Goal: Task Accomplishment & Management: Manage account settings

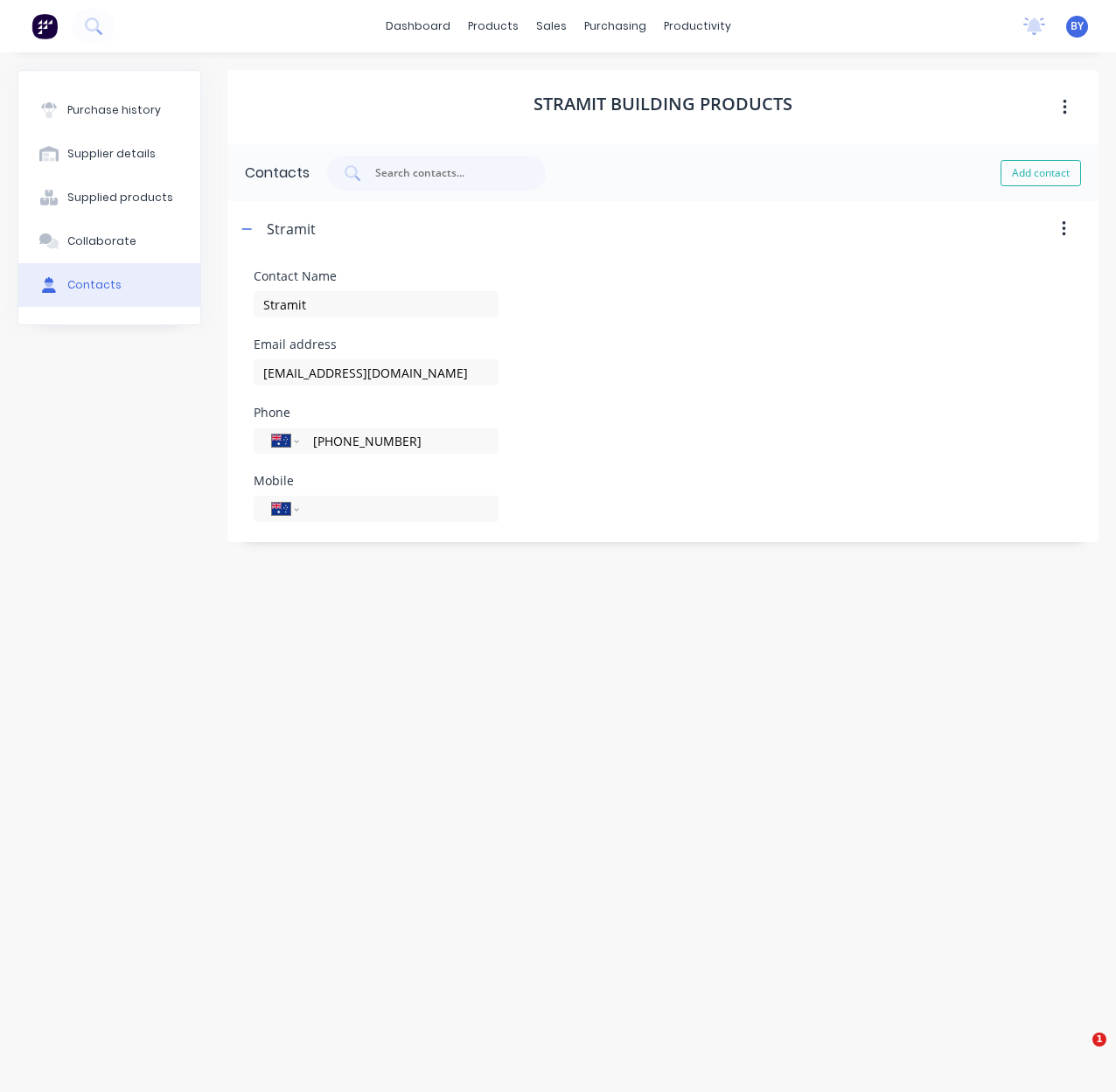
select select "AU"
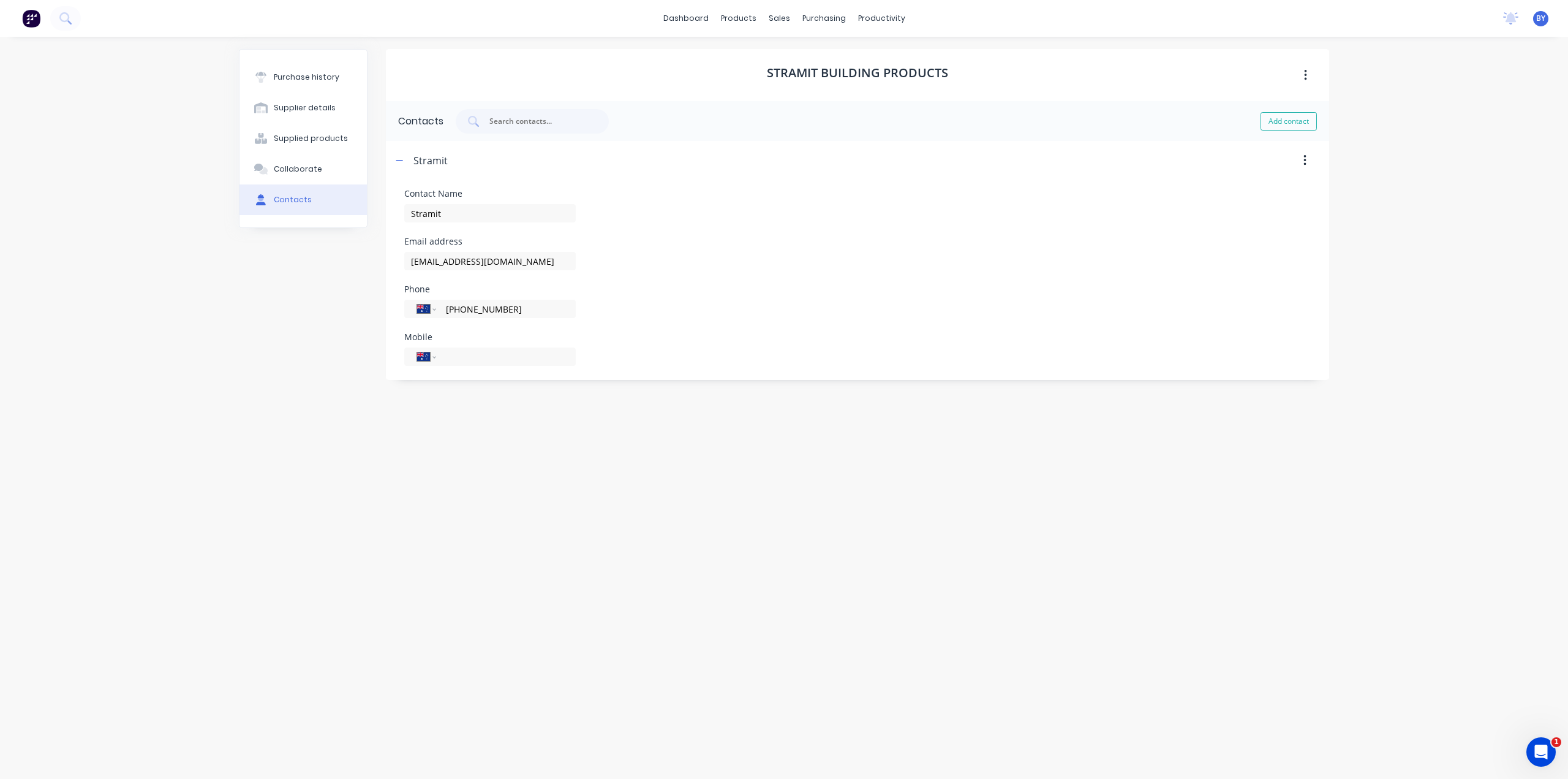
click at [29, 18] on img at bounding box center [31, 19] width 19 height 19
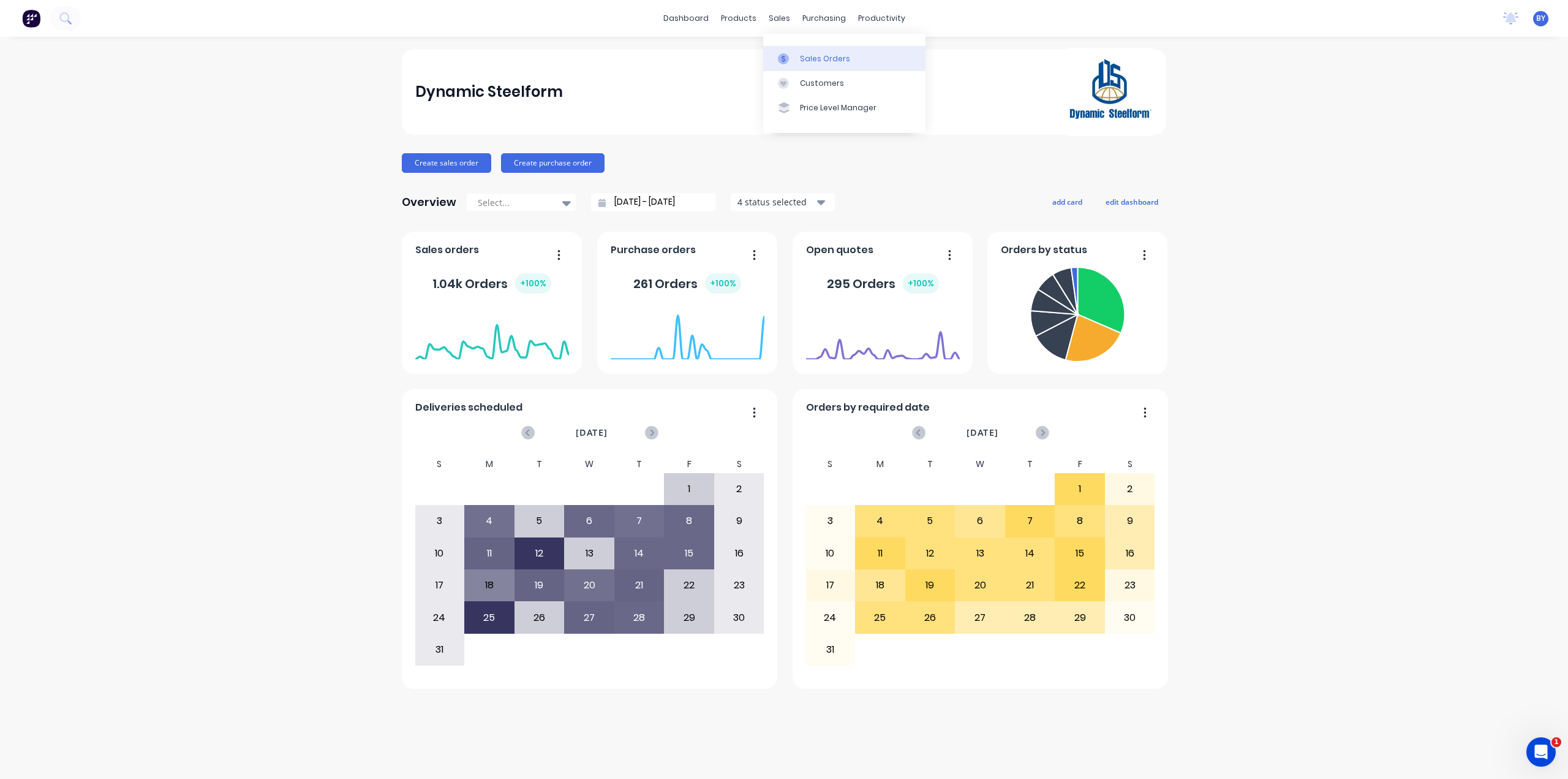
click at [781, 52] on link "Sales Orders" at bounding box center [844, 58] width 162 height 24
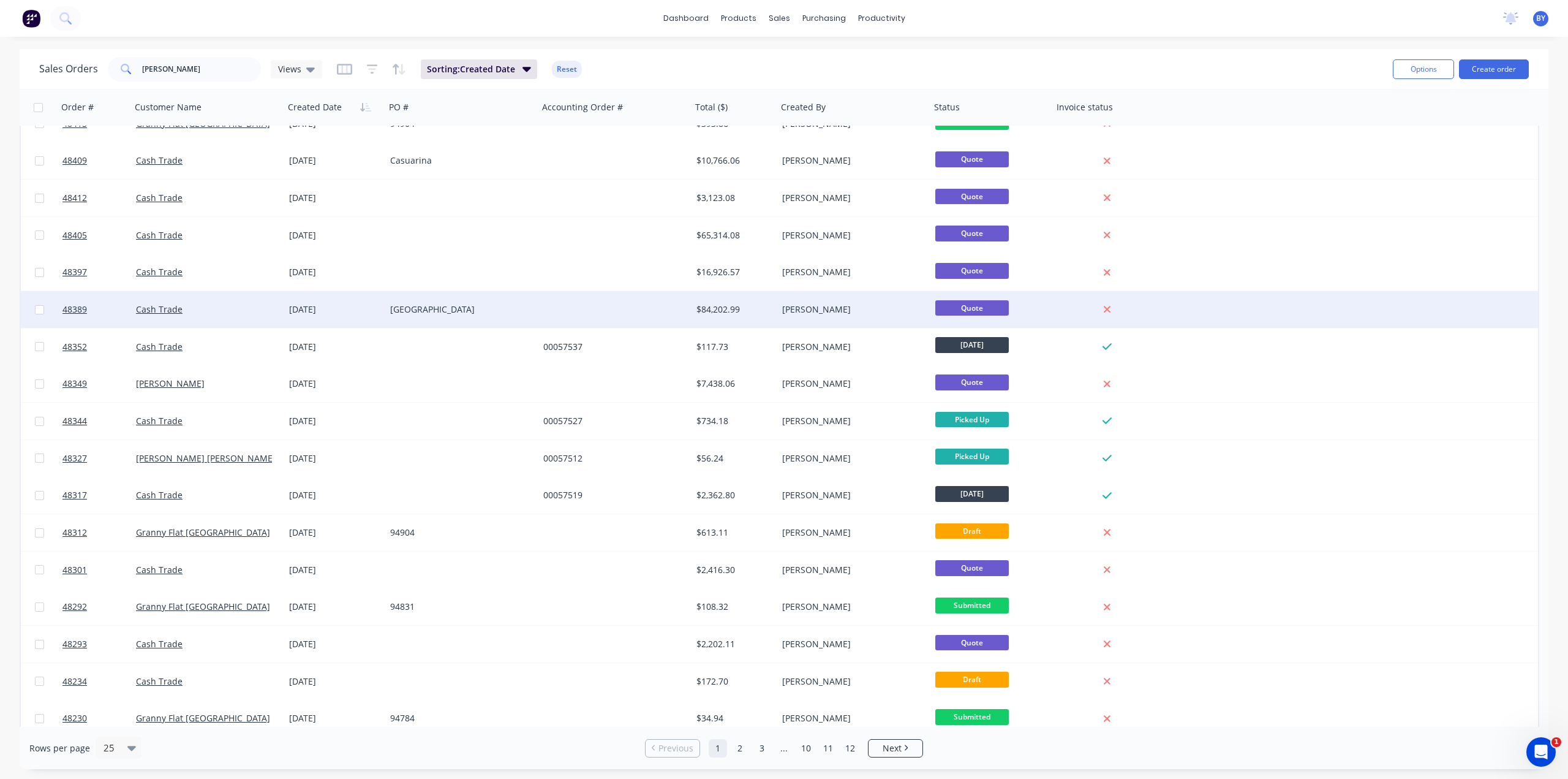
scroll to position [328, 0]
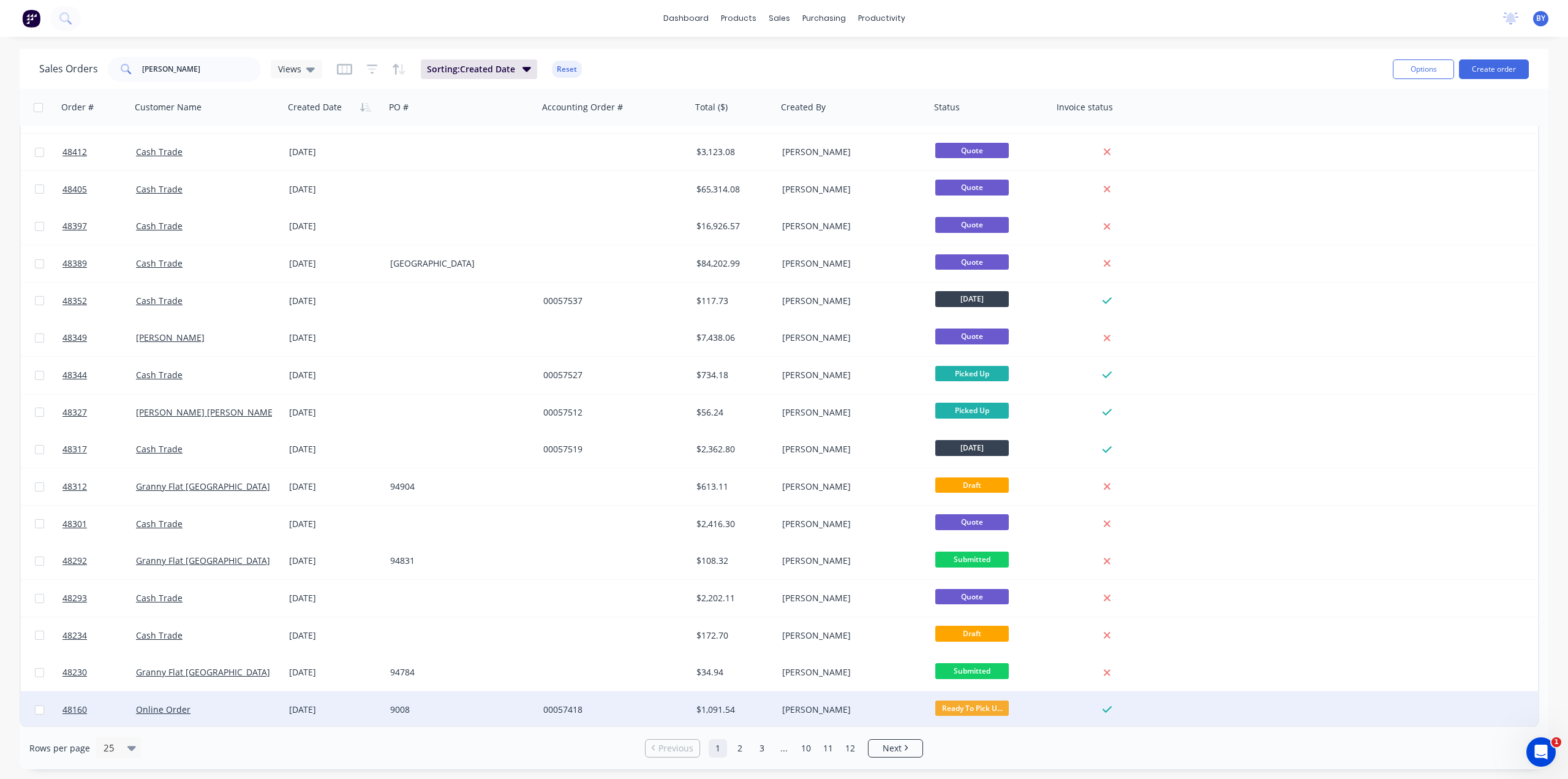
click at [648, 708] on div "00057418" at bounding box center [611, 709] width 136 height 12
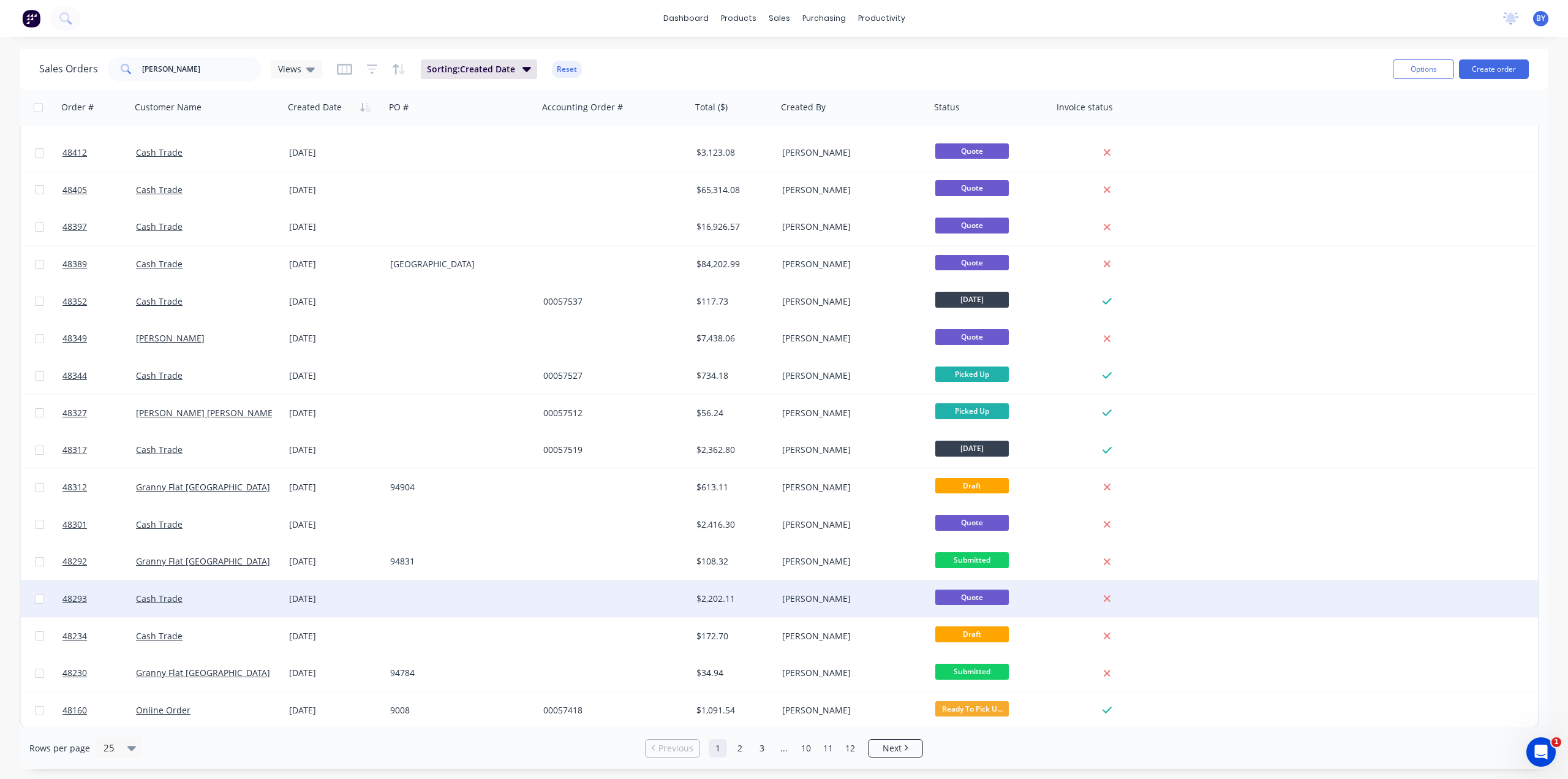
scroll to position [328, 0]
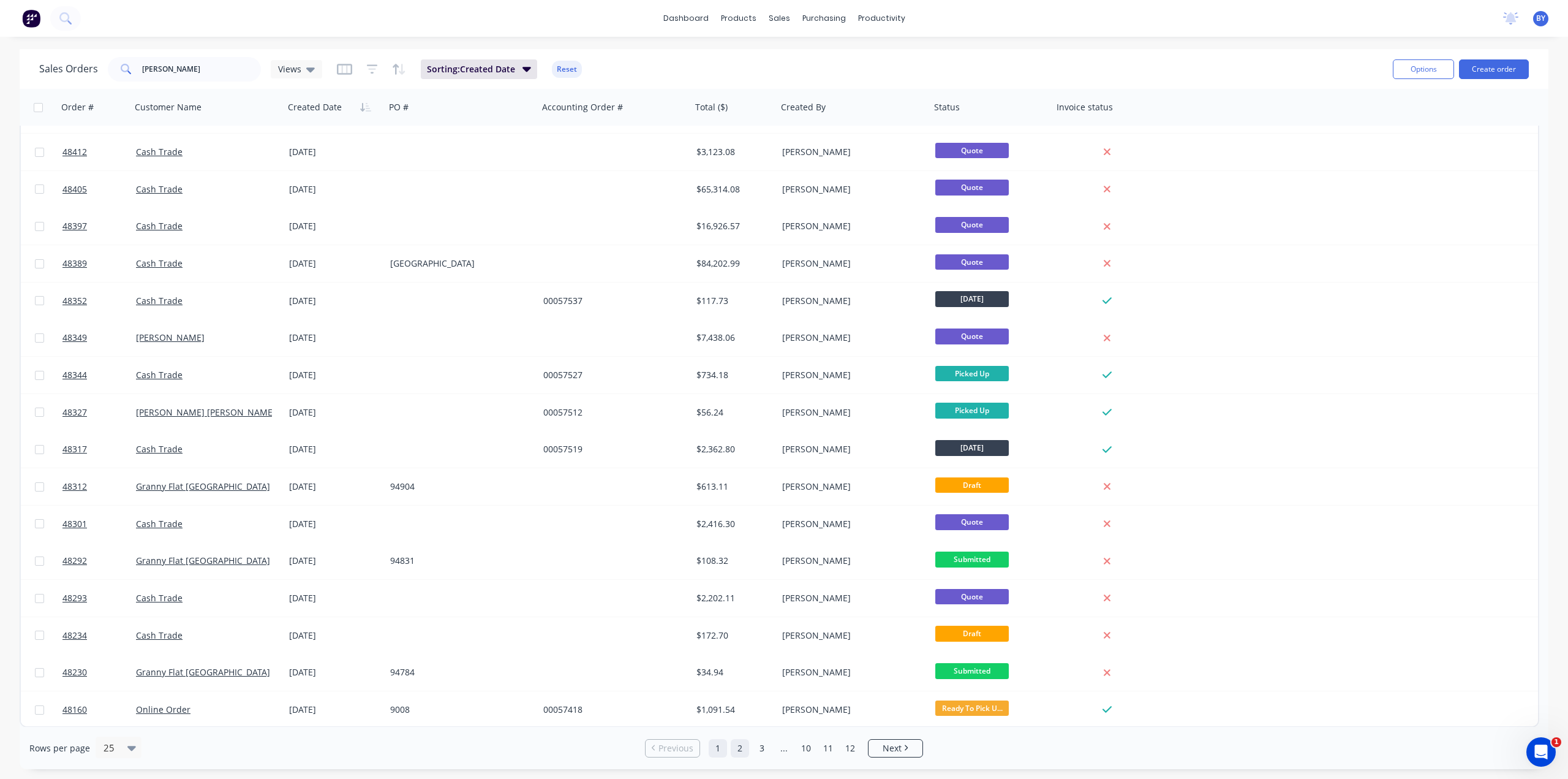
click at [740, 748] on link "2" at bounding box center [740, 749] width 19 height 19
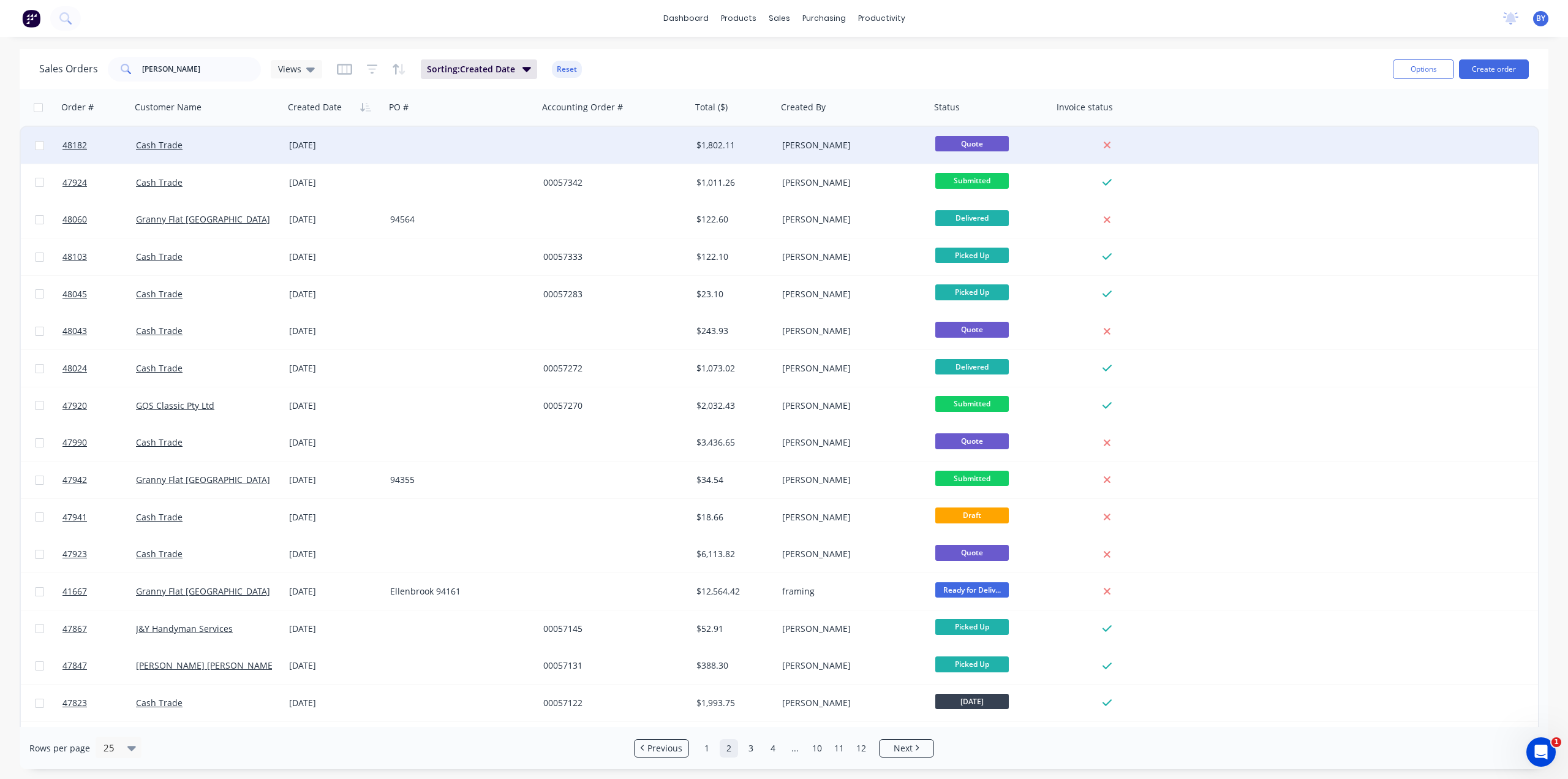
click at [438, 148] on div at bounding box center [462, 145] width 153 height 37
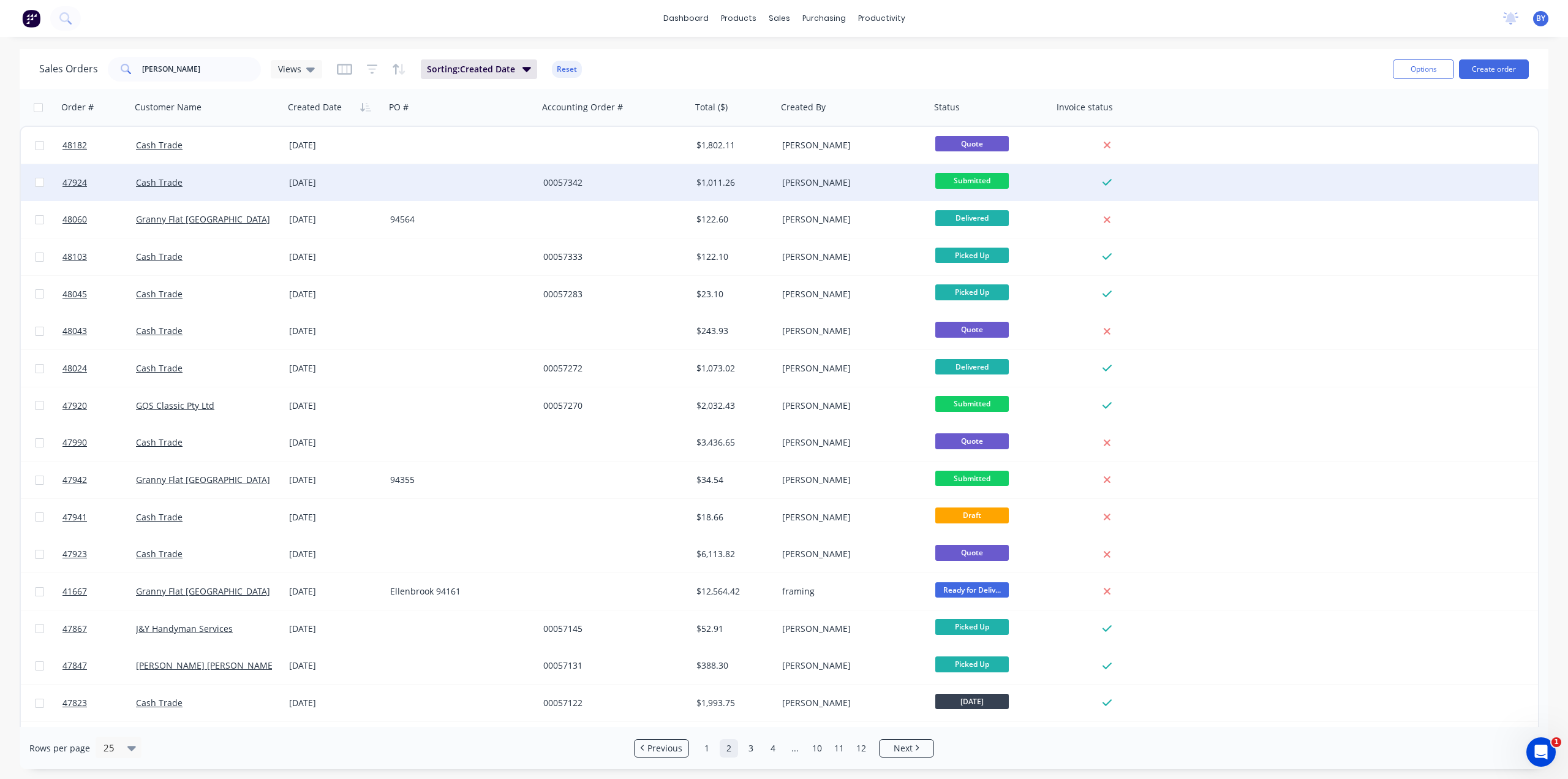
click at [437, 191] on div at bounding box center [462, 182] width 153 height 37
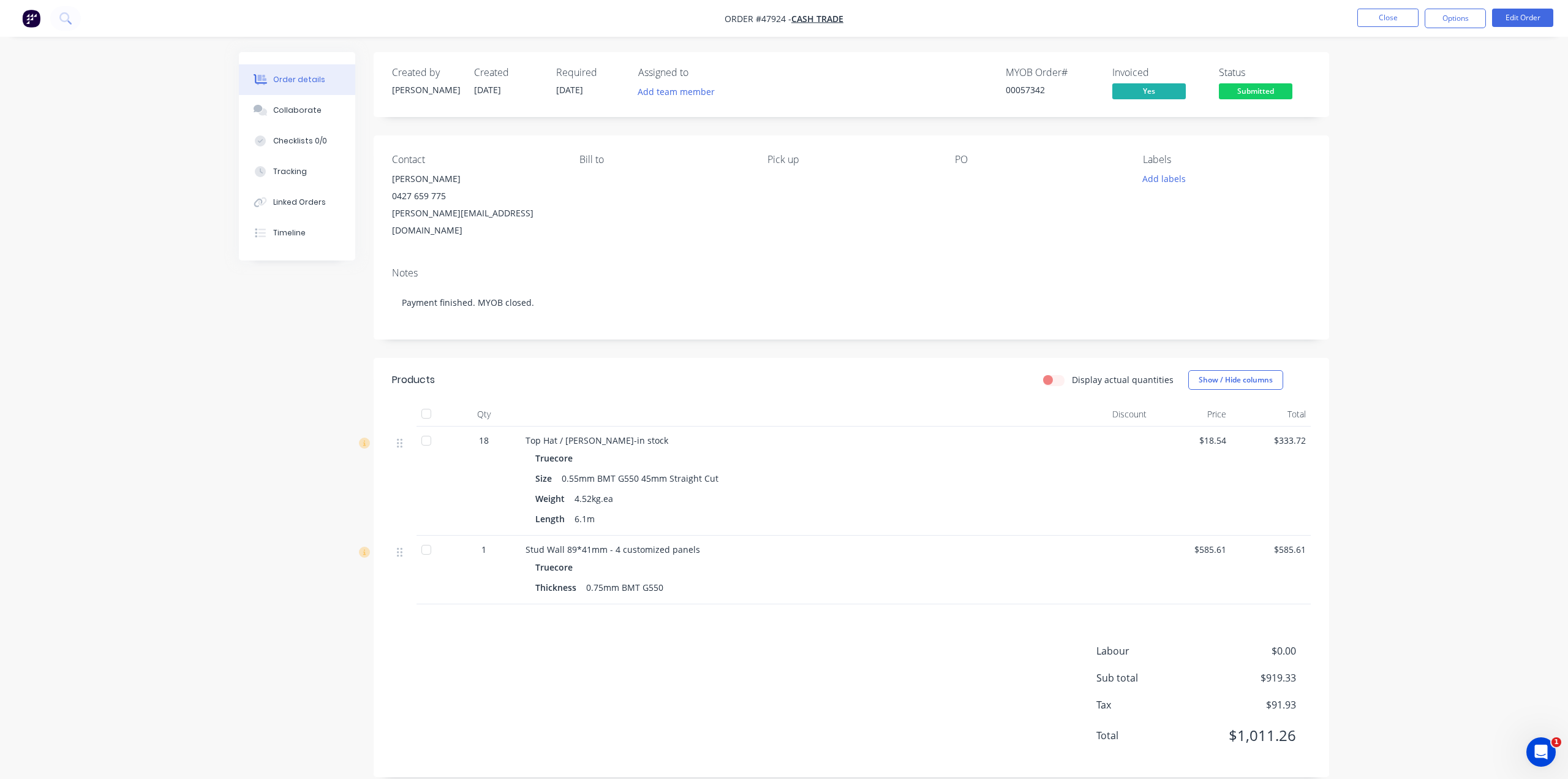
drag, startPoint x: 249, startPoint y: 489, endPoint x: 242, endPoint y: 265, distance: 224.1
click at [250, 489] on div "Created by [PERSON_NAME] Created [DATE] Required [DATE] Assigned to Add team me…" at bounding box center [784, 423] width 1090 height 743
click at [25, 19] on img "button" at bounding box center [31, 19] width 19 height 19
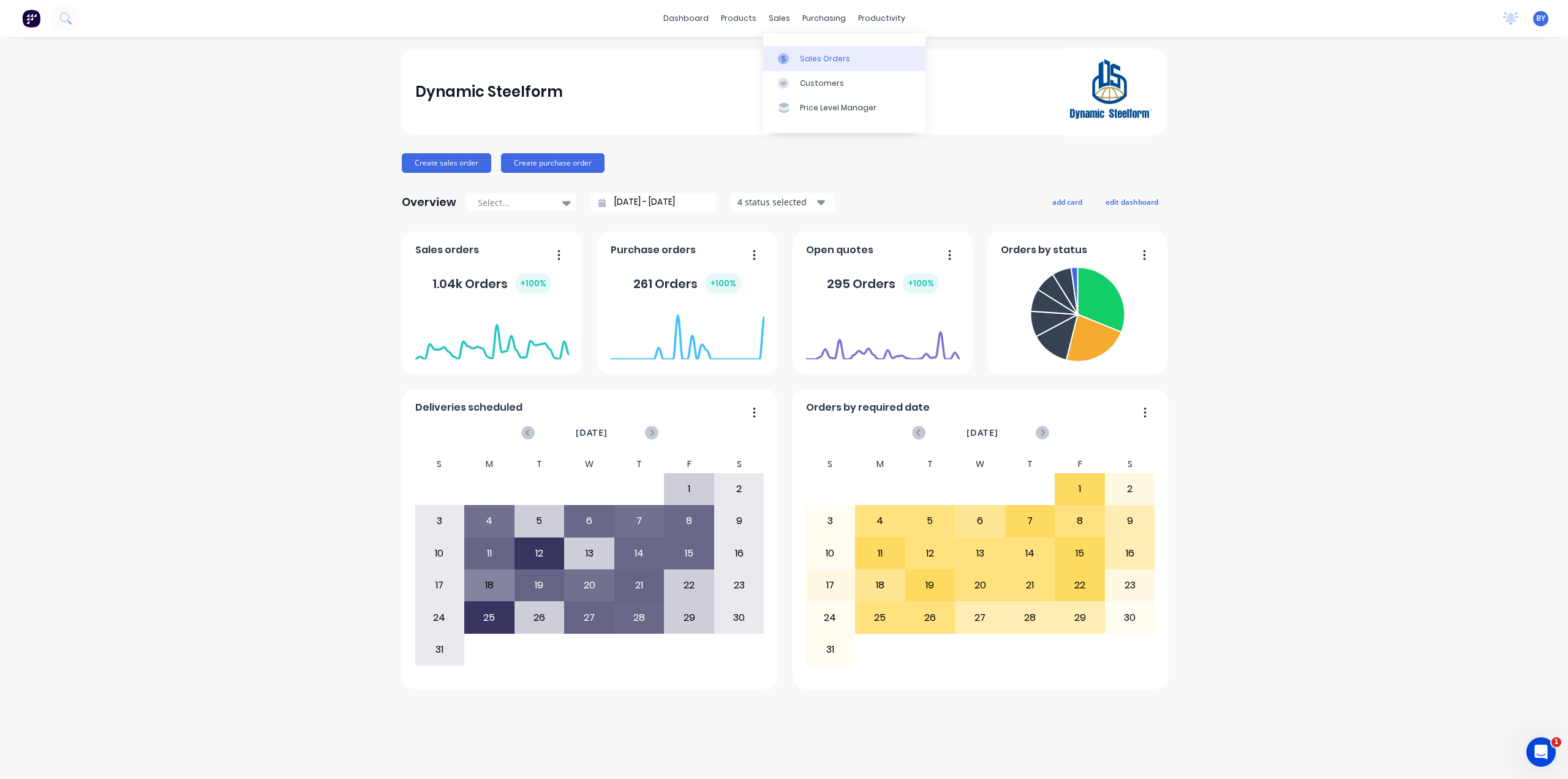
click at [781, 50] on link "Sales Orders" at bounding box center [844, 58] width 162 height 24
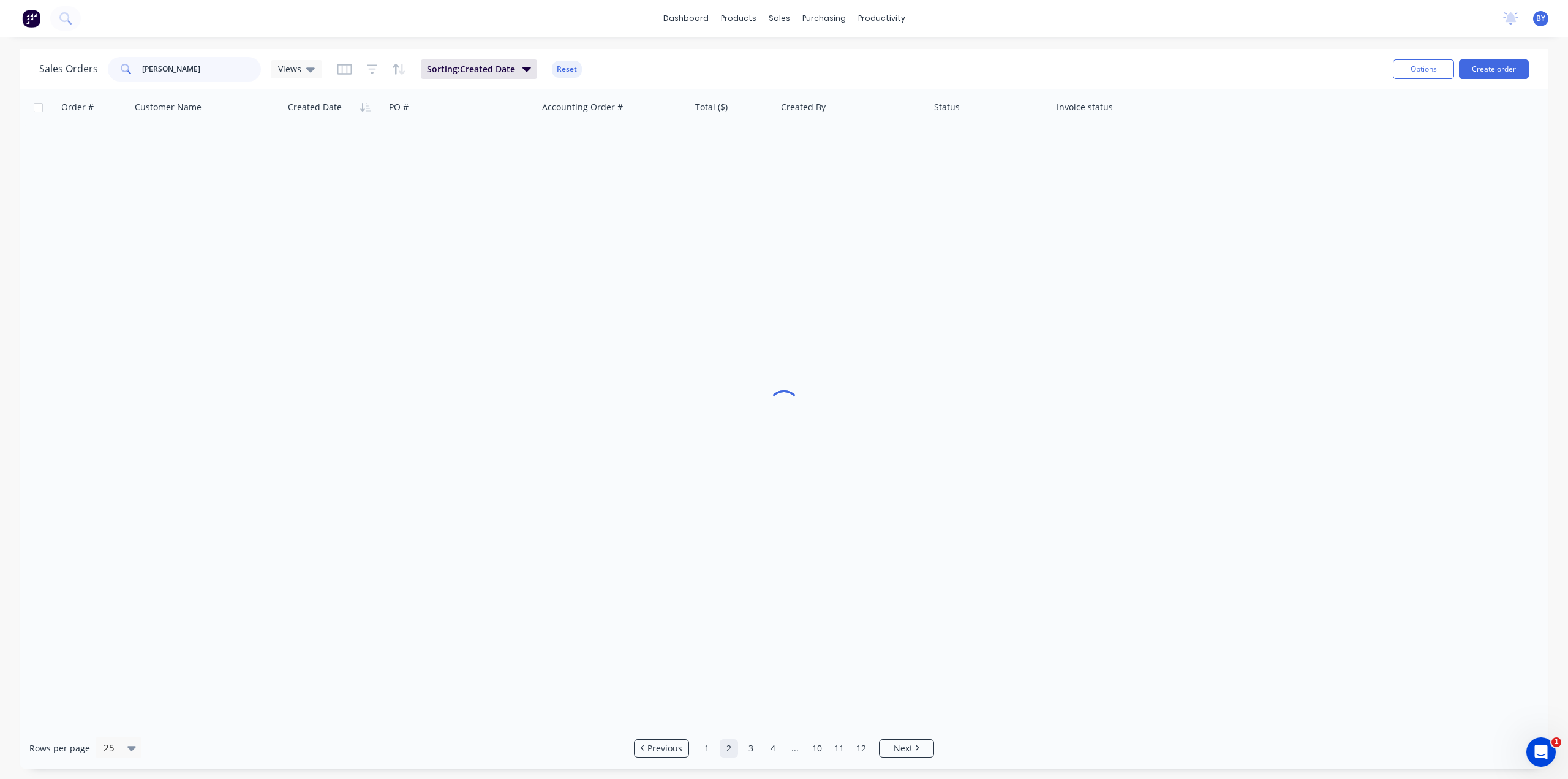
drag, startPoint x: 167, startPoint y: 73, endPoint x: 152, endPoint y: 71, distance: 15.1
click at [142, 73] on input "[PERSON_NAME]" at bounding box center [202, 69] width 119 height 24
type input "48480"
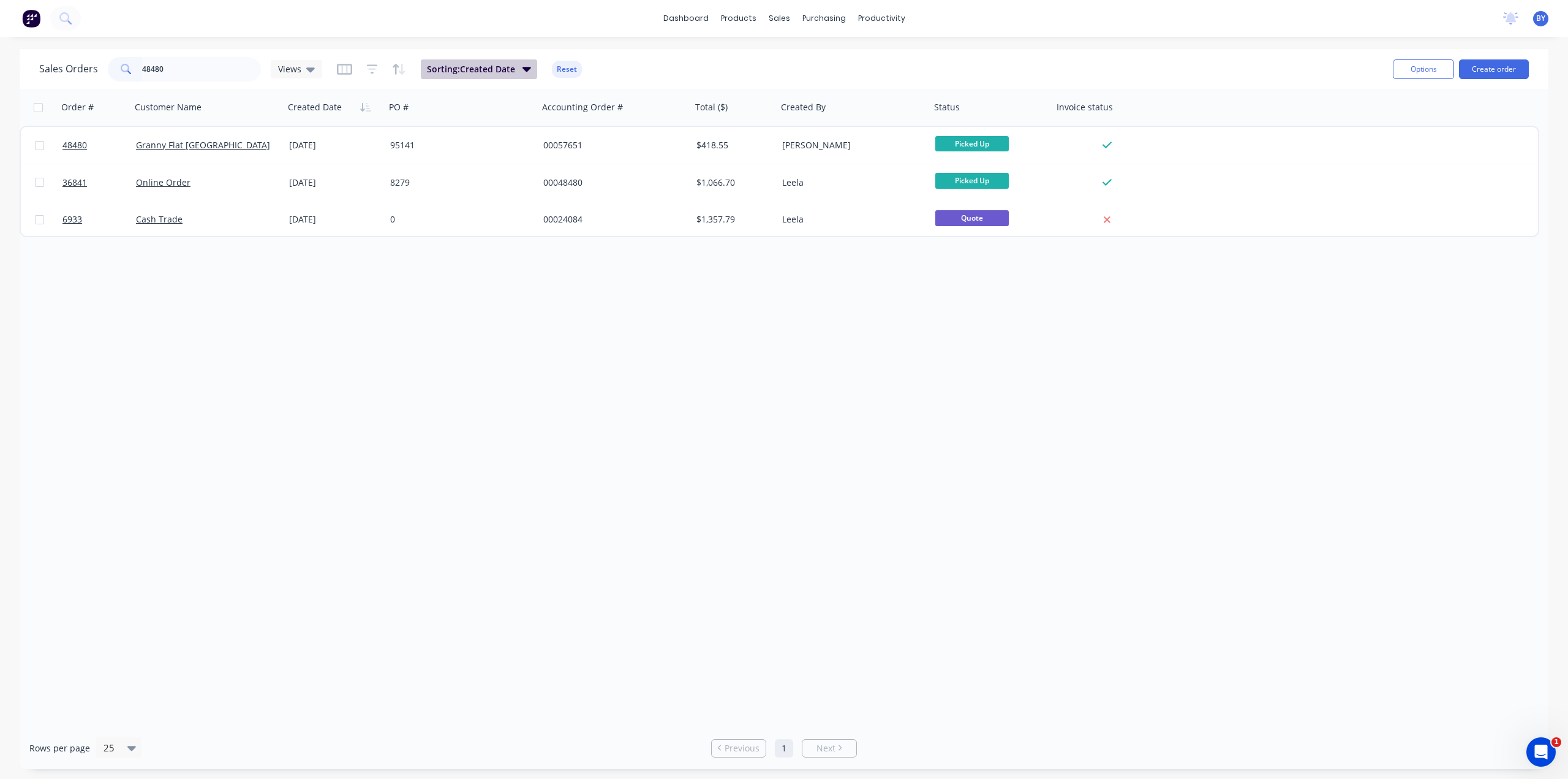
click at [474, 64] on span "Sorting: Created Date" at bounding box center [471, 70] width 88 height 12
click at [474, 63] on span "Sorting: Created Date" at bounding box center [471, 70] width 88 height 12
click at [502, 63] on span "Sorting: Created Date" at bounding box center [471, 70] width 88 height 12
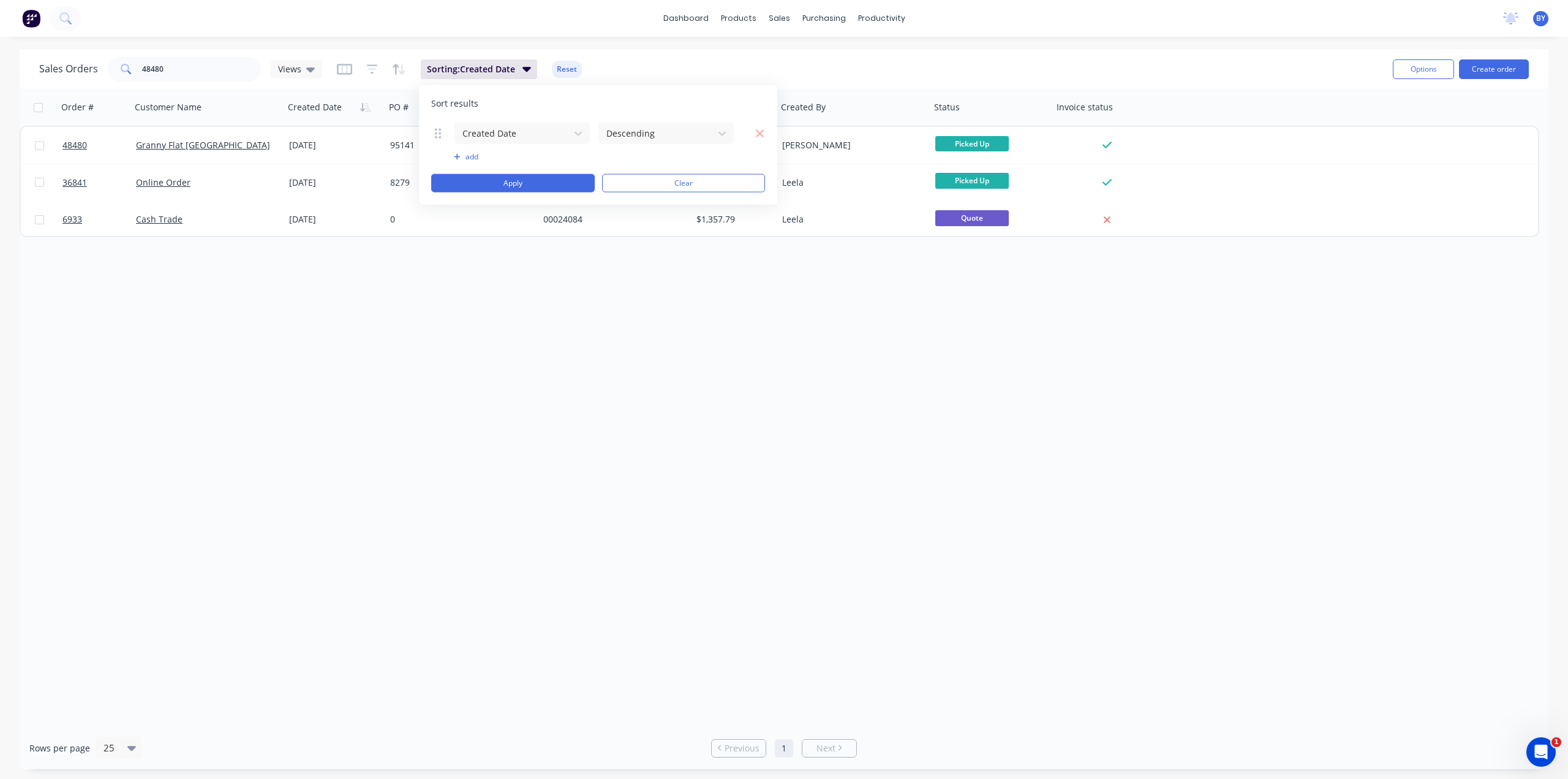
click at [752, 135] on button "button" at bounding box center [753, 133] width 22 height 16
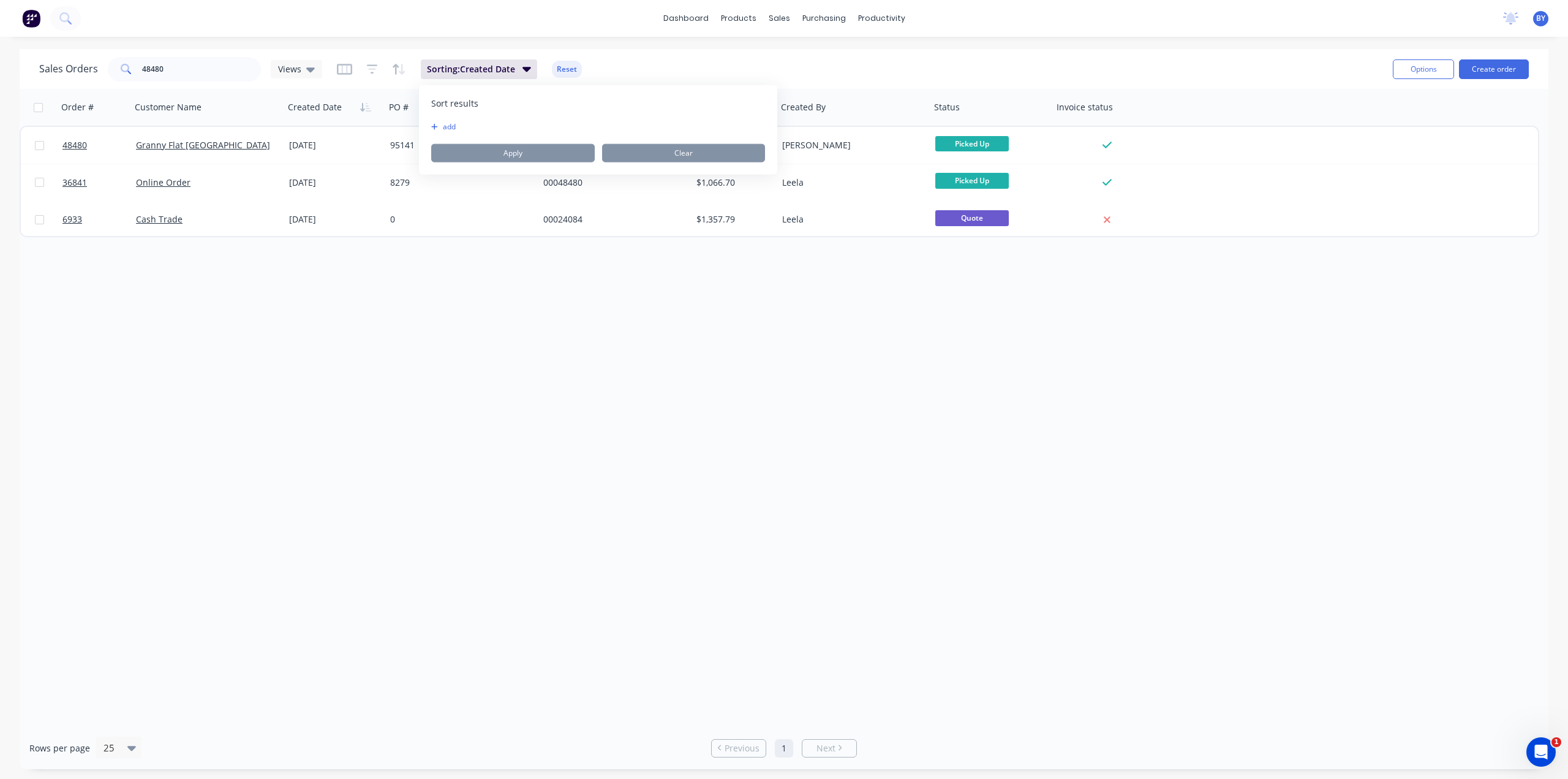
click at [727, 68] on div "Sales Orders 48480 Views Sorting: Created Date Reset" at bounding box center [711, 69] width 1344 height 30
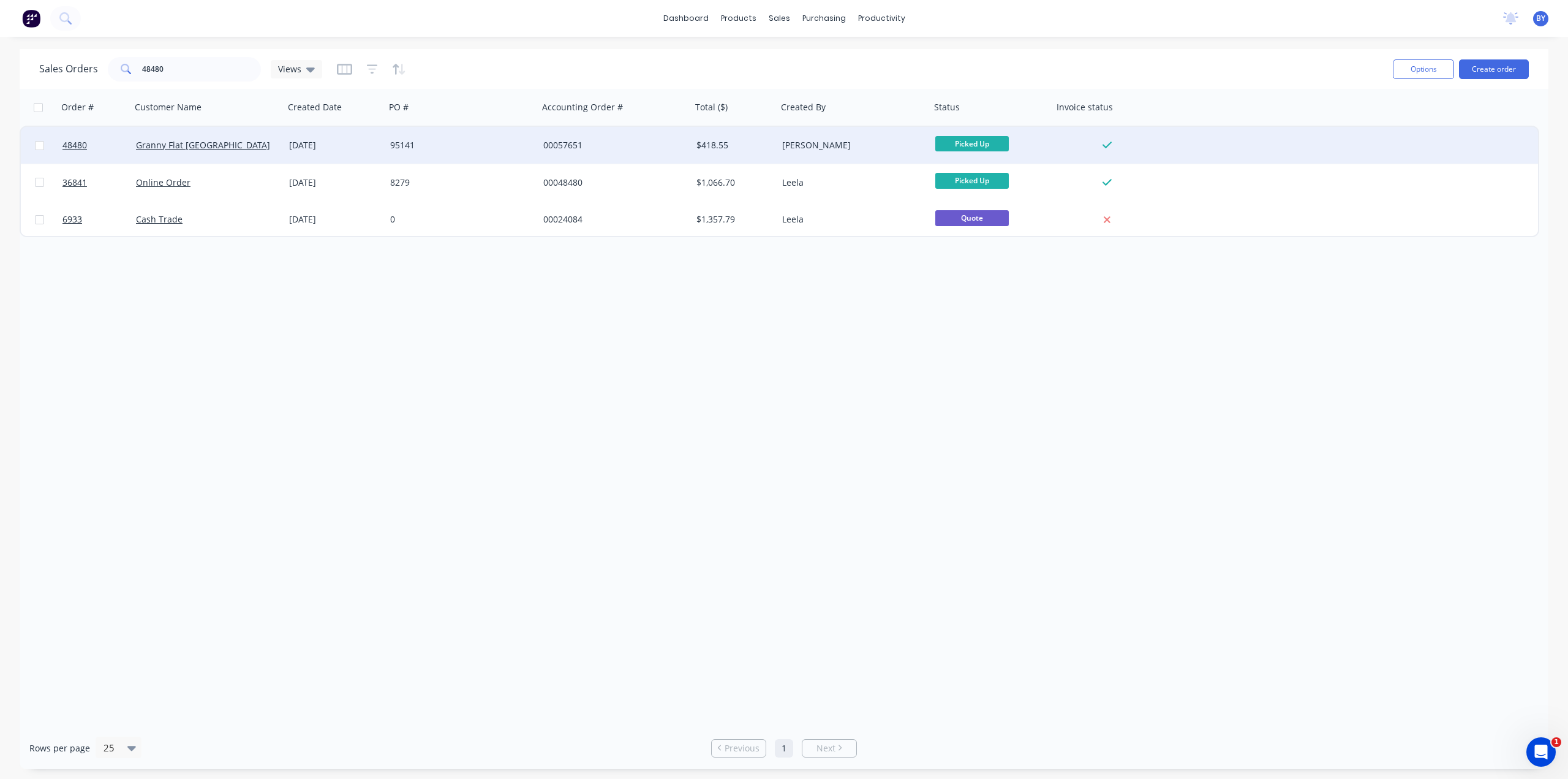
click at [277, 142] on div "Granny Flat [GEOGRAPHIC_DATA]" at bounding box center [208, 145] width 144 height 12
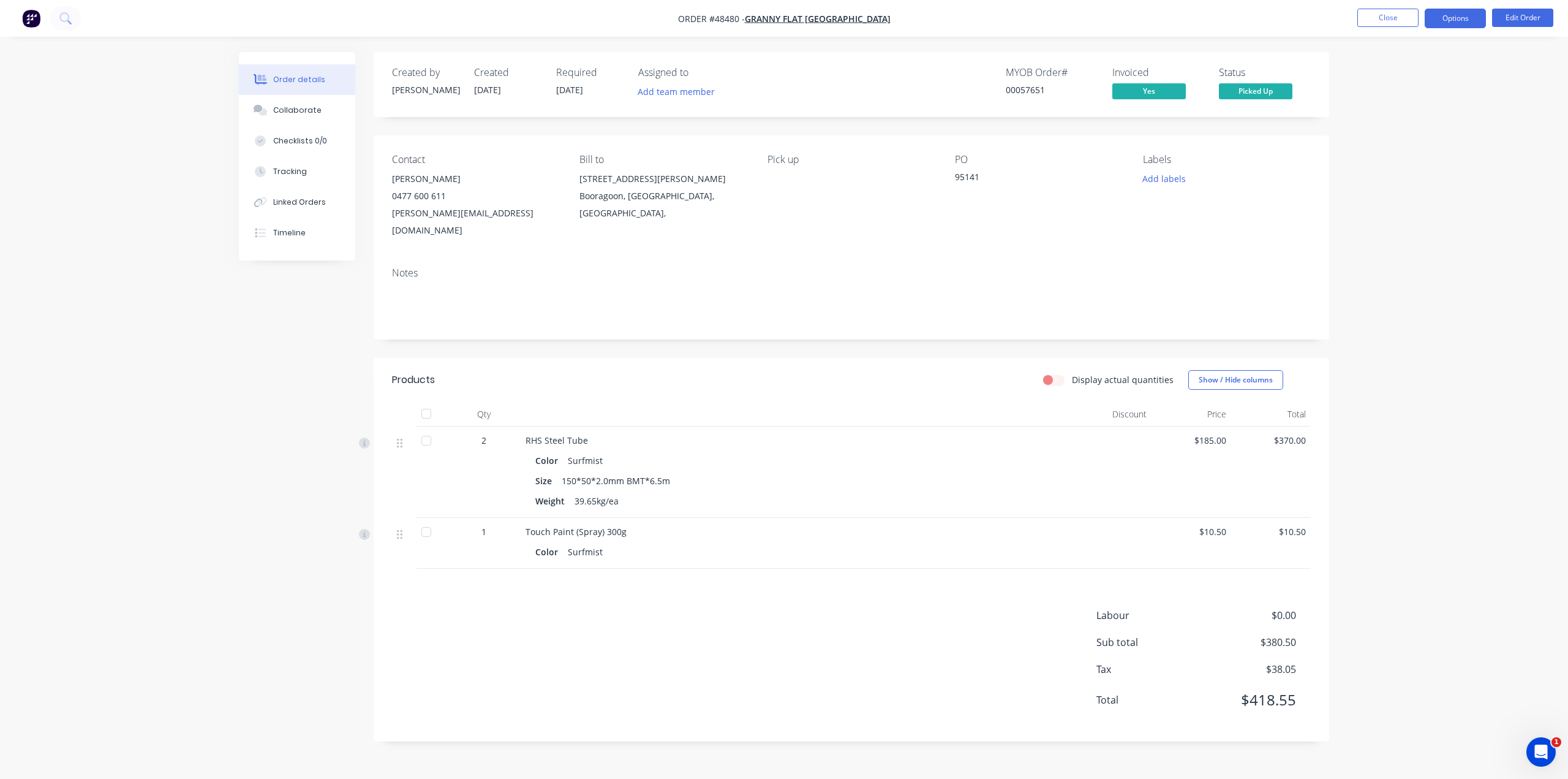
click at [781, 18] on button "Options" at bounding box center [1455, 19] width 62 height 20
click at [781, 142] on div "Order details Collaborate Checklists 0/0 Tracking Linked Orders Timeline Order …" at bounding box center [784, 406] width 1115 height 708
click at [781, 21] on button "Options" at bounding box center [1455, 19] width 62 height 20
click at [781, 441] on div "Order details Collaborate Checklists 0/0 Tracking Linked Orders Timeline Order …" at bounding box center [784, 389] width 1568 height 779
click at [275, 225] on button "Timeline" at bounding box center [296, 233] width 116 height 30
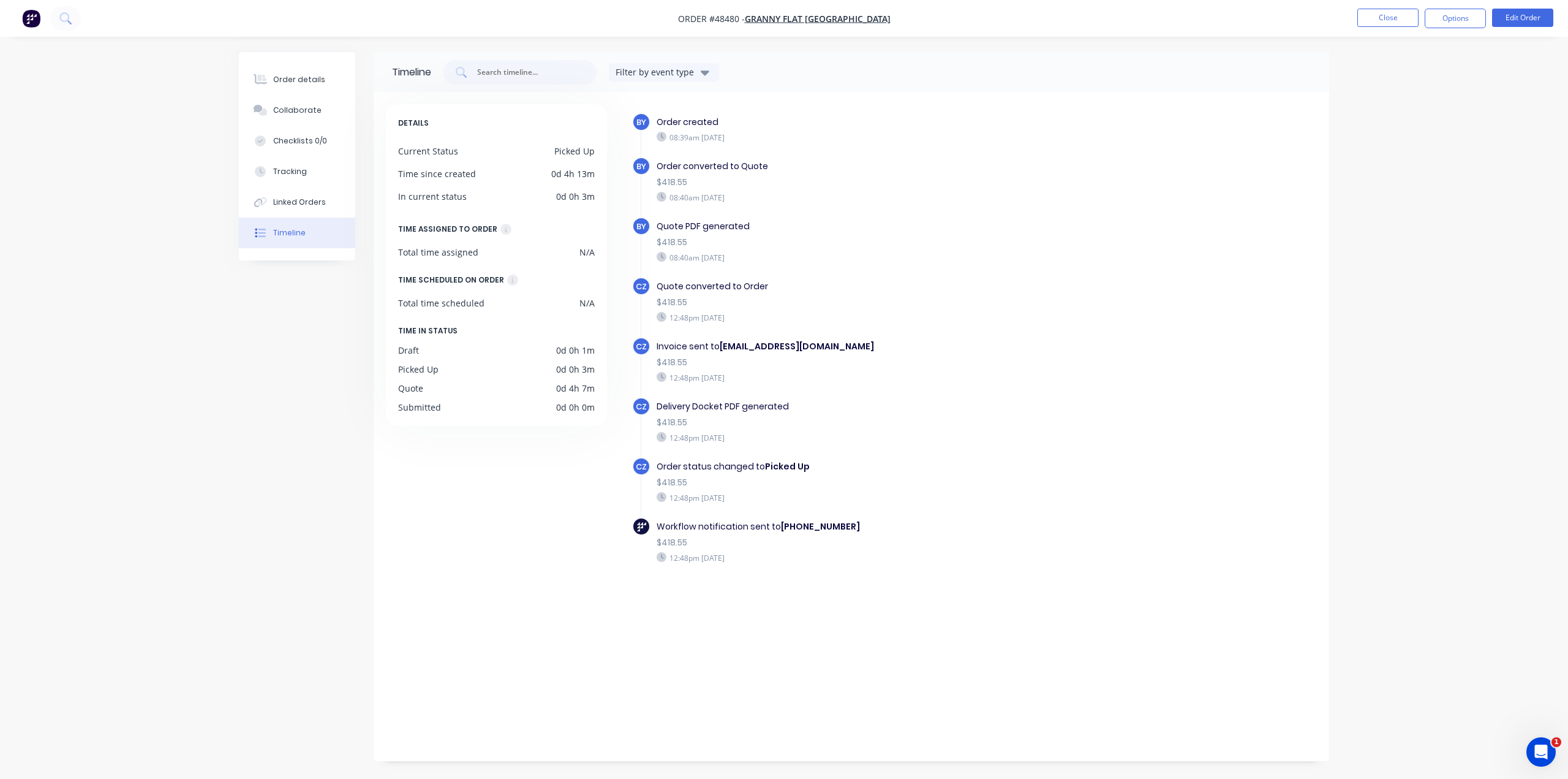
click at [527, 548] on div "DETAILS Current Status Picked Up Time since created 0d 4h 13m In current status…" at bounding box center [502, 423] width 232 height 638
click at [285, 82] on div "Order details" at bounding box center [300, 80] width 52 height 11
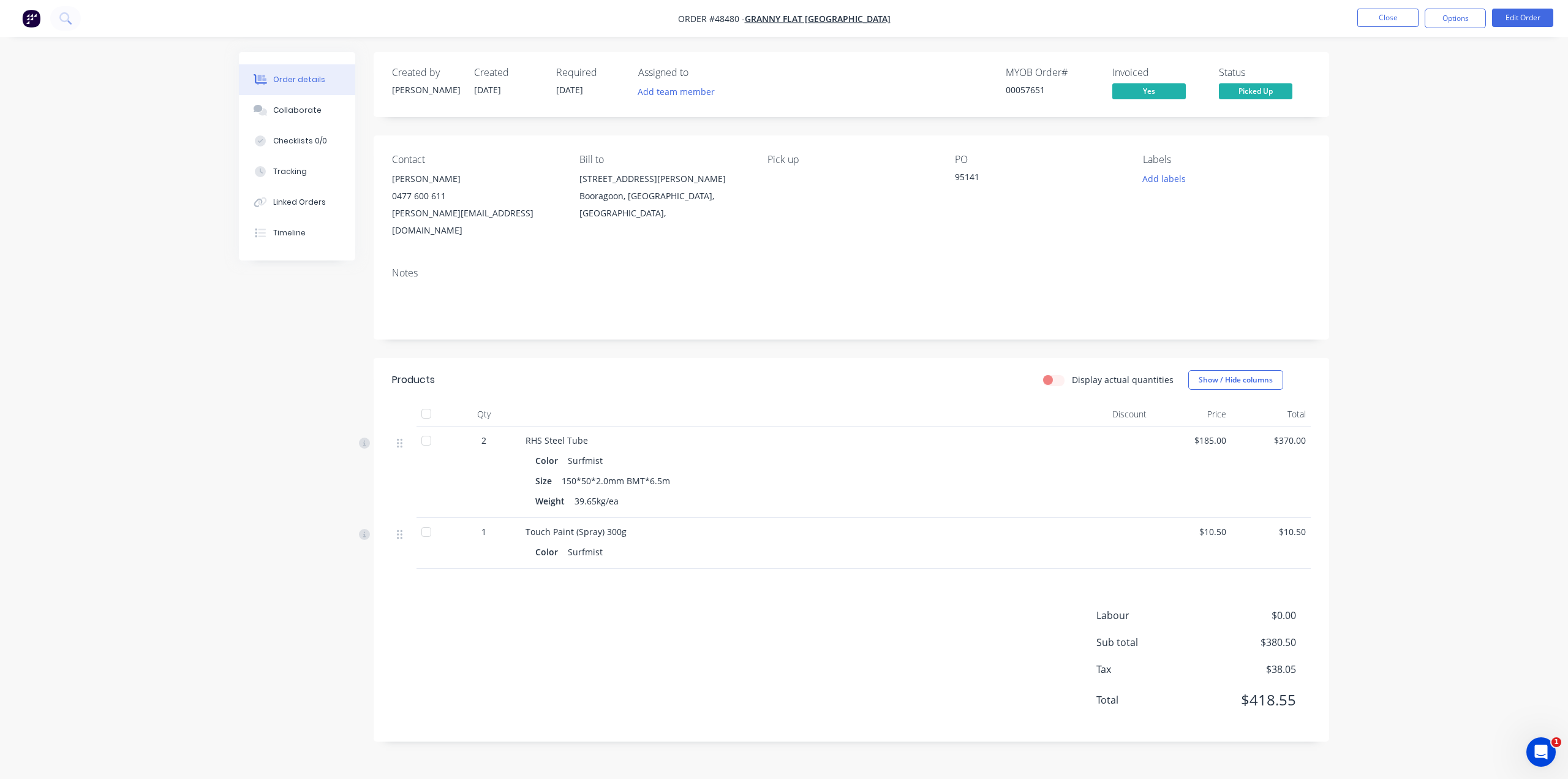
click at [37, 17] on img "button" at bounding box center [31, 19] width 19 height 19
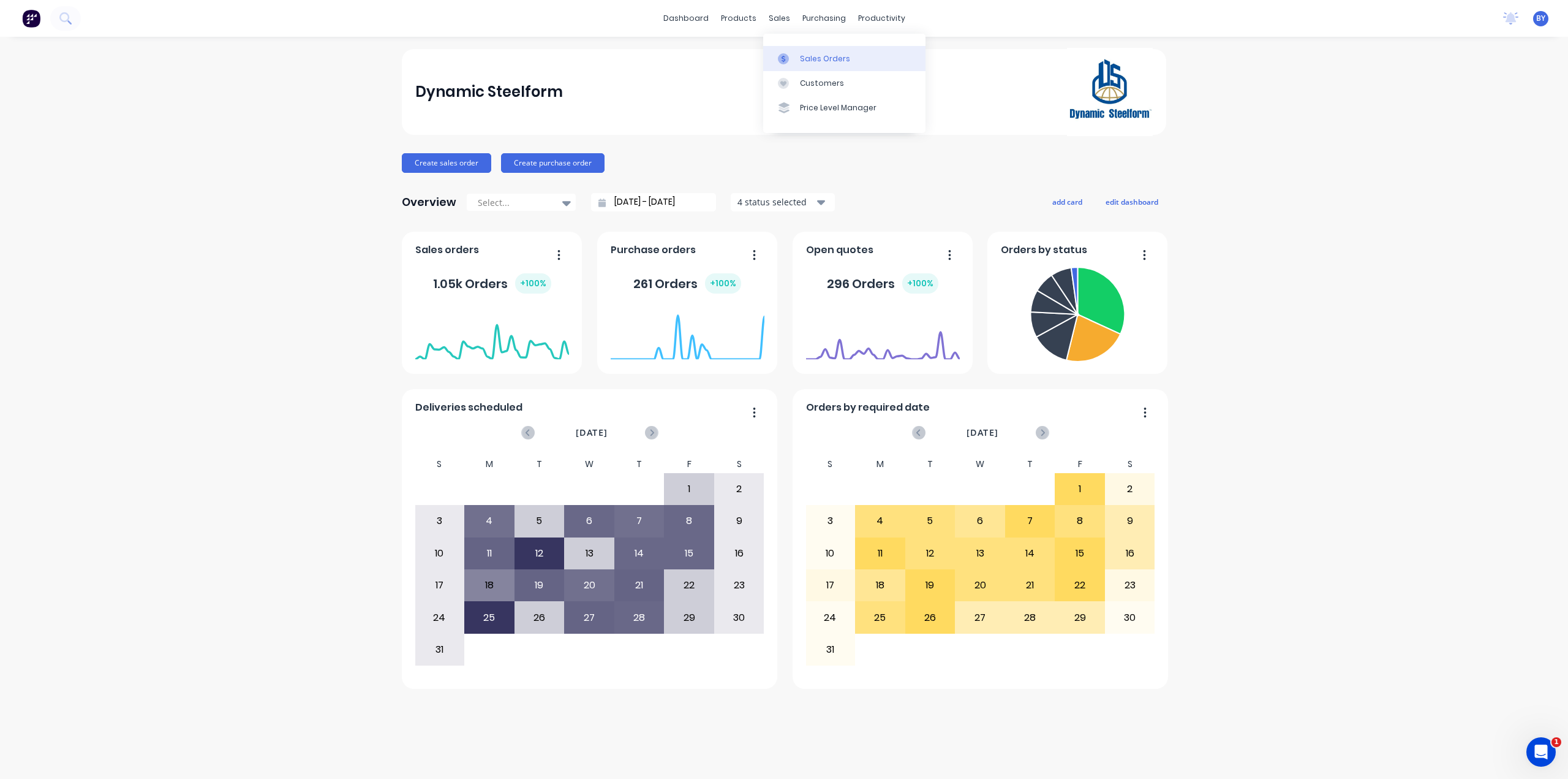
click at [781, 53] on div "Sales Orders" at bounding box center [825, 59] width 50 height 11
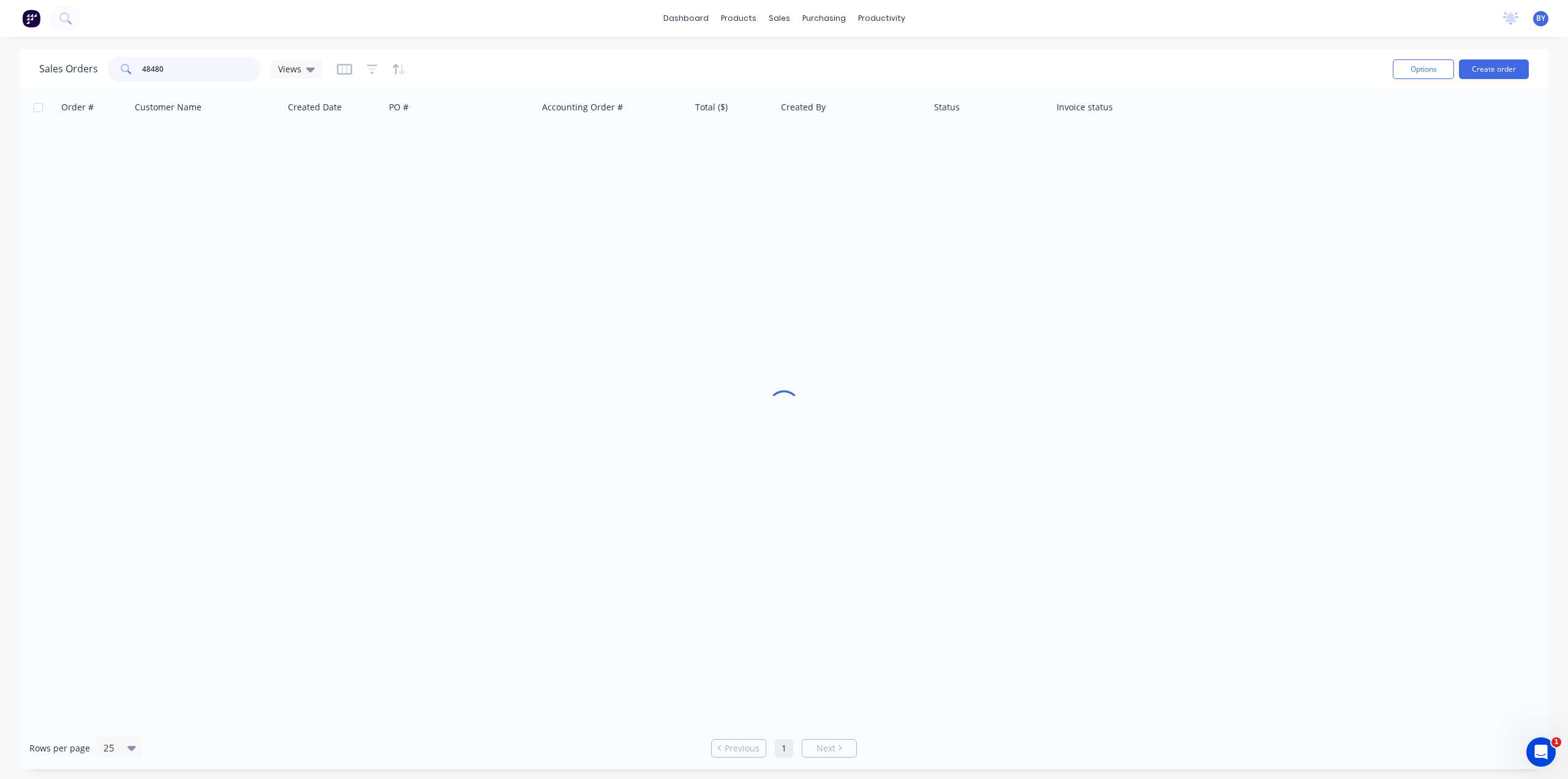
drag, startPoint x: 195, startPoint y: 63, endPoint x: 62, endPoint y: 63, distance: 133.0
click at [62, 63] on div "Sales Orders 48480 Views" at bounding box center [180, 69] width 283 height 24
type input "a"
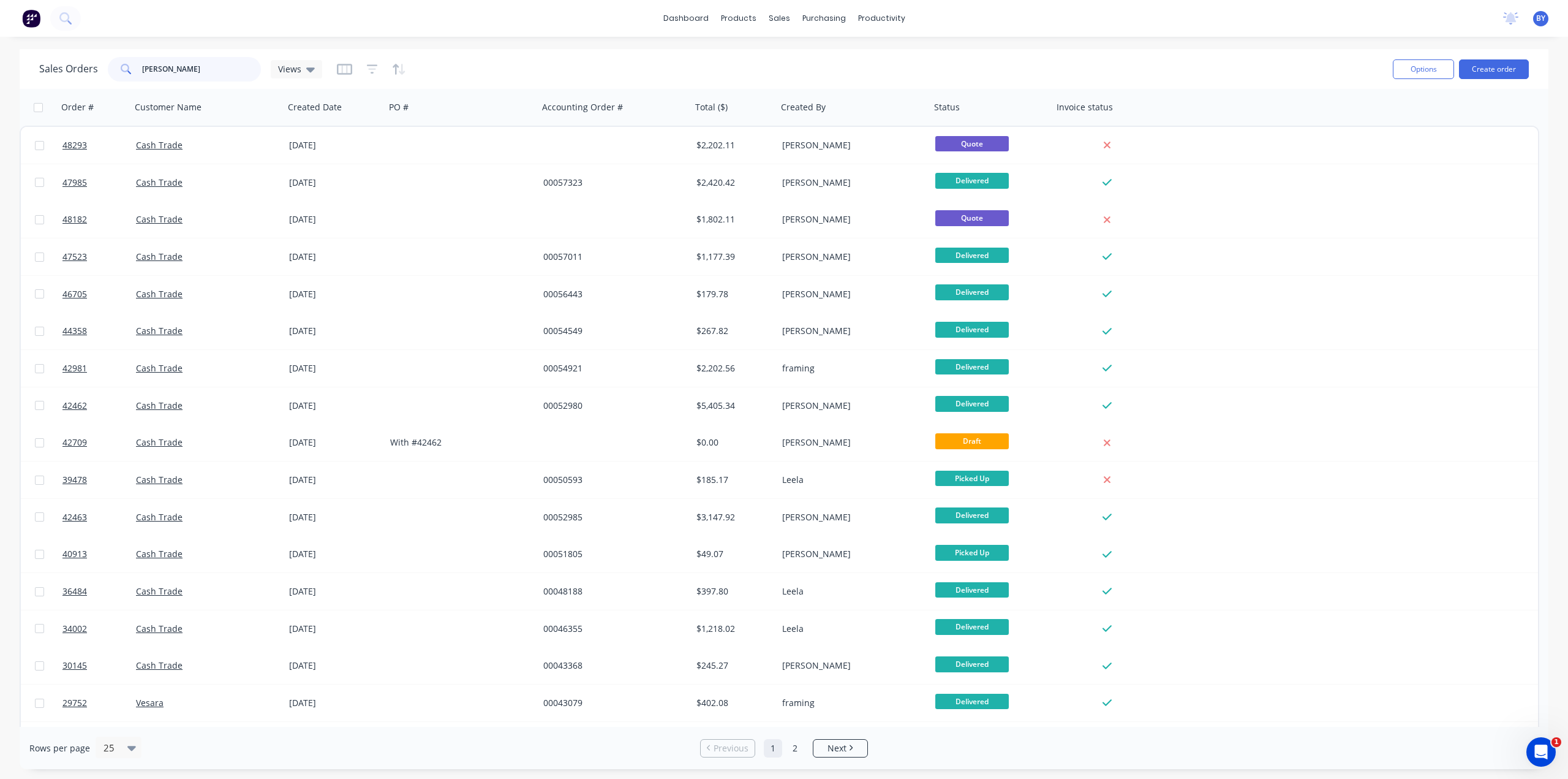
click at [226, 70] on input "marcus" at bounding box center [202, 69] width 119 height 24
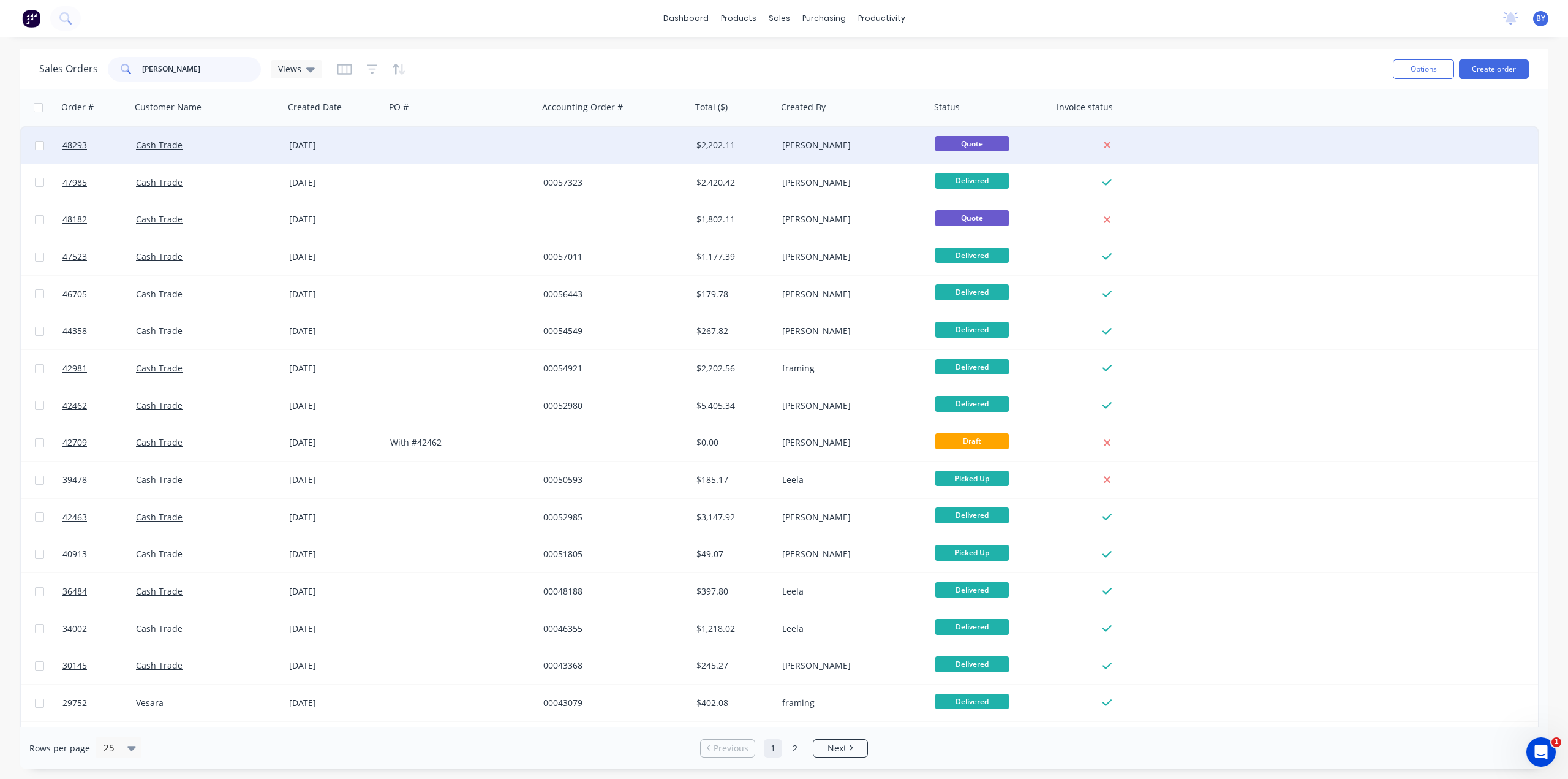
type input "marcus"
click at [225, 147] on div "Cash Trade" at bounding box center [204, 145] width 136 height 12
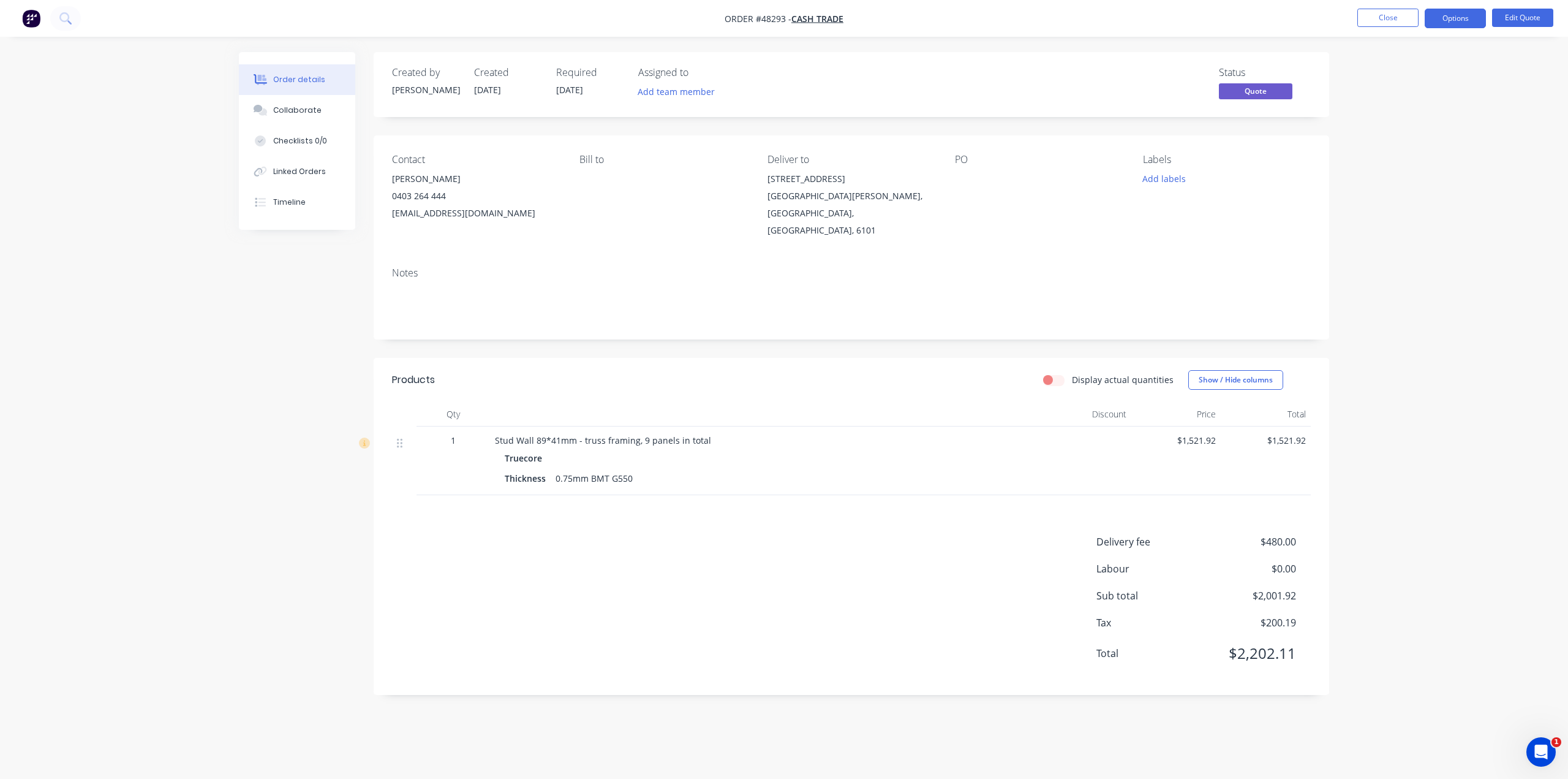
click at [781, 366] on div "Order details Collaborate Checklists 0/0 Linked Orders Timeline Order details C…" at bounding box center [784, 389] width 1568 height 779
click at [781, 513] on div "Order details Collaborate Checklists 0/0 Linked Orders Timeline Order details C…" at bounding box center [784, 389] width 1568 height 779
click at [781, 499] on div "Order details Collaborate Checklists 0/0 Linked Orders Timeline Order details C…" at bounding box center [784, 389] width 1568 height 779
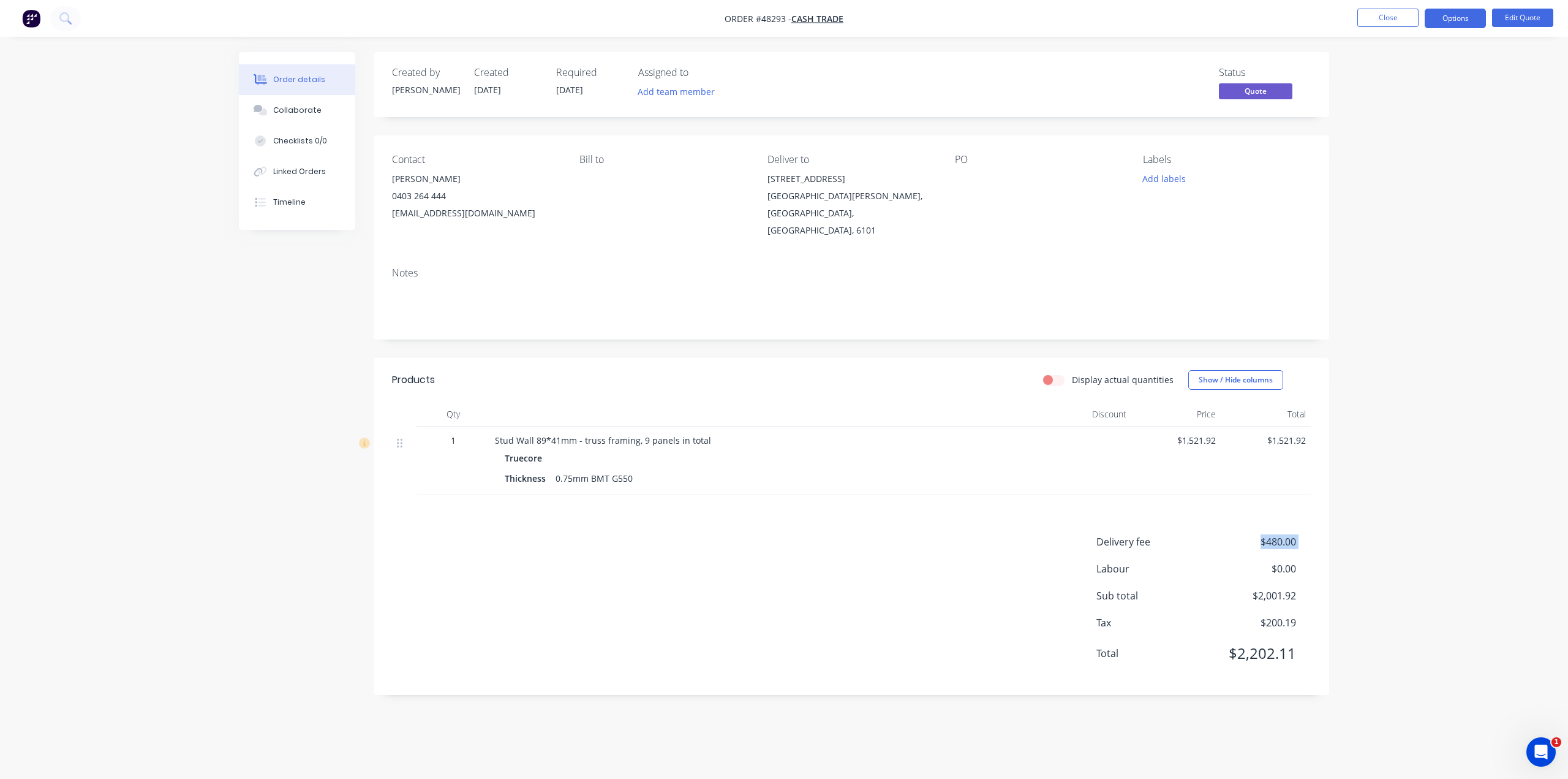
click at [781, 507] on div "Order details Collaborate Checklists 0/0 Linked Orders Timeline Order details C…" at bounding box center [784, 389] width 1568 height 779
click at [781, 507] on div "Order details Collaborate Checklists 0/0 Linked Orders Timeline Order details C…" at bounding box center [784, 389] width 1568 height 779
click at [28, 11] on img "button" at bounding box center [31, 19] width 19 height 19
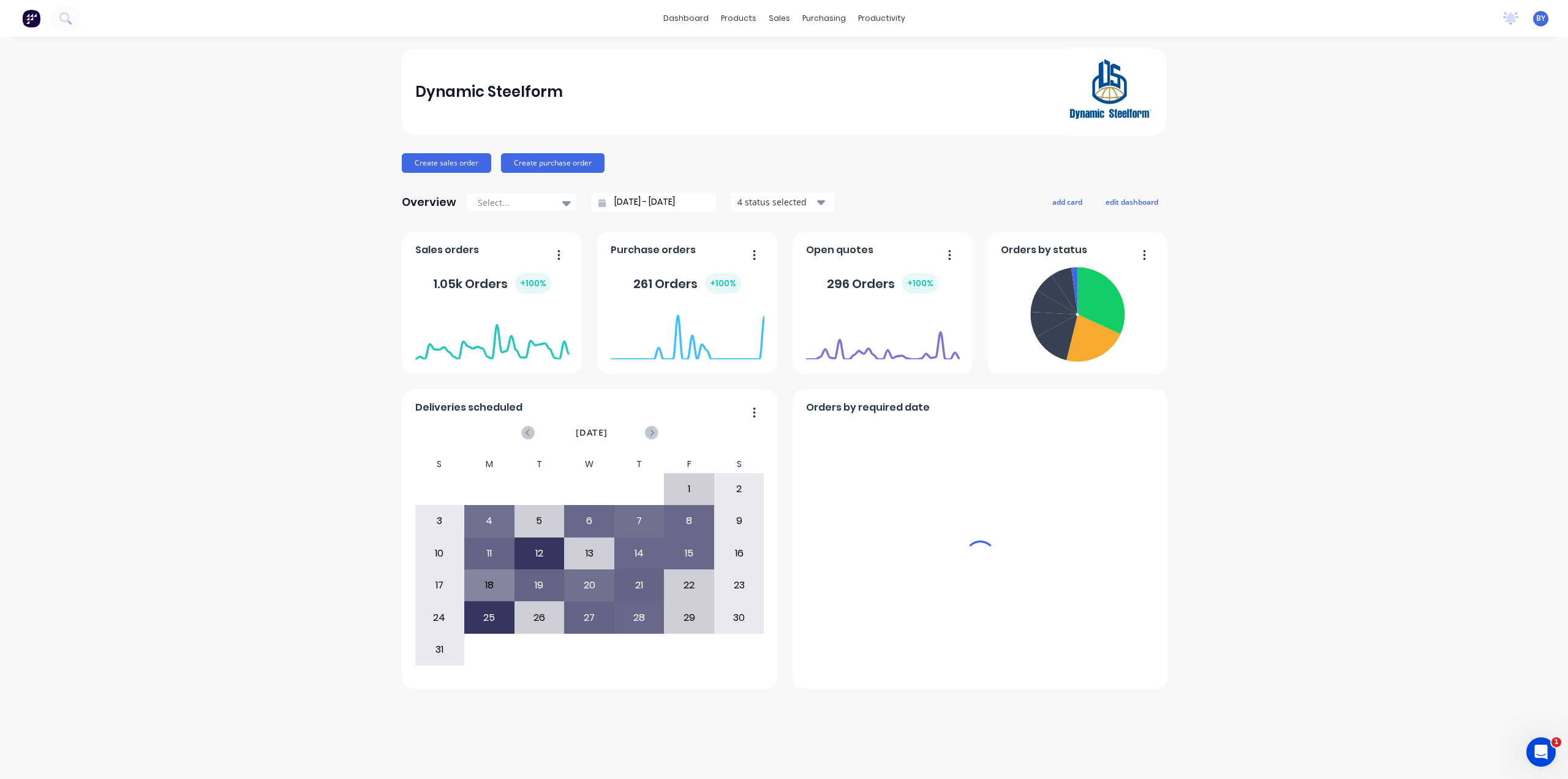
click at [779, 21] on div "sales" at bounding box center [779, 19] width 34 height 19
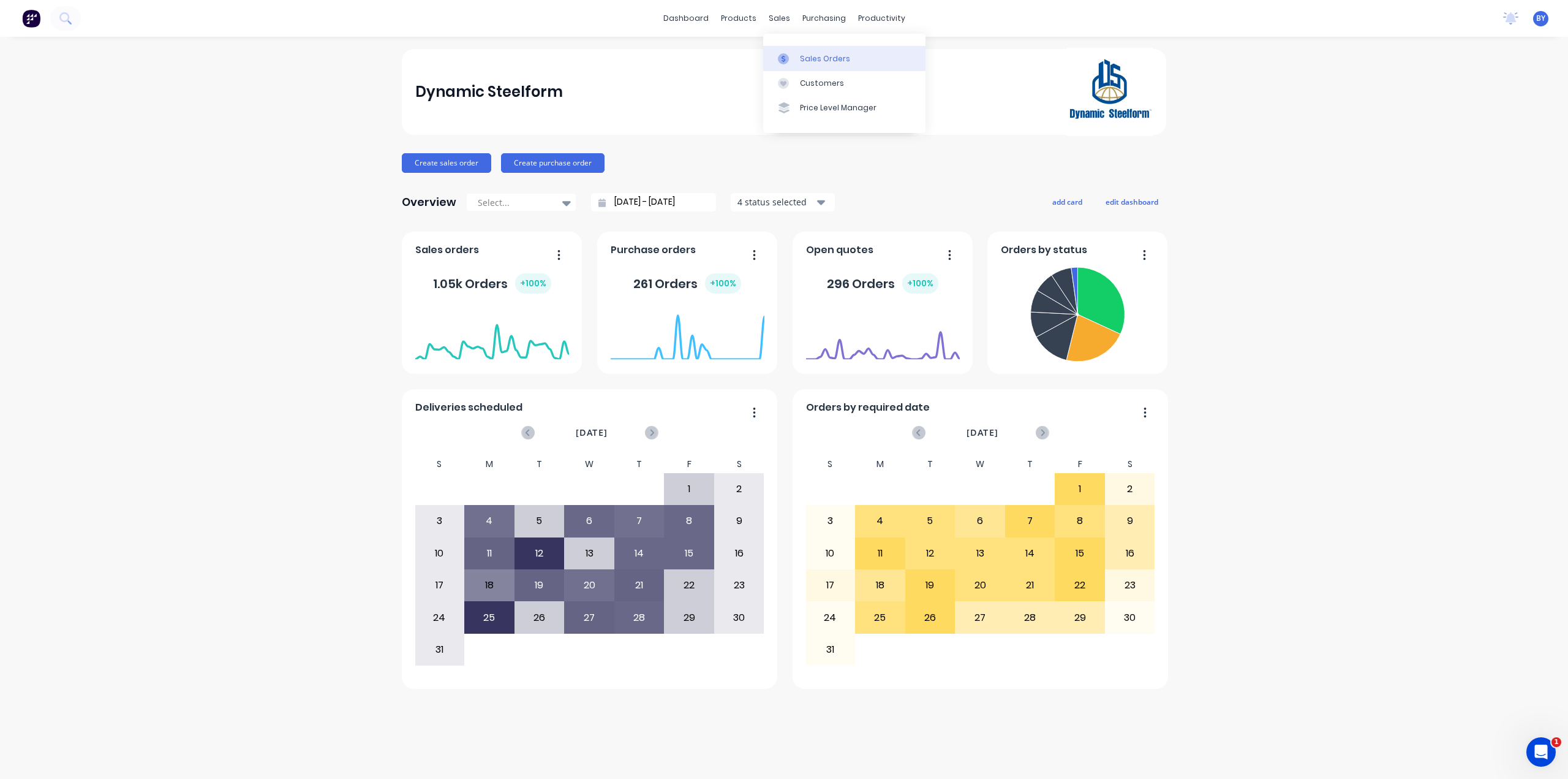
click at [781, 53] on div "Sales Orders" at bounding box center [825, 59] width 50 height 11
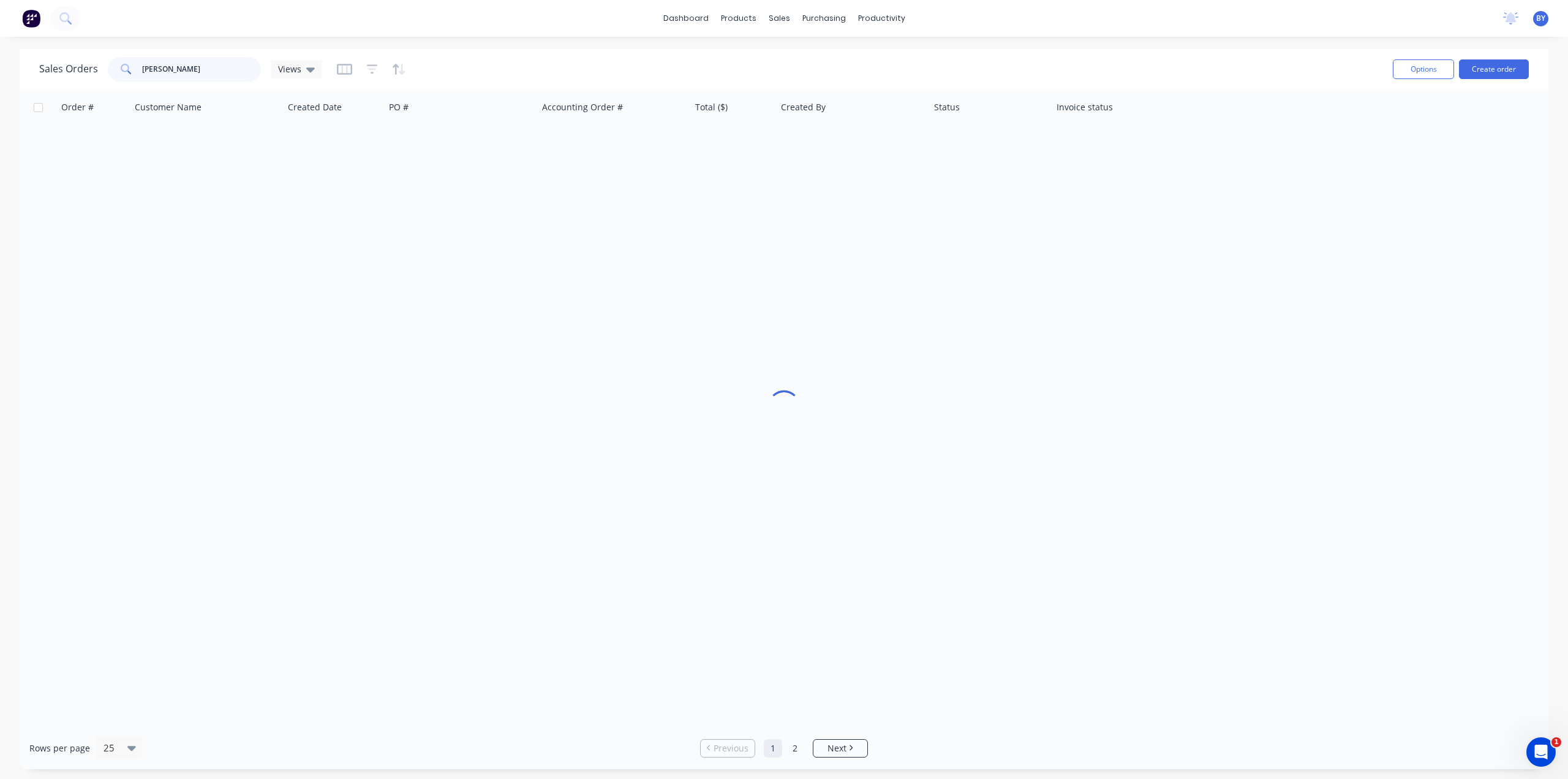
drag, startPoint x: 198, startPoint y: 64, endPoint x: 108, endPoint y: 63, distance: 90.0
click at [108, 63] on div "marcus" at bounding box center [184, 69] width 153 height 24
type input "47924"
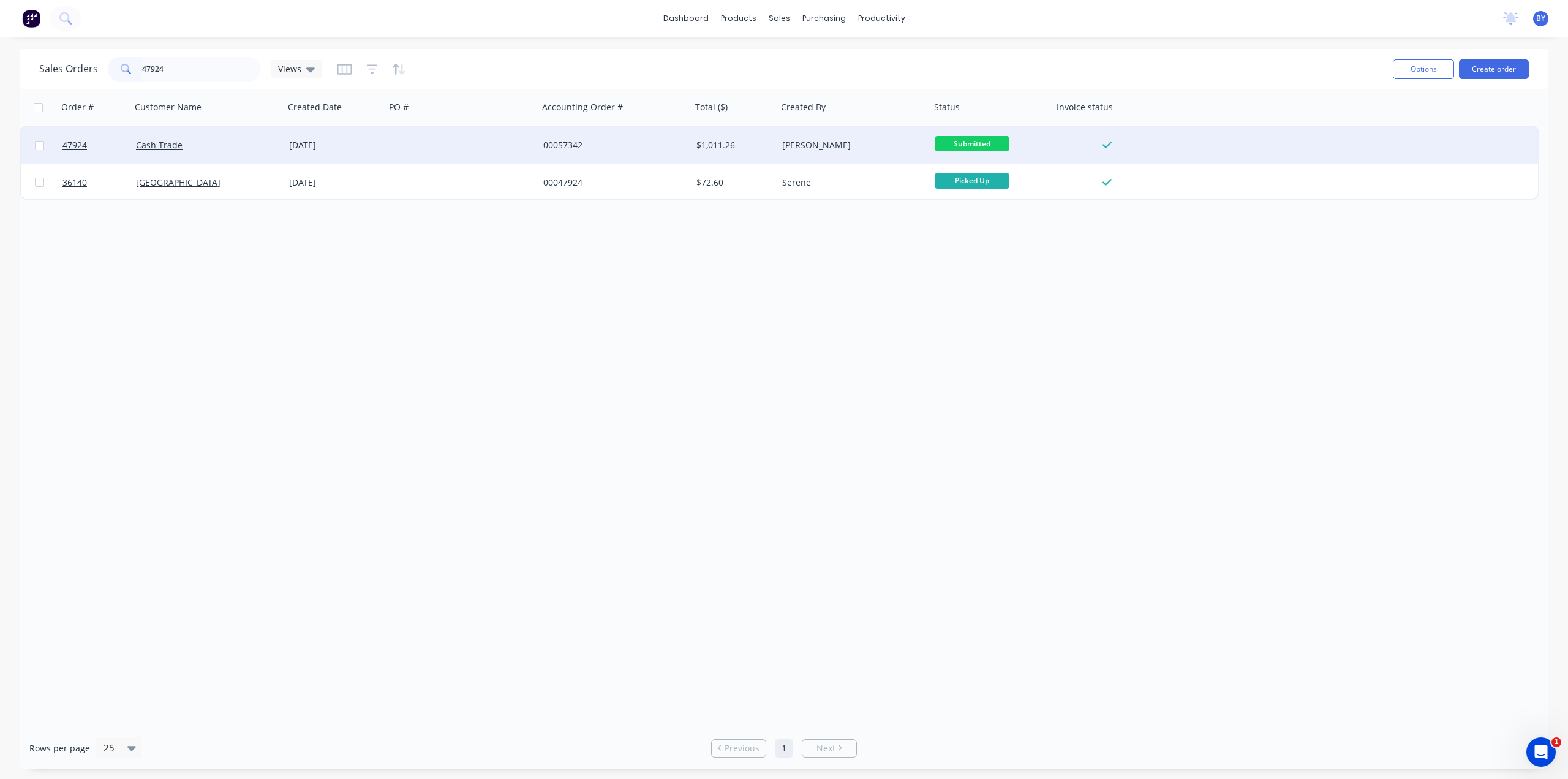
click at [234, 152] on div "Cash Trade" at bounding box center [208, 145] width 153 height 37
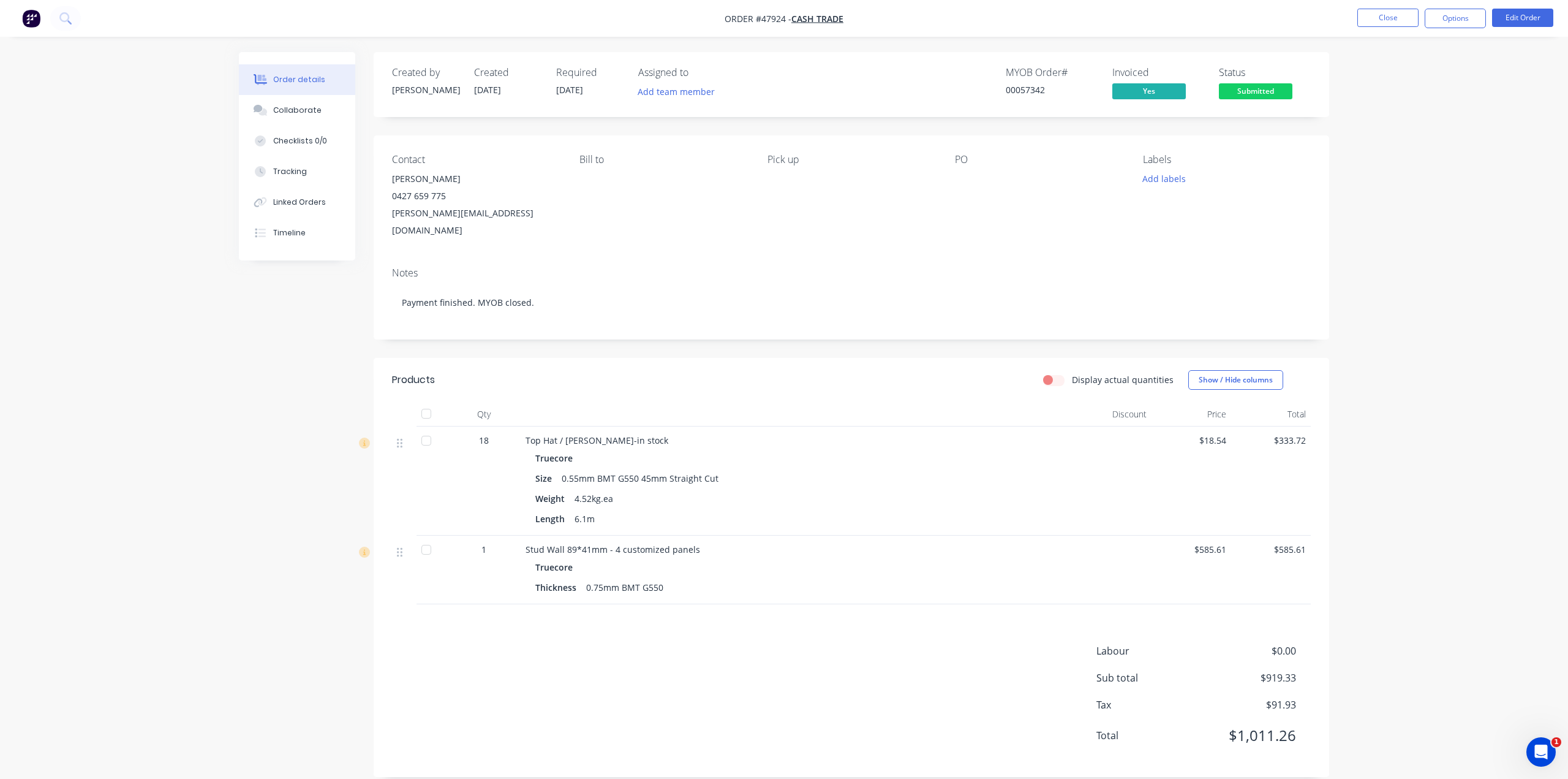
click at [277, 349] on div "Created by Bob Created 15/08/25 Required 29/08/25 Assigned to Add team member M…" at bounding box center [784, 423] width 1090 height 743
click at [37, 21] on img "button" at bounding box center [31, 19] width 19 height 19
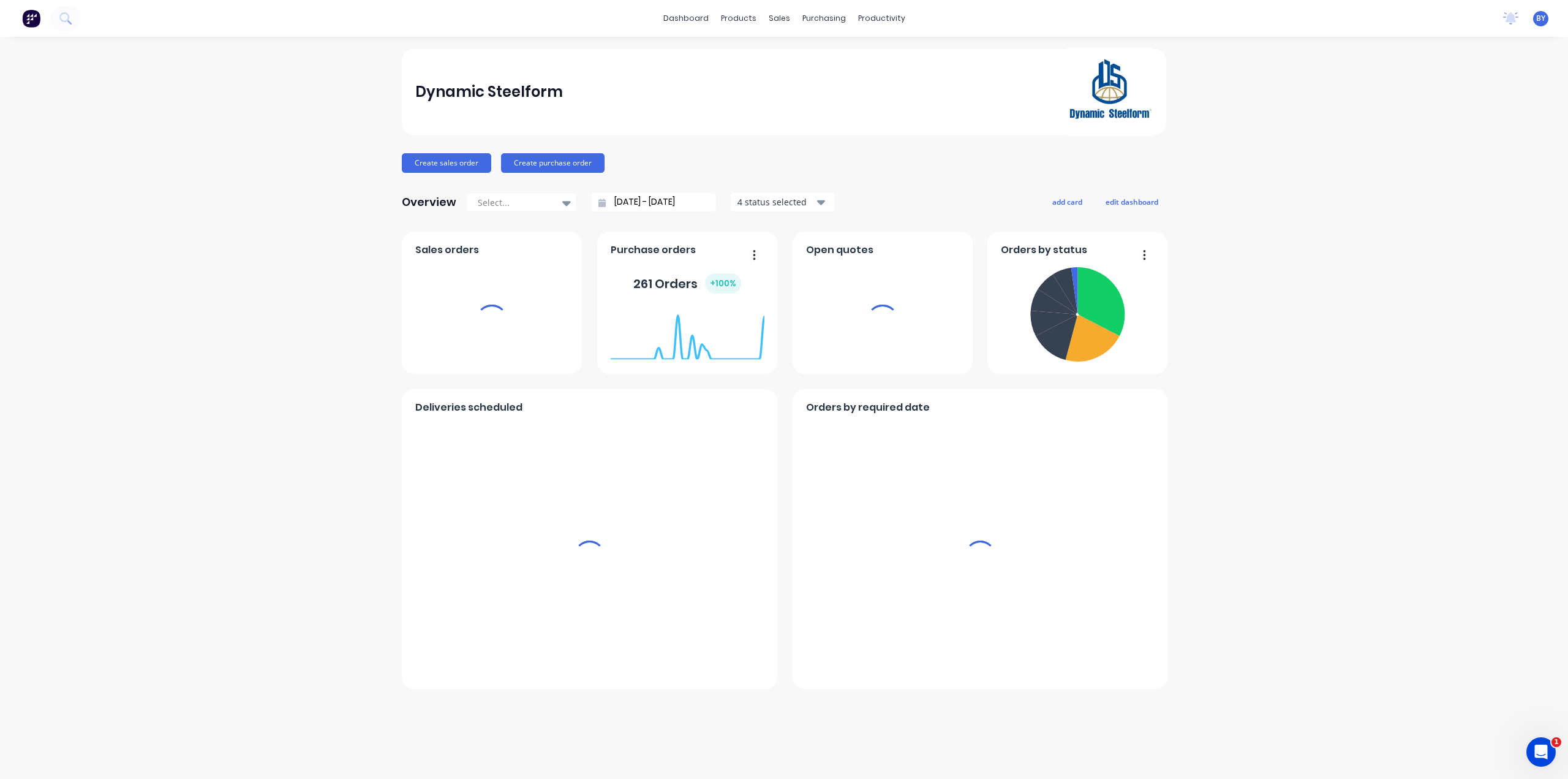
click at [781, 18] on div "sales" at bounding box center [779, 19] width 34 height 19
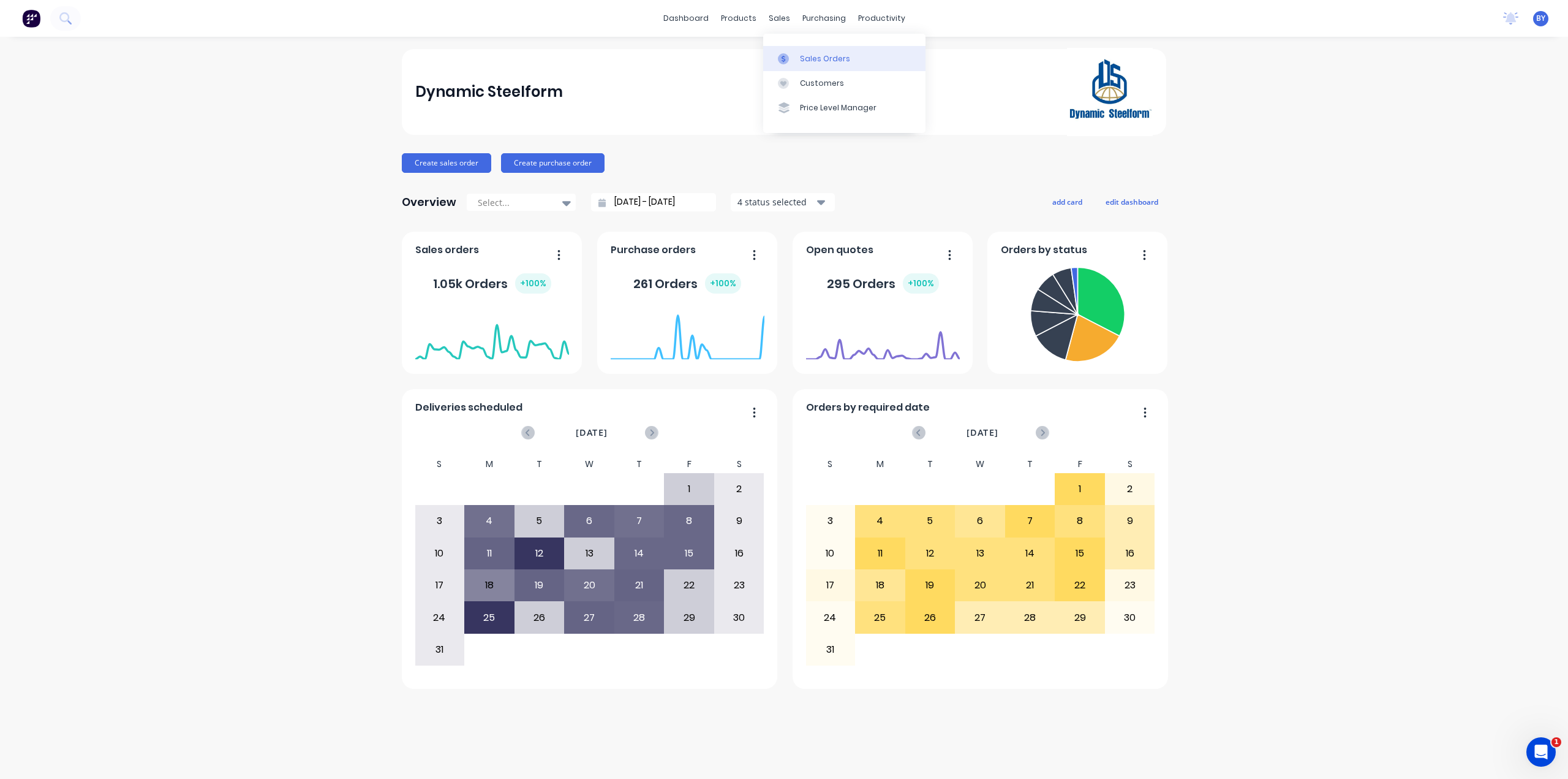
click at [781, 59] on div at bounding box center [787, 59] width 19 height 11
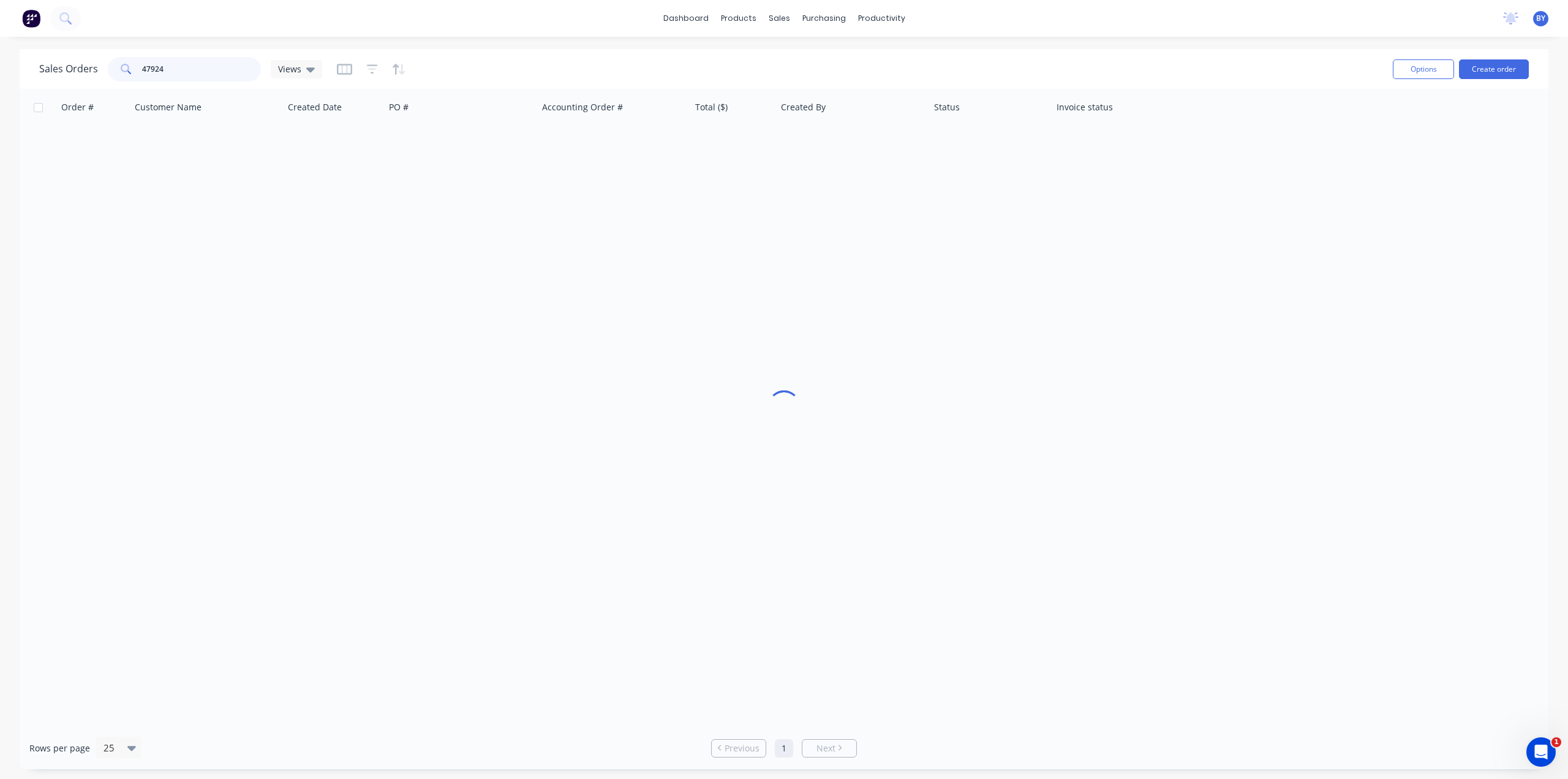
drag, startPoint x: 185, startPoint y: 69, endPoint x: 99, endPoint y: 71, distance: 86.0
click at [99, 70] on div "Sales Orders 47924 Views" at bounding box center [180, 69] width 283 height 24
type input "7"
type input "48344"
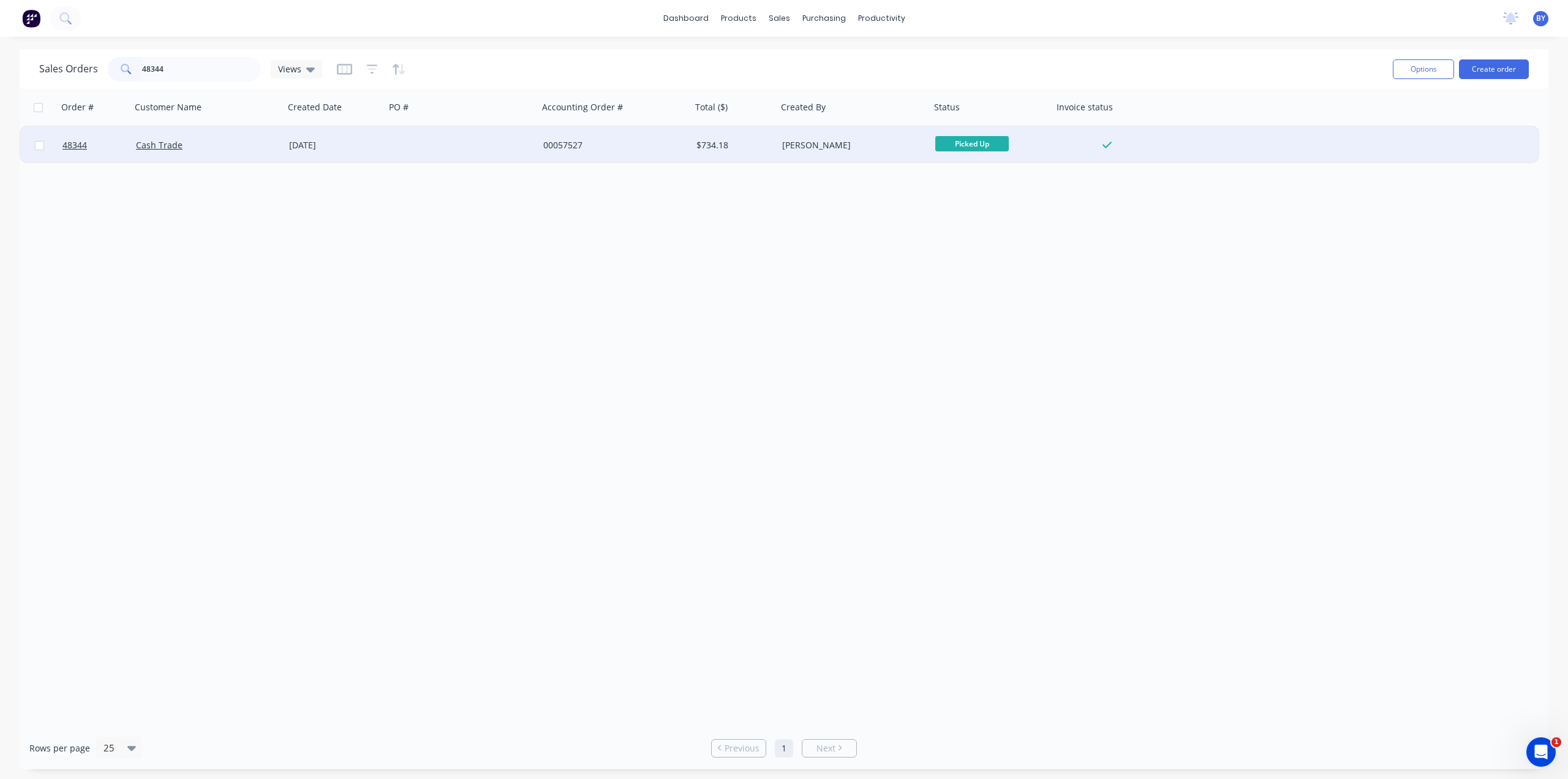
click at [454, 142] on div at bounding box center [462, 145] width 153 height 37
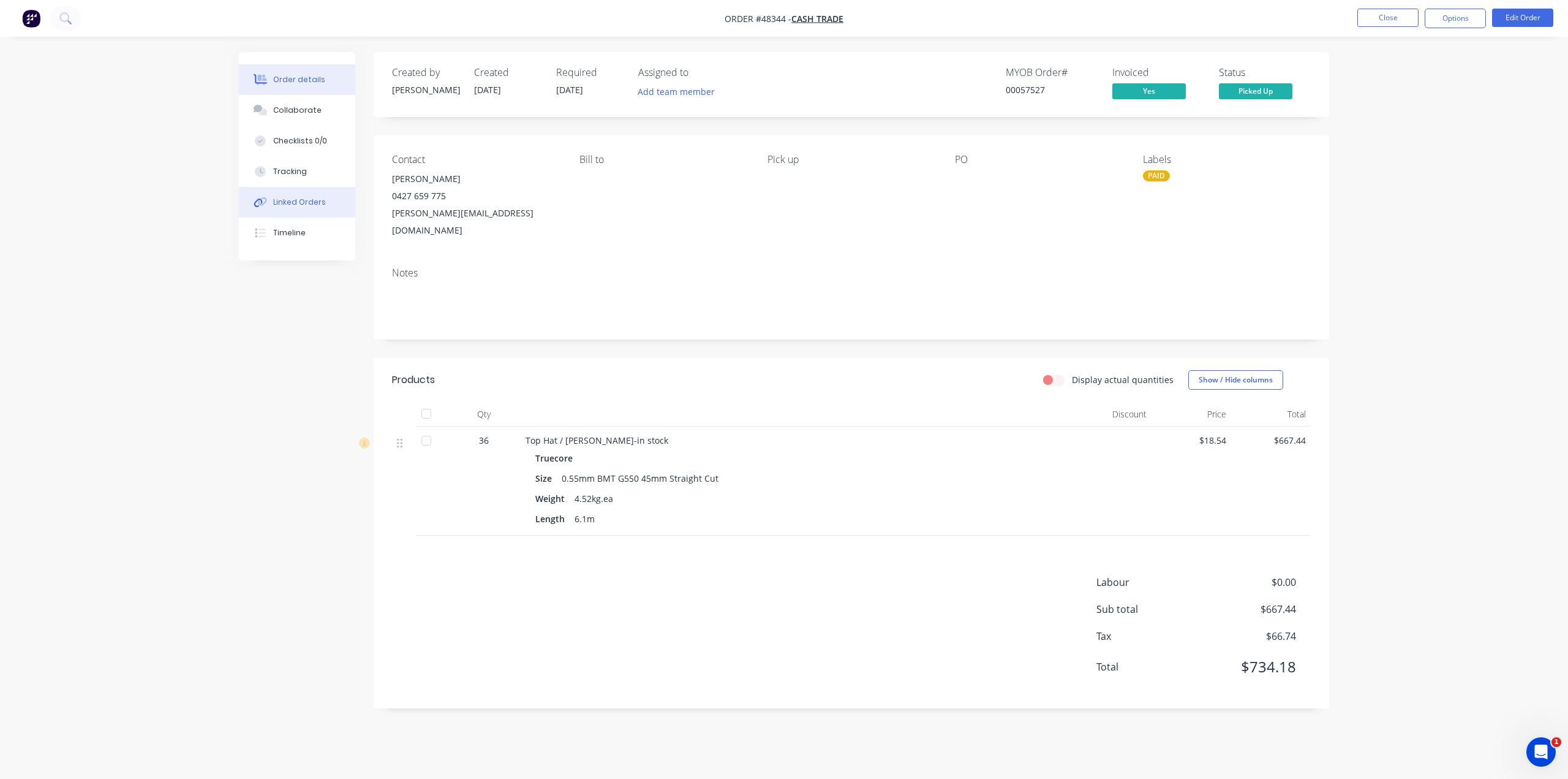
click at [259, 201] on icon at bounding box center [263, 201] width 9 height 9
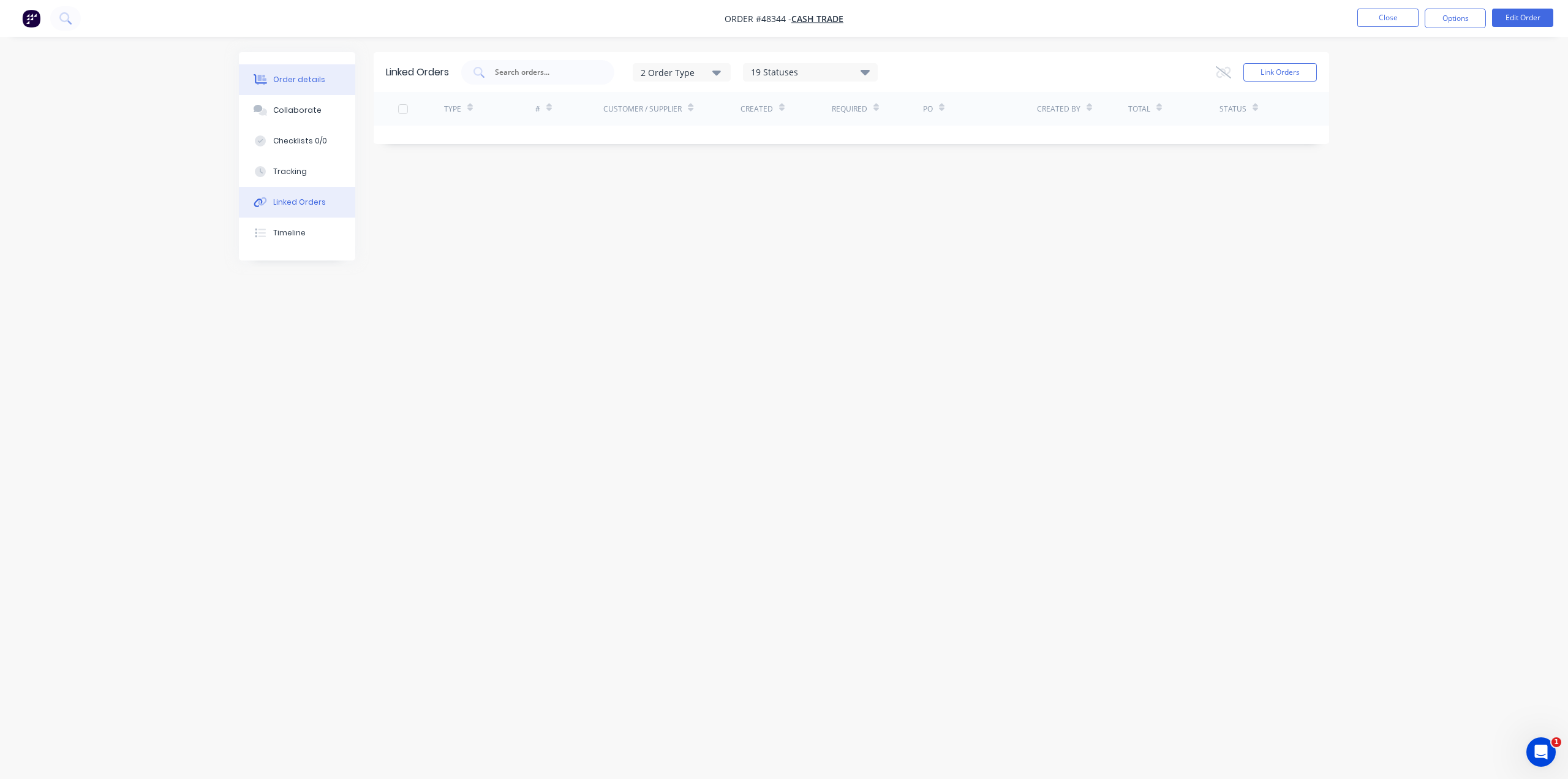
click at [321, 85] on button "Order details" at bounding box center [296, 79] width 116 height 30
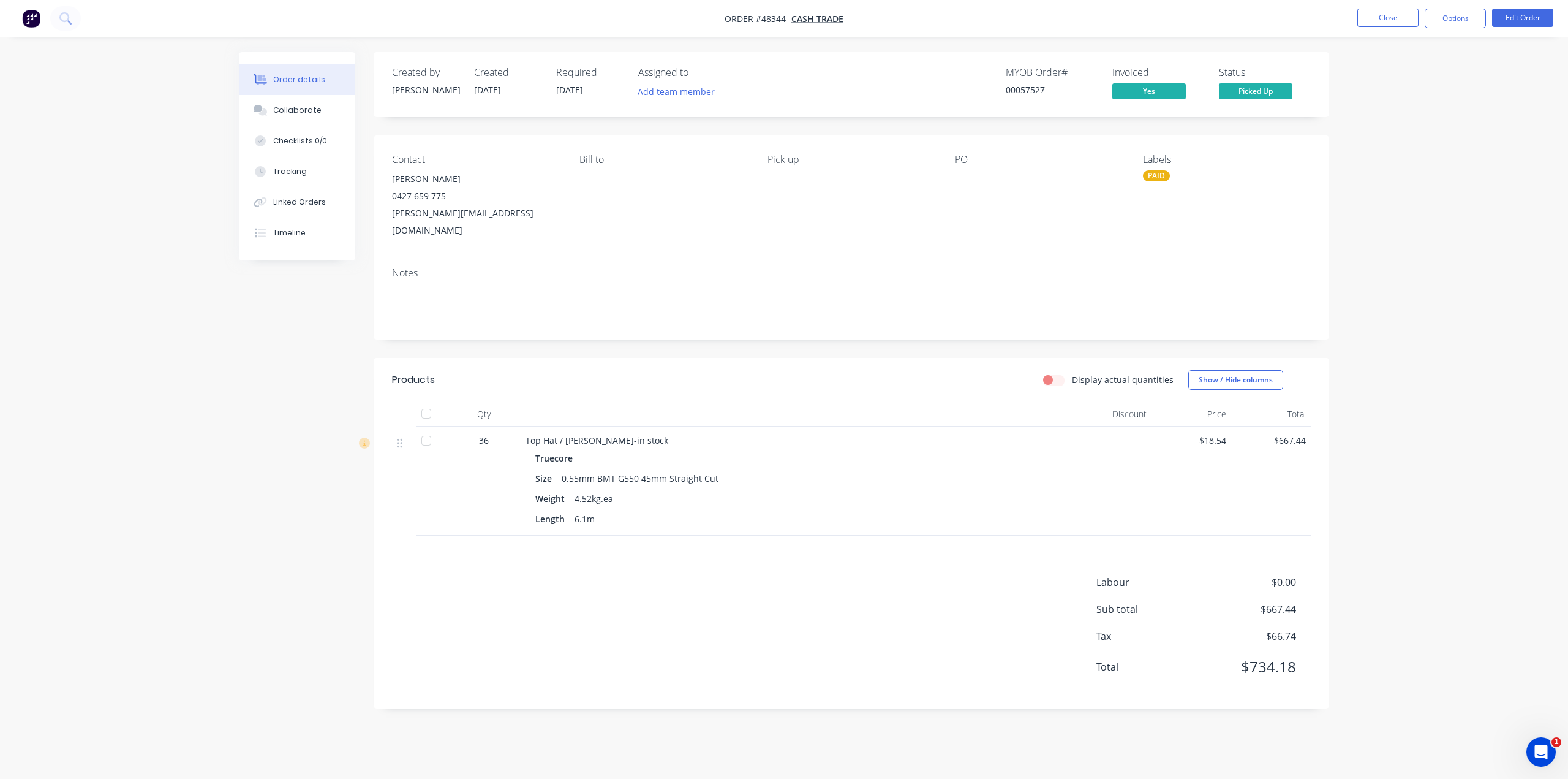
click at [185, 400] on div "Order details Collaborate Checklists 0/0 Tracking Linked Orders Timeline Order …" at bounding box center [784, 389] width 1568 height 779
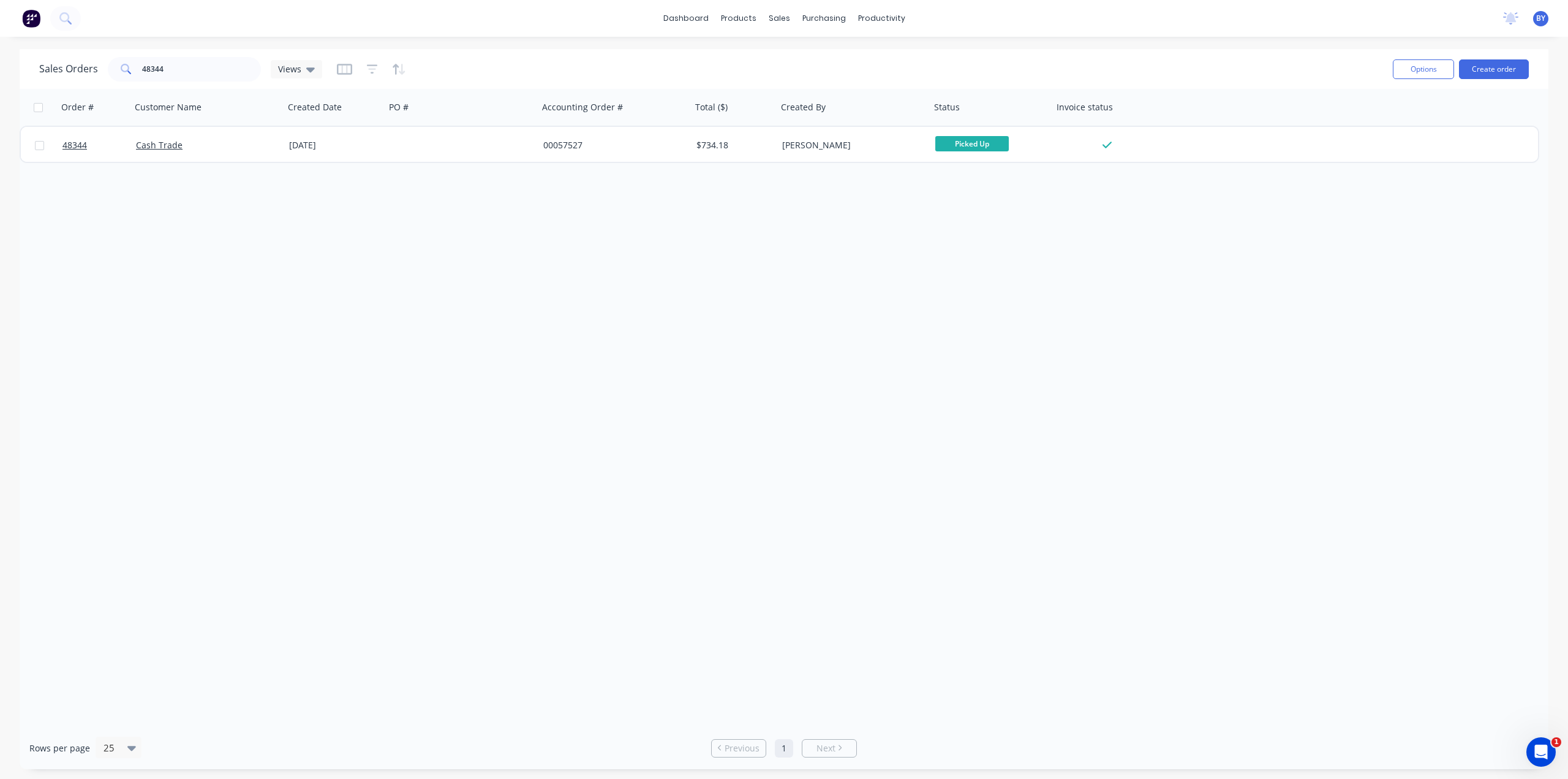
click at [226, 256] on div "Order # Customer Name Created Date PO # Accounting Order # Total ($) Created By…" at bounding box center [784, 408] width 1529 height 638
click at [792, 56] on div at bounding box center [787, 59] width 19 height 11
click at [178, 79] on div "Sales Orders Views" at bounding box center [711, 69] width 1344 height 30
click at [203, 68] on input "text" at bounding box center [202, 69] width 119 height 24
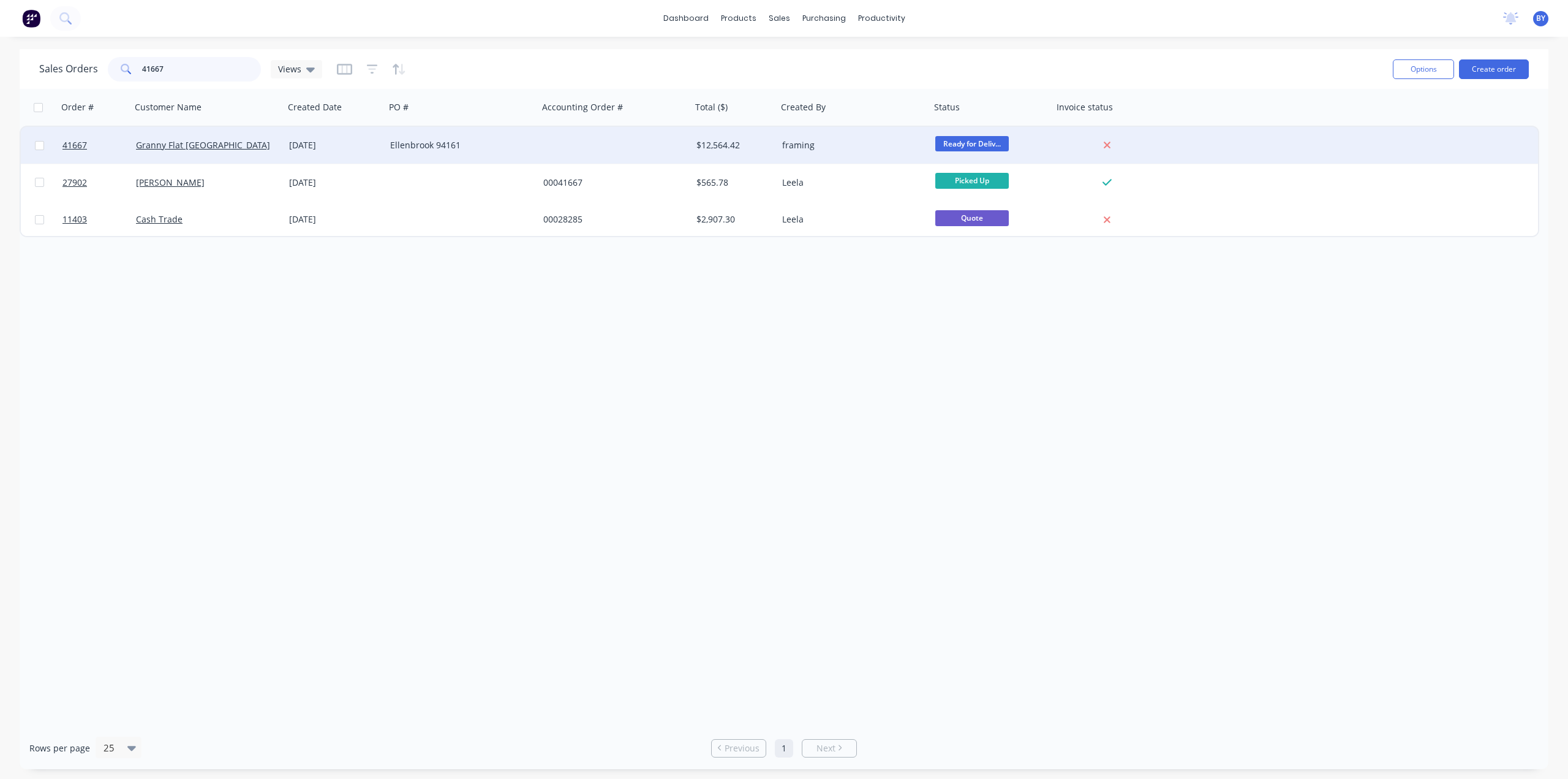
type input "41667"
click at [246, 151] on div "Granny Flat [GEOGRAPHIC_DATA]" at bounding box center [204, 145] width 136 height 12
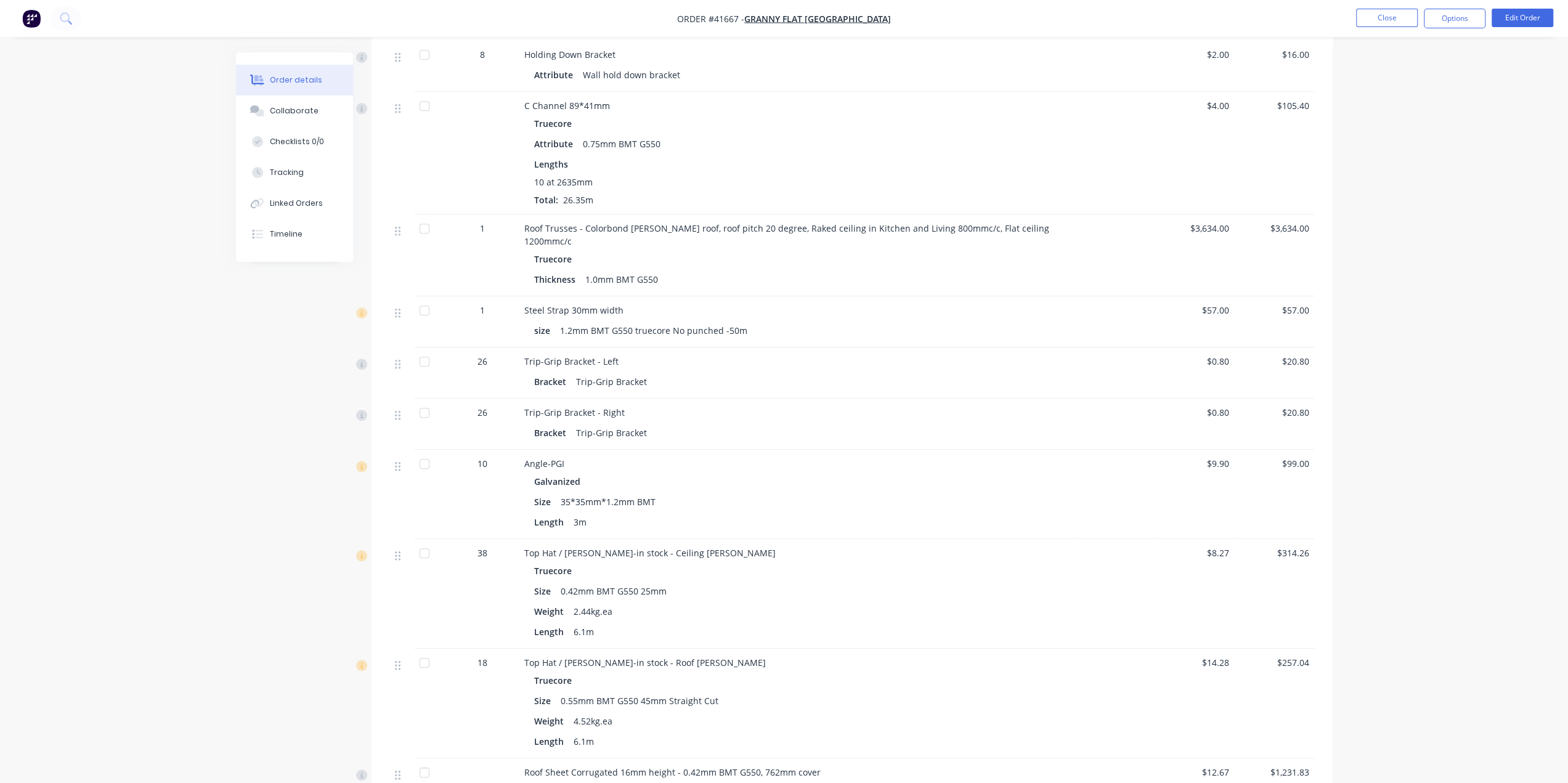
scroll to position [602, 0]
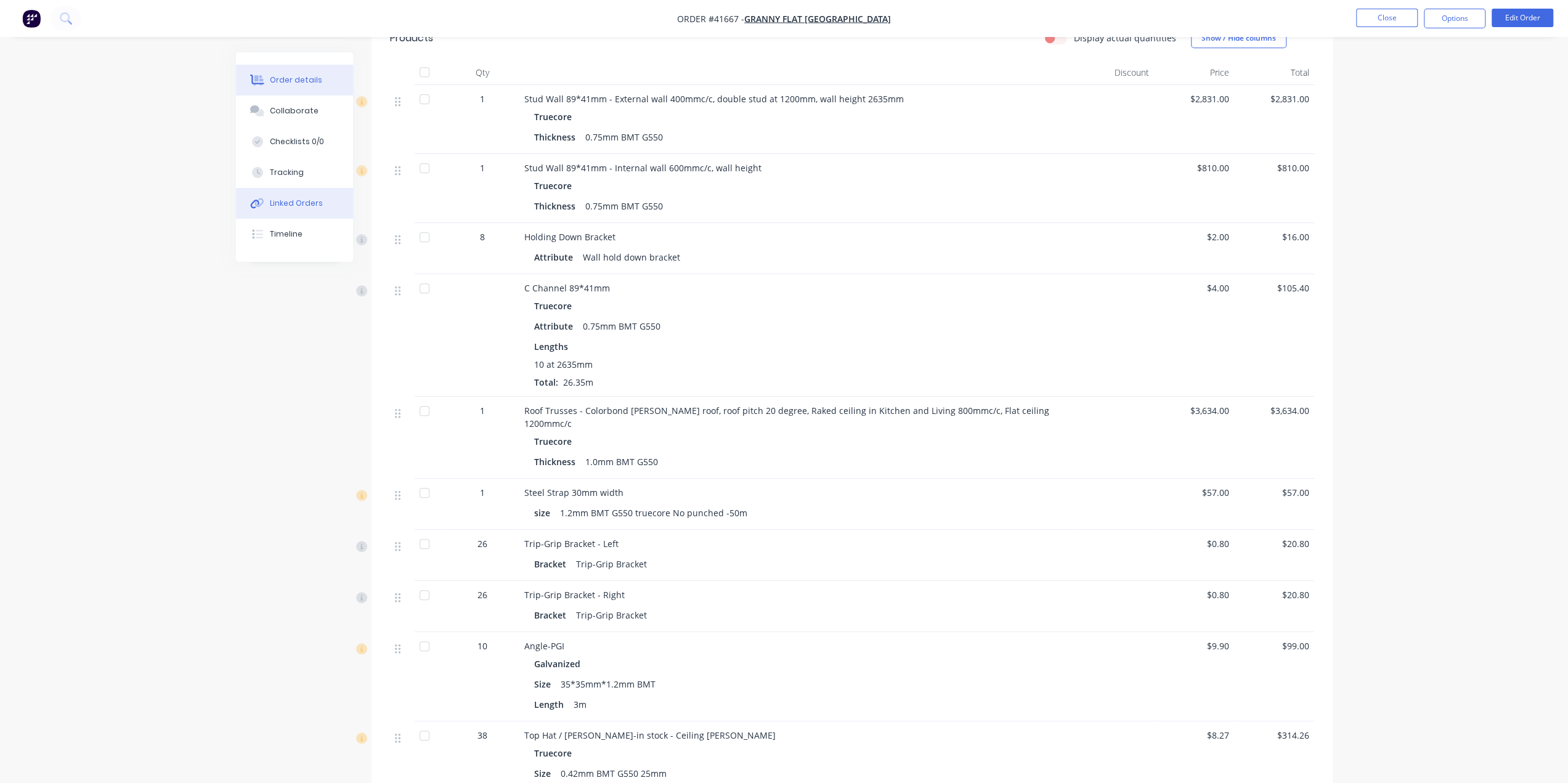
click at [277, 201] on div "Linked Orders" at bounding box center [296, 203] width 53 height 11
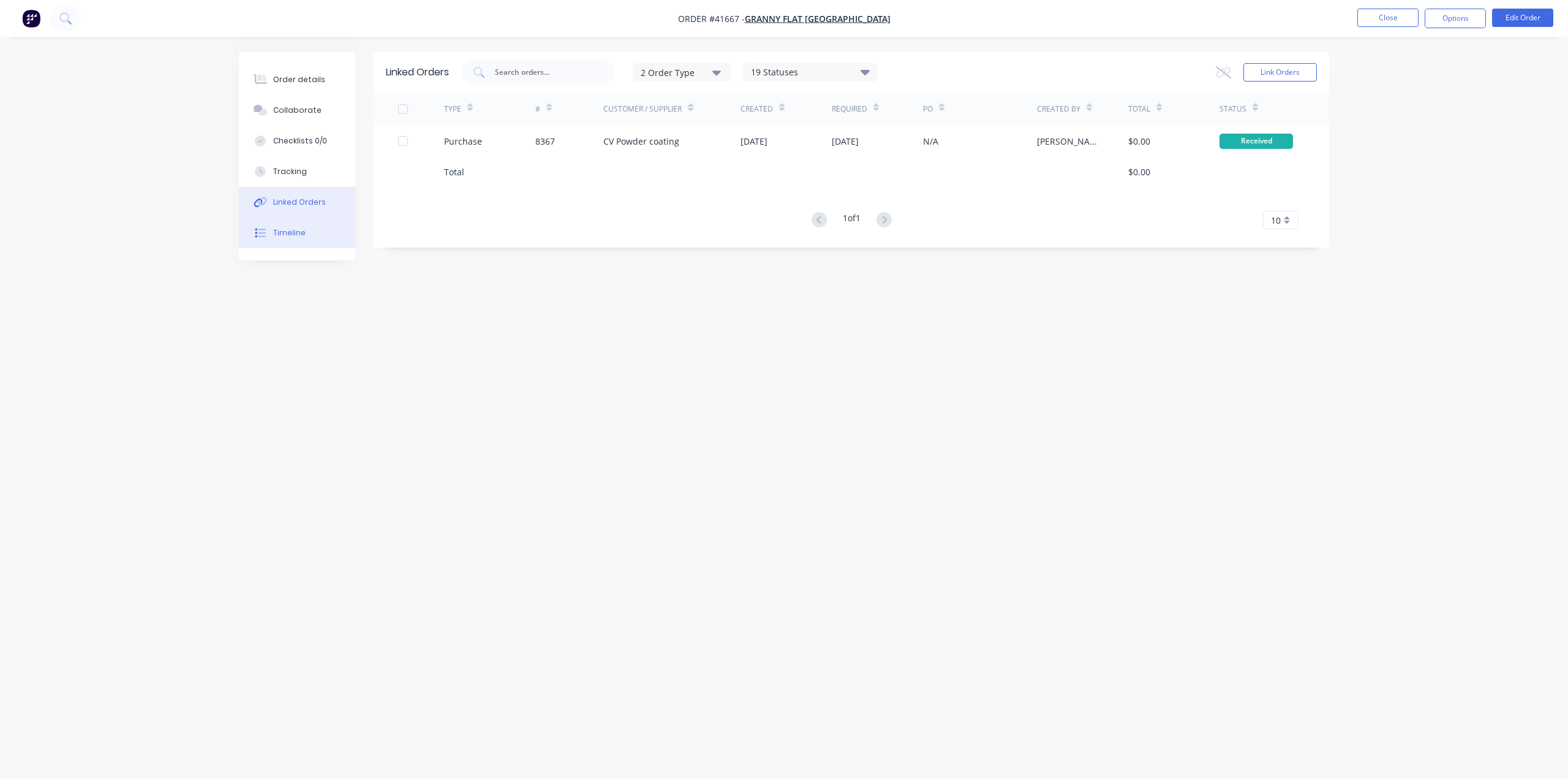
click at [291, 230] on div "Timeline" at bounding box center [290, 233] width 32 height 11
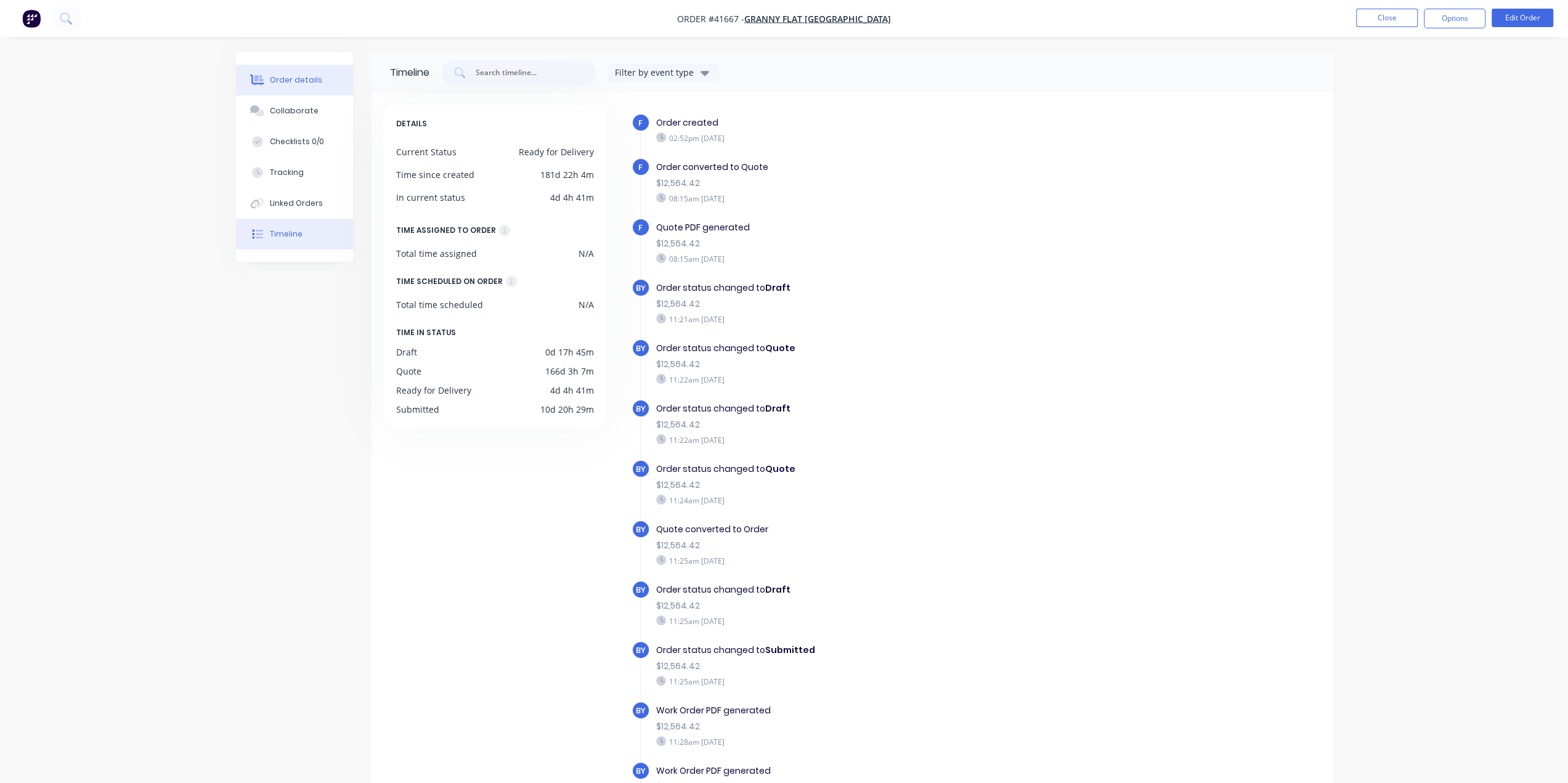
click at [292, 74] on div "Order details" at bounding box center [296, 80] width 53 height 11
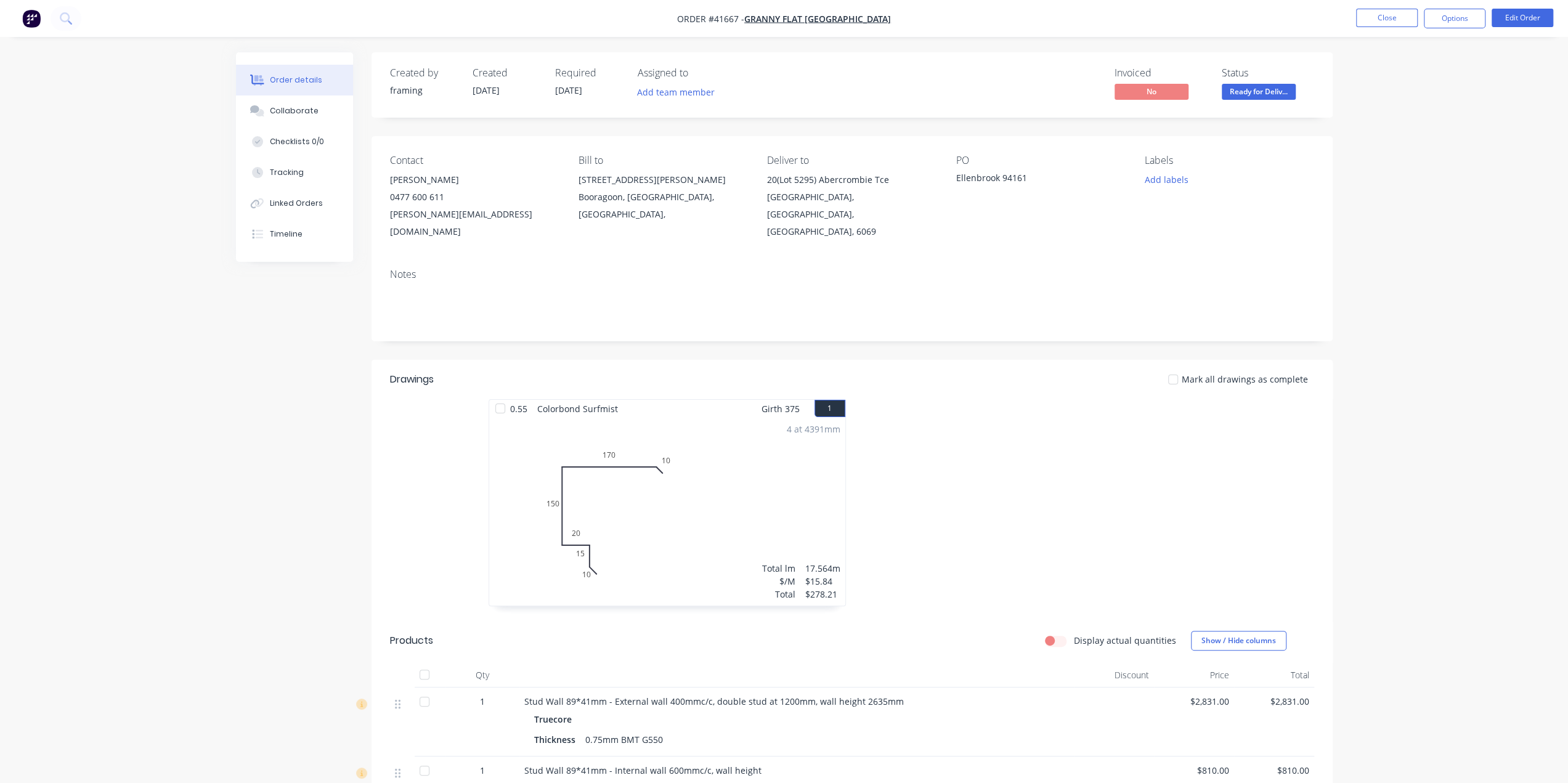
click at [32, 12] on img "button" at bounding box center [31, 19] width 19 height 19
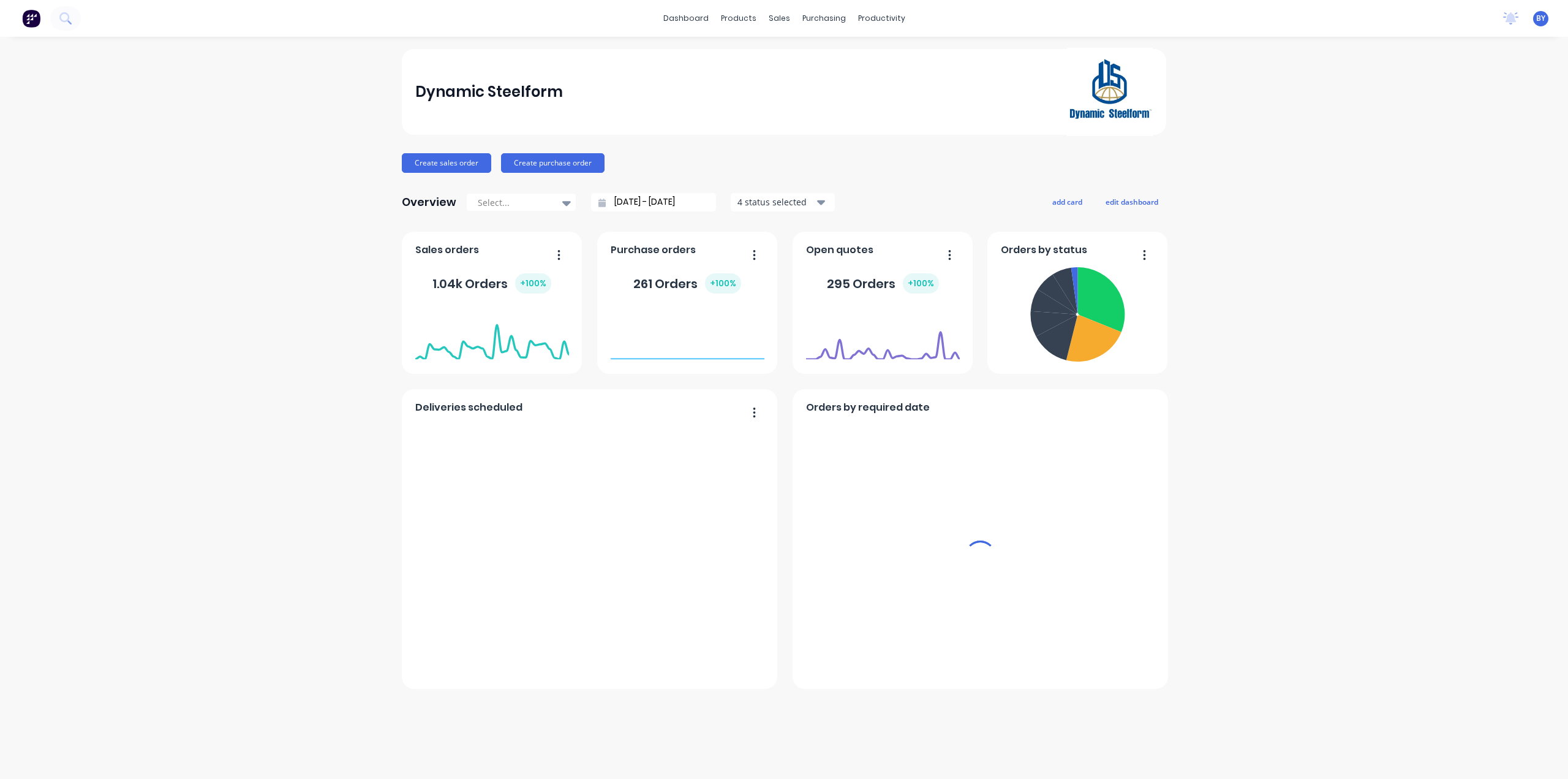
click at [1538, 18] on span "BY" at bounding box center [1541, 19] width 9 height 11
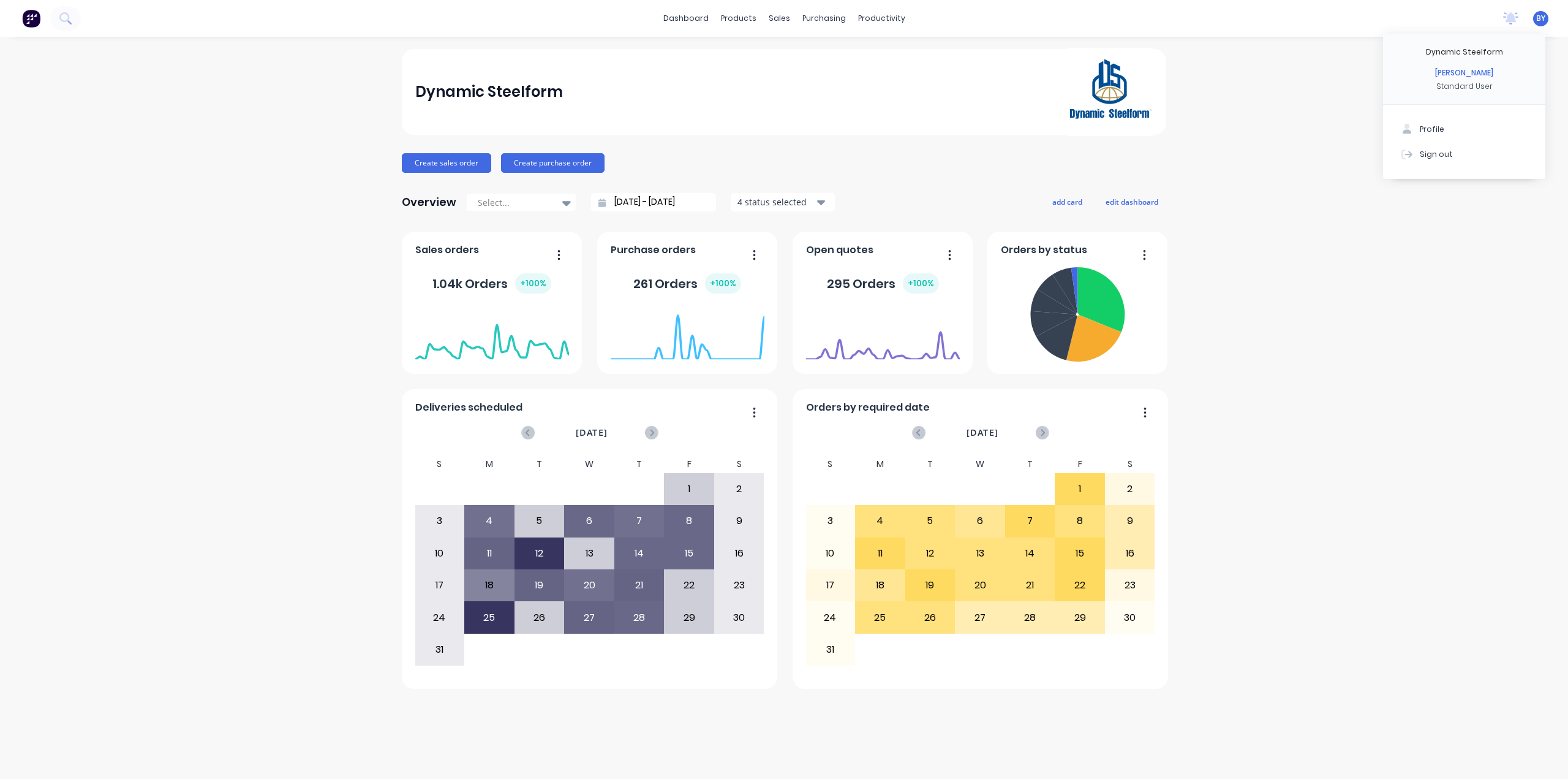
click at [1544, 15] on div "No new notifications Mark all as read You have no notifications BY Dynamic Stee…" at bounding box center [1531, 19] width 75 height 19
click at [1541, 16] on span "BY" at bounding box center [1541, 19] width 9 height 11
click at [1448, 124] on button "Profile" at bounding box center [1464, 129] width 162 height 24
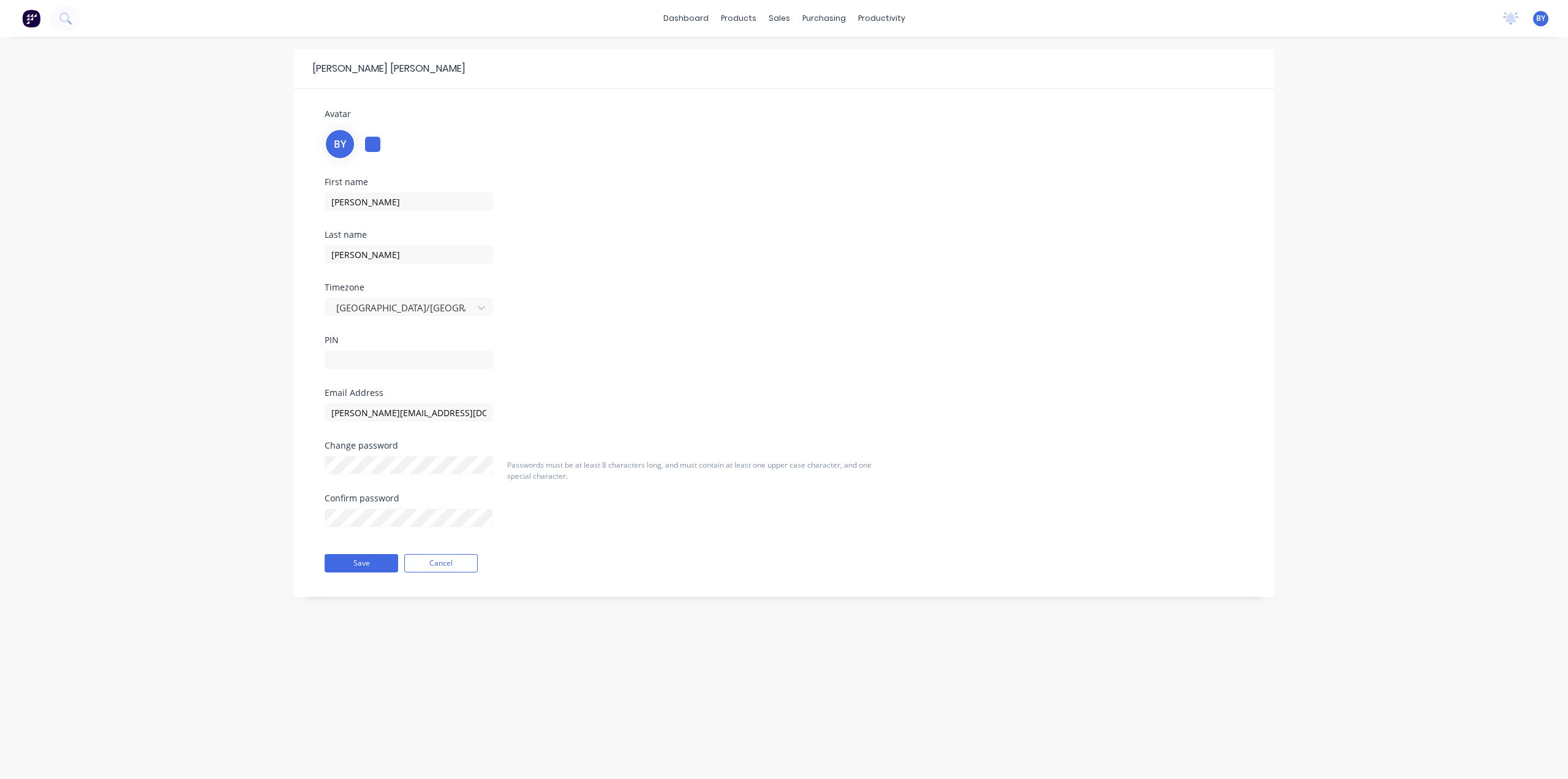
click at [367, 141] on div at bounding box center [372, 144] width 16 height 16
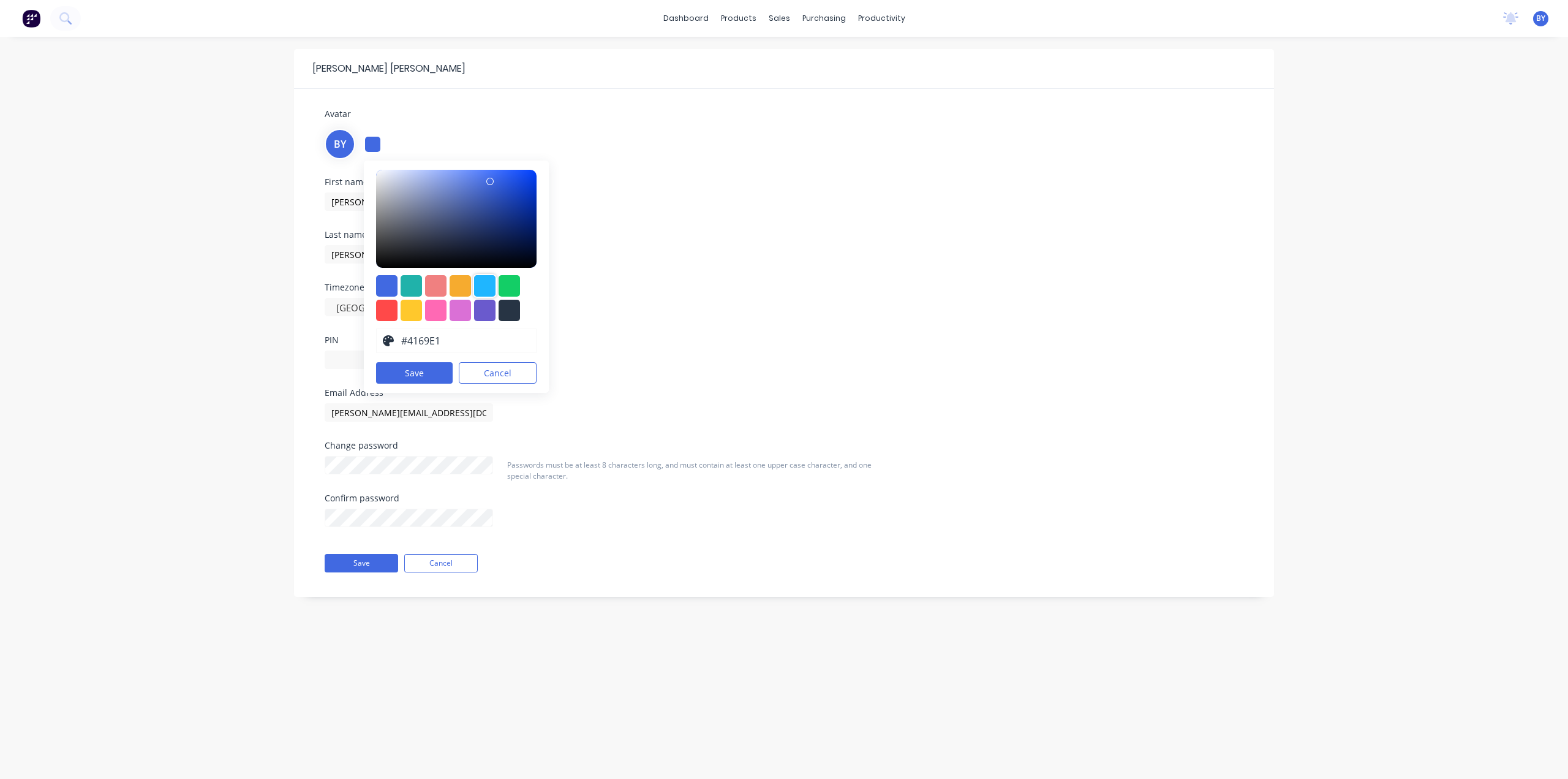
click at [491, 285] on div at bounding box center [485, 285] width 21 height 21
type input "#00a2f8"
drag, startPoint x: 496, startPoint y: 182, endPoint x: 569, endPoint y: 172, distance: 73.7
click at [569, 172] on div "Avatar BY #00A2F8 hex #00a2f8 Save Cancel First name Bob Last name Yang Timezon…" at bounding box center [784, 343] width 943 height 471
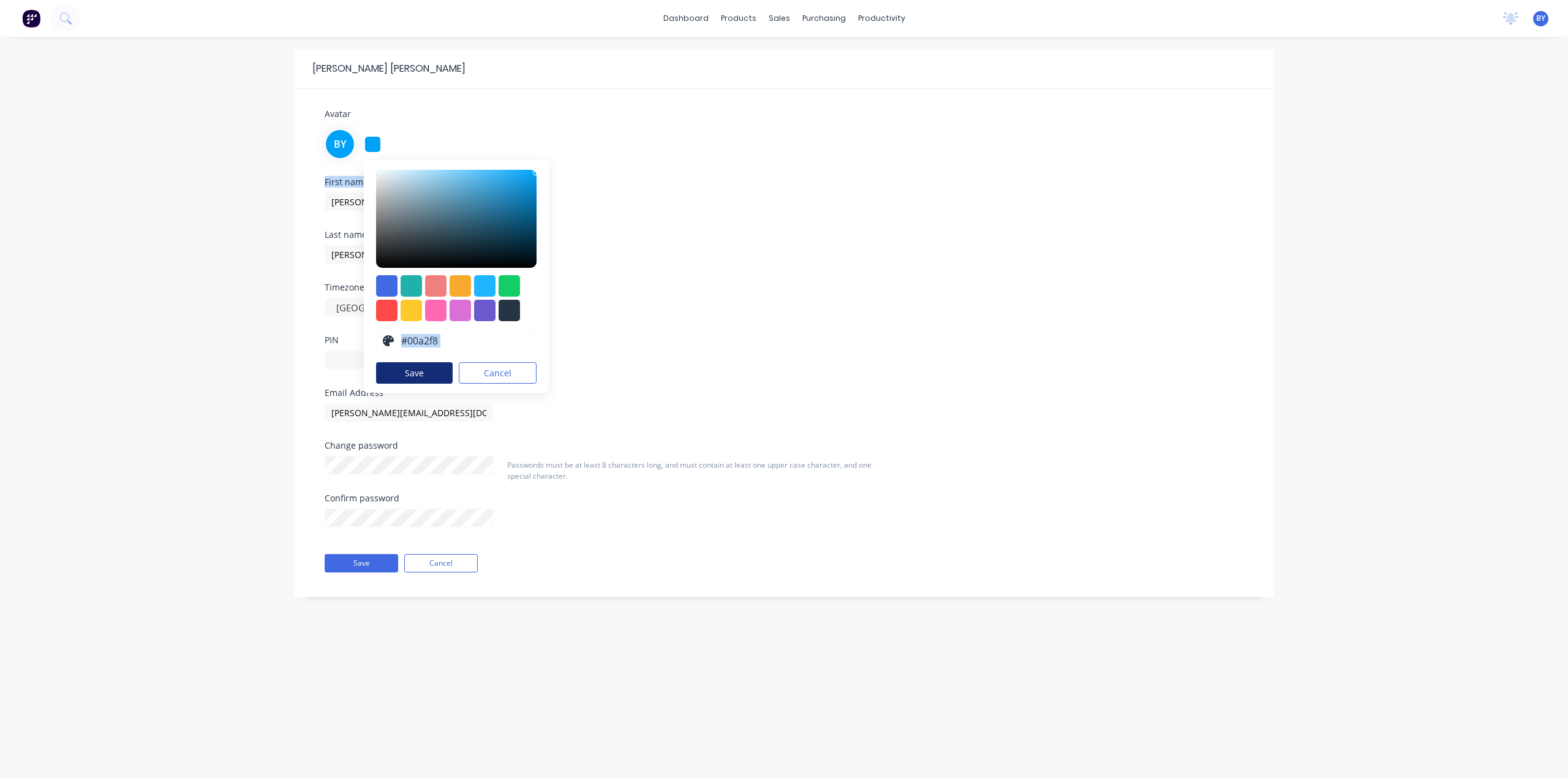
click at [429, 372] on button "Save" at bounding box center [414, 372] width 76 height 21
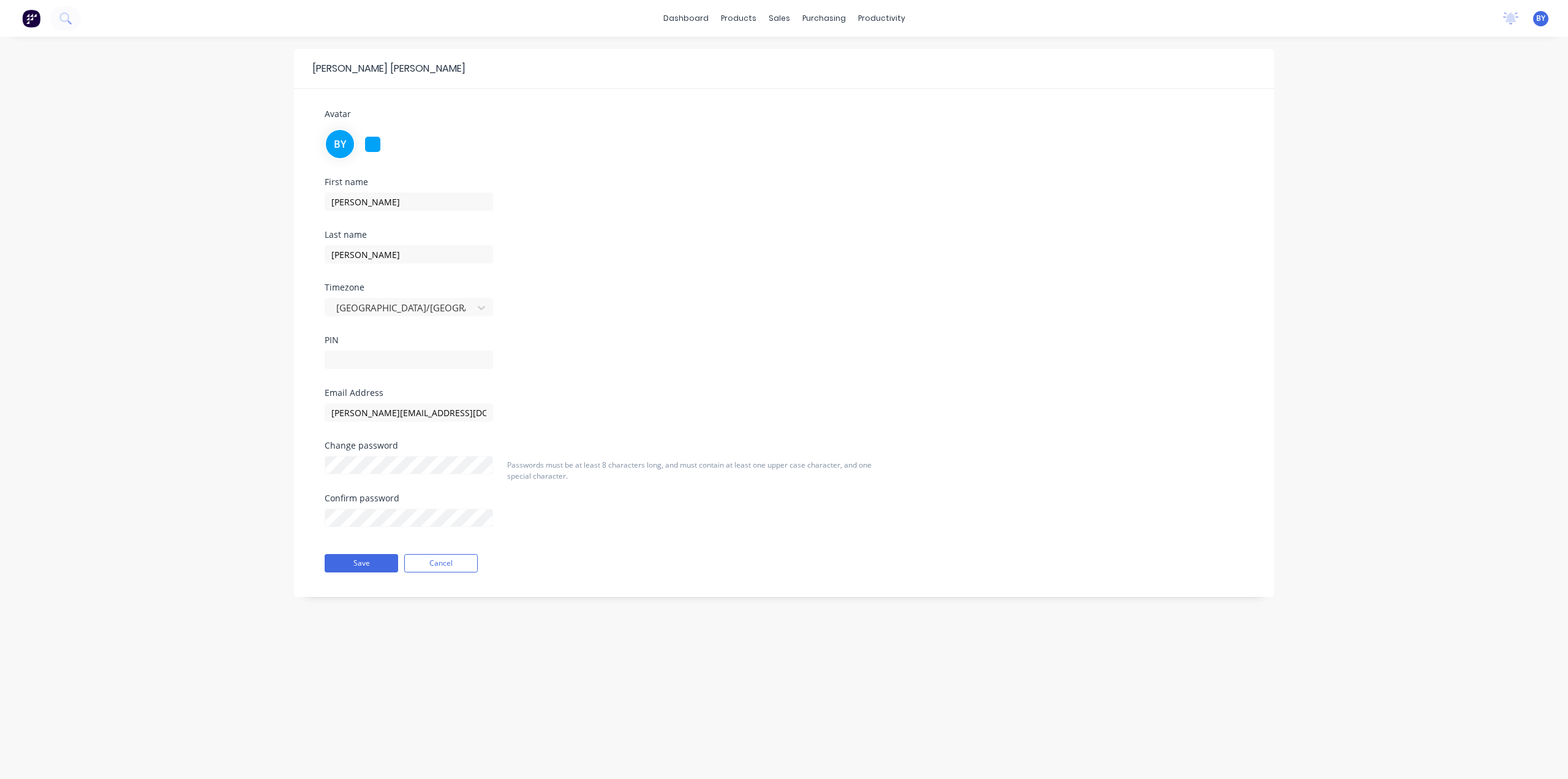
click at [677, 200] on div "First name Bob Last name Yang Timezone Australia/Perth PIN" at bounding box center [784, 283] width 937 height 211
click at [34, 21] on img at bounding box center [31, 19] width 19 height 19
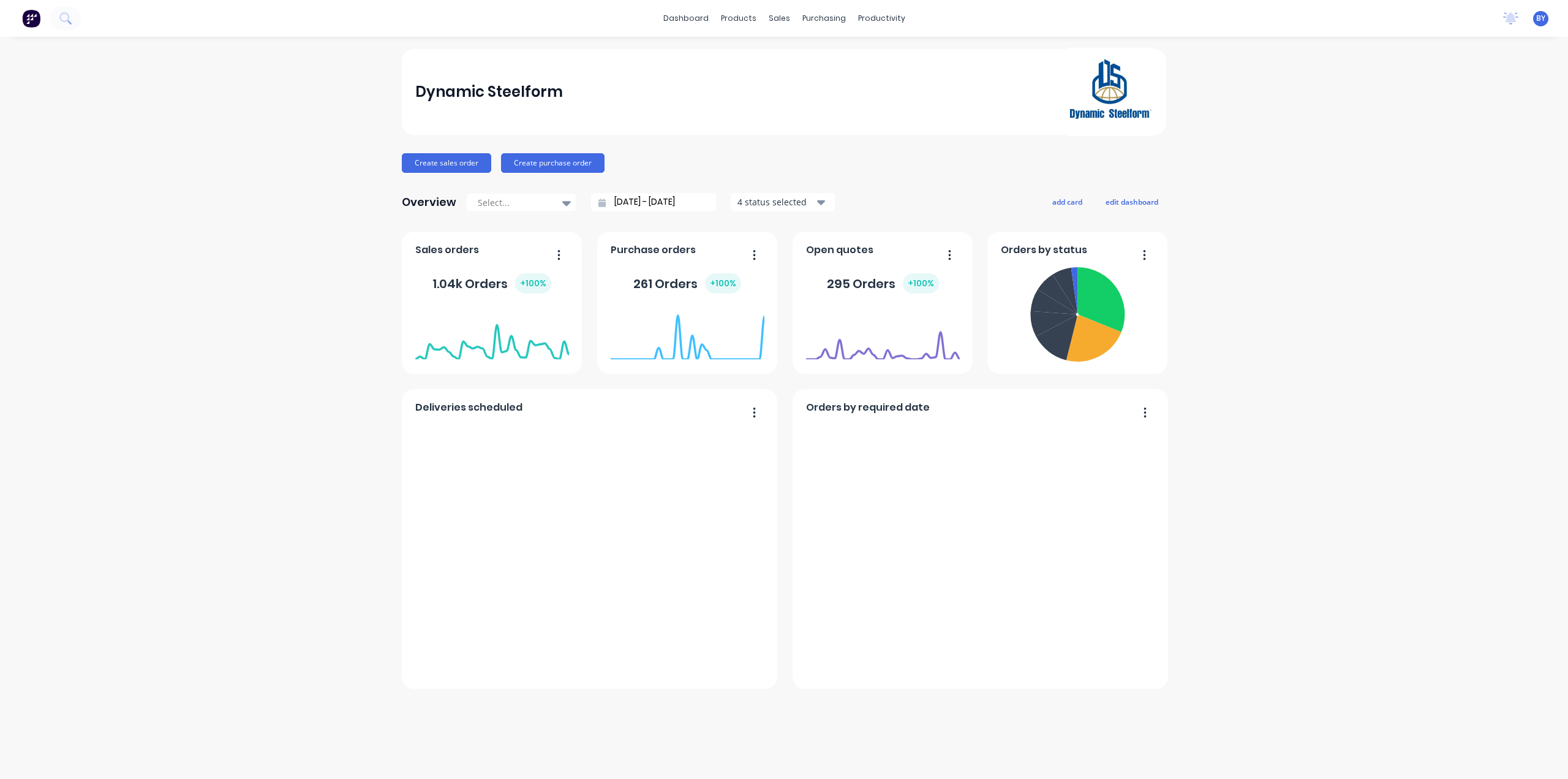
click at [1541, 21] on span "BY" at bounding box center [1541, 19] width 9 height 11
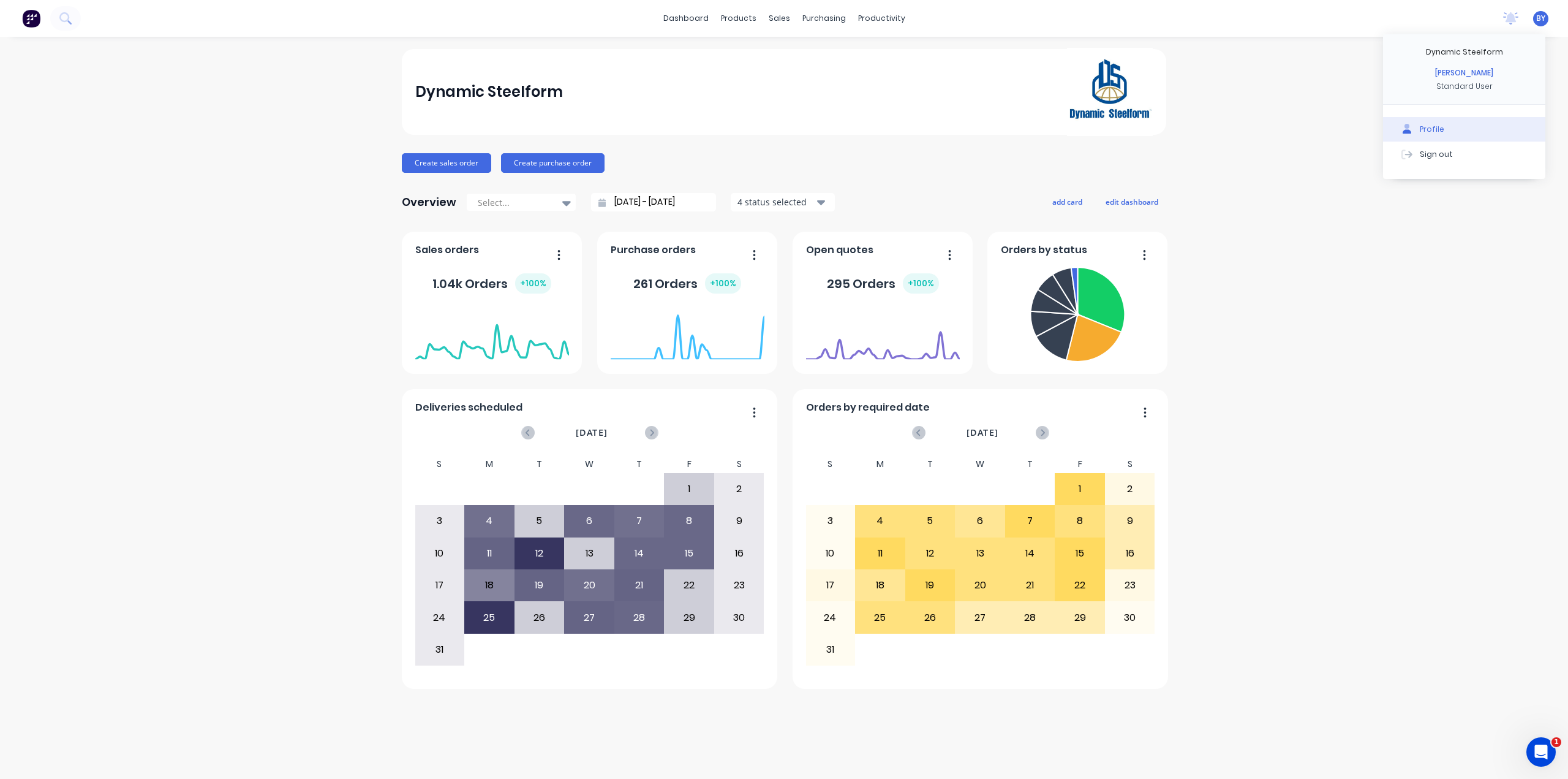
click at [1433, 127] on div "Profile" at bounding box center [1431, 129] width 24 height 11
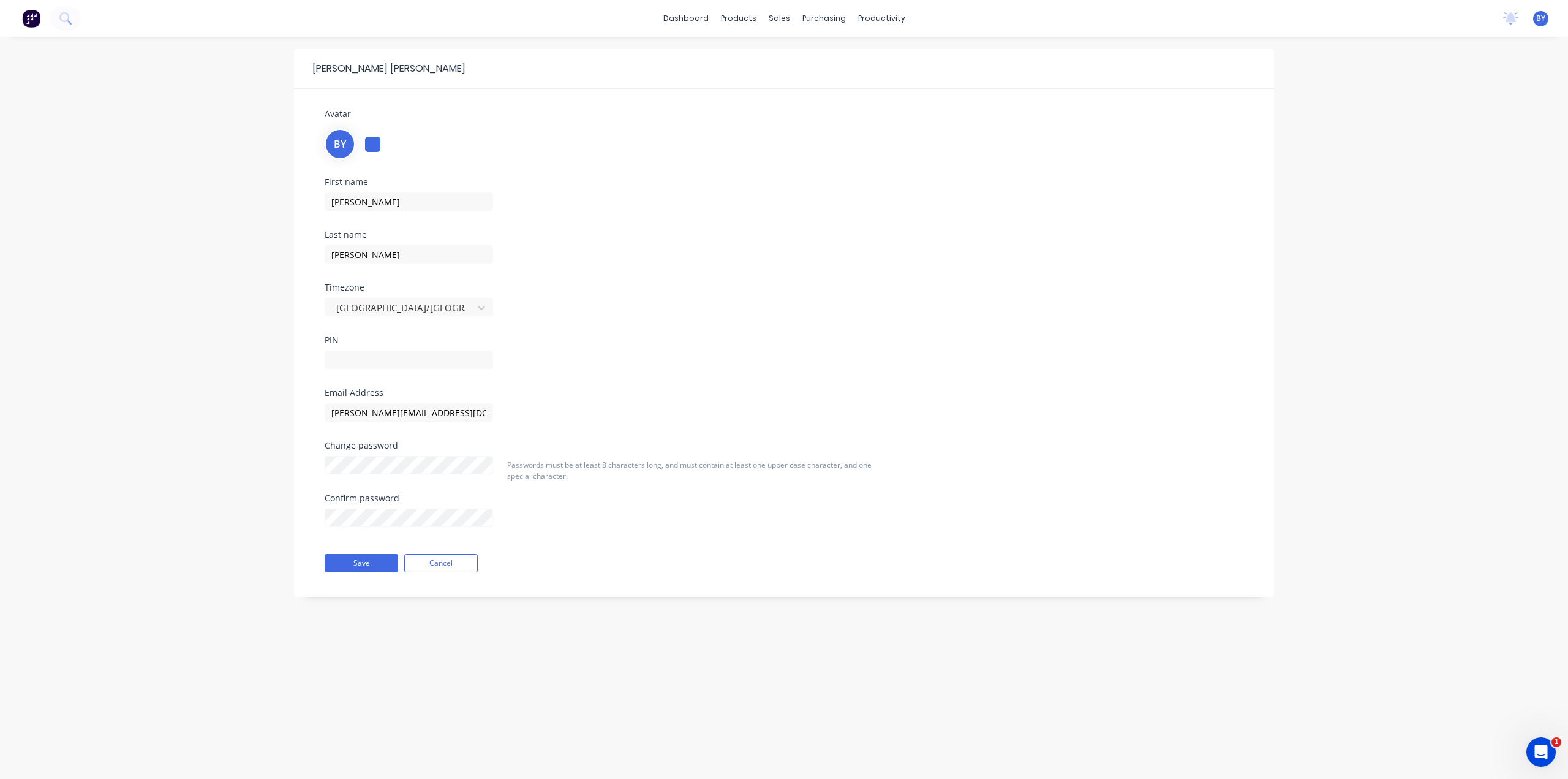
click at [372, 147] on div at bounding box center [372, 144] width 16 height 16
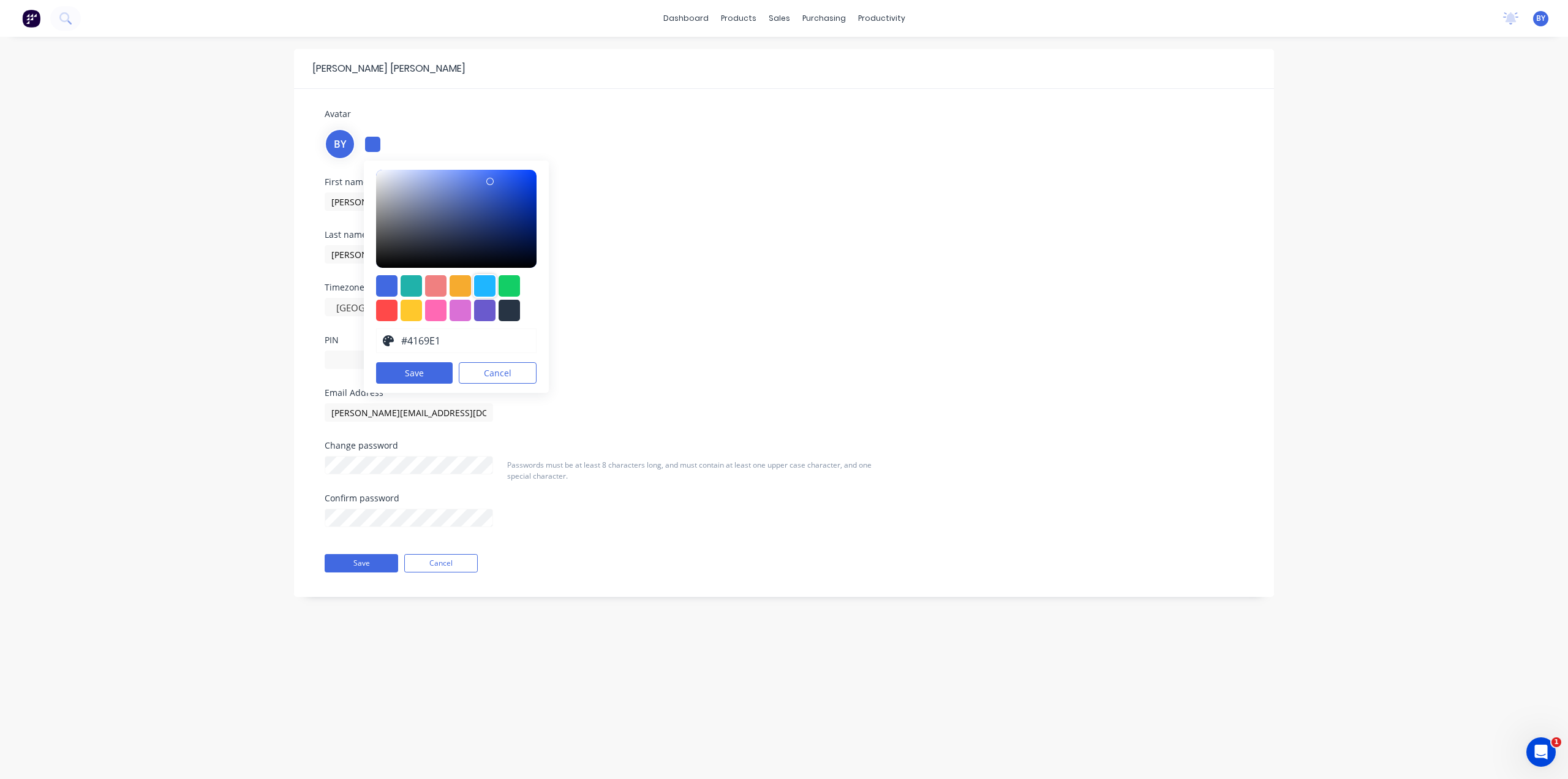
click at [488, 285] on div at bounding box center [485, 285] width 21 height 21
drag, startPoint x: 513, startPoint y: 177, endPoint x: 539, endPoint y: 170, distance: 26.9
click at [539, 170] on div "#00ABFD hex #00abfd Save Cancel" at bounding box center [456, 277] width 185 height 233
type input "#0099e2"
drag, startPoint x: 527, startPoint y: 179, endPoint x: 539, endPoint y: 181, distance: 12.2
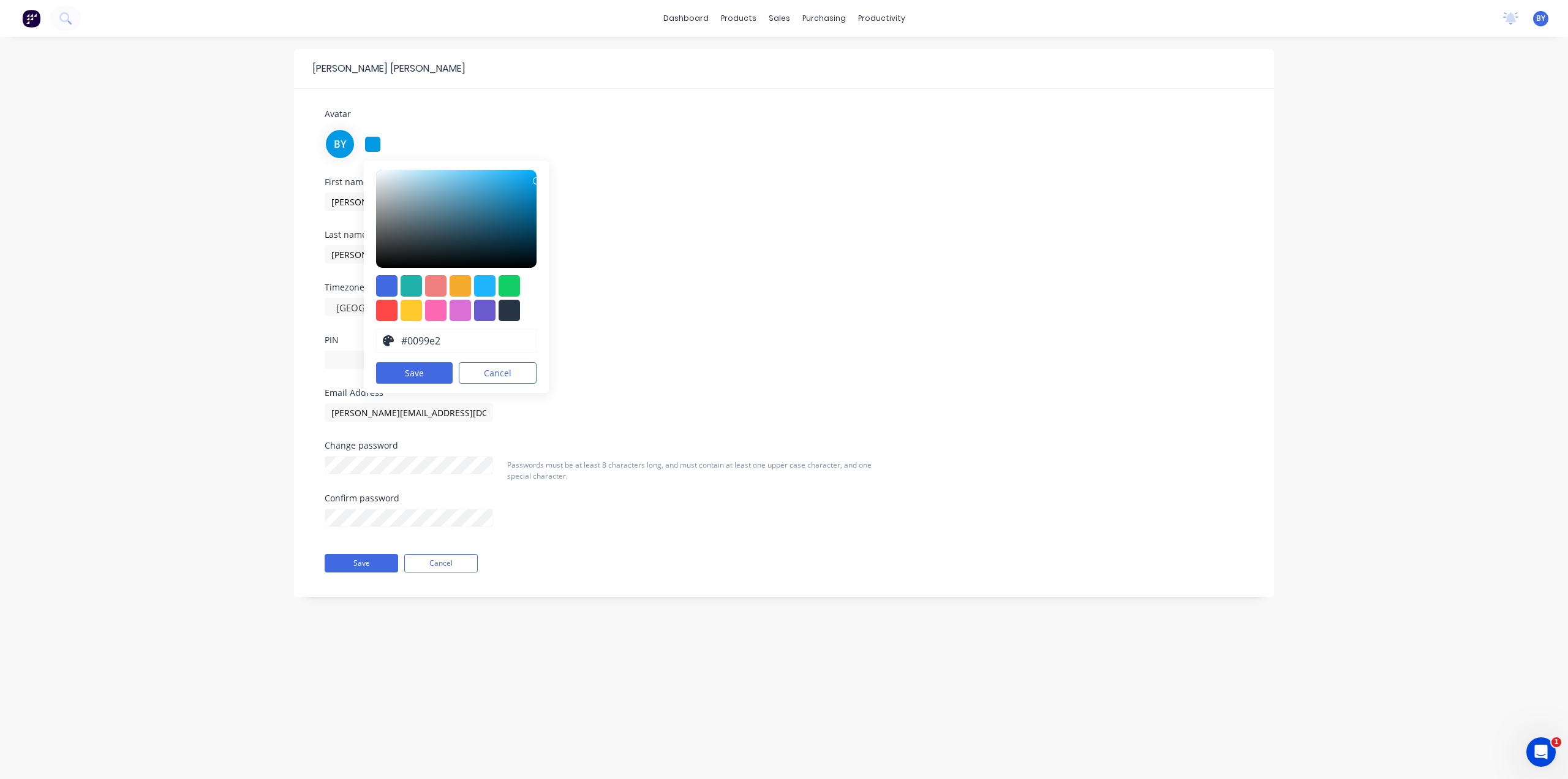
click at [539, 181] on div "#0099E2 hex #0099e2 Save Cancel" at bounding box center [456, 277] width 185 height 233
click at [362, 563] on button "Save" at bounding box center [361, 563] width 73 height 19
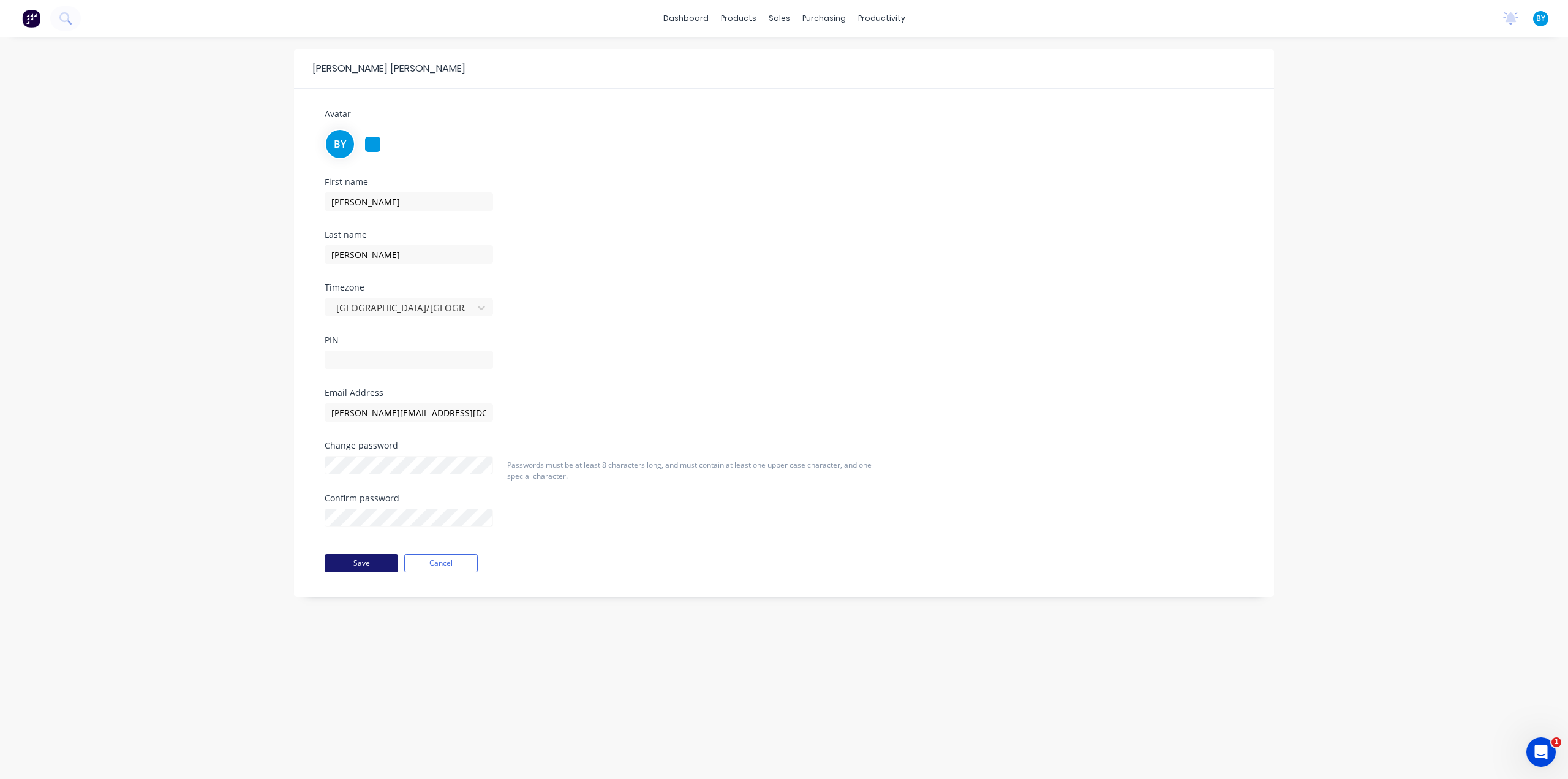
click at [359, 563] on button "Save" at bounding box center [361, 563] width 73 height 19
click at [21, 18] on button at bounding box center [31, 18] width 25 height 24
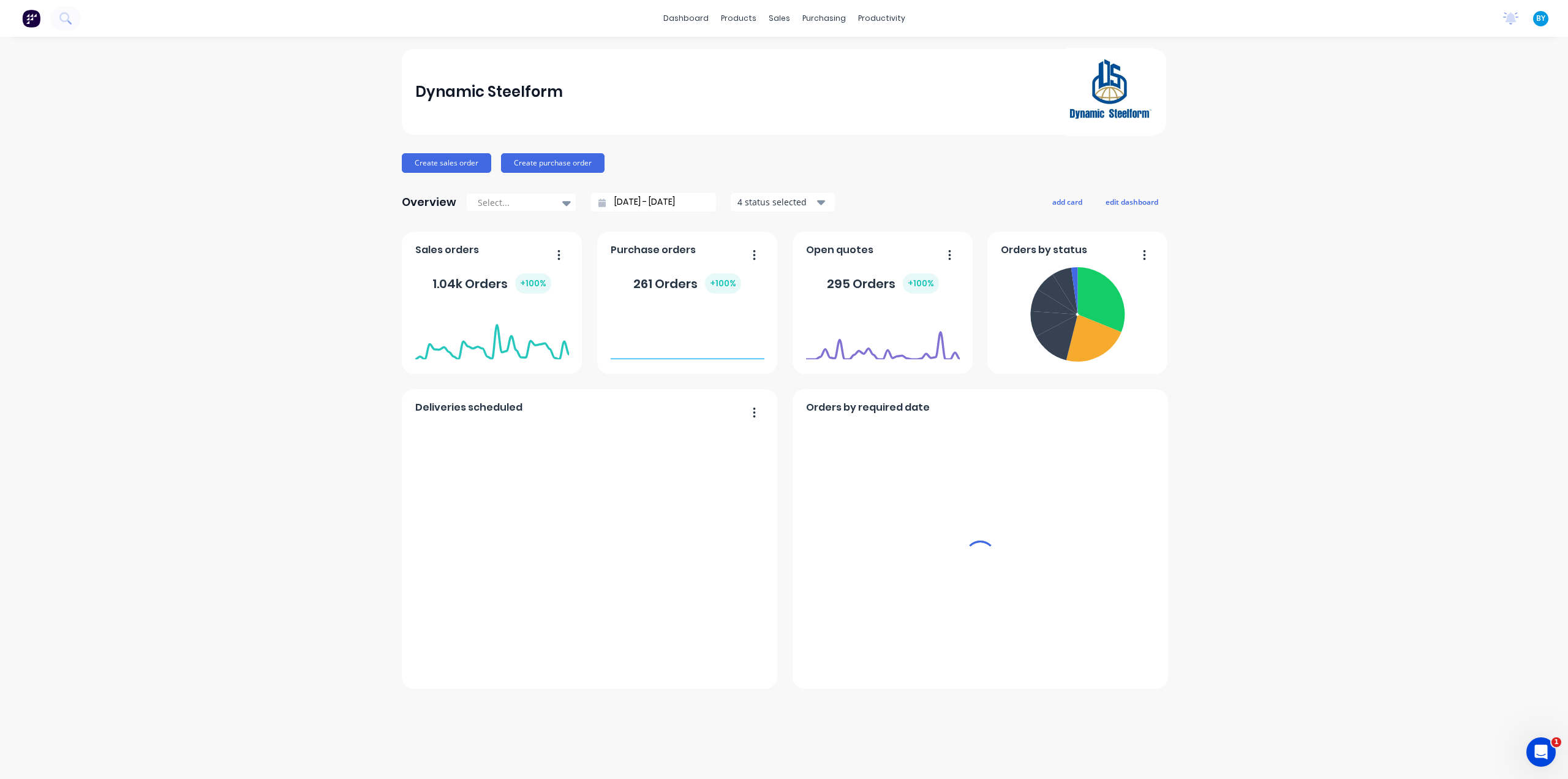
click at [781, 21] on div "sales" at bounding box center [779, 19] width 34 height 19
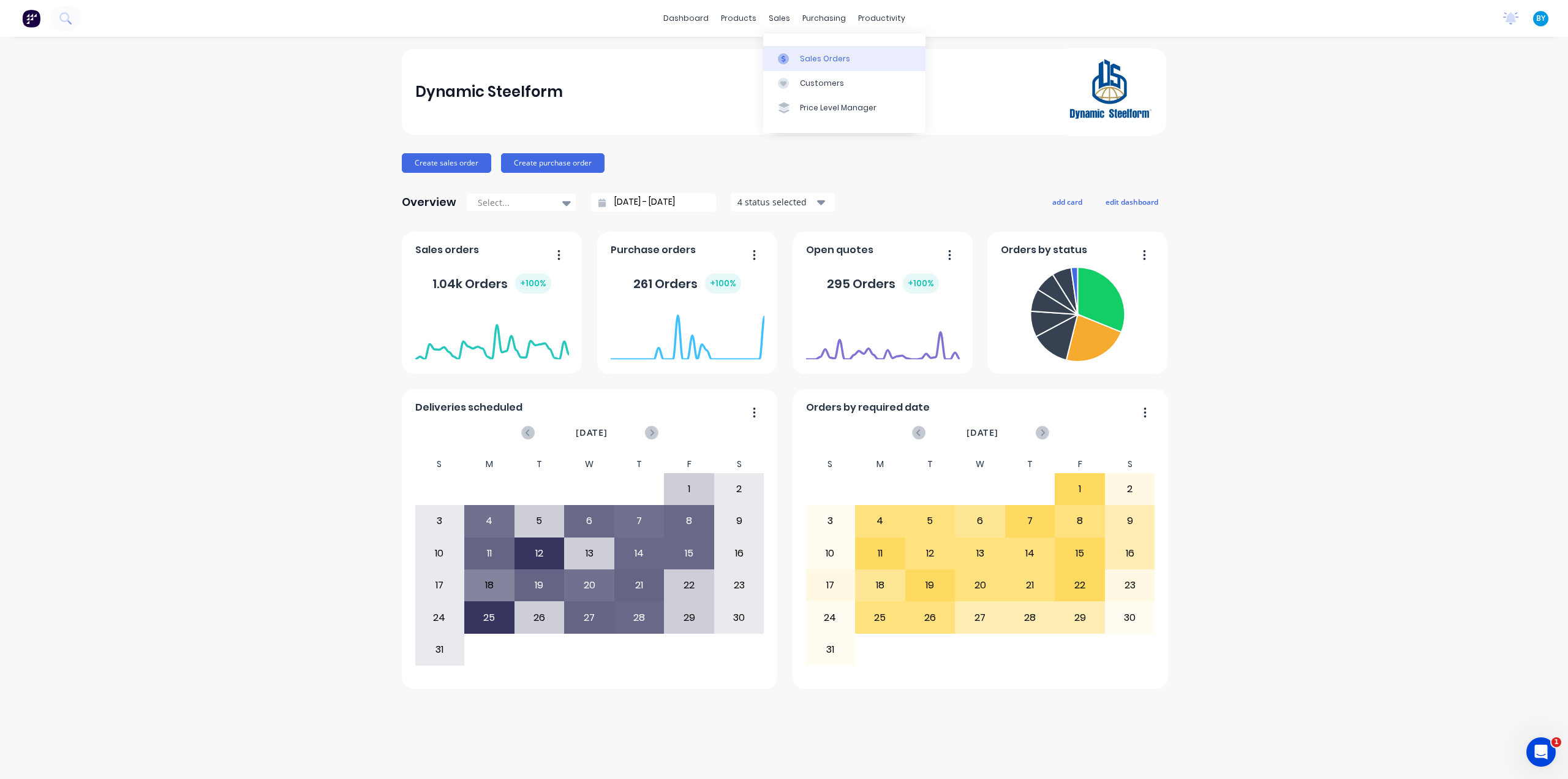
click at [804, 56] on div "Sales Orders" at bounding box center [825, 59] width 50 height 11
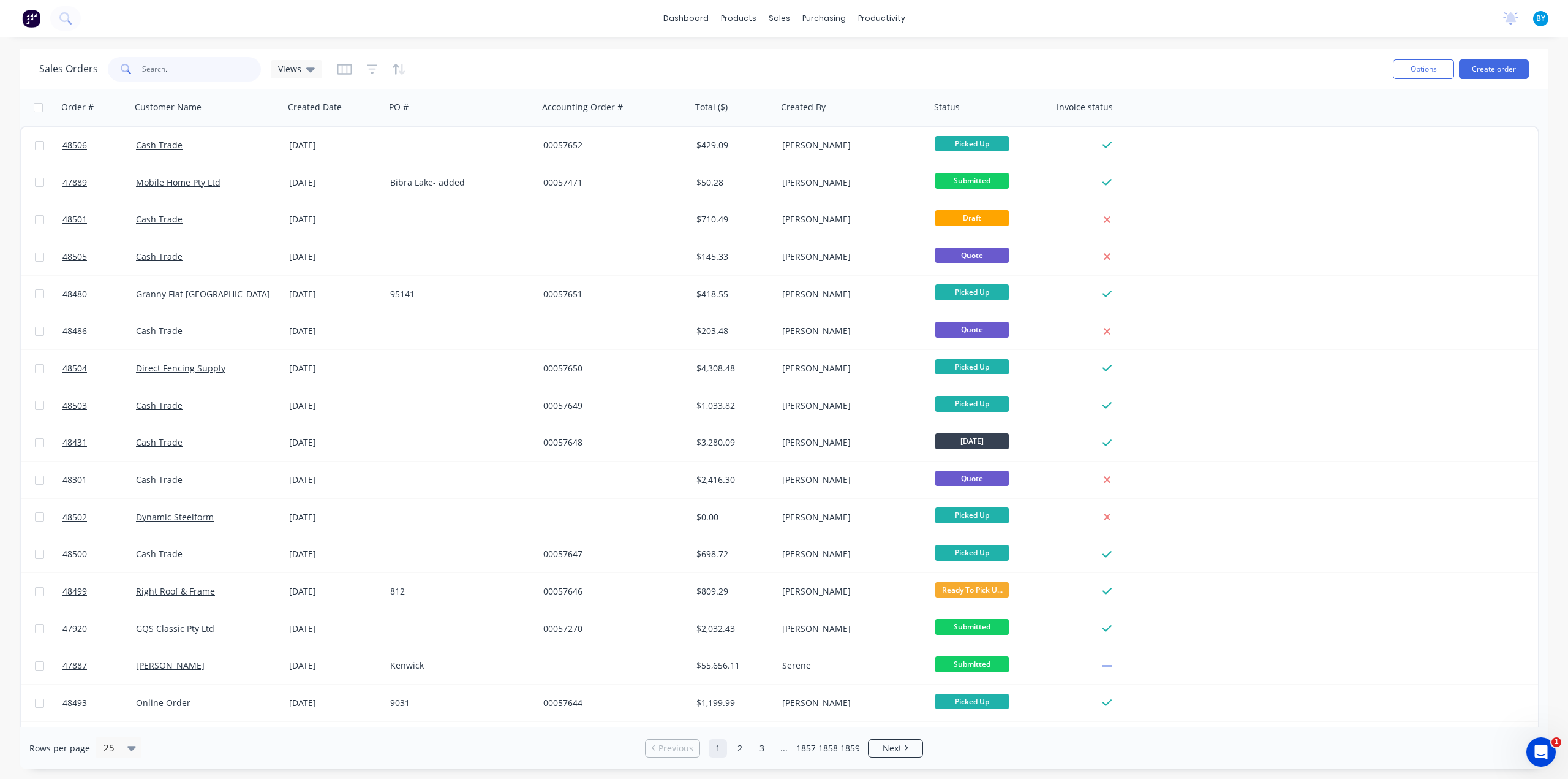
click at [154, 71] on input "text" at bounding box center [202, 69] width 119 height 24
click at [844, 60] on div "Purchase Orders" at bounding box center [863, 59] width 65 height 11
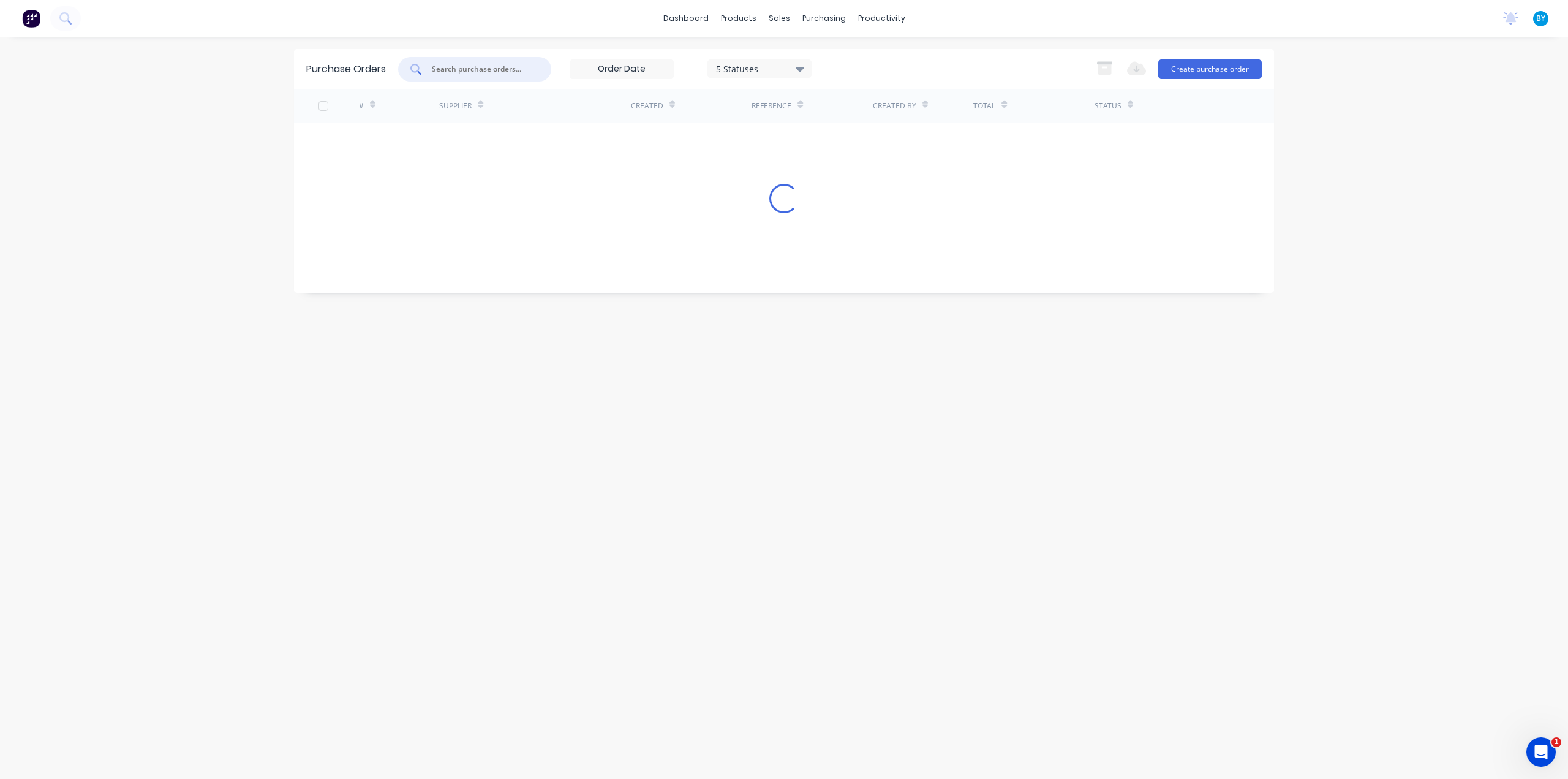
click at [478, 72] on input "text" at bounding box center [482, 70] width 102 height 12
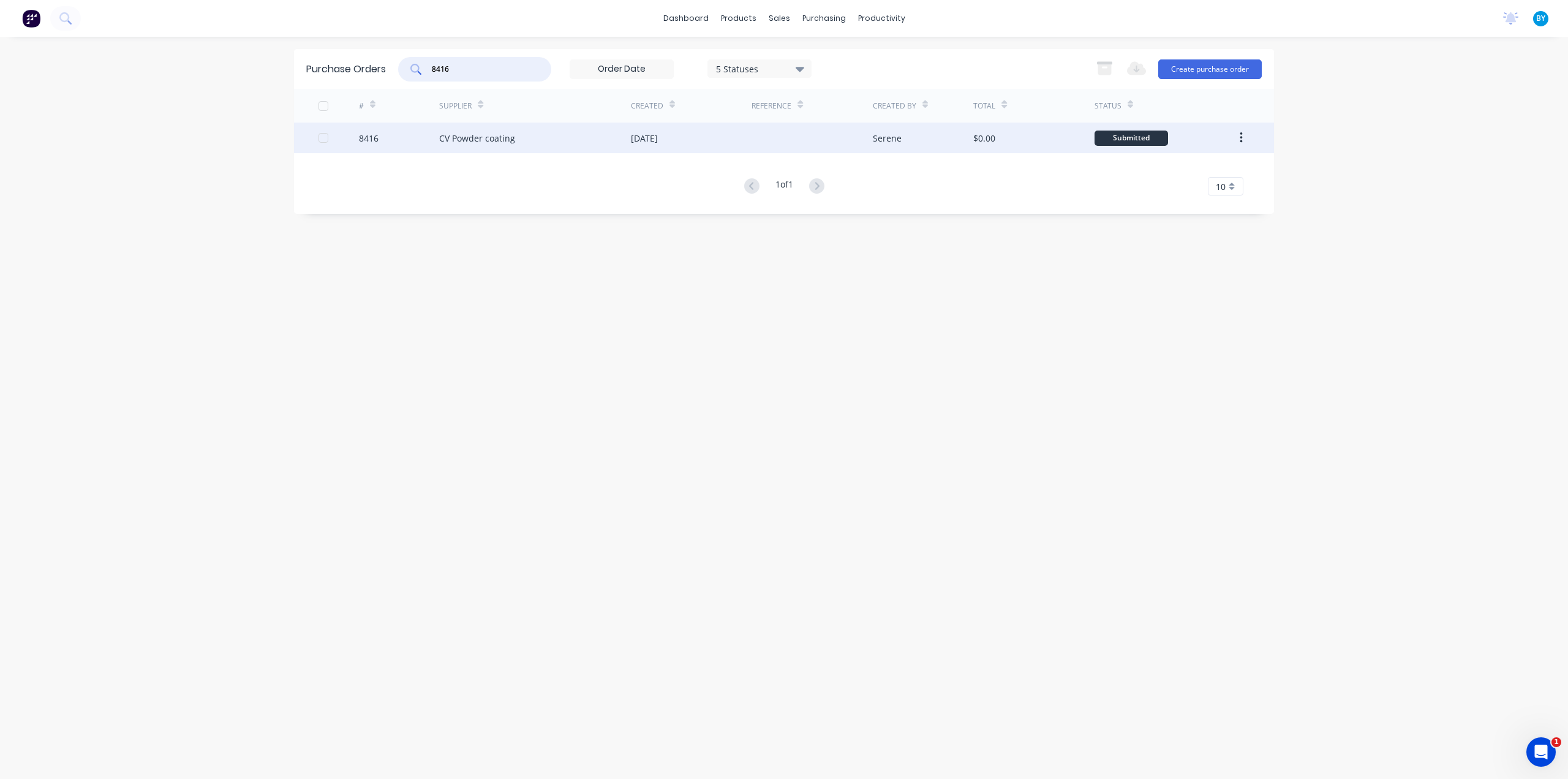
type input "8416"
click at [544, 138] on div "CV Powder coating" at bounding box center [535, 137] width 191 height 30
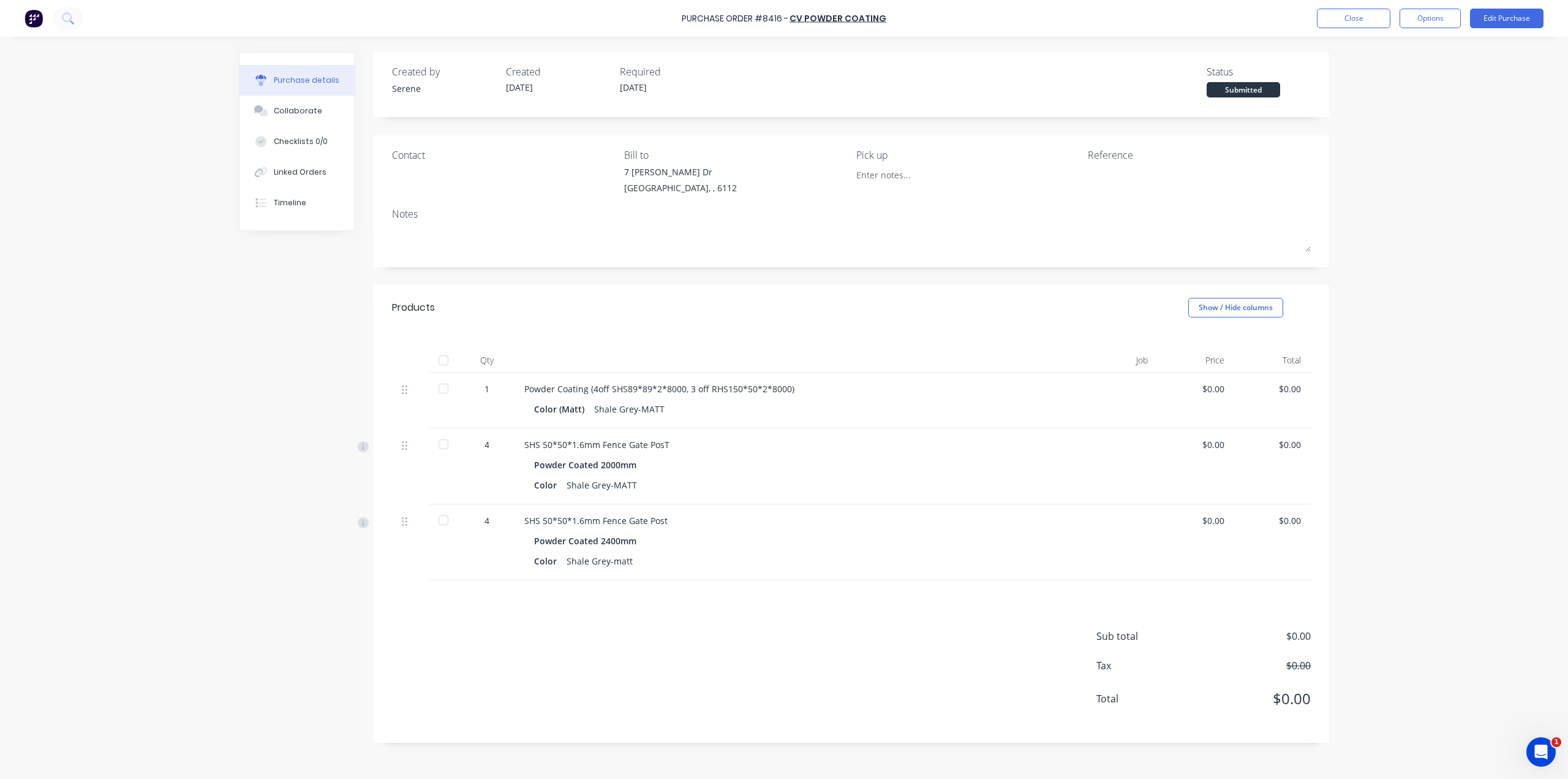
click at [37, 13] on img at bounding box center [34, 19] width 19 height 19
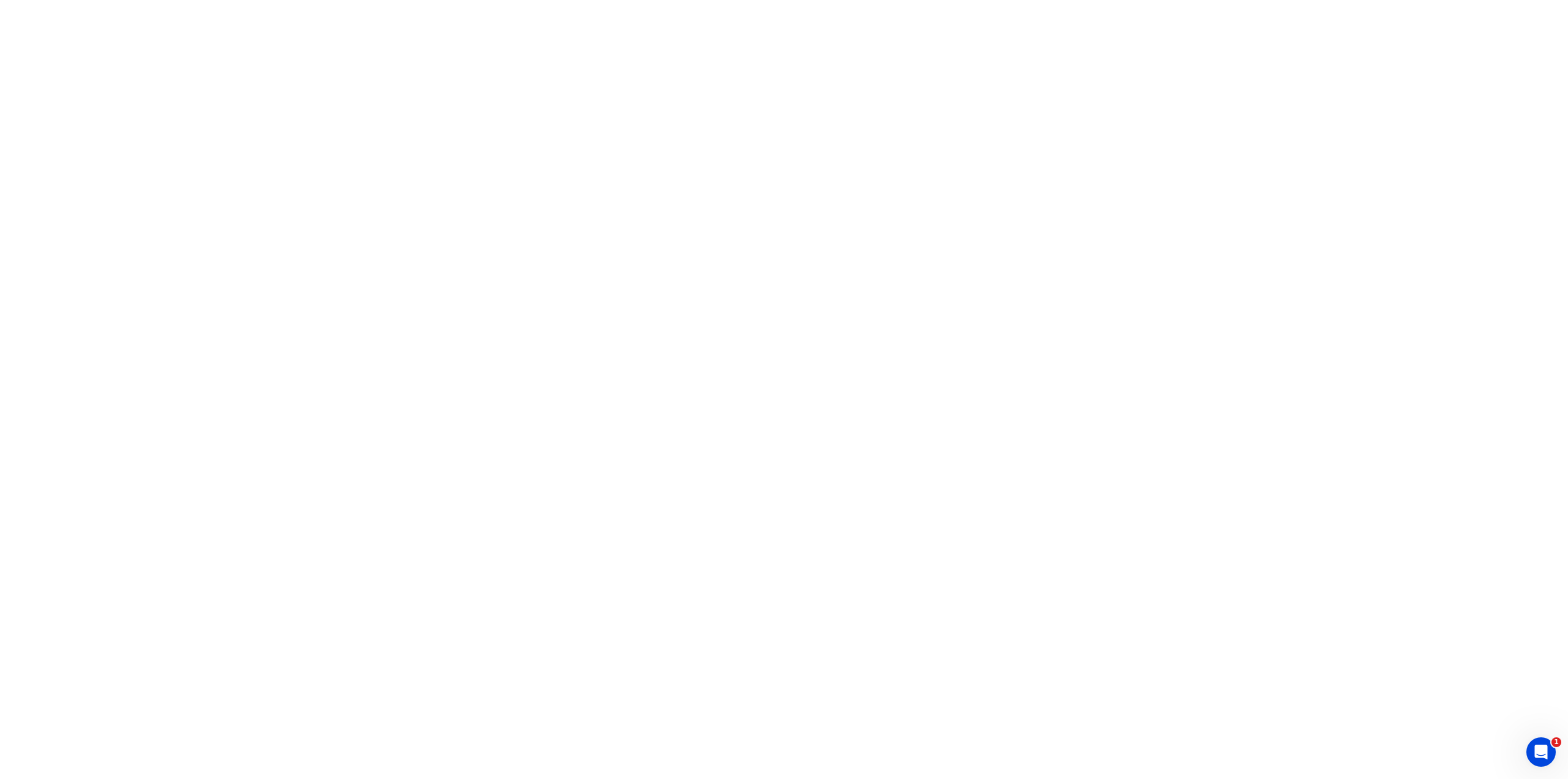
click at [1477, 0] on html "1 x" at bounding box center [784, 0] width 1568 height 0
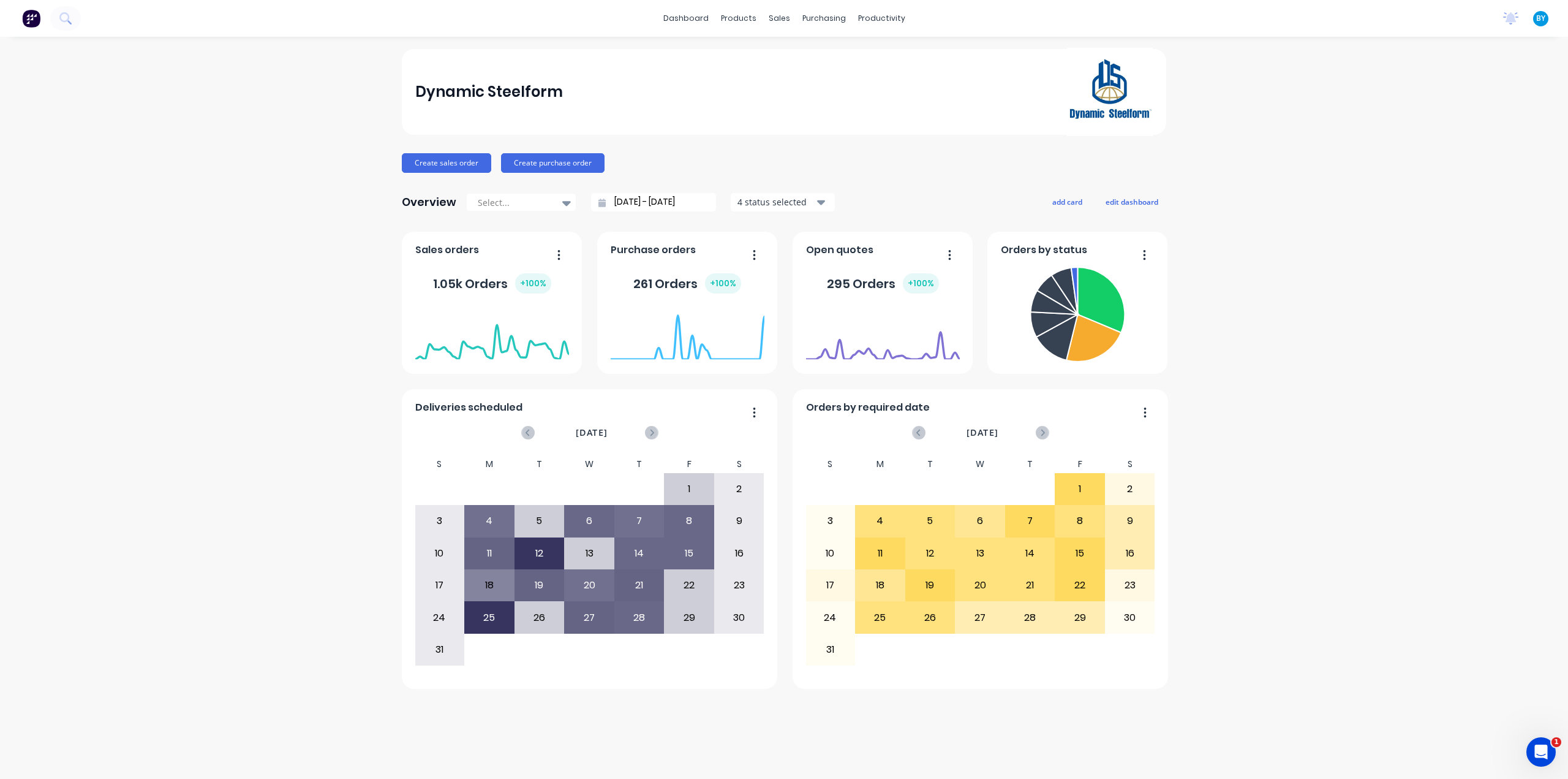
click at [1457, 298] on div "Dynamic Steelform Create sales order Create purchase order Overview Select... 2…" at bounding box center [784, 408] width 1568 height 717
drag, startPoint x: 781, startPoint y: 21, endPoint x: 801, endPoint y: 41, distance: 28.3
click at [781, 21] on div "sales" at bounding box center [779, 19] width 34 height 19
drag, startPoint x: 818, startPoint y: 55, endPoint x: 795, endPoint y: 64, distance: 24.7
click at [818, 55] on div "Sales Orders" at bounding box center [825, 59] width 50 height 11
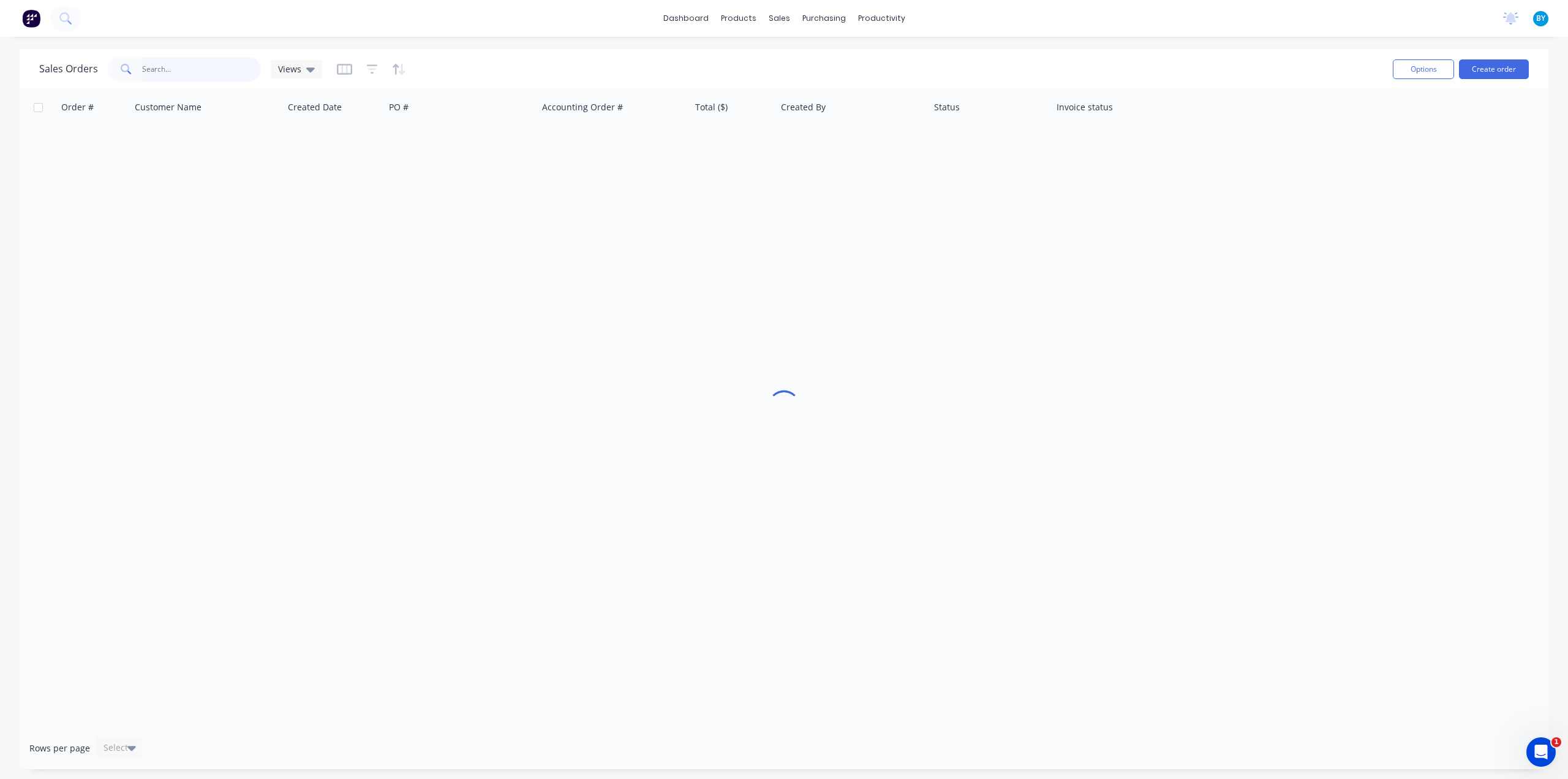
click at [219, 79] on input "text" at bounding box center [202, 69] width 119 height 24
type input "s"
type input "w"
type input "s"
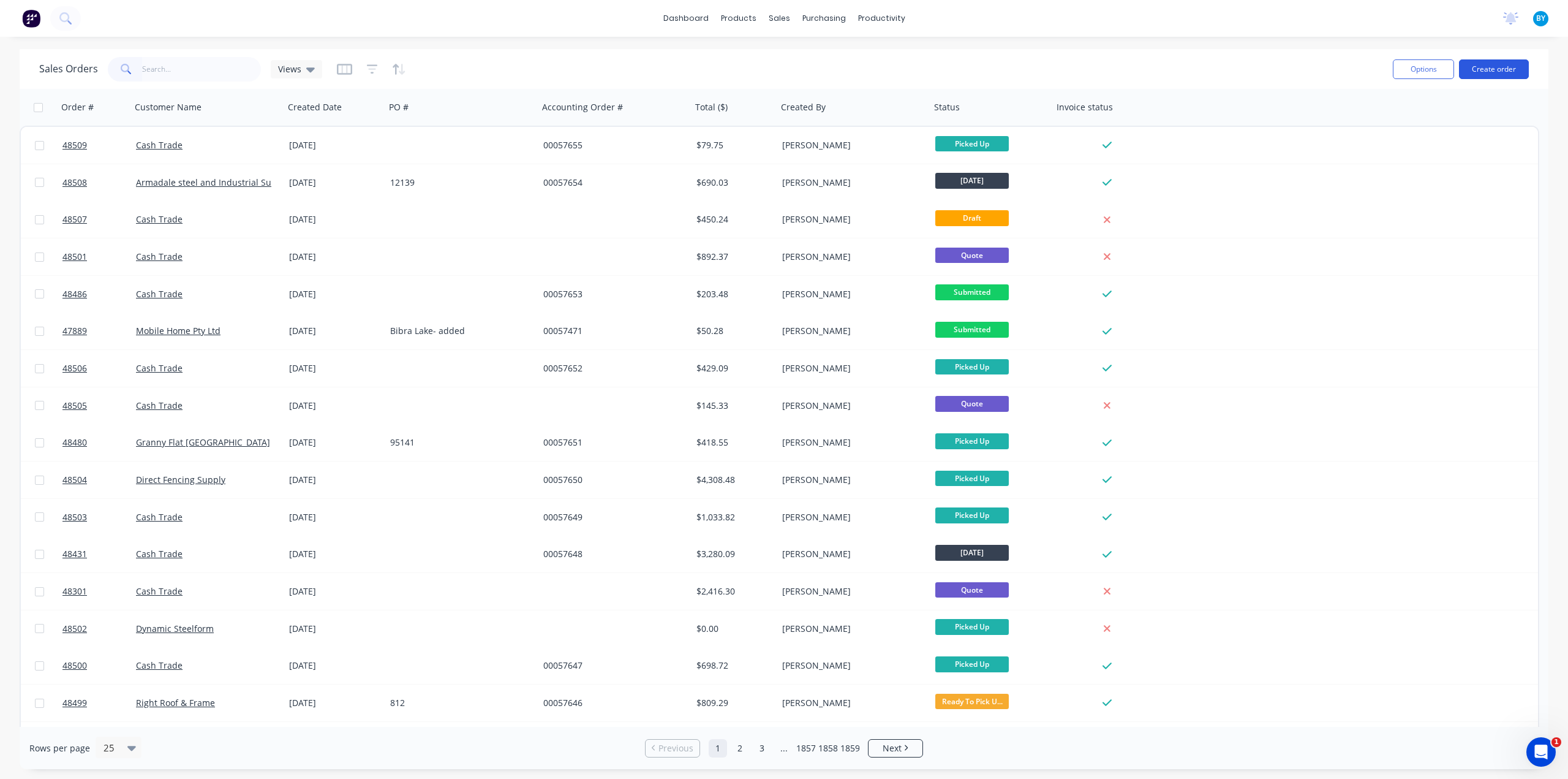
click at [1484, 67] on button "Create order" at bounding box center [1494, 70] width 70 height 20
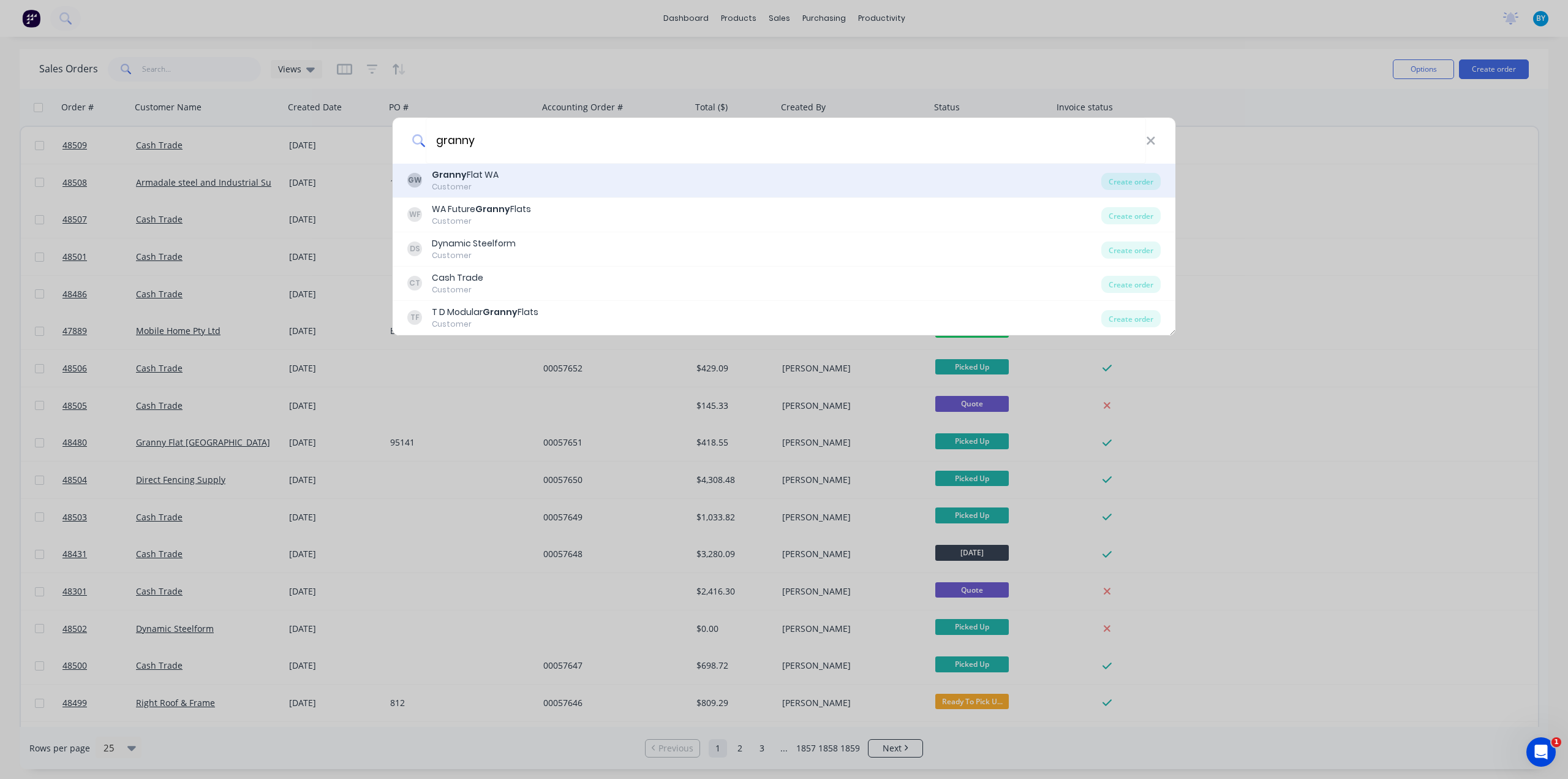
type input "granny"
click at [552, 179] on div "GW Granny Flat WA Customer" at bounding box center [754, 180] width 694 height 24
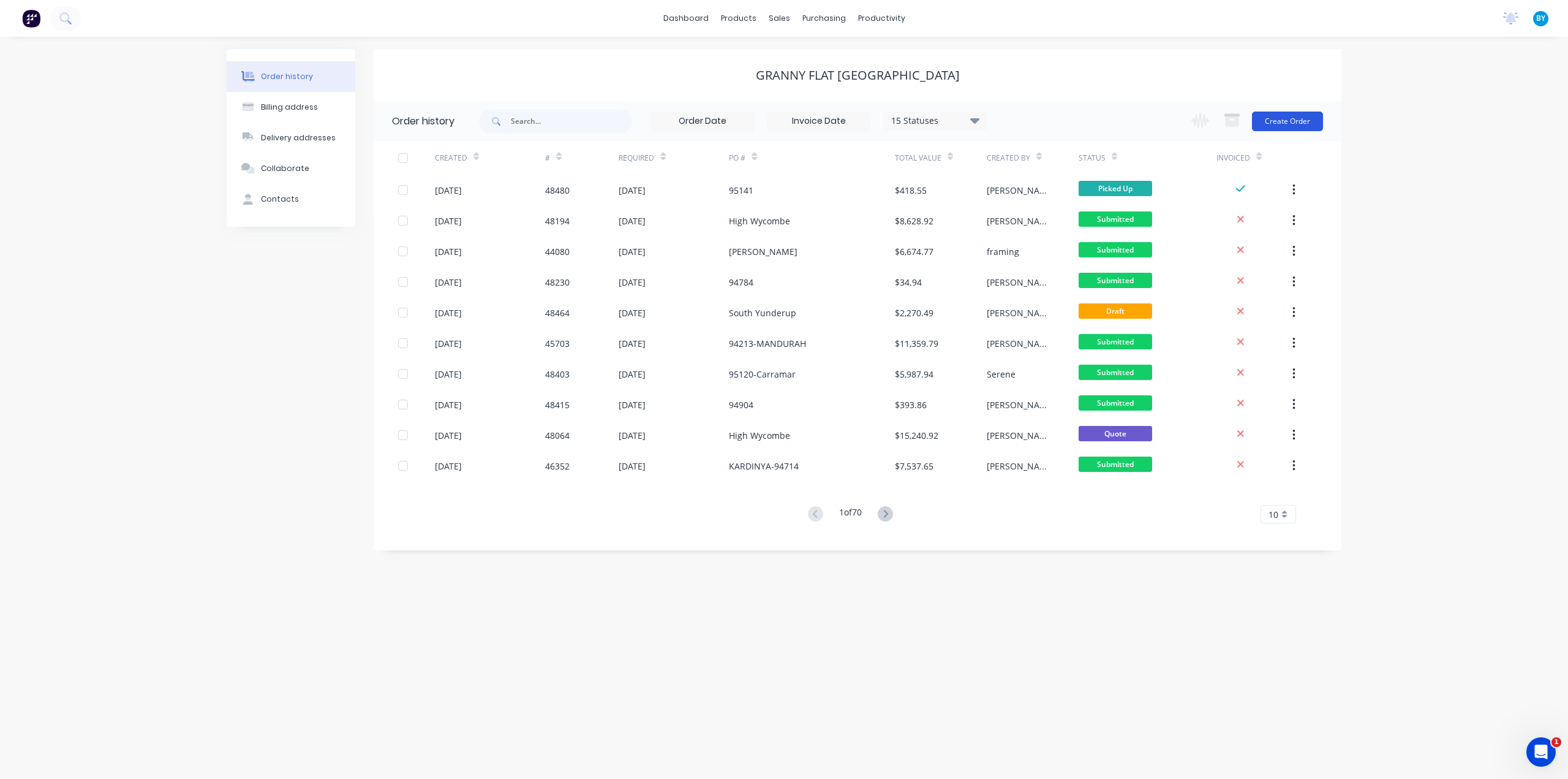
click at [1301, 113] on button "Create Order" at bounding box center [1287, 121] width 71 height 20
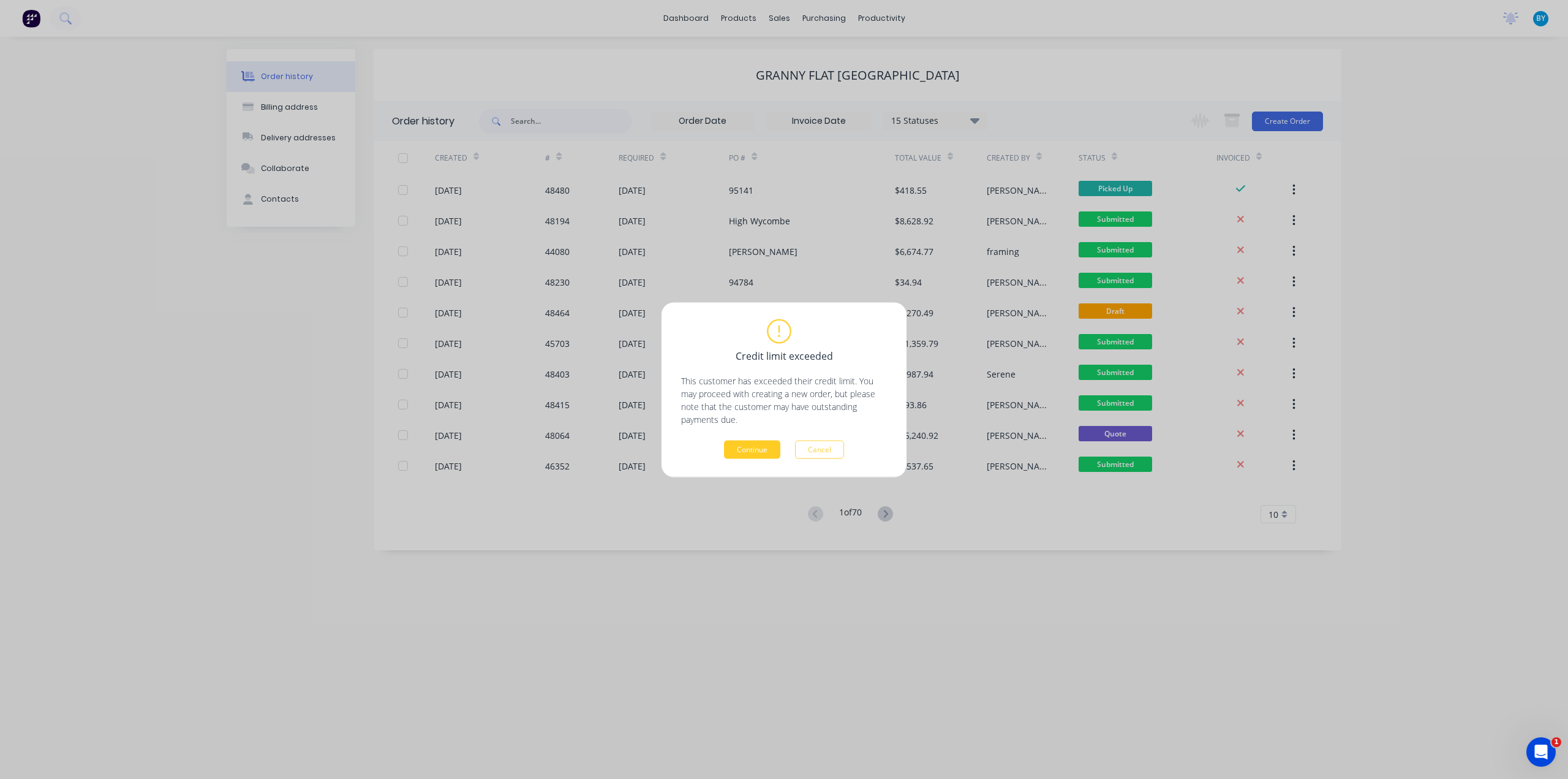
click at [755, 456] on button "Continue" at bounding box center [752, 449] width 57 height 19
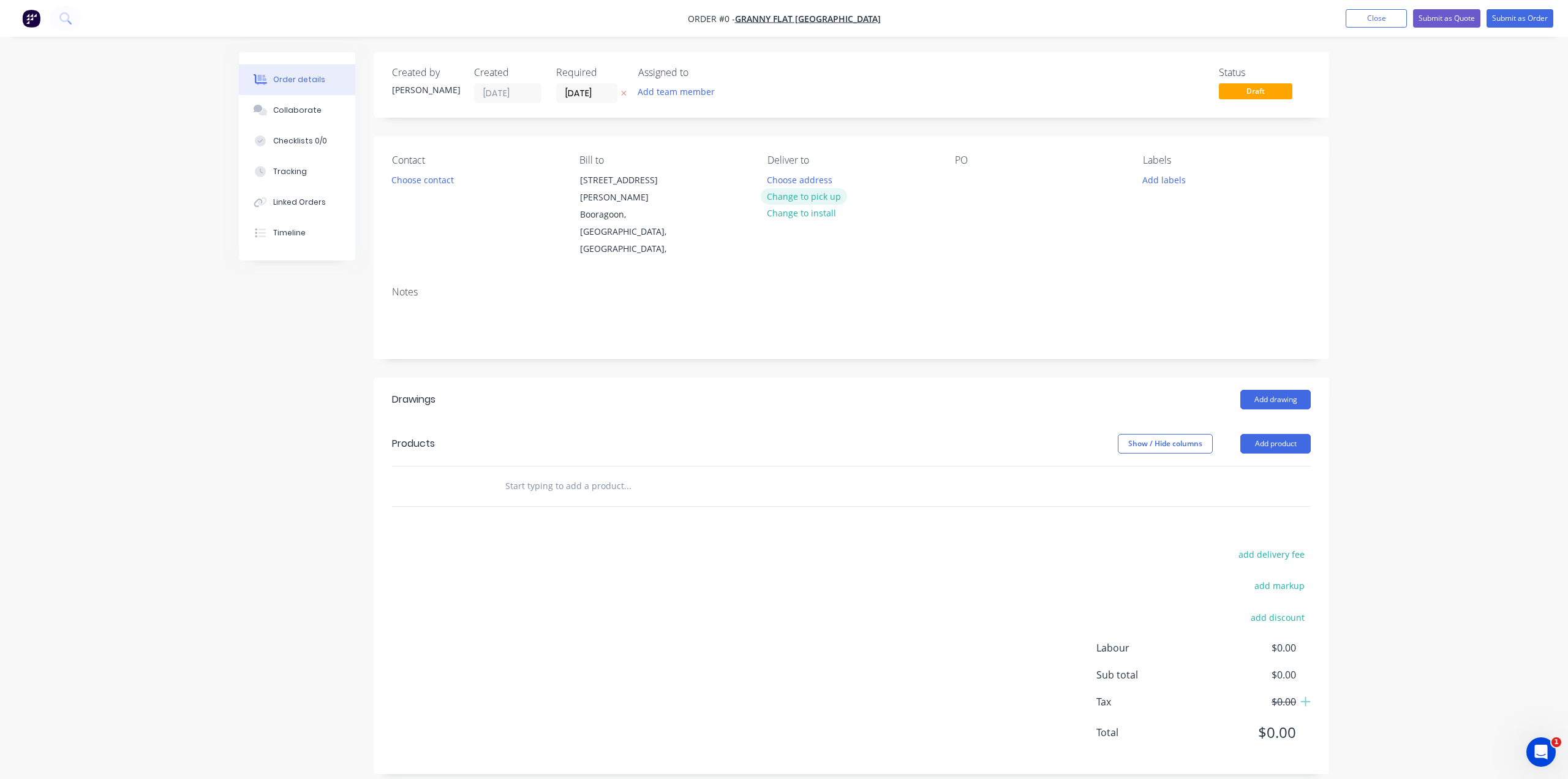
click at [802, 192] on button "Change to pick up" at bounding box center [804, 196] width 87 height 17
click at [435, 178] on button "Choose contact" at bounding box center [423, 179] width 75 height 17
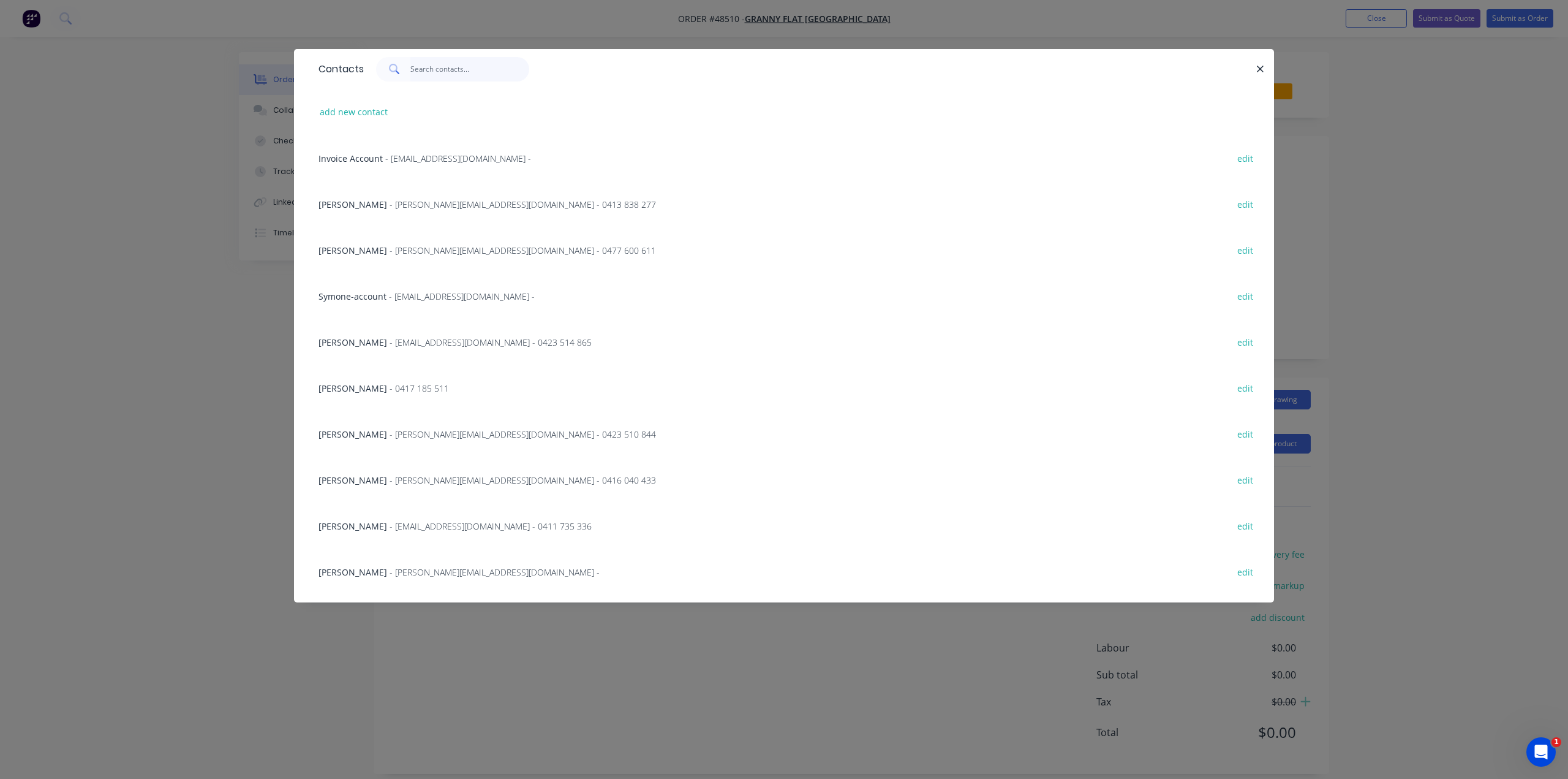
click at [439, 71] on input "text" at bounding box center [470, 69] width 119 height 24
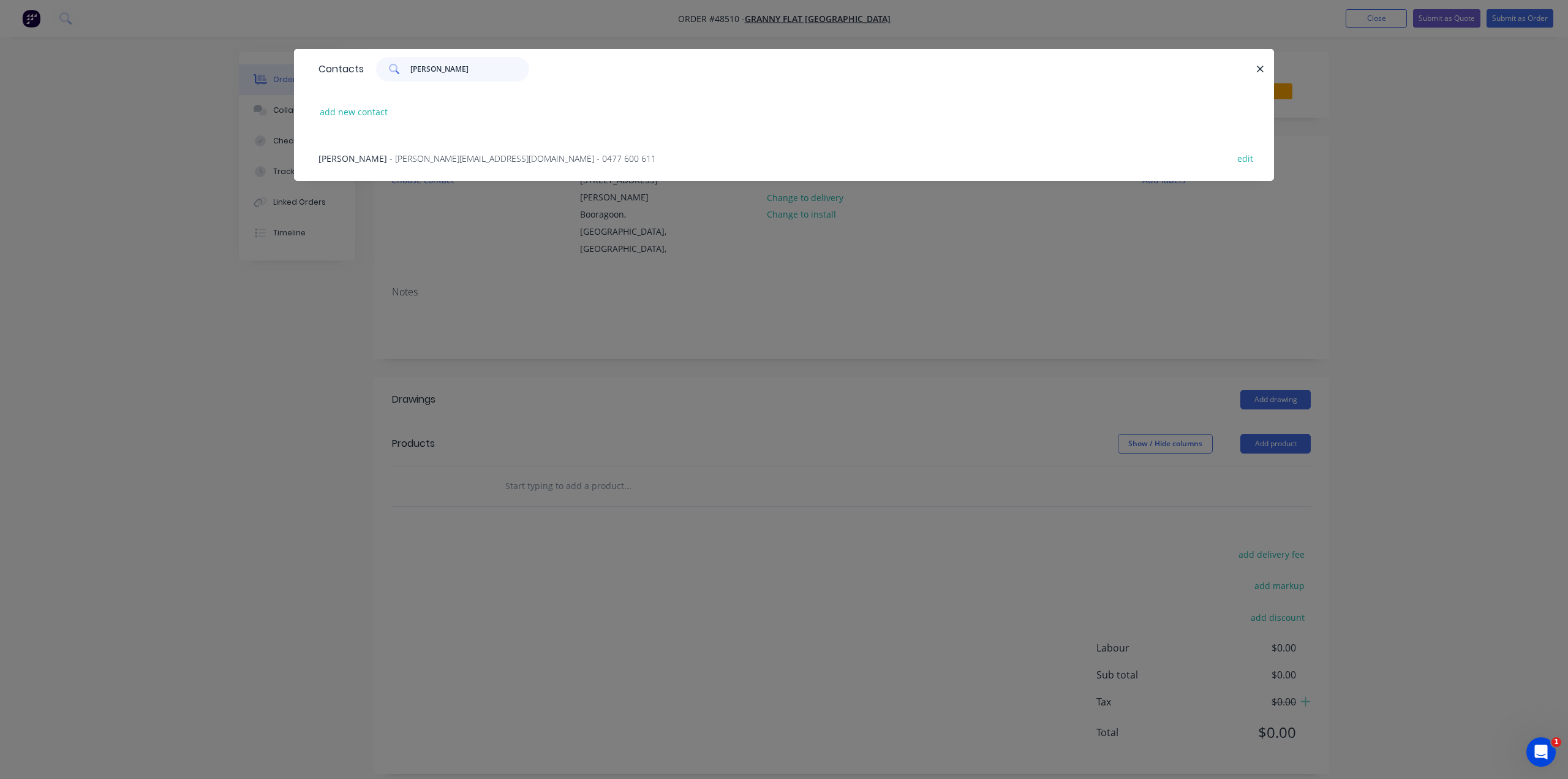
type input "karl"
click at [390, 160] on span "- karl@grannyflatswa.com - 0477 600 611" at bounding box center [523, 158] width 267 height 12
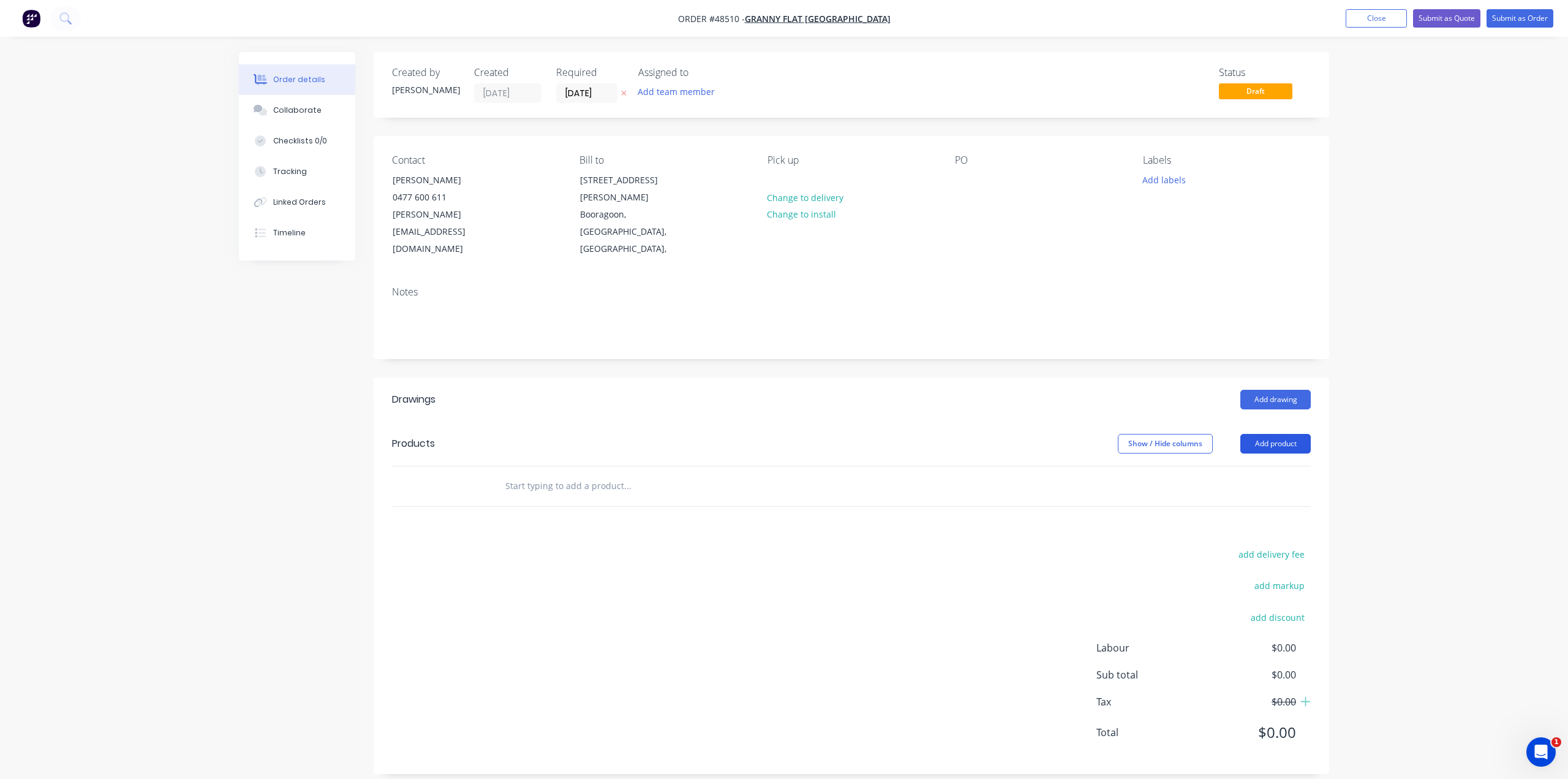
click at [1278, 434] on button "Add product" at bounding box center [1275, 444] width 70 height 20
click at [1284, 463] on button "Product catalogue" at bounding box center [1252, 474] width 116 height 24
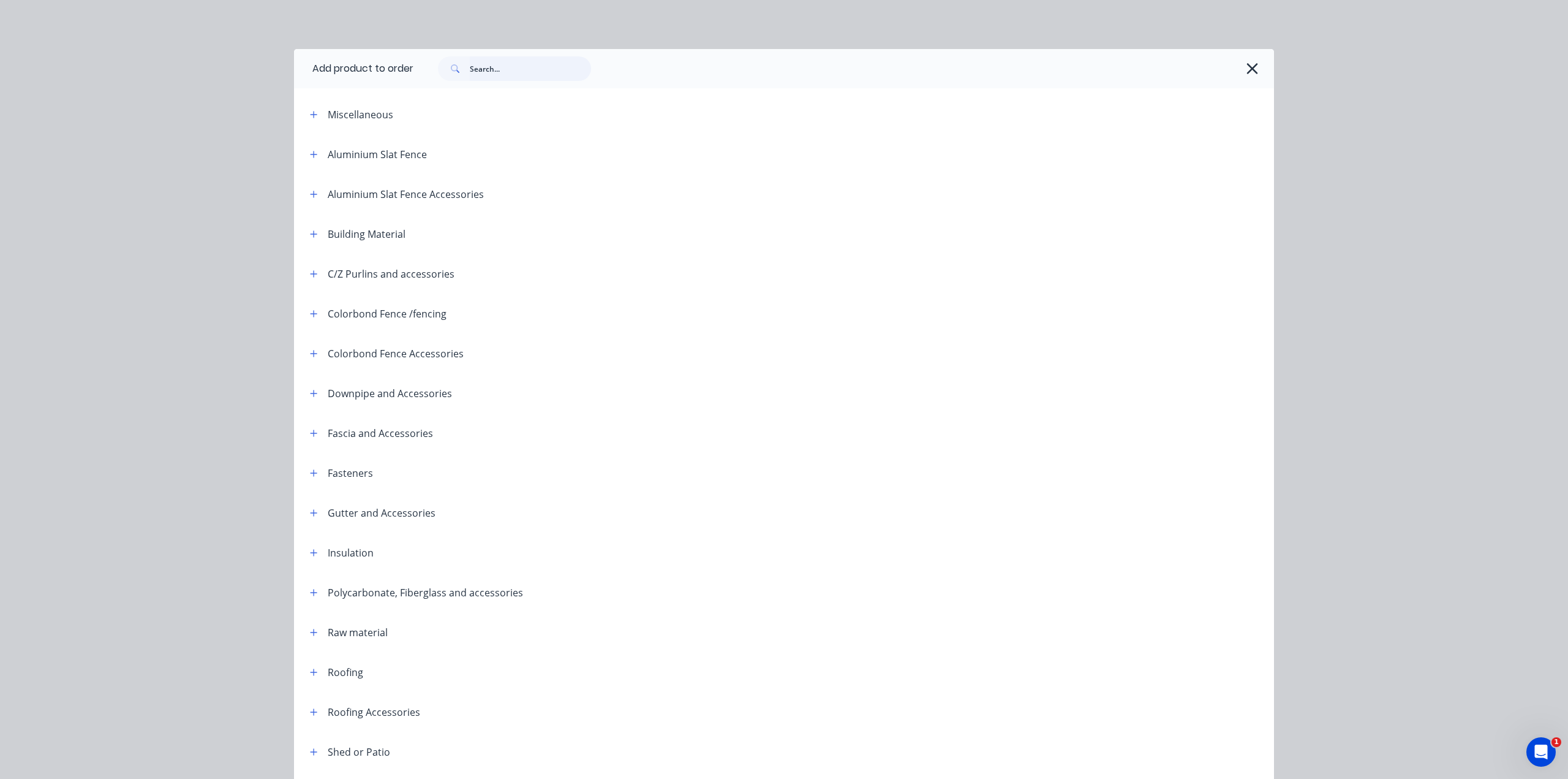
click at [508, 73] on input "text" at bounding box center [530, 68] width 121 height 24
type input "gutter"
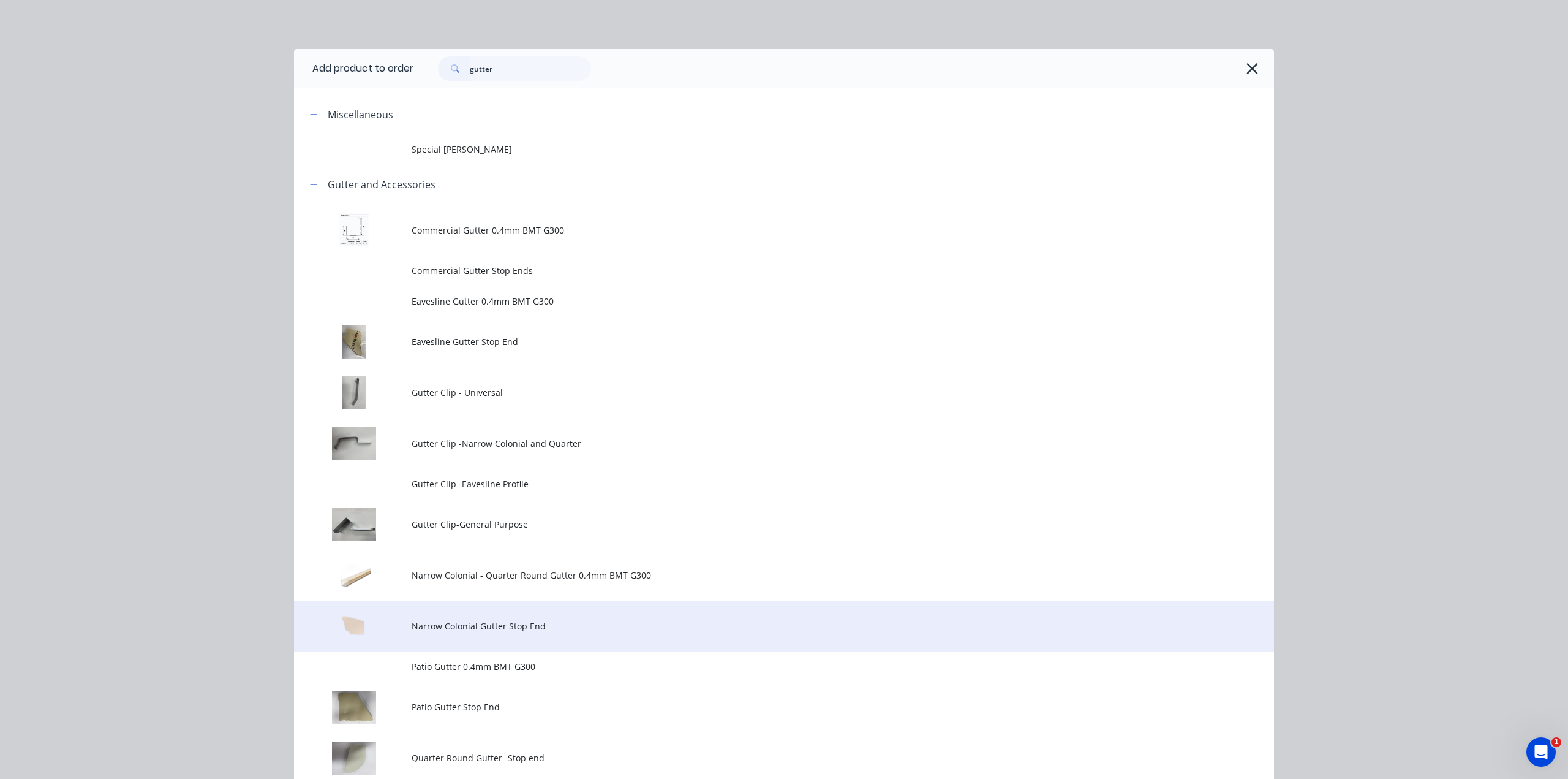
click at [550, 627] on span "Narrow Colonial Gutter Stop End" at bounding box center [756, 625] width 690 height 13
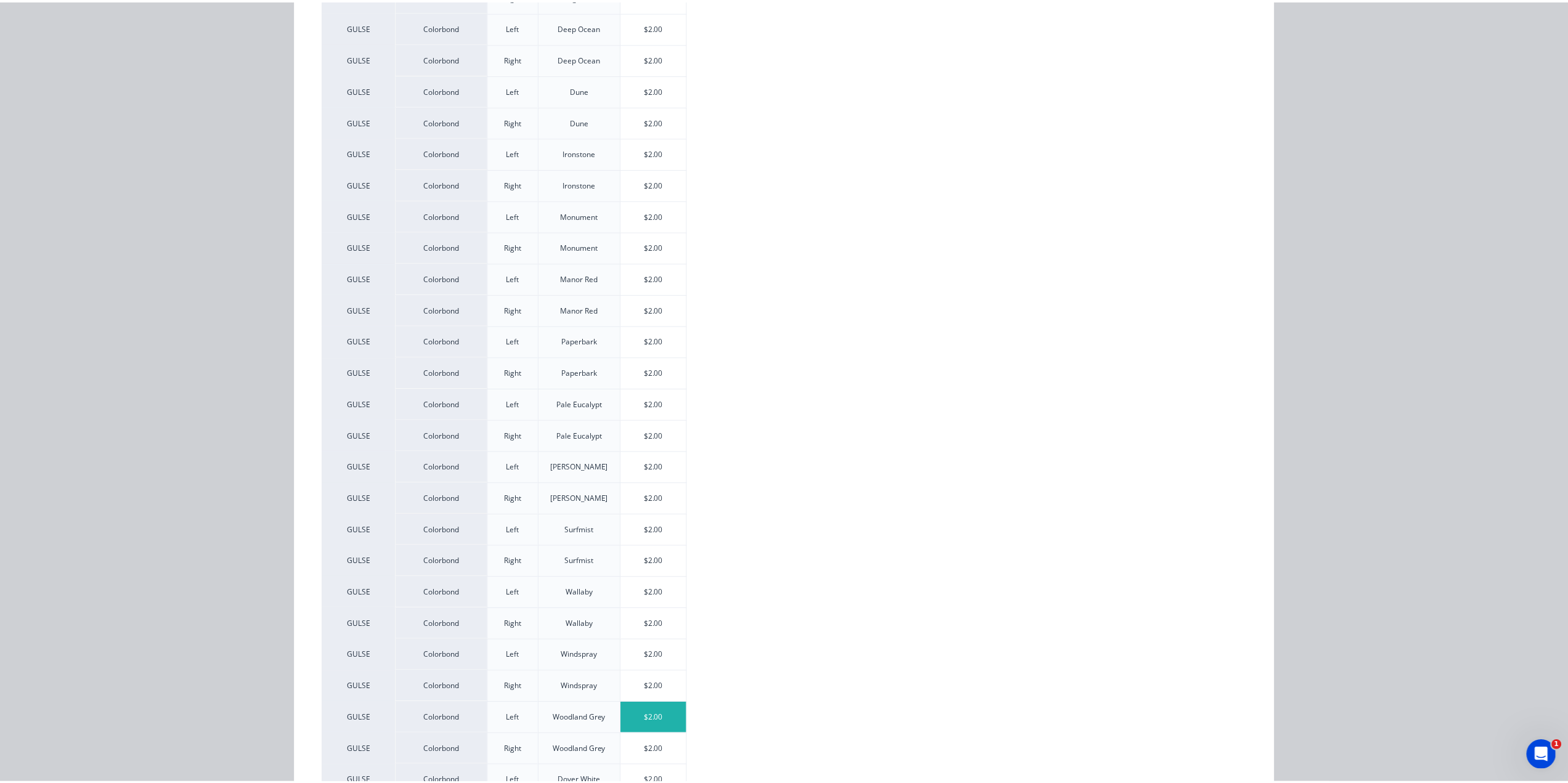
scroll to position [657, 0]
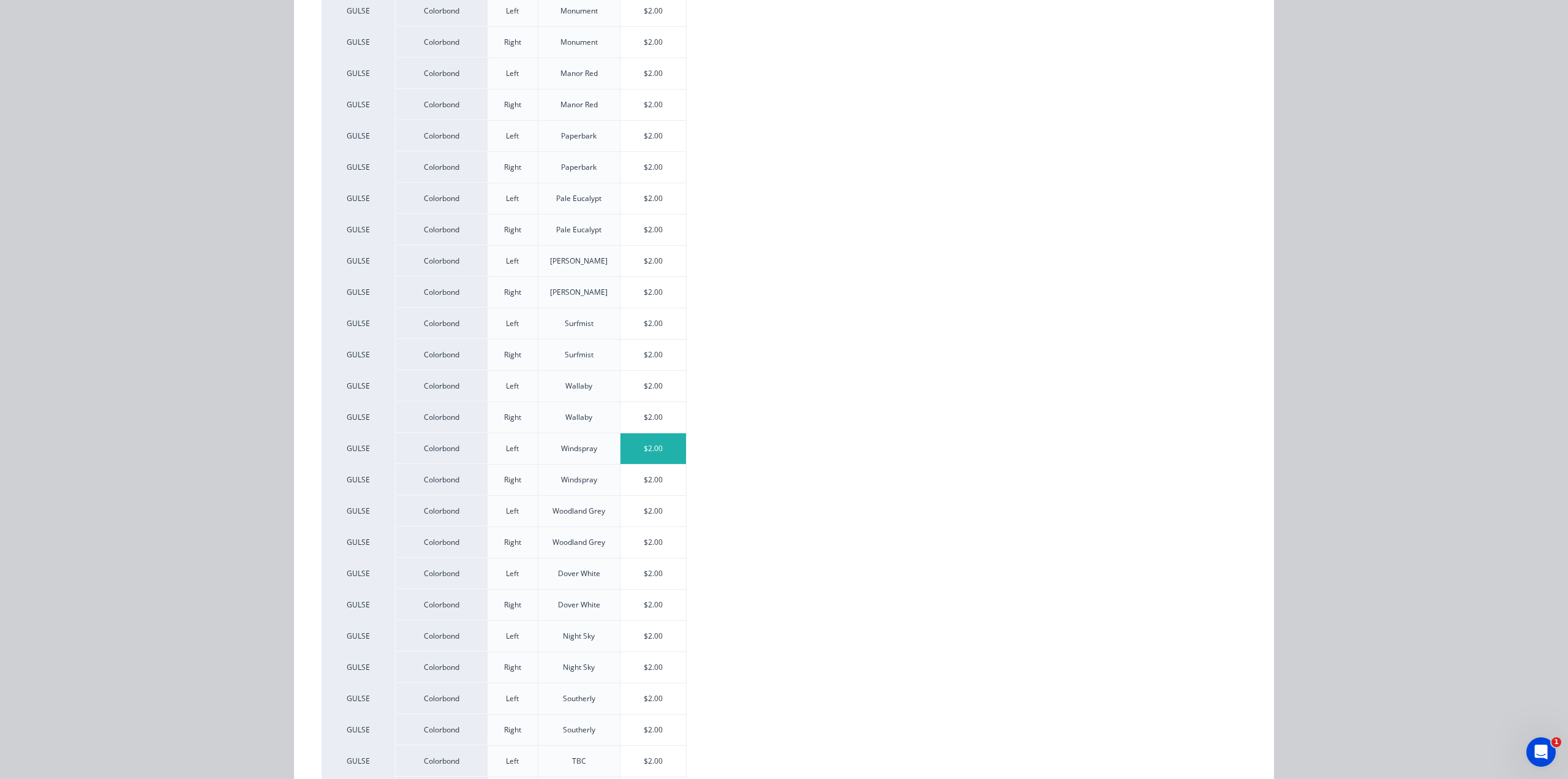
click at [646, 446] on div "$2.00" at bounding box center [653, 448] width 65 height 30
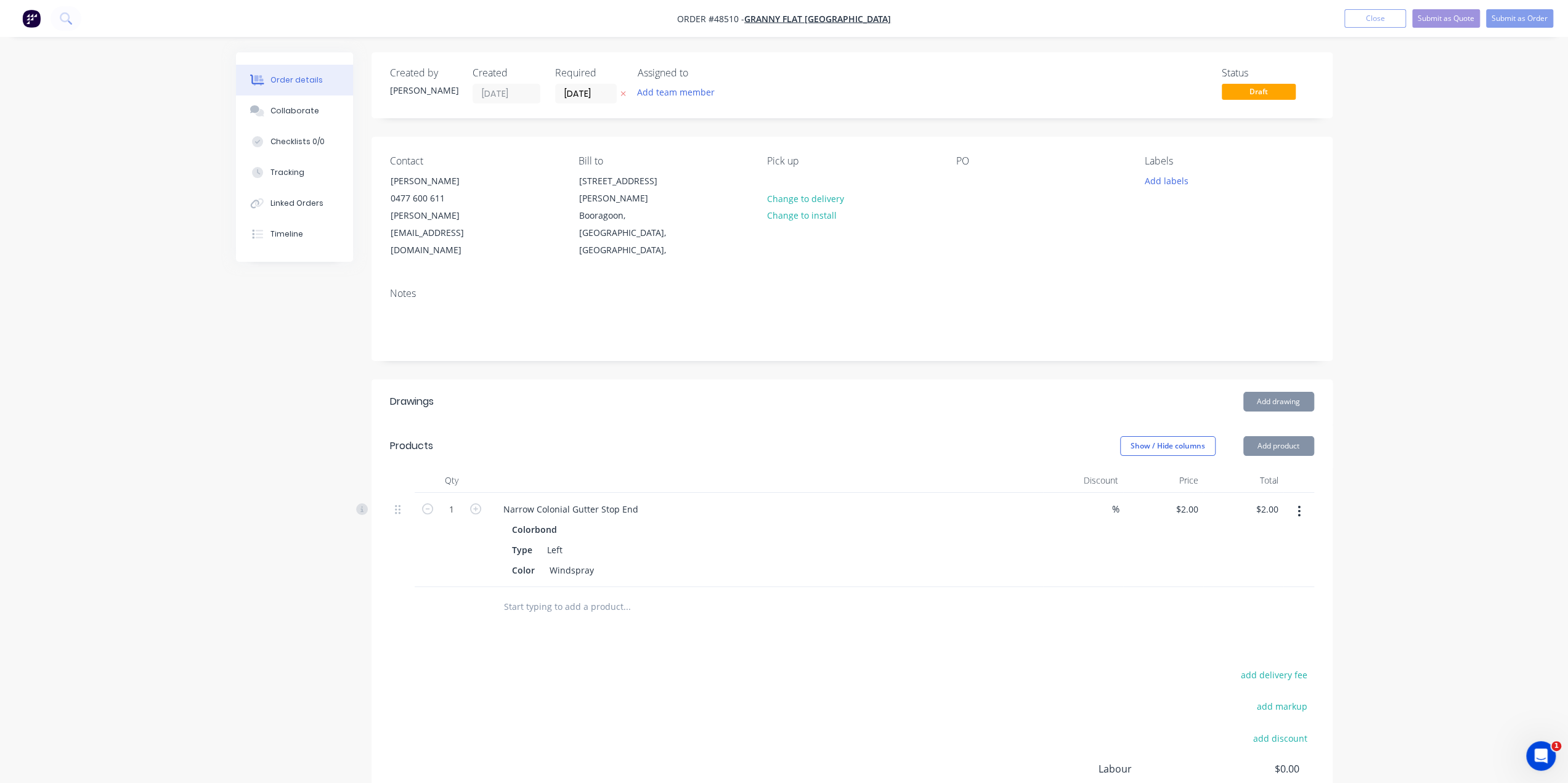
click at [1269, 436] on button "Add product" at bounding box center [1279, 446] width 71 height 20
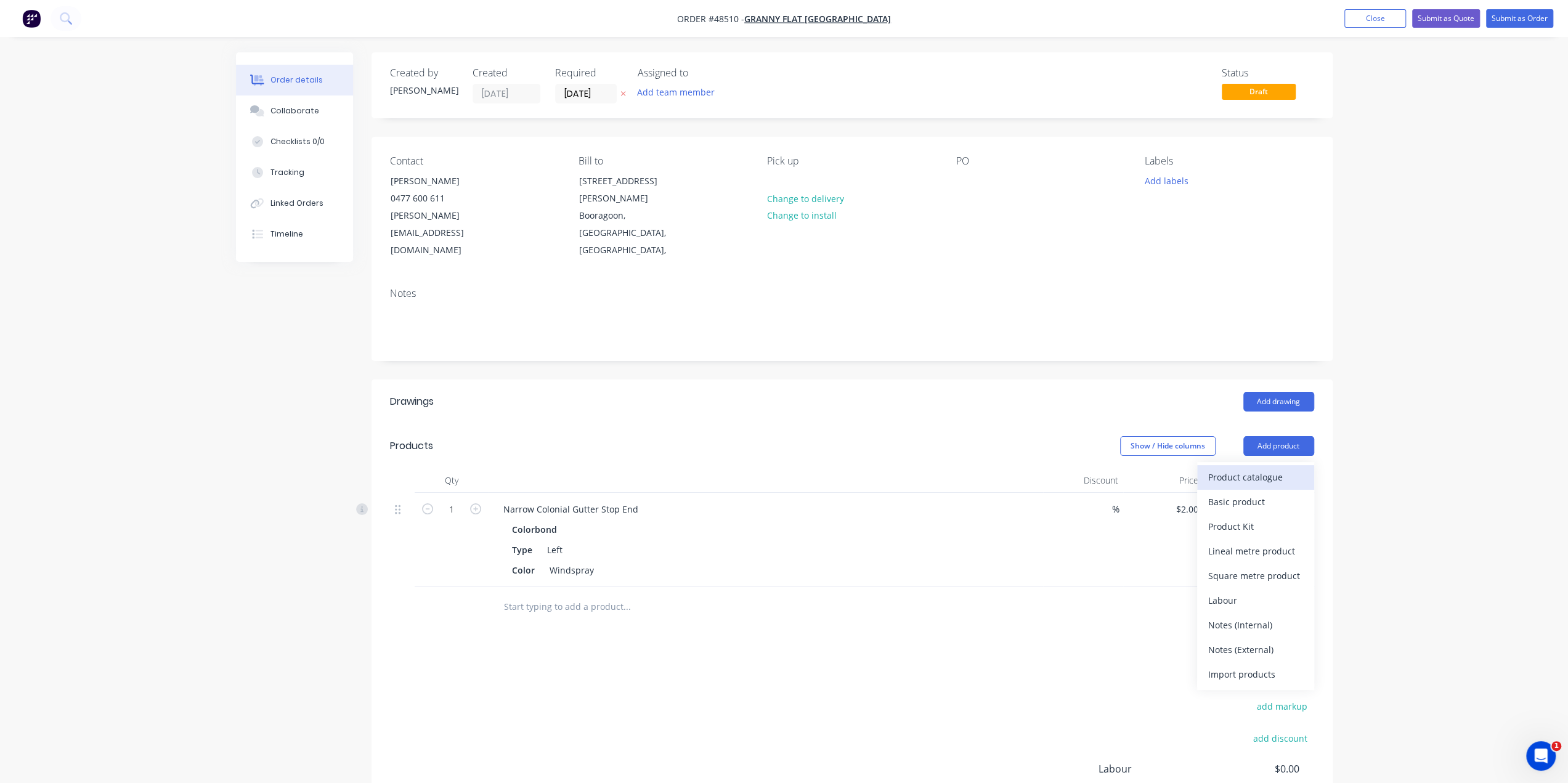
click at [1267, 465] on button "Product catalogue" at bounding box center [1255, 477] width 117 height 24
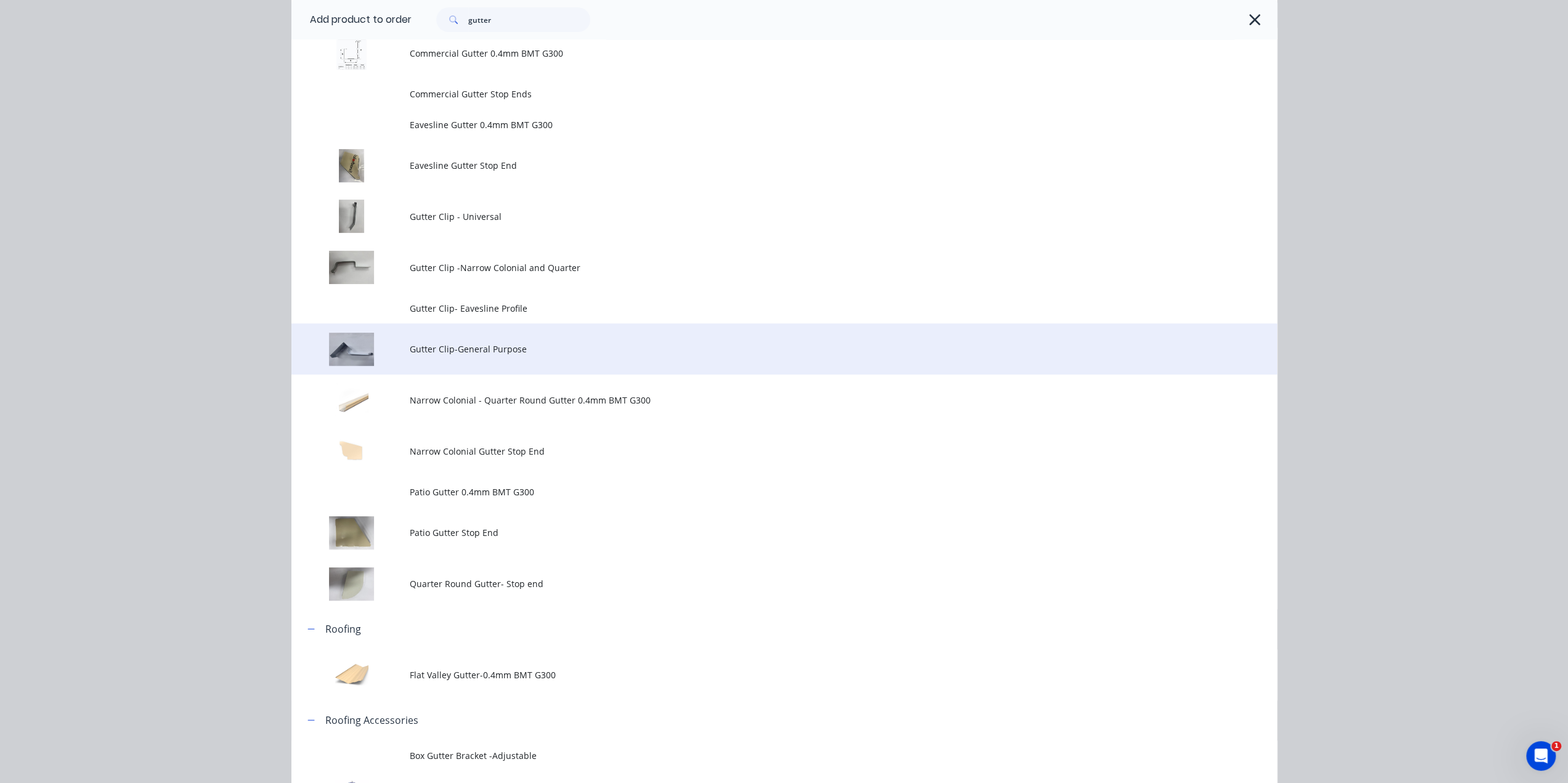
scroll to position [267, 0]
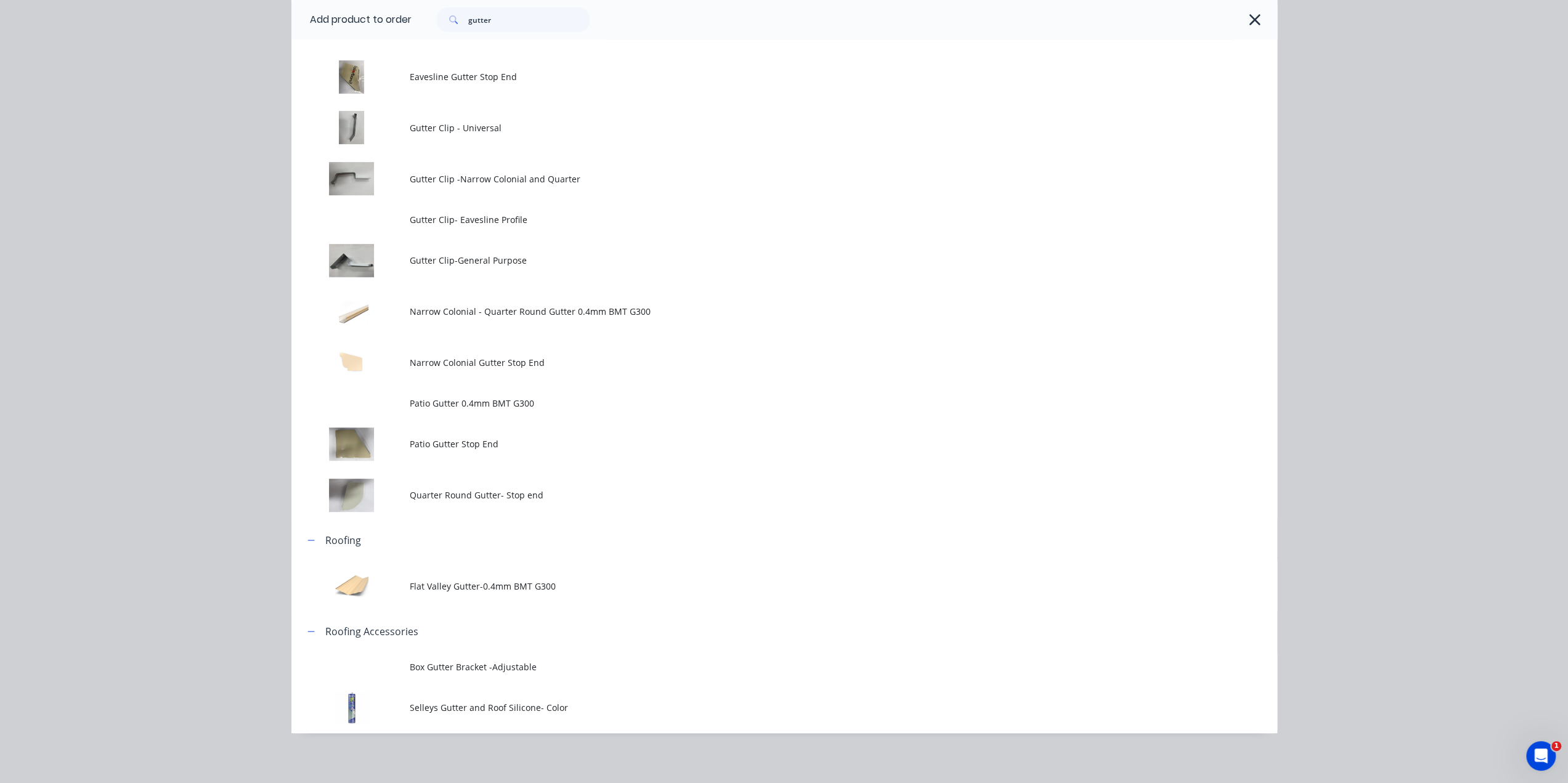
click at [536, 348] on td "Narrow Colonial Gutter Stop End" at bounding box center [843, 362] width 868 height 51
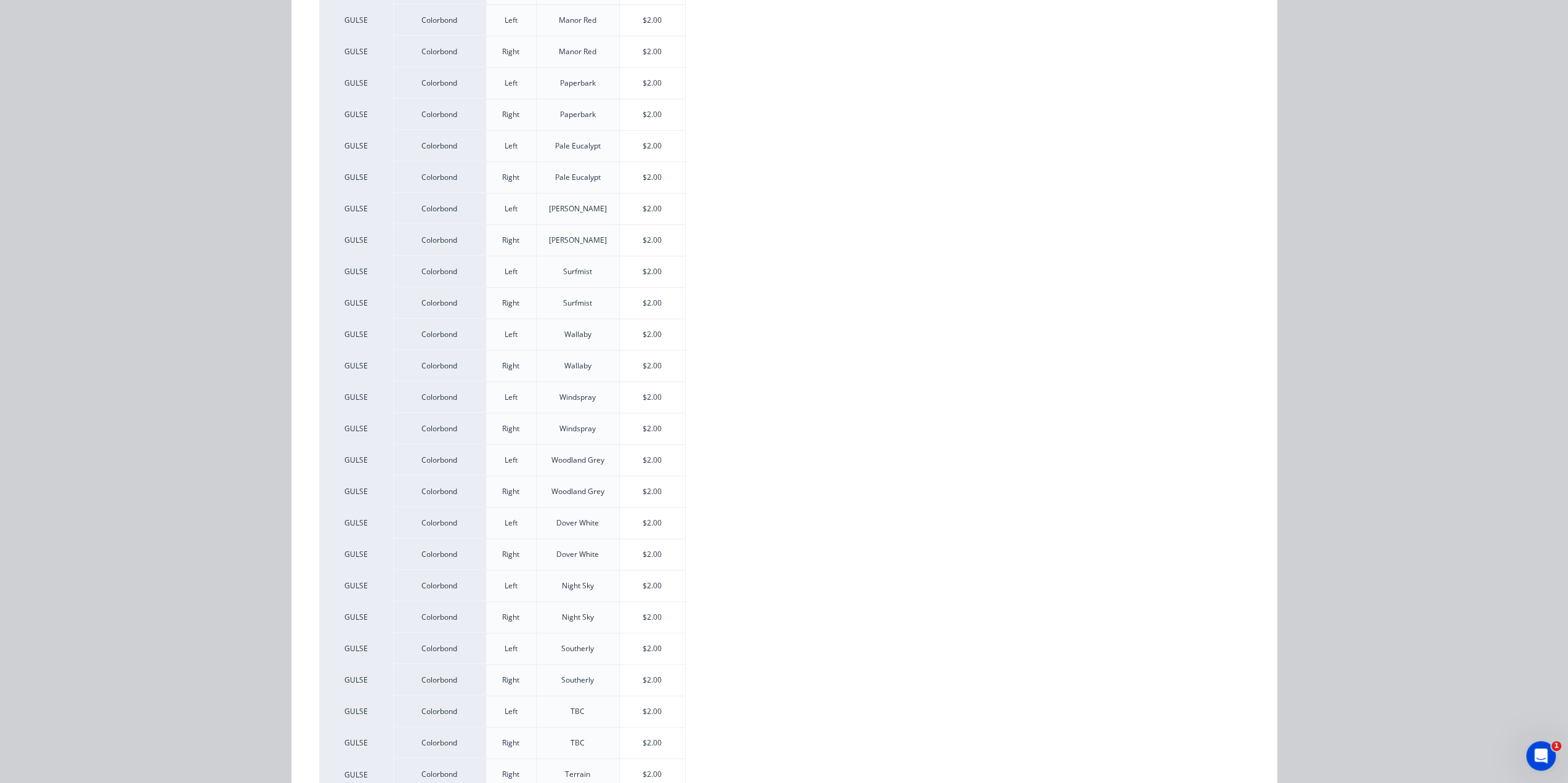
scroll to position [744, 0]
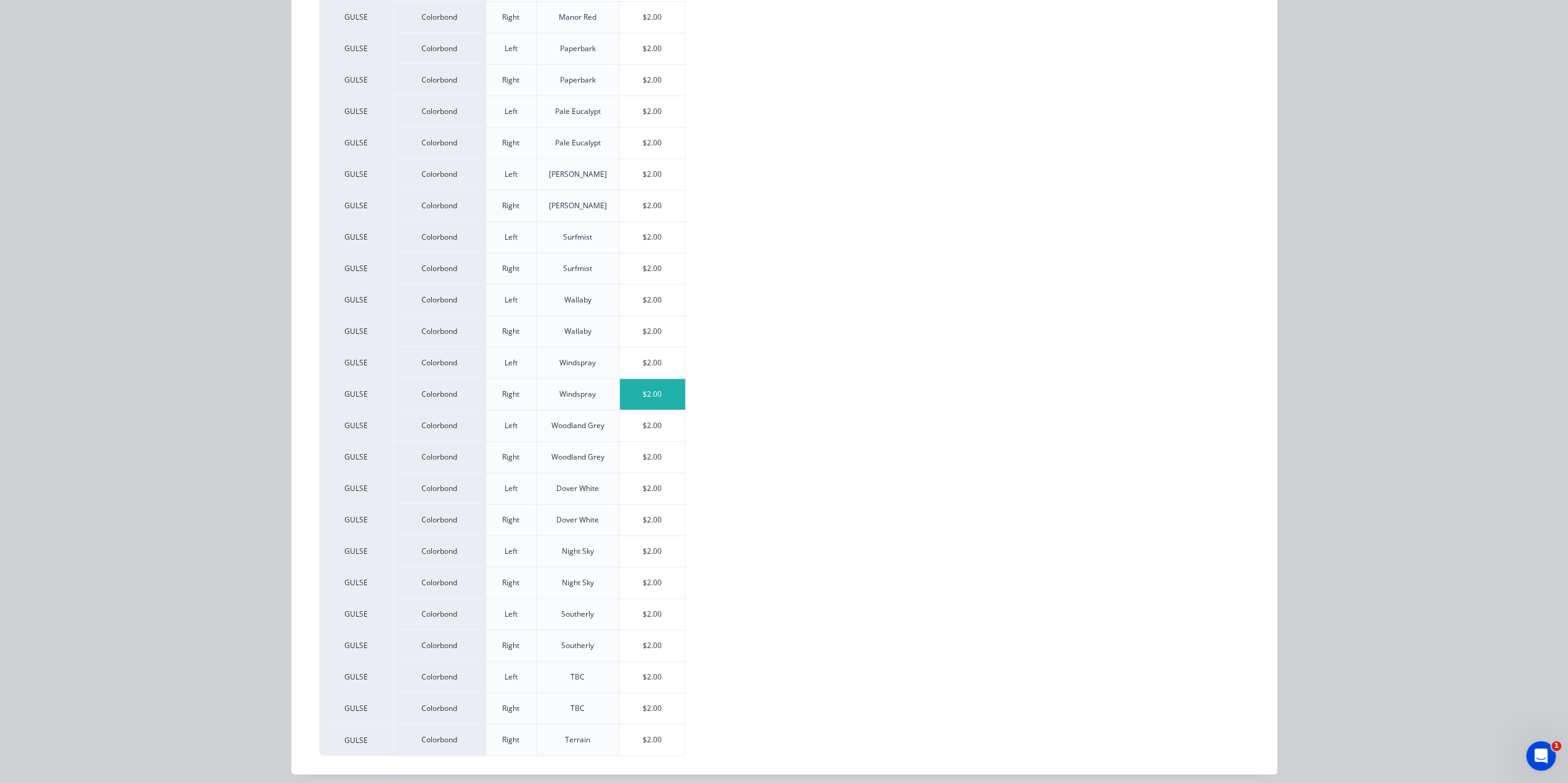
click at [637, 389] on div "$2.00" at bounding box center [652, 394] width 66 height 31
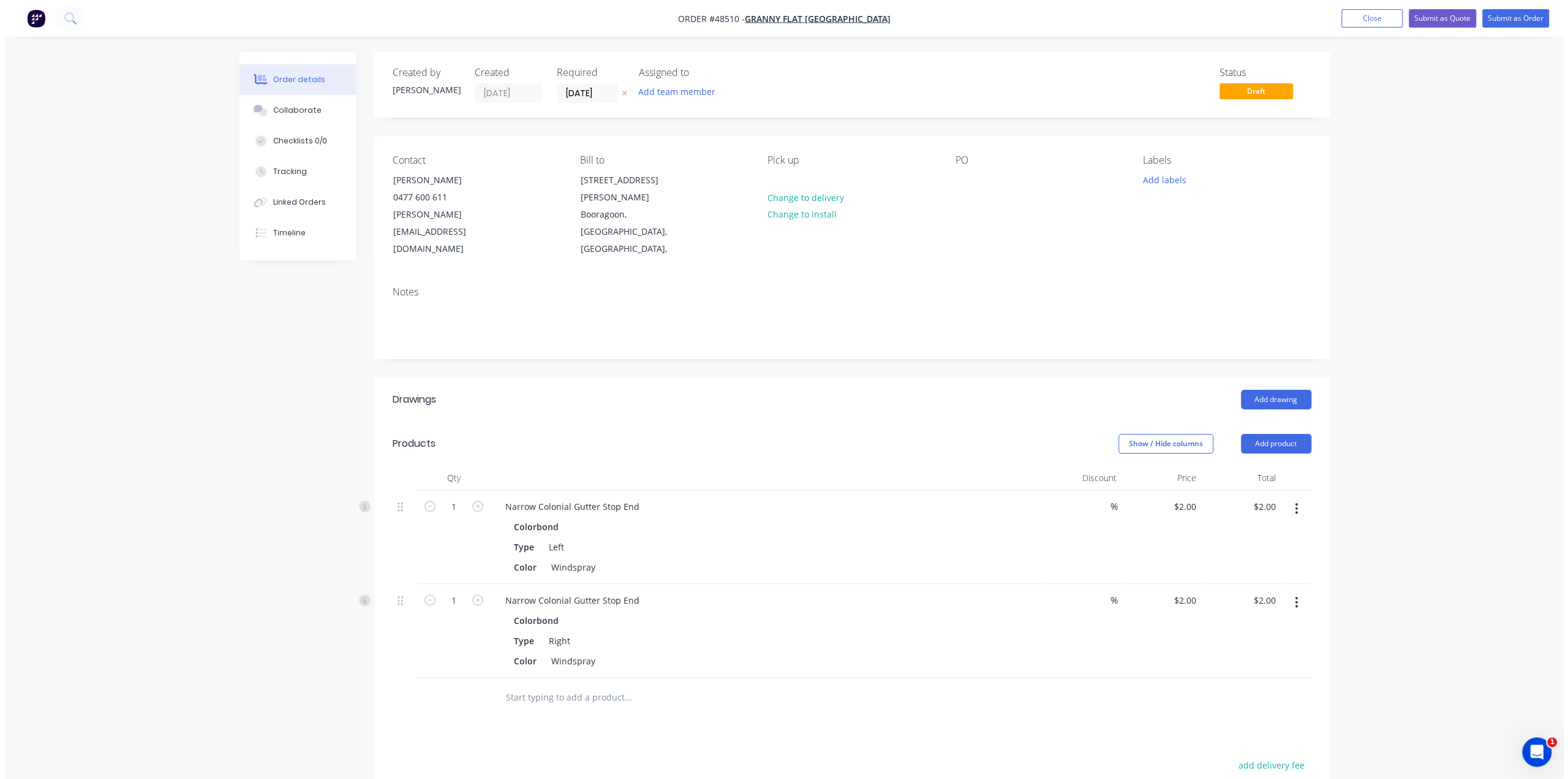
scroll to position [0, 0]
click at [963, 179] on div at bounding box center [961, 180] width 20 height 18
paste div
click at [1469, 233] on div "Order details Collaborate Checklists 0/0 Tracking Linked Orders Timeline Order …" at bounding box center [779, 501] width 1559 height 1003
click at [1506, 14] on button "Submit as Order" at bounding box center [1510, 19] width 66 height 19
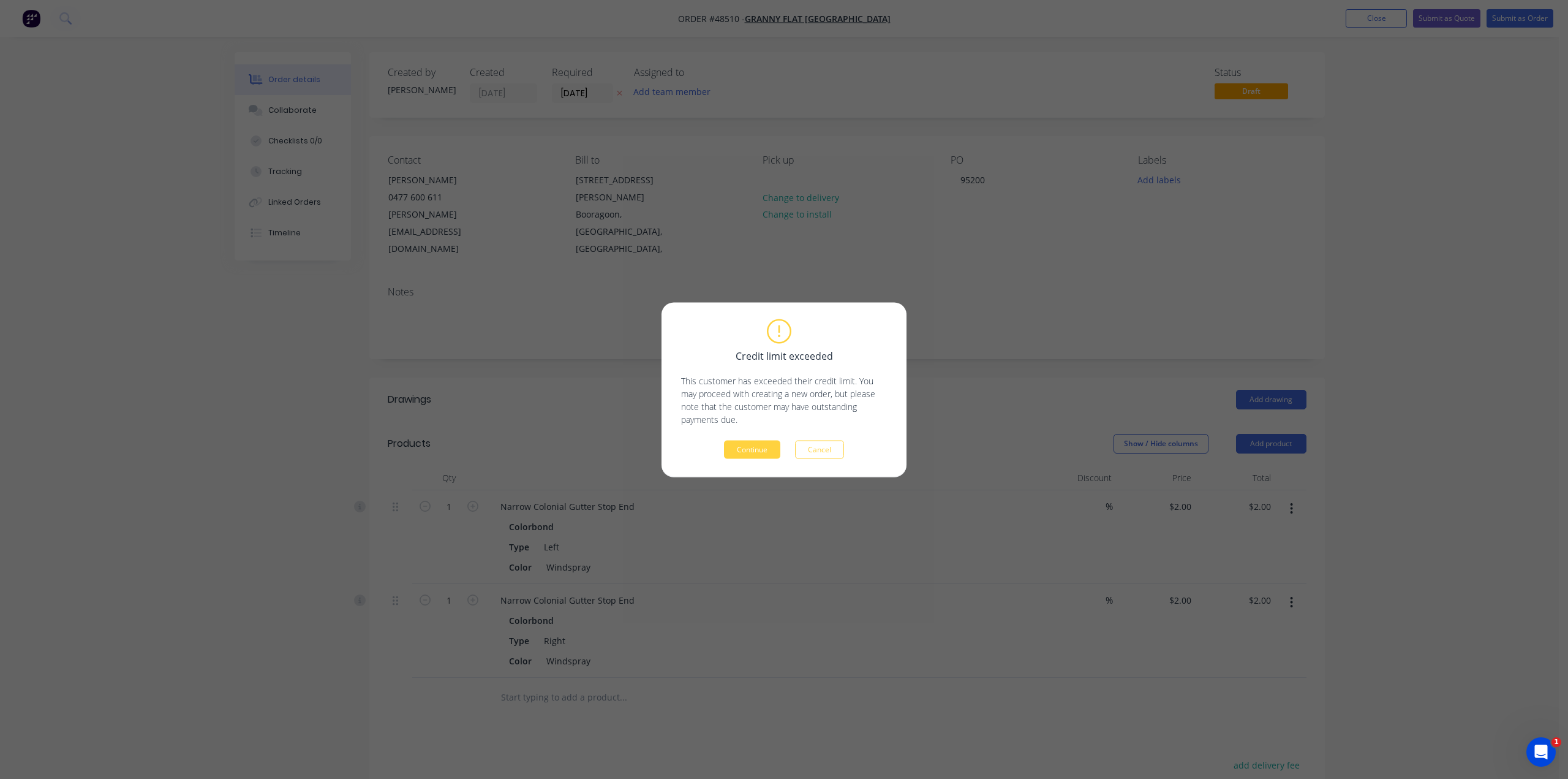
click at [758, 455] on button "Continue" at bounding box center [752, 449] width 57 height 19
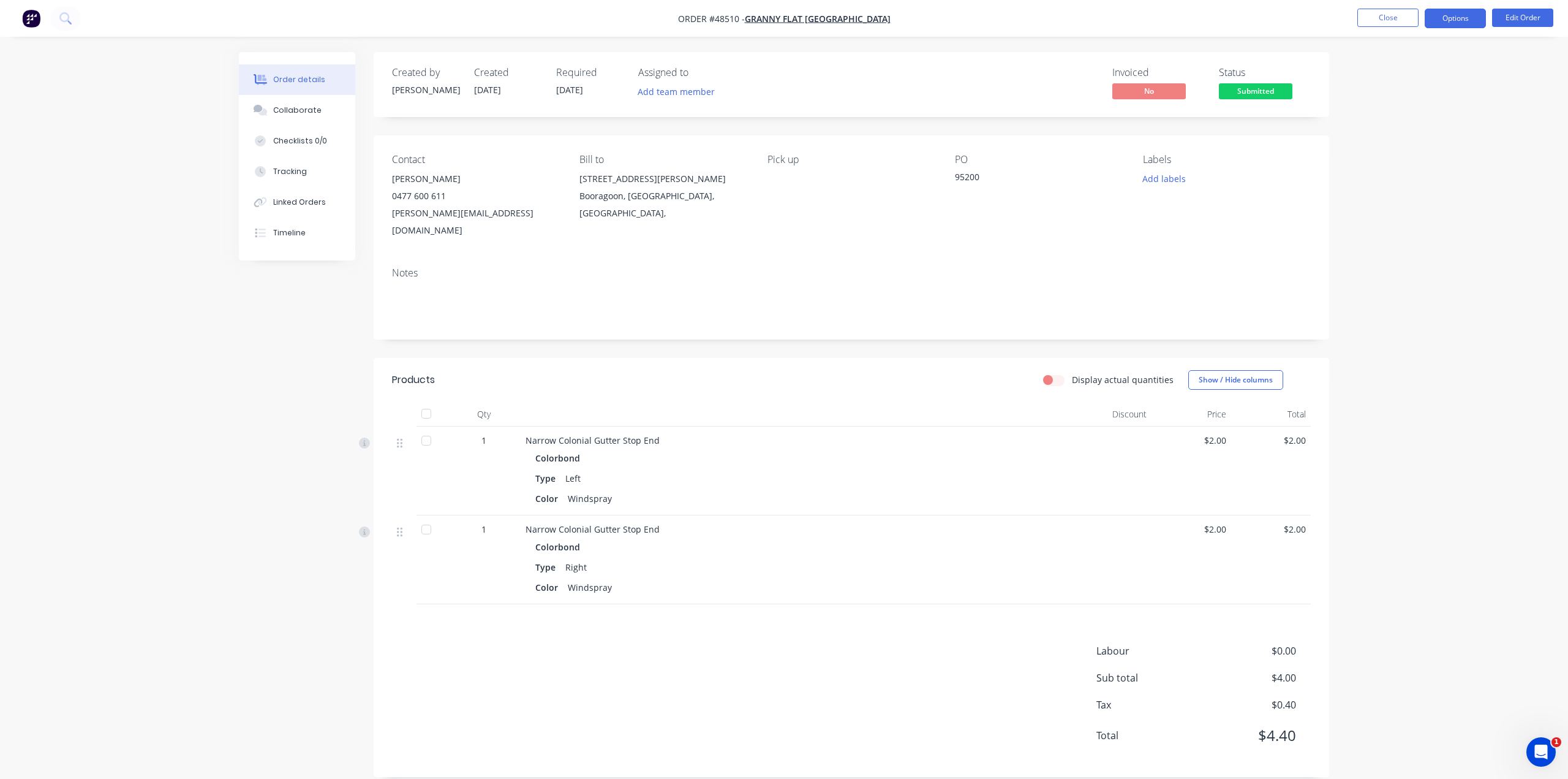
click at [1454, 15] on button "Options" at bounding box center [1455, 19] width 62 height 20
click at [1388, 170] on div "Delivery Docket" at bounding box center [1418, 172] width 112 height 18
click at [1502, 211] on div "Order details Collaborate Checklists 0/0 Tracking Linked Orders Timeline Order …" at bounding box center [784, 397] width 1568 height 795
click at [1441, 14] on button "Options" at bounding box center [1455, 19] width 62 height 20
click at [1415, 122] on div "Without pricing" at bounding box center [1418, 123] width 112 height 18
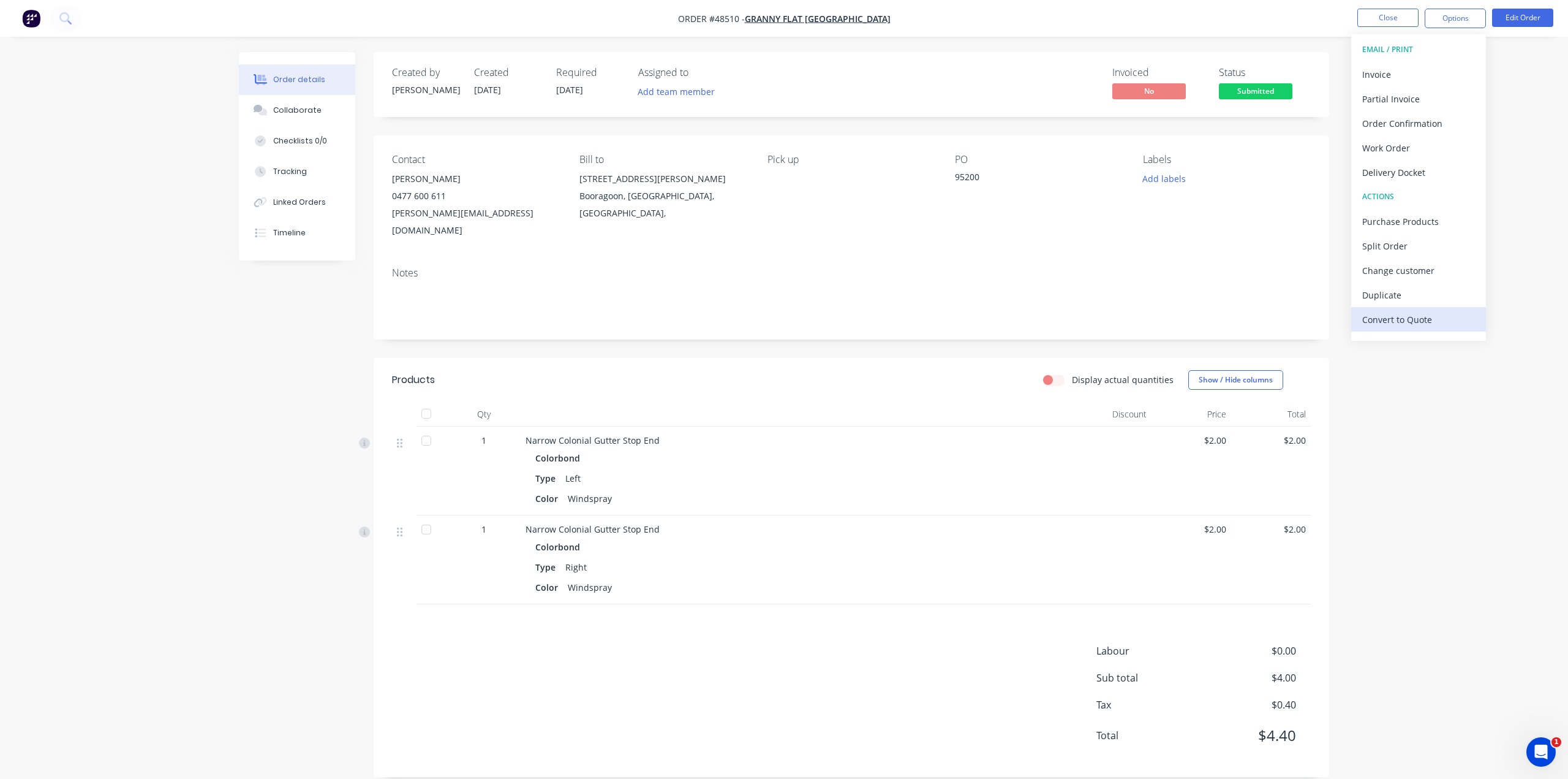
click at [1426, 315] on div "Convert to Quote" at bounding box center [1418, 320] width 112 height 18
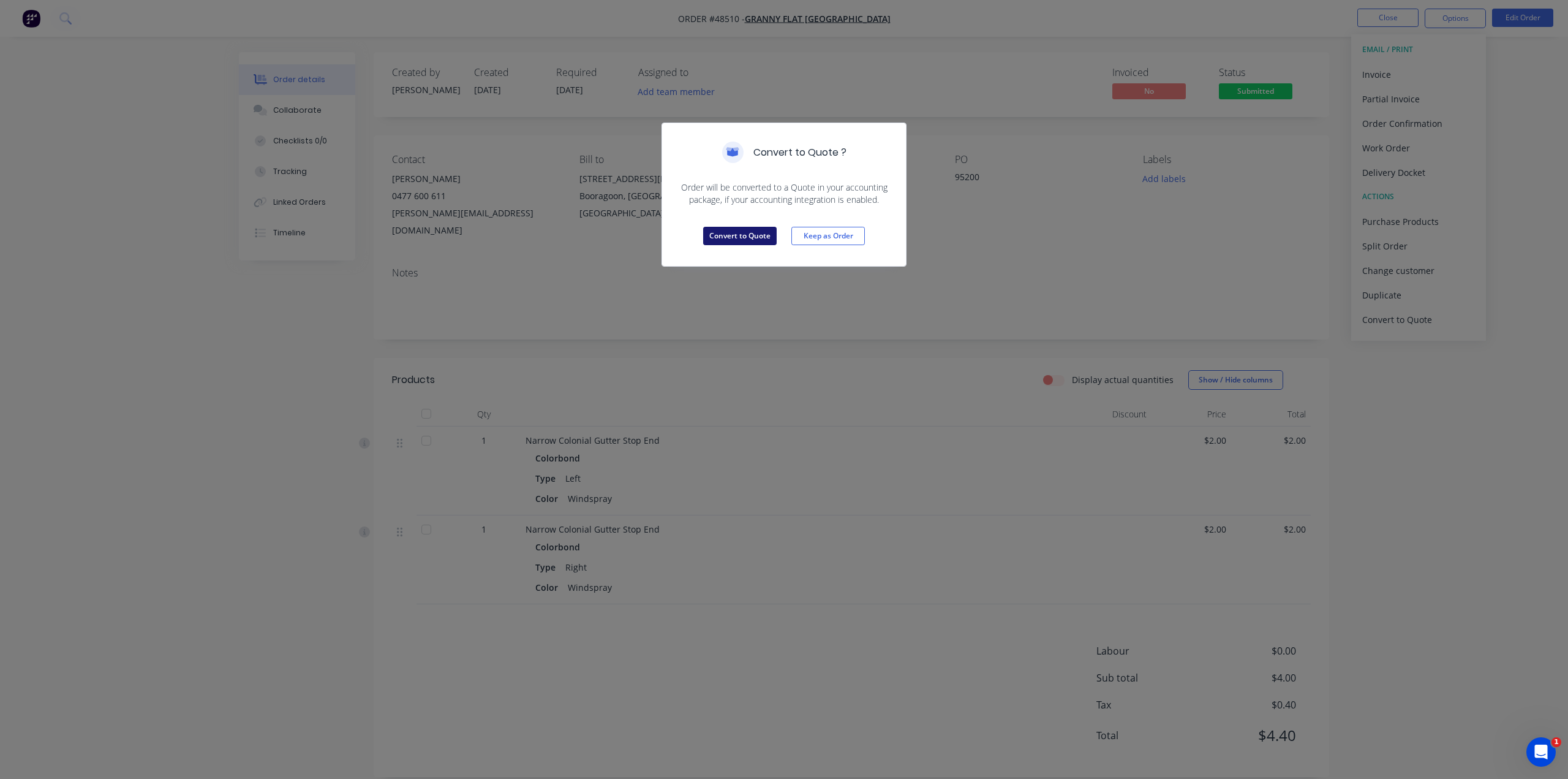
click at [747, 228] on div "Convert to Quote Keep as Order" at bounding box center [784, 236] width 244 height 60
click at [747, 236] on button "Convert to Quote" at bounding box center [740, 236] width 73 height 19
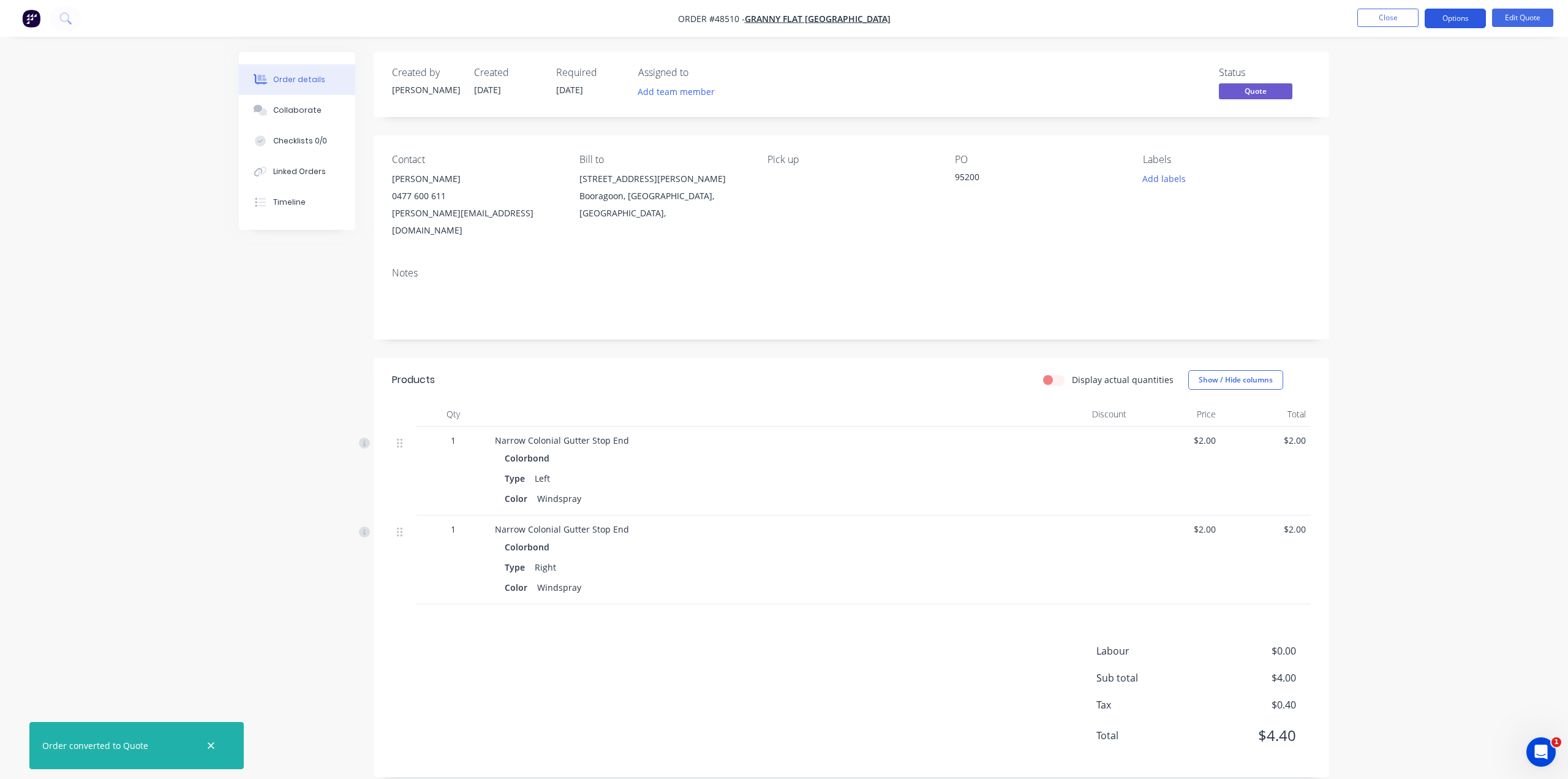
click at [1456, 16] on button "Options" at bounding box center [1455, 19] width 62 height 20
click at [1411, 73] on div "Quote" at bounding box center [1418, 74] width 112 height 18
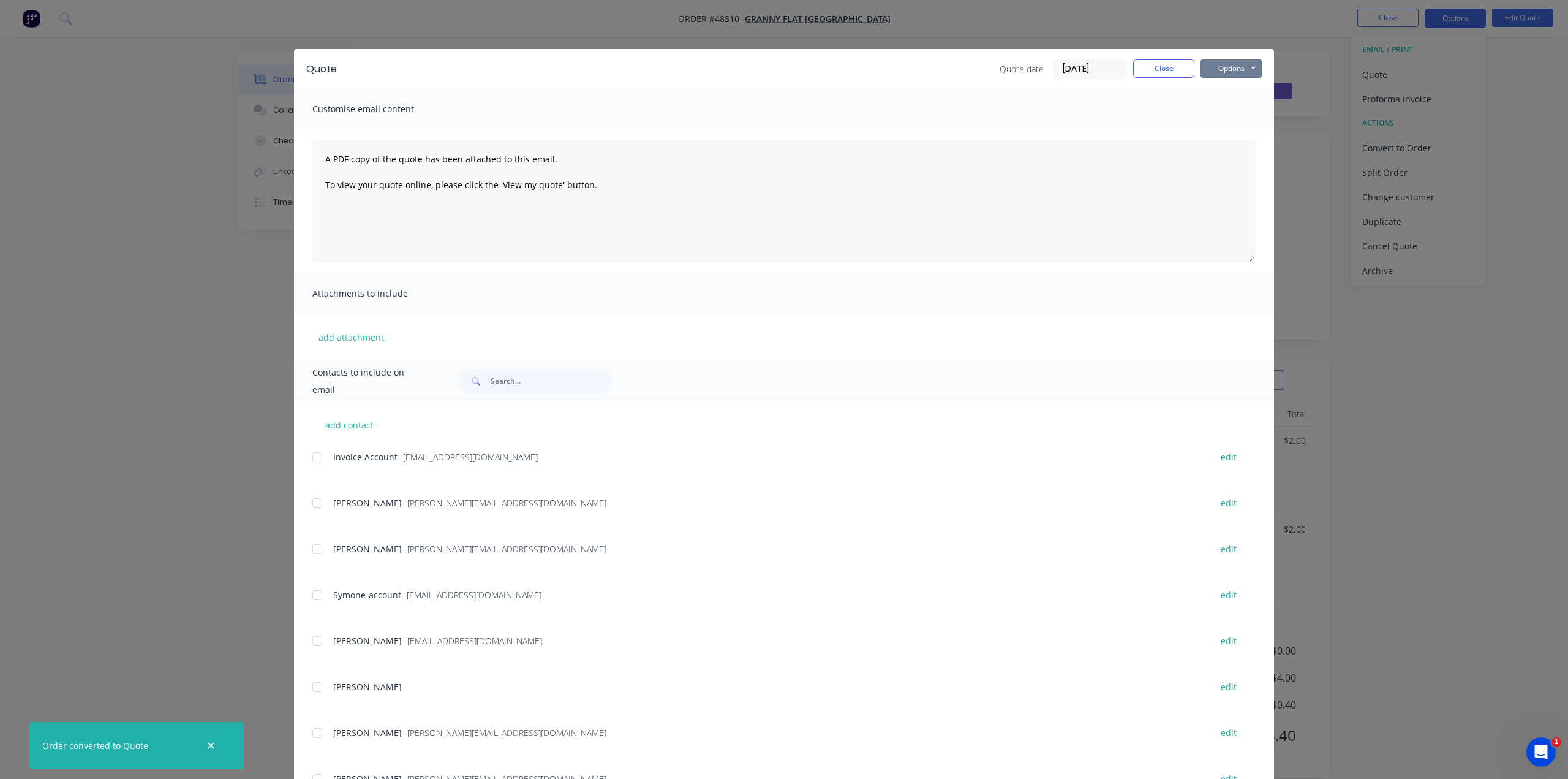
click at [1227, 68] on button "Options" at bounding box center [1231, 69] width 62 height 19
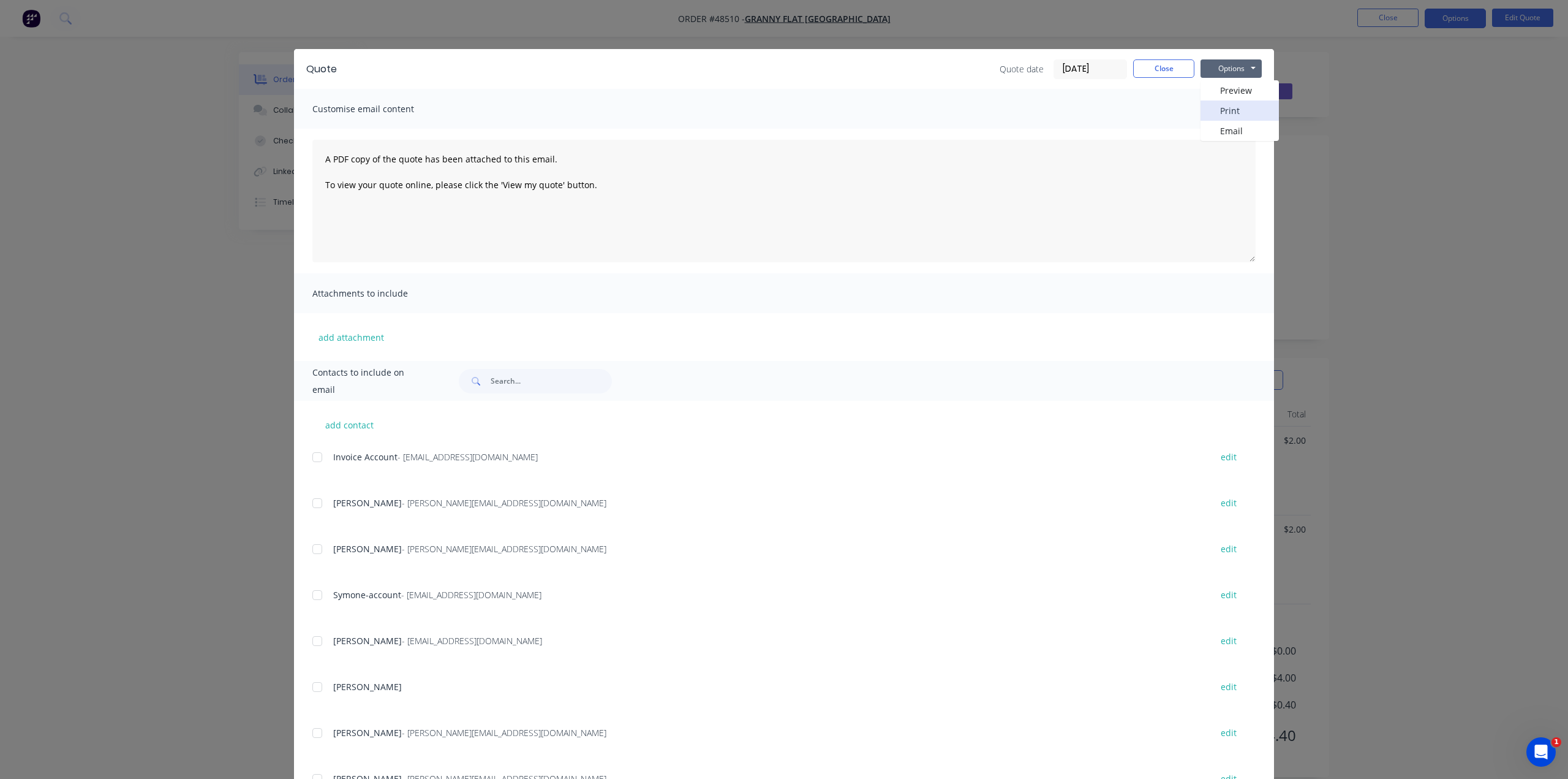
click at [1222, 114] on button "Print" at bounding box center [1240, 111] width 78 height 21
click at [1455, 145] on div "Quote Quote date 26/08/25 Close Options Preview Print Email Customise email con…" at bounding box center [784, 389] width 1568 height 779
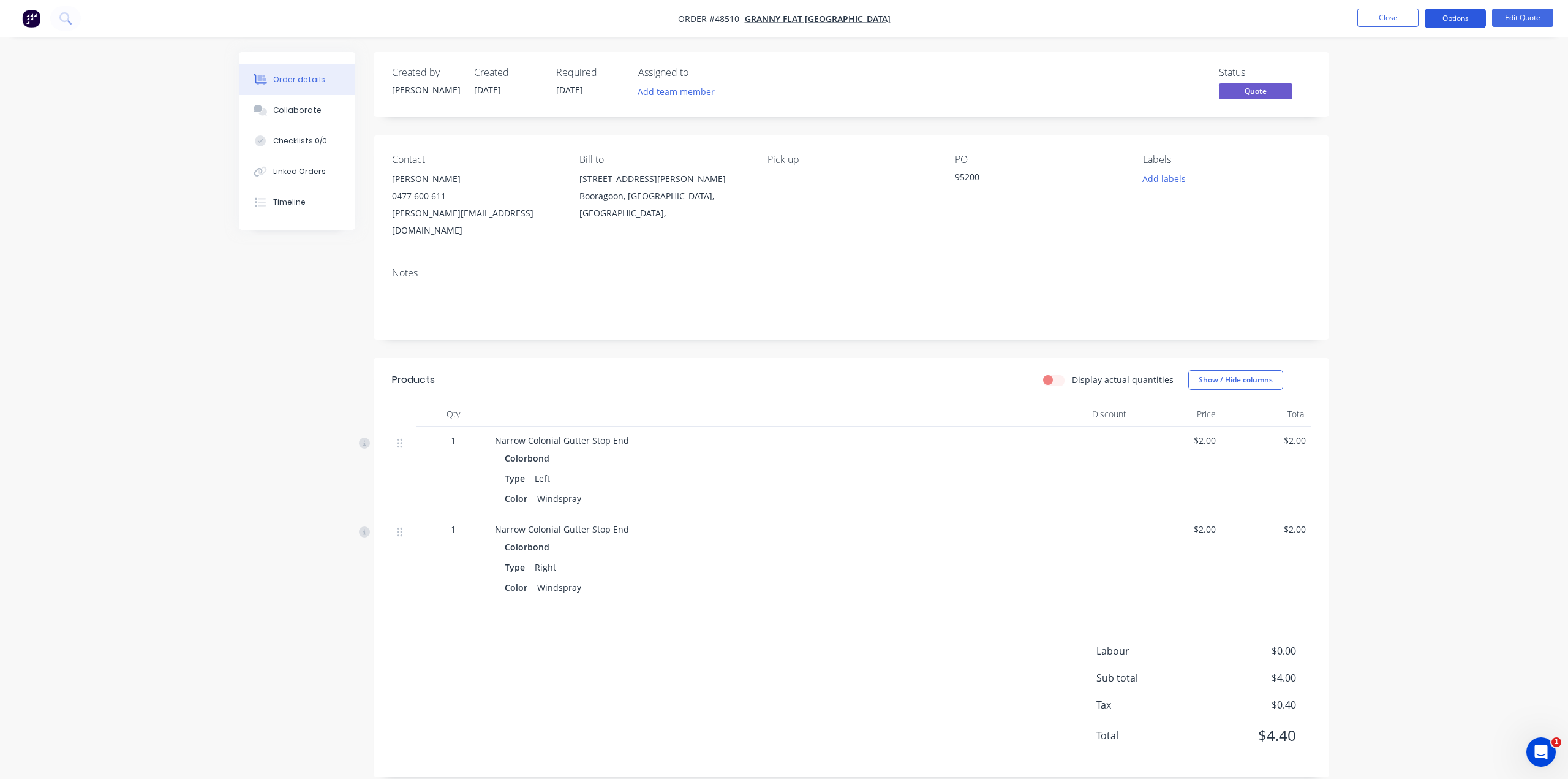
click at [1454, 17] on button "Options" at bounding box center [1455, 19] width 62 height 20
click at [1424, 148] on div "Convert to Order" at bounding box center [1418, 148] width 112 height 18
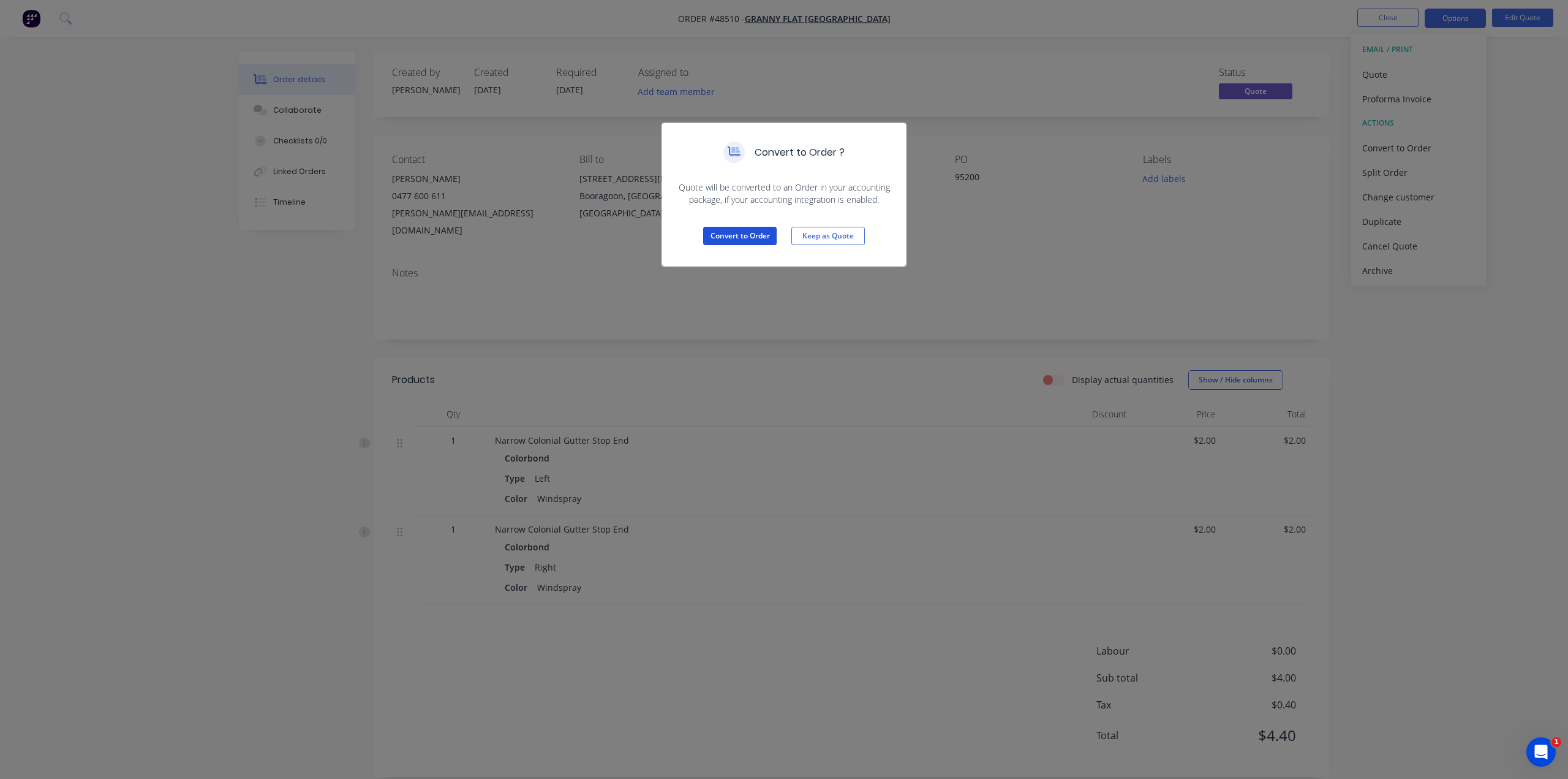
click at [753, 233] on button "Convert to Order" at bounding box center [740, 236] width 73 height 19
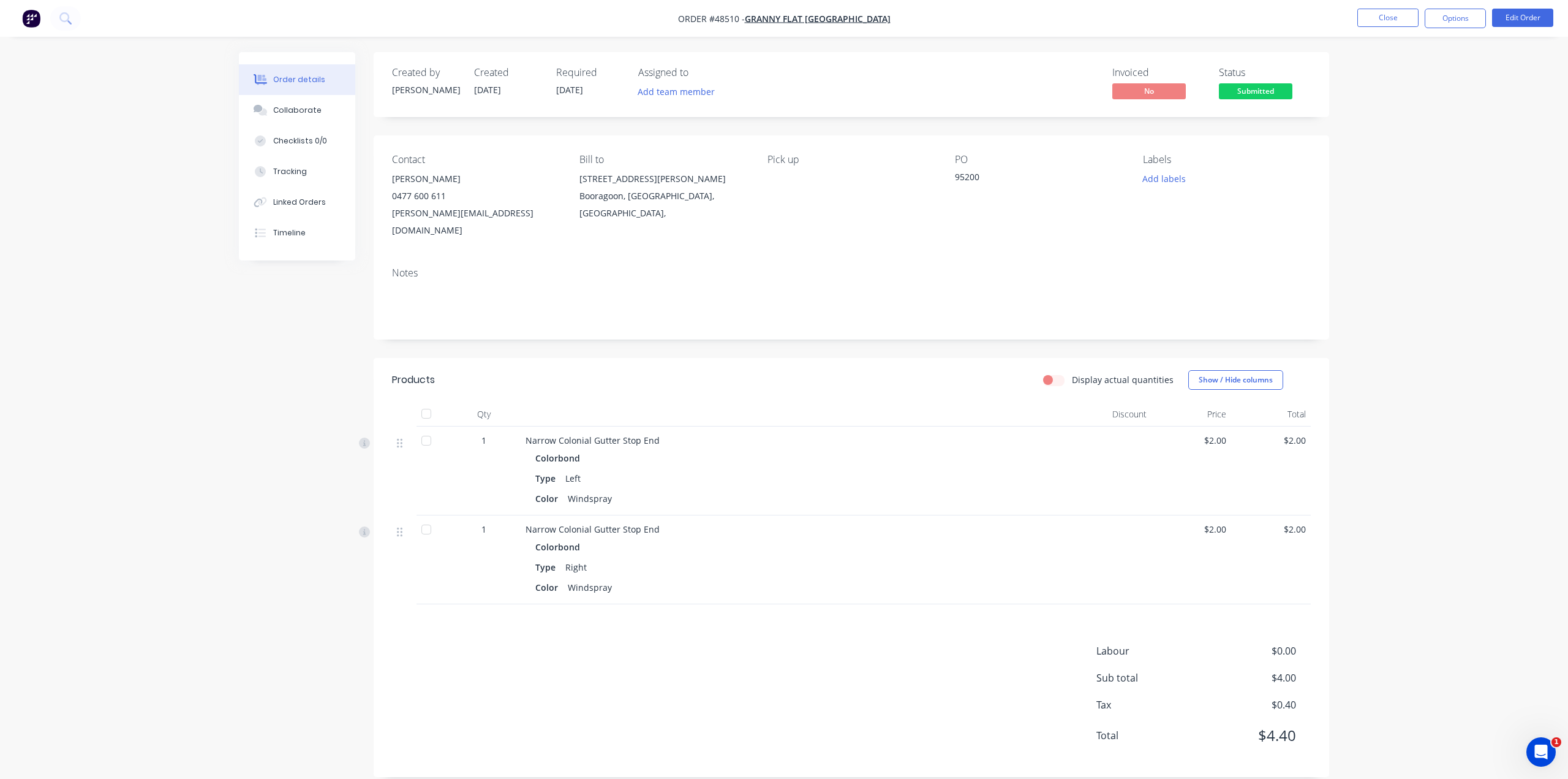
click at [24, 14] on img "button" at bounding box center [31, 19] width 19 height 19
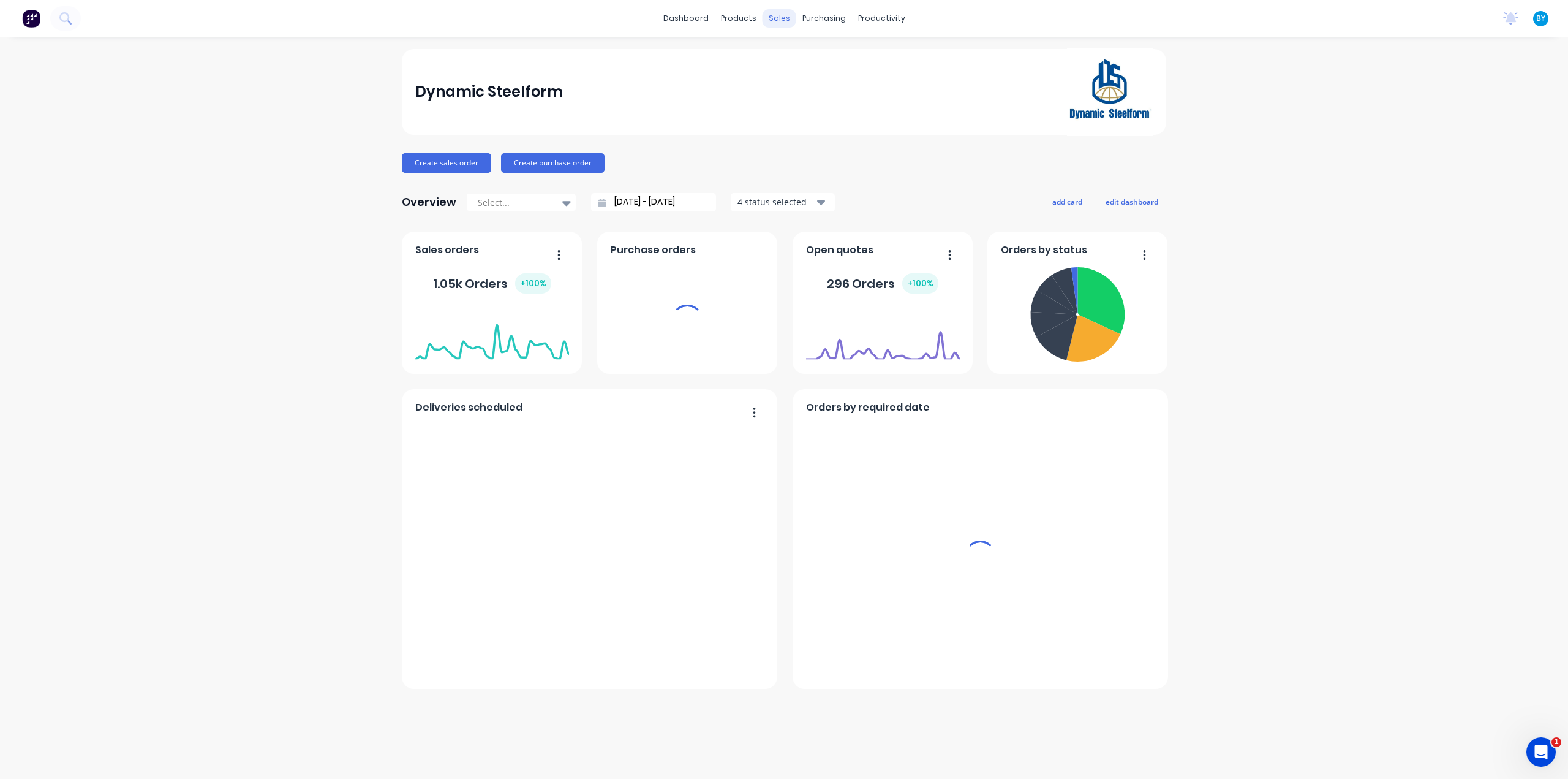
drag, startPoint x: 781, startPoint y: 23, endPoint x: 782, endPoint y: 116, distance: 93.0
click at [781, 22] on div "sales" at bounding box center [779, 19] width 34 height 19
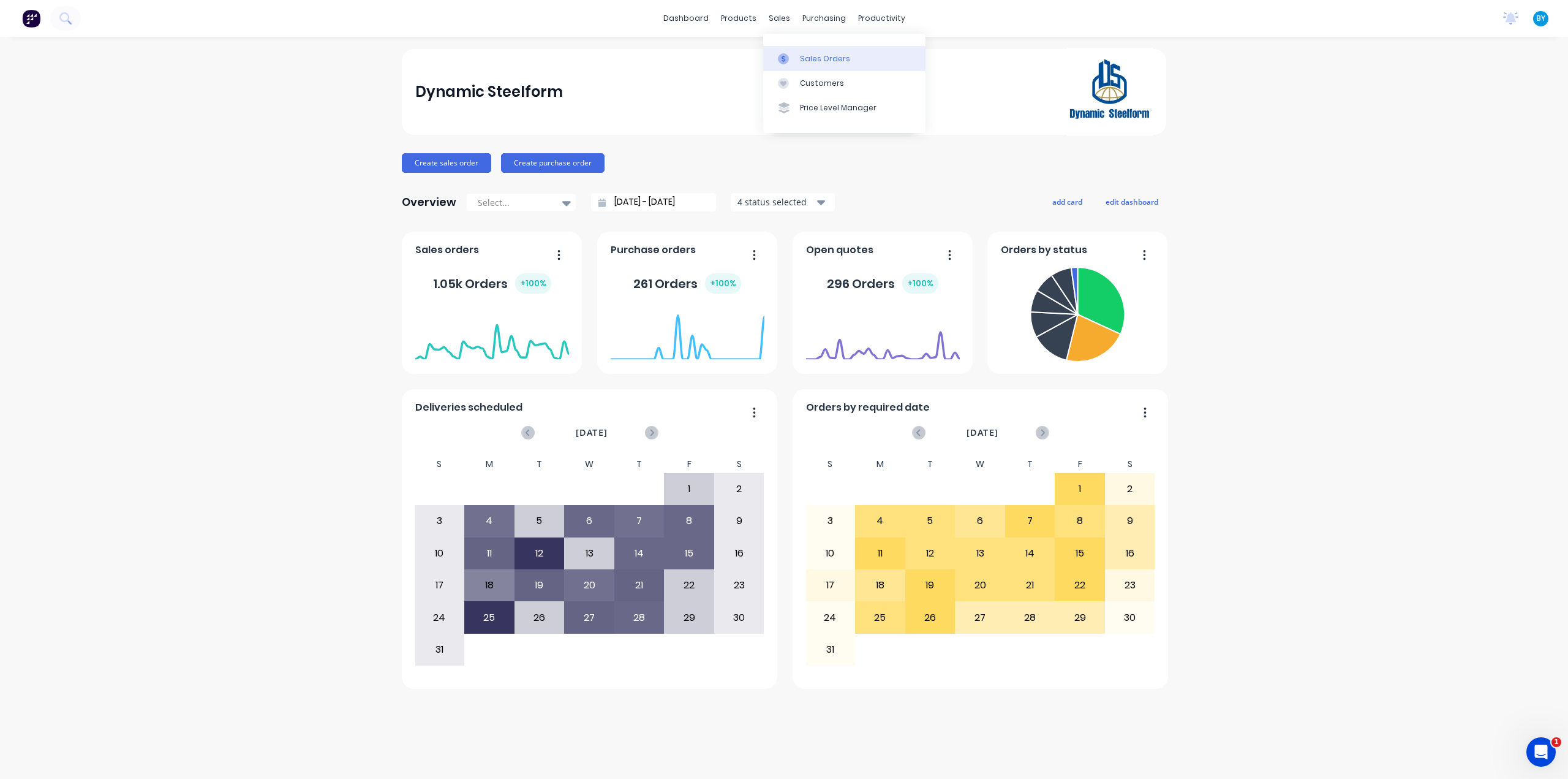
click at [796, 60] on link "Sales Orders" at bounding box center [844, 58] width 162 height 24
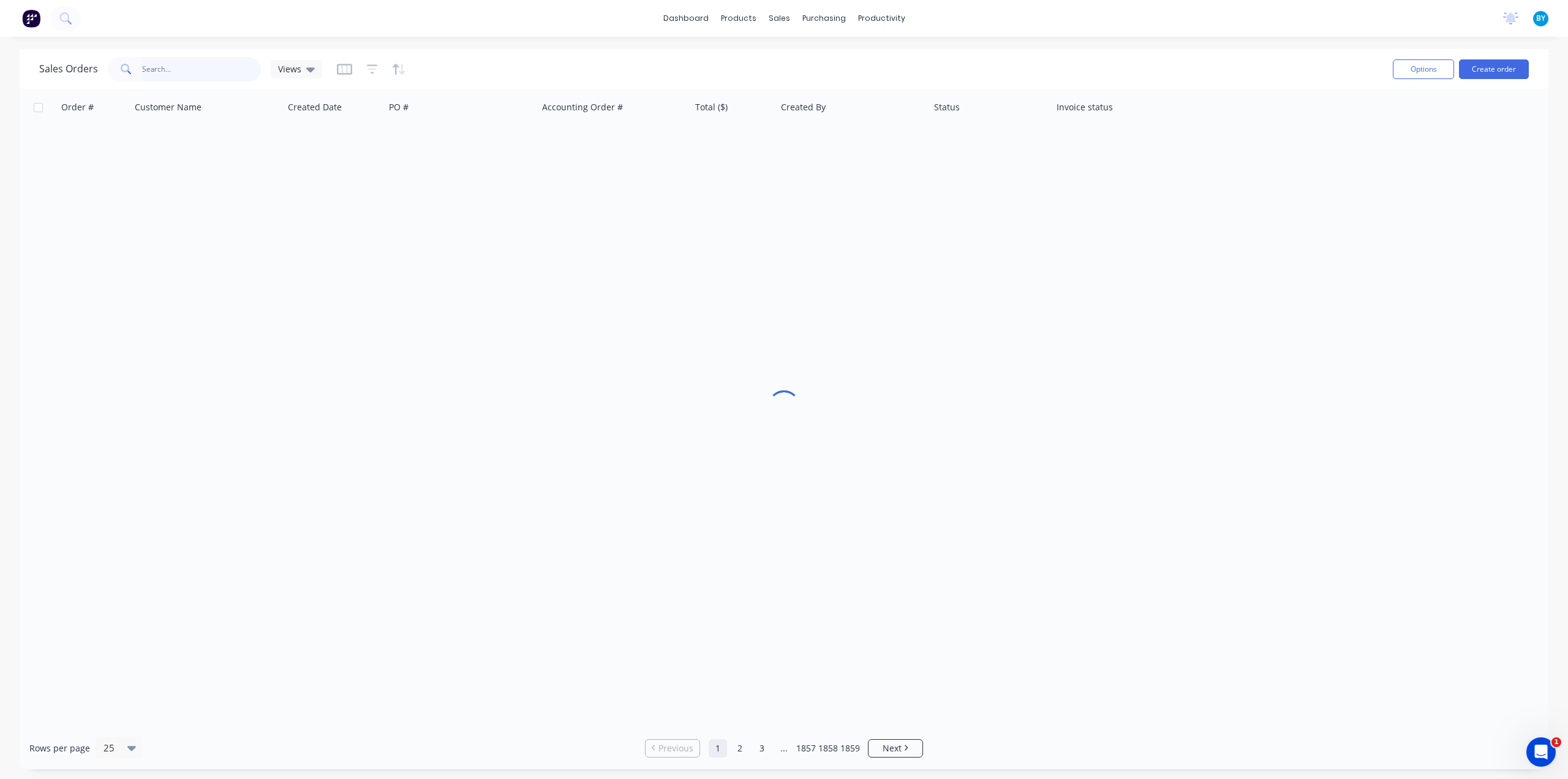
click at [164, 68] on input "text" at bounding box center [202, 69] width 119 height 24
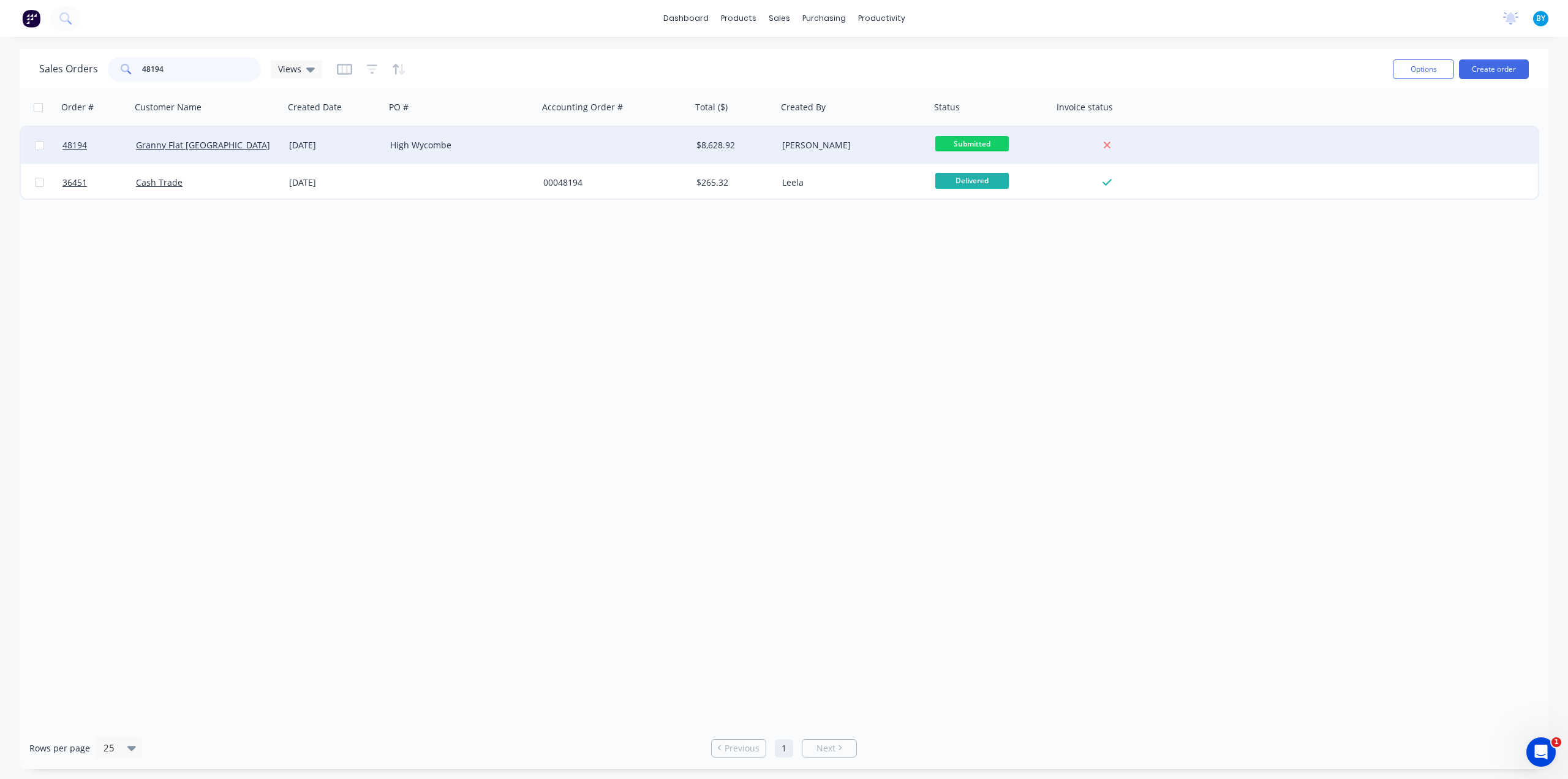
type input "48194"
click at [232, 152] on div "Granny Flat [GEOGRAPHIC_DATA]" at bounding box center [208, 145] width 153 height 37
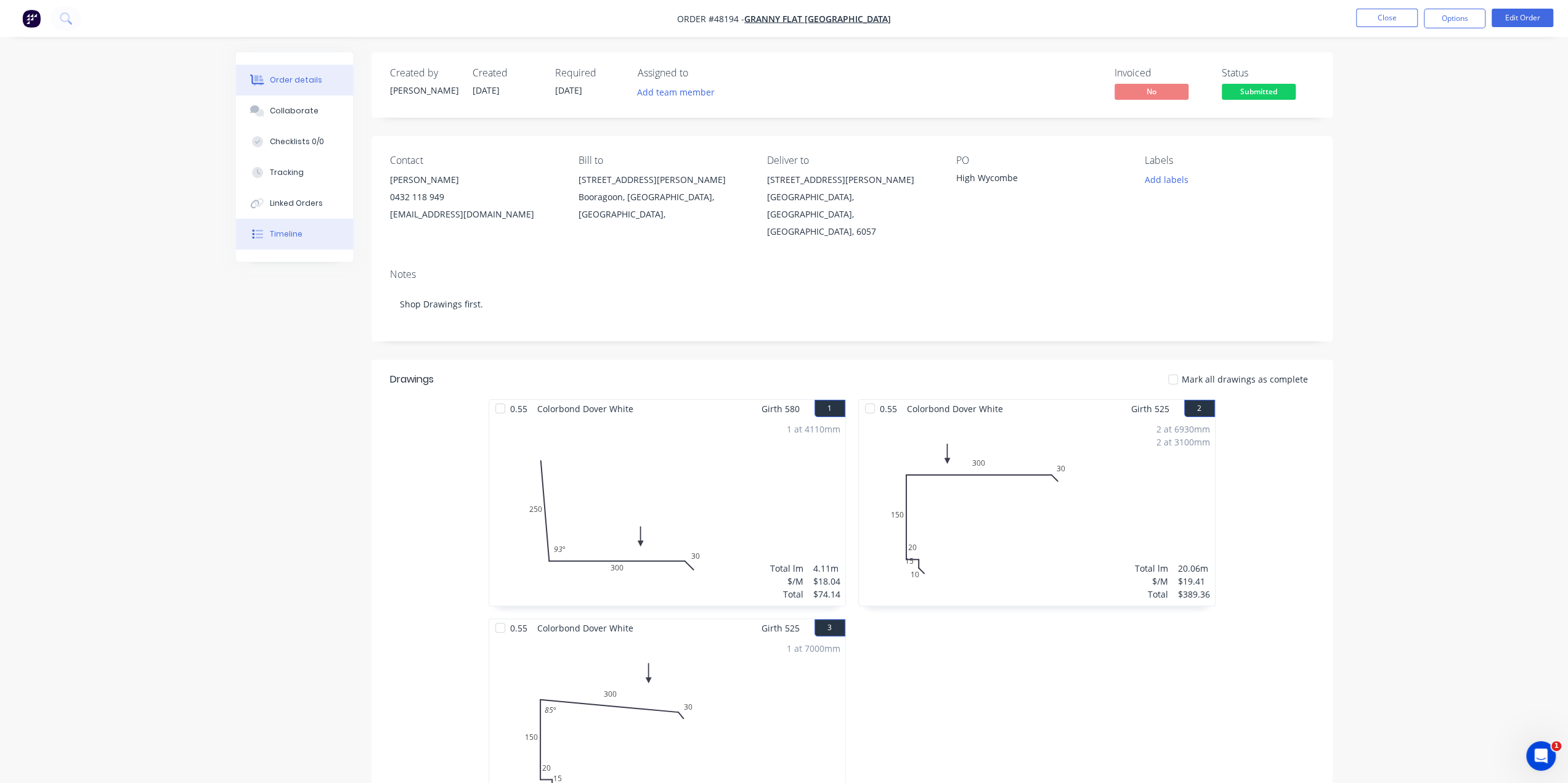
click at [283, 219] on button "Timeline" at bounding box center [294, 234] width 117 height 31
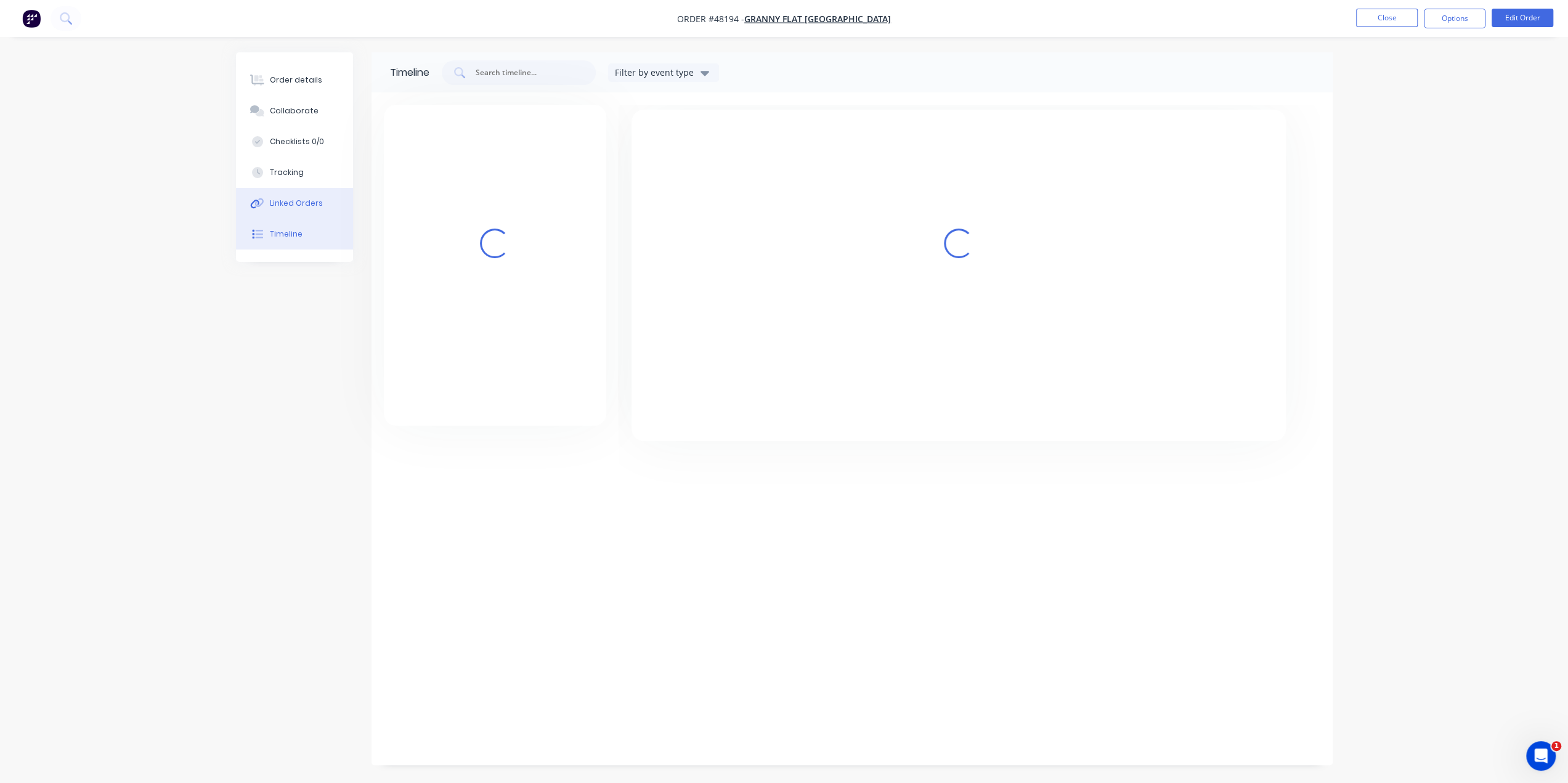
click at [288, 207] on div "Linked Orders" at bounding box center [296, 203] width 53 height 11
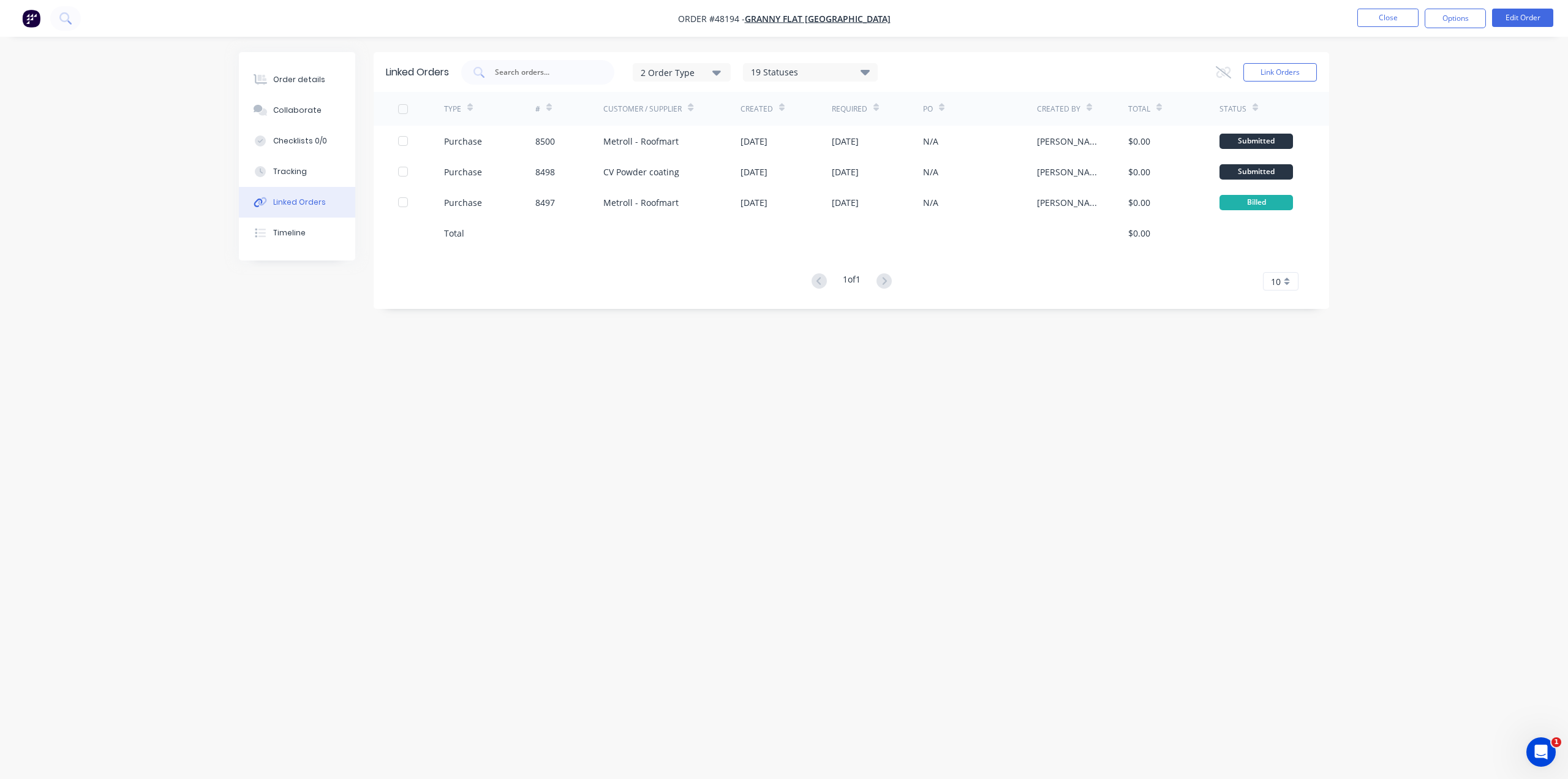
drag, startPoint x: 1476, startPoint y: 360, endPoint x: 1442, endPoint y: 351, distance: 35.2
click at [1476, 360] on div "Order details Collaborate Checklists 0/0 Tracking Linked Orders Timeline Order …" at bounding box center [784, 389] width 1568 height 779
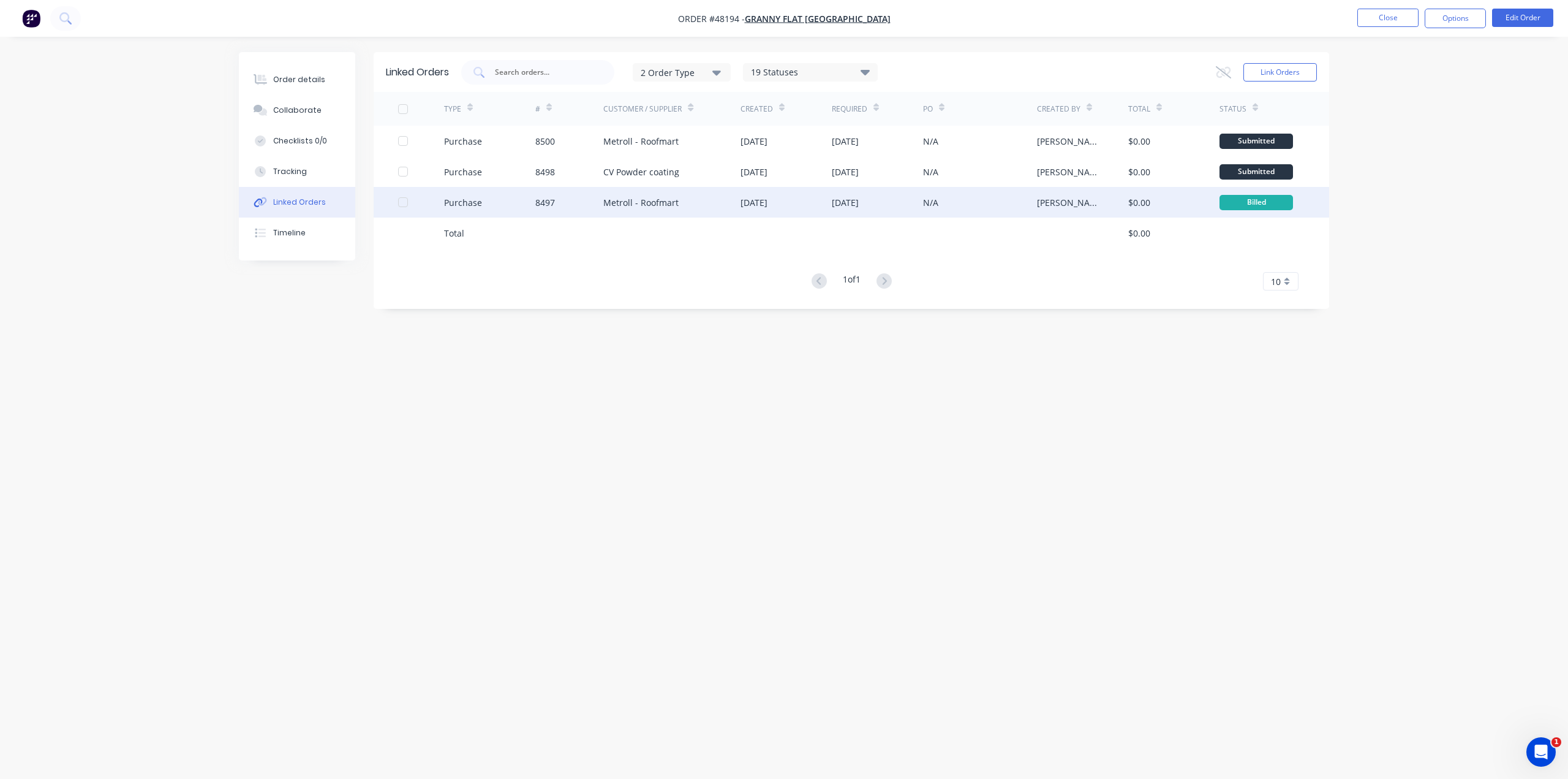
click at [699, 209] on div "Metroll - Roofmart" at bounding box center [672, 202] width 137 height 30
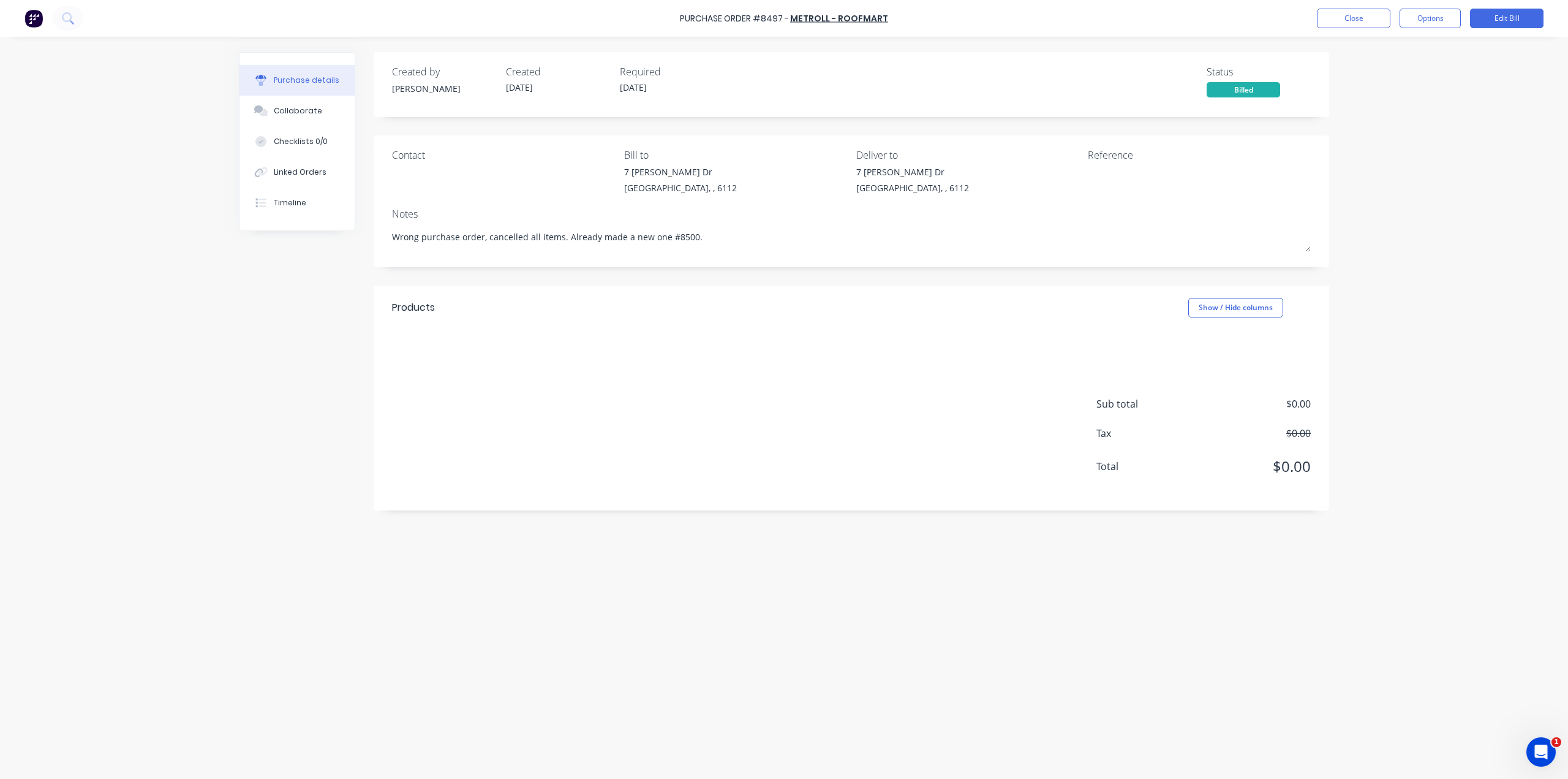
type textarea "x"
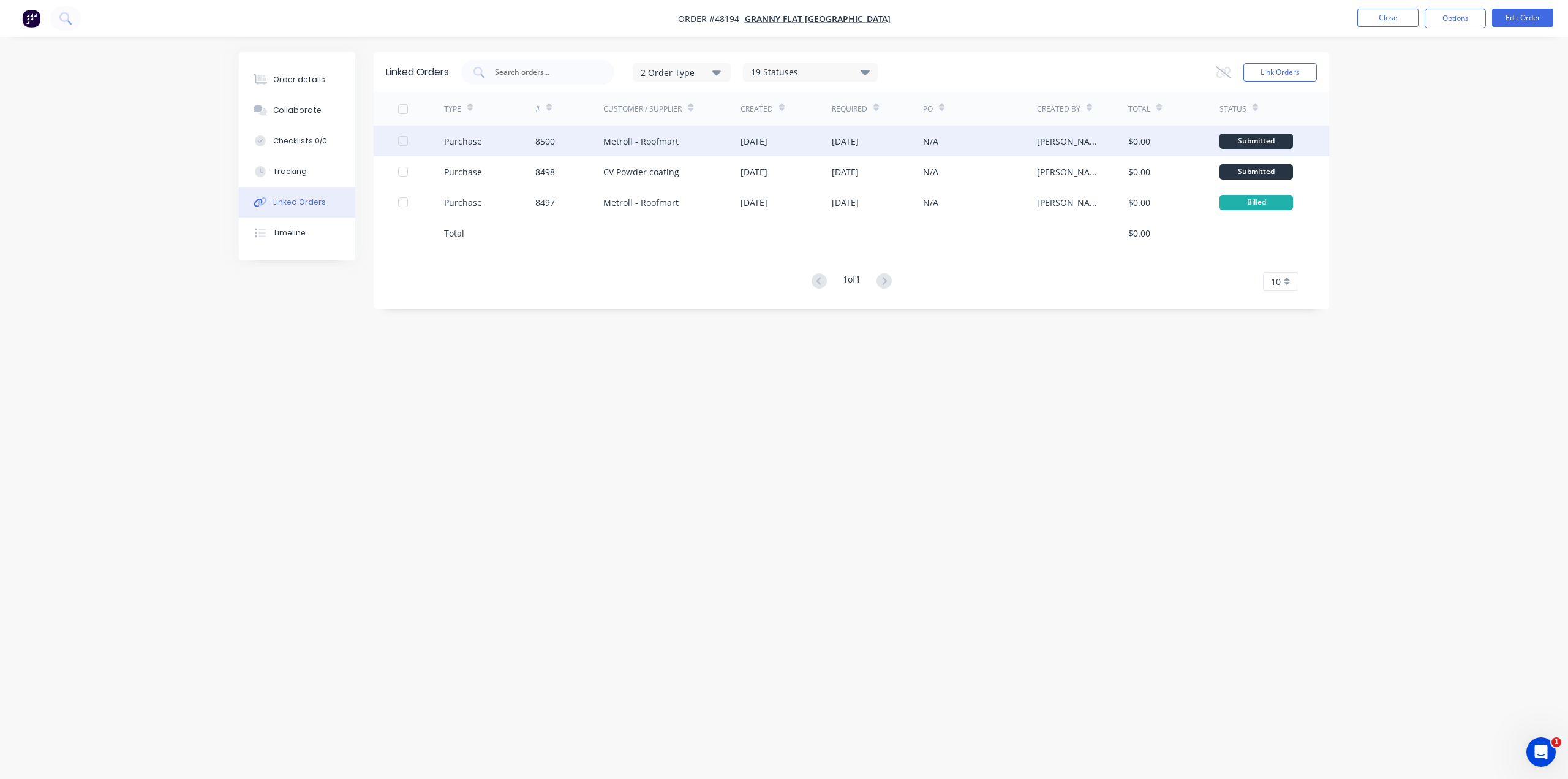
click at [707, 144] on div "Metroll - Roofmart" at bounding box center [672, 141] width 137 height 30
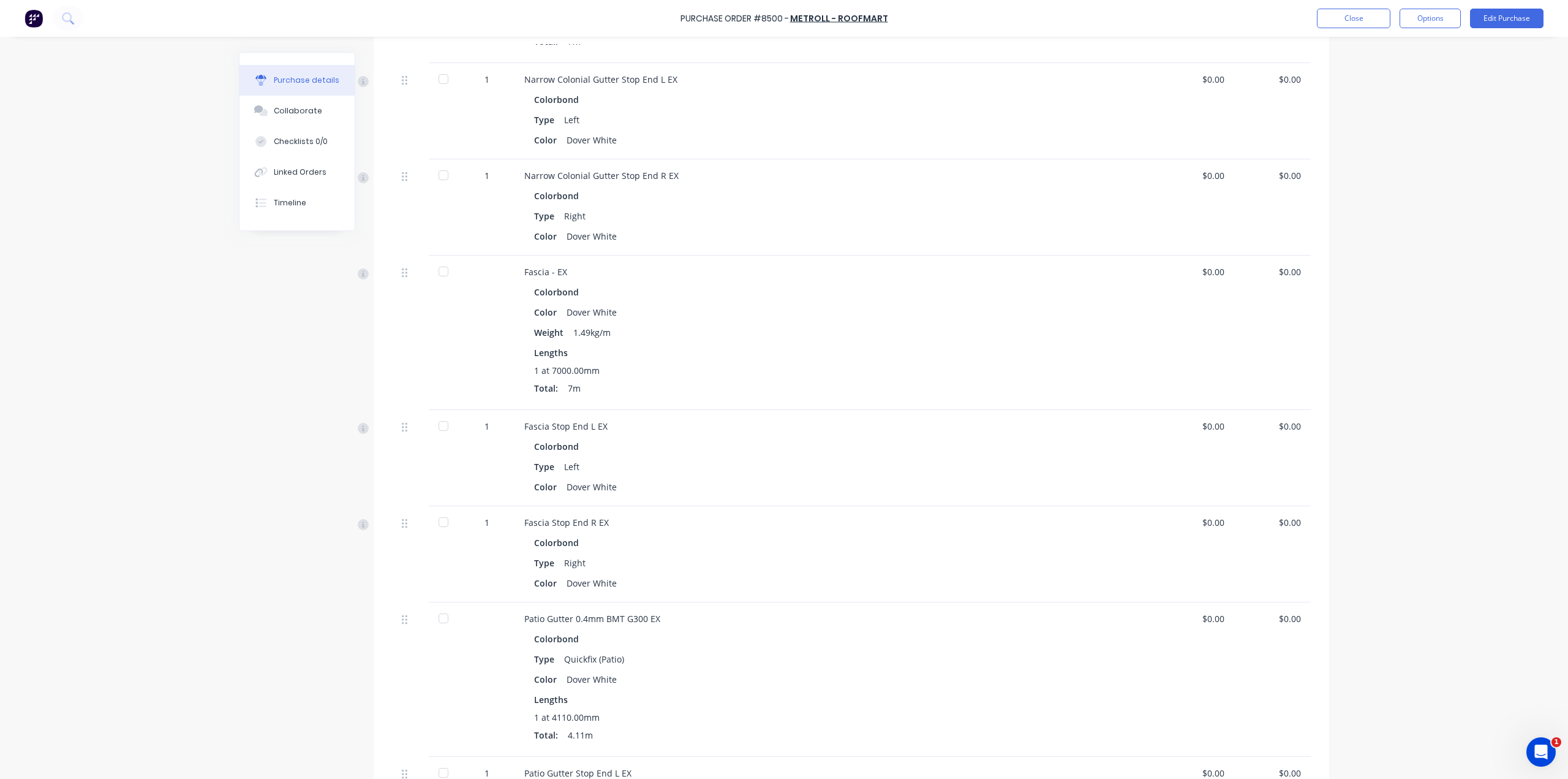
scroll to position [388, 0]
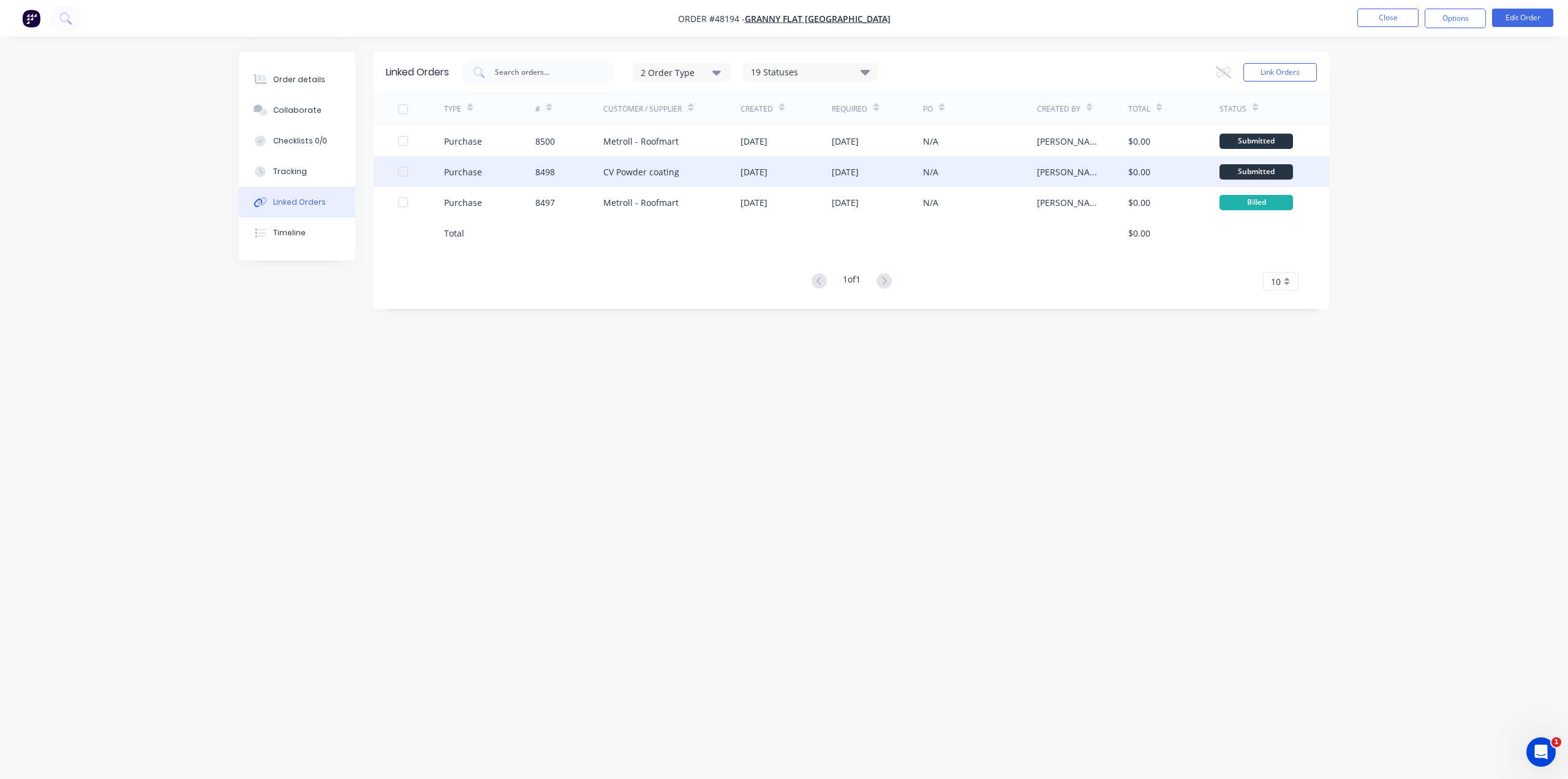
click at [715, 164] on div "CV Powder coating" at bounding box center [672, 171] width 137 height 30
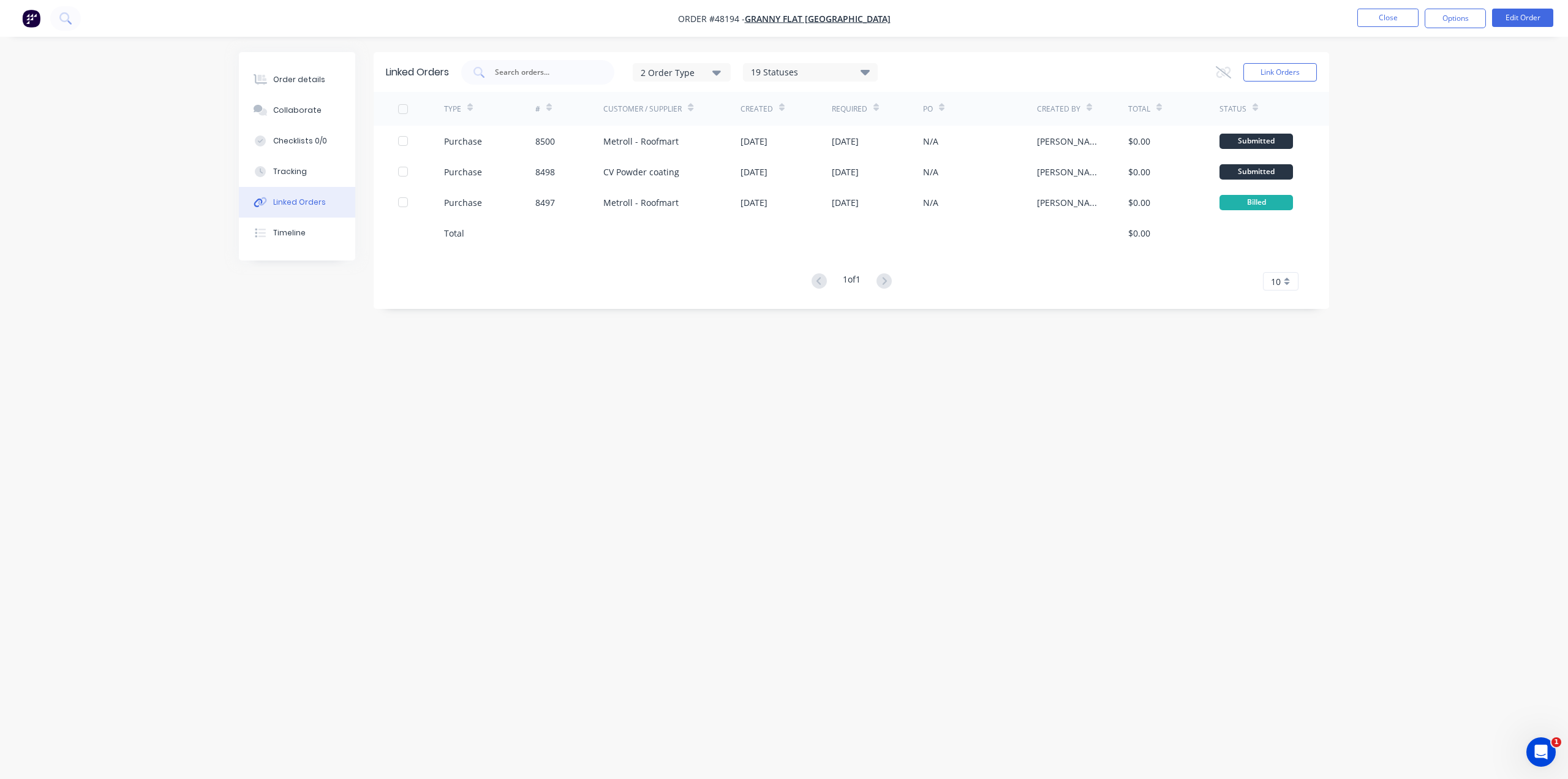
click at [25, 18] on img "button" at bounding box center [31, 19] width 19 height 19
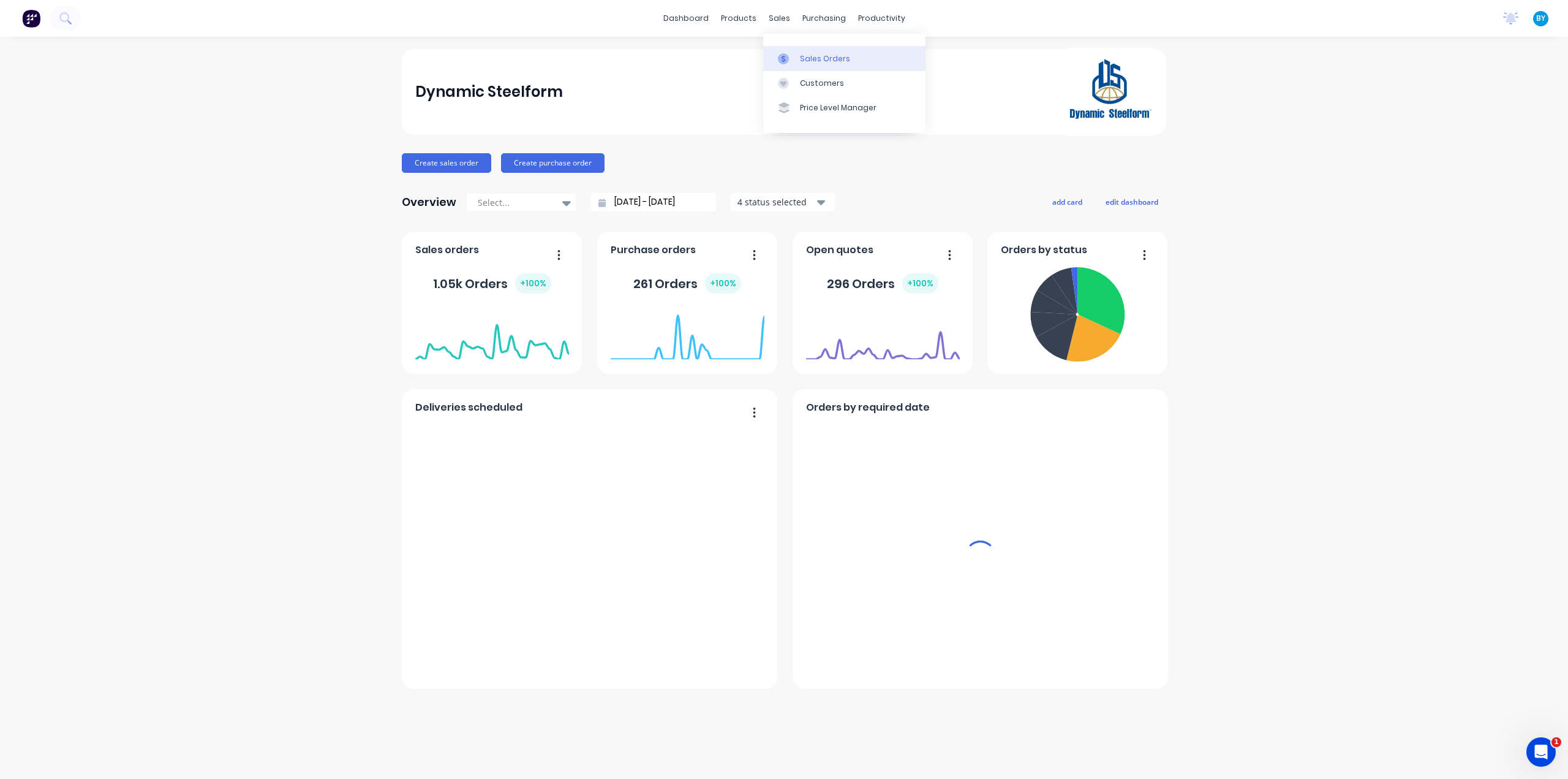
click at [787, 59] on icon at bounding box center [784, 59] width 11 height 11
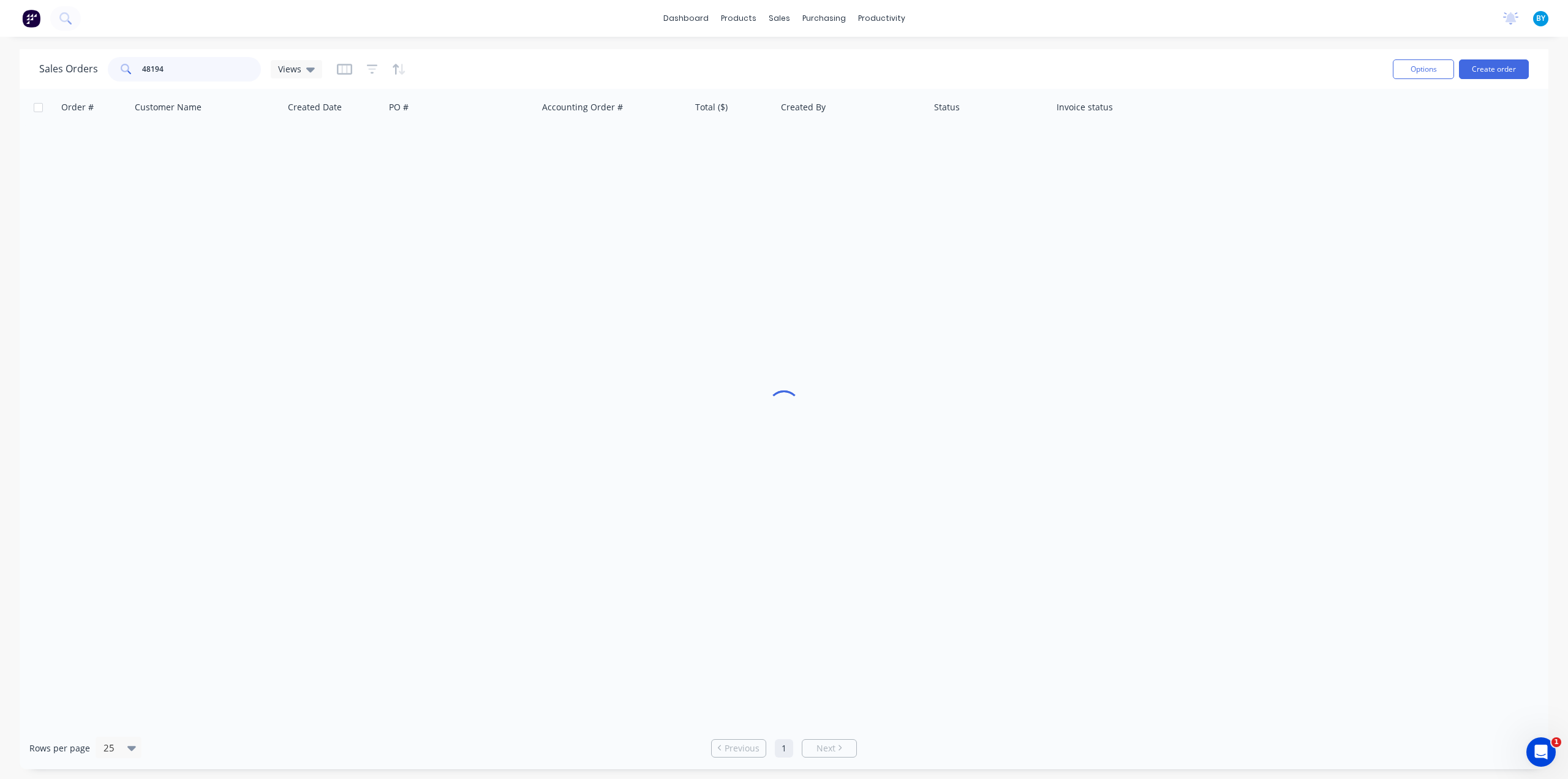
drag, startPoint x: 203, startPoint y: 71, endPoint x: 110, endPoint y: 71, distance: 93.0
click at [110, 71] on div "48194" at bounding box center [184, 69] width 153 height 24
type input "44080"
click at [1224, 18] on div "dashboard products sales purchasing productivity dashboard products Product Cat…" at bounding box center [784, 18] width 1568 height 37
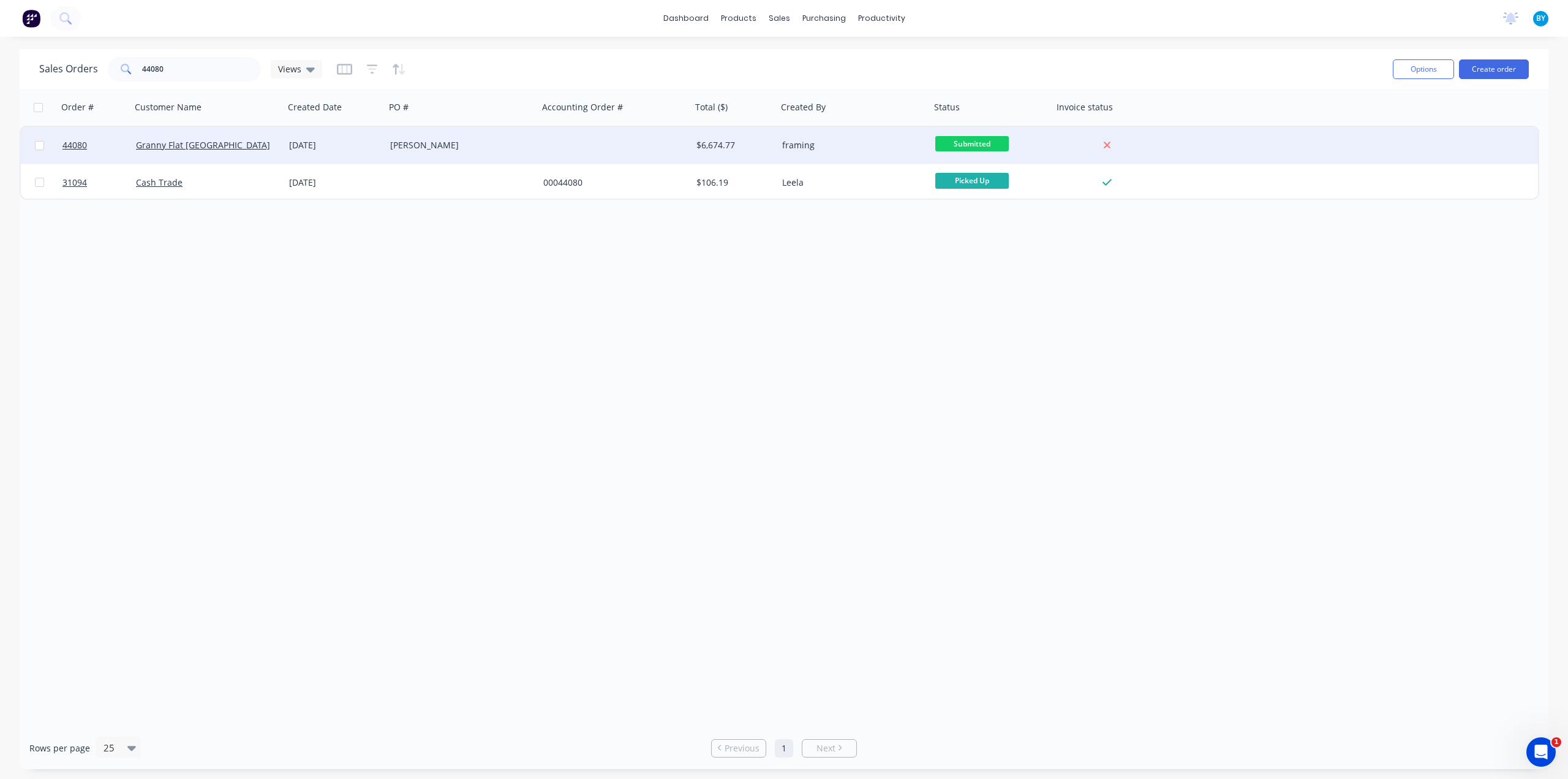
click at [521, 154] on div "Langford" at bounding box center [462, 145] width 153 height 37
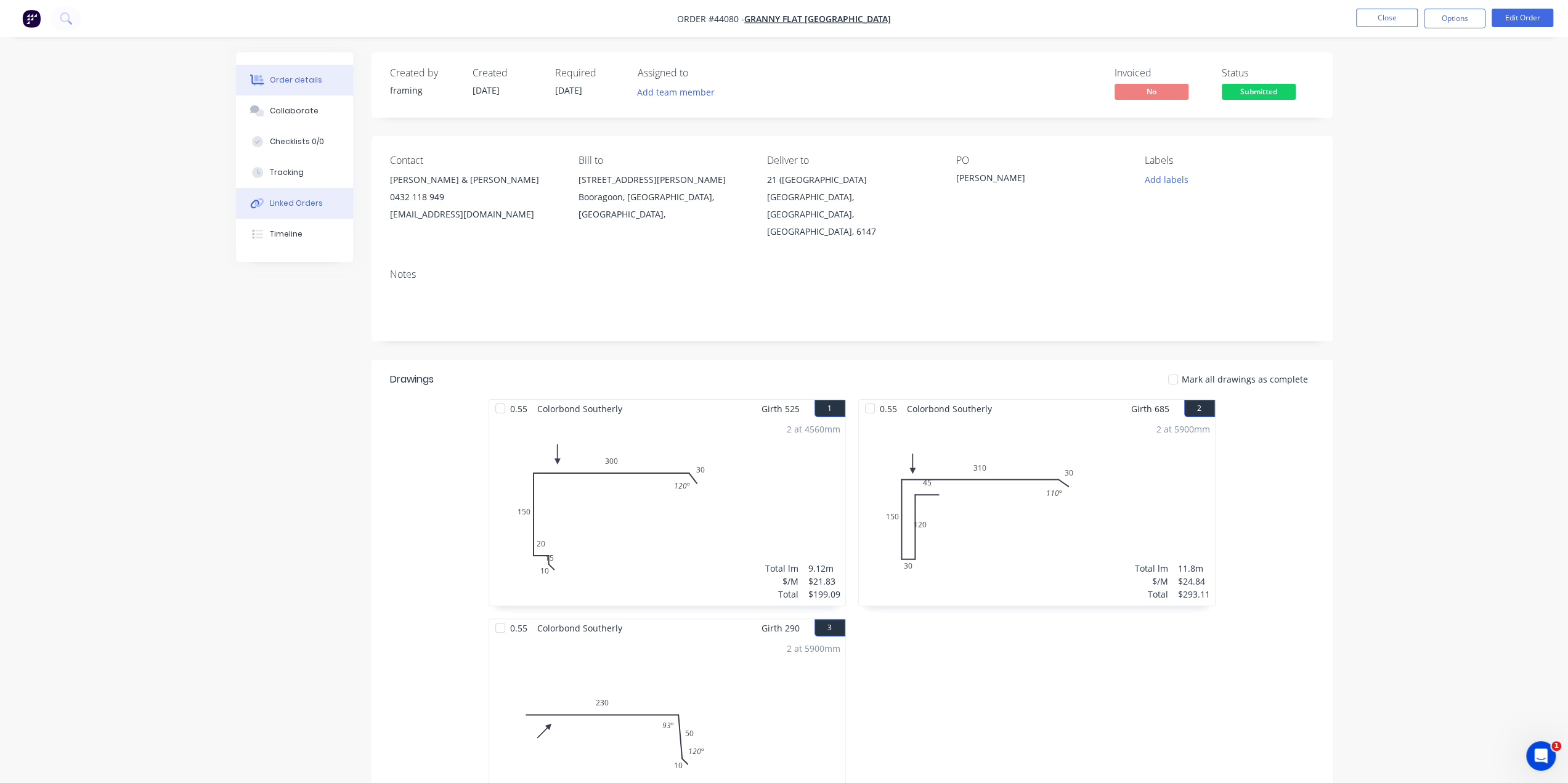
click at [320, 198] on button "Linked Orders" at bounding box center [294, 203] width 117 height 31
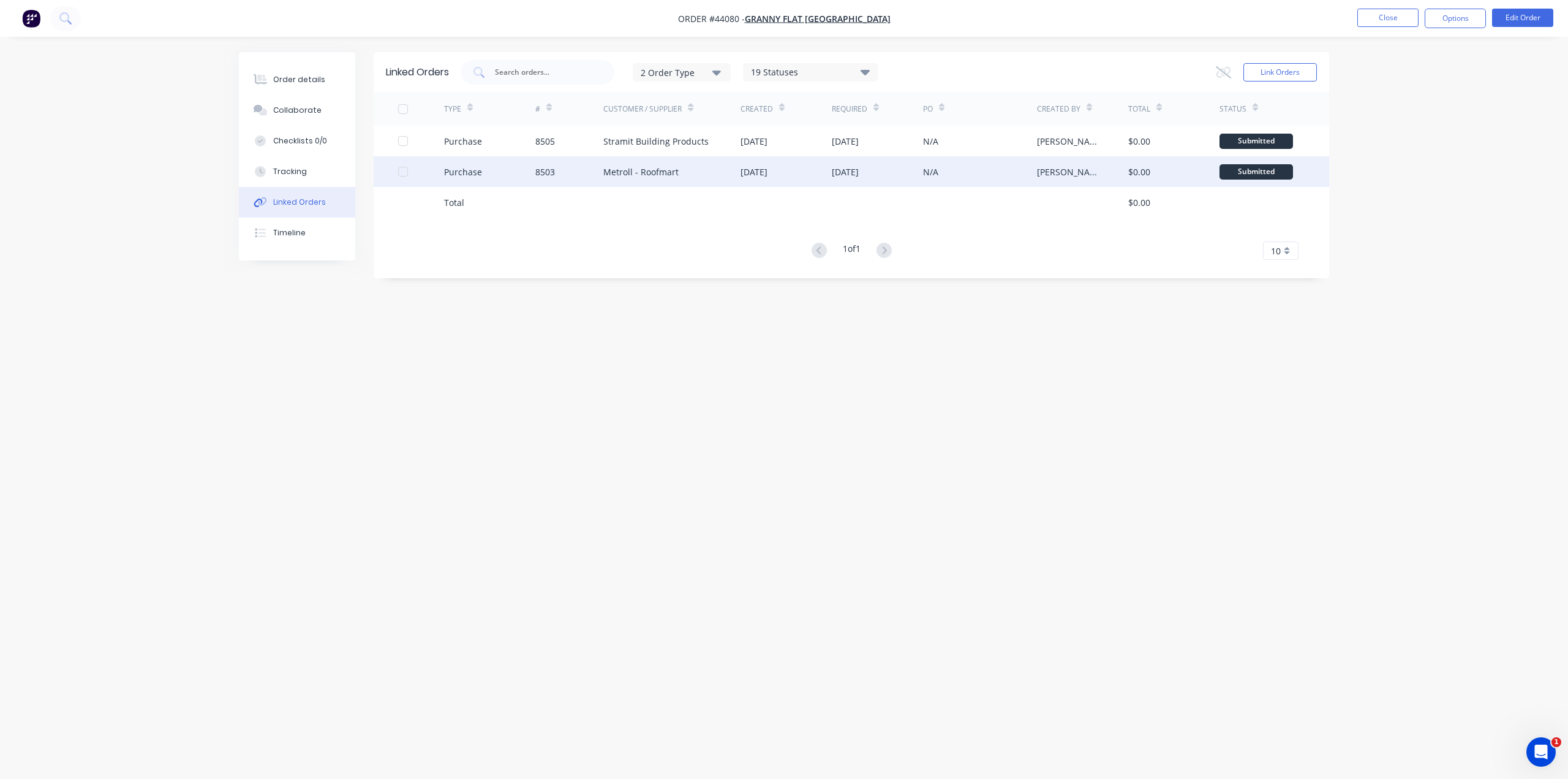
click at [718, 171] on div "Metroll - Roofmart" at bounding box center [672, 171] width 137 height 30
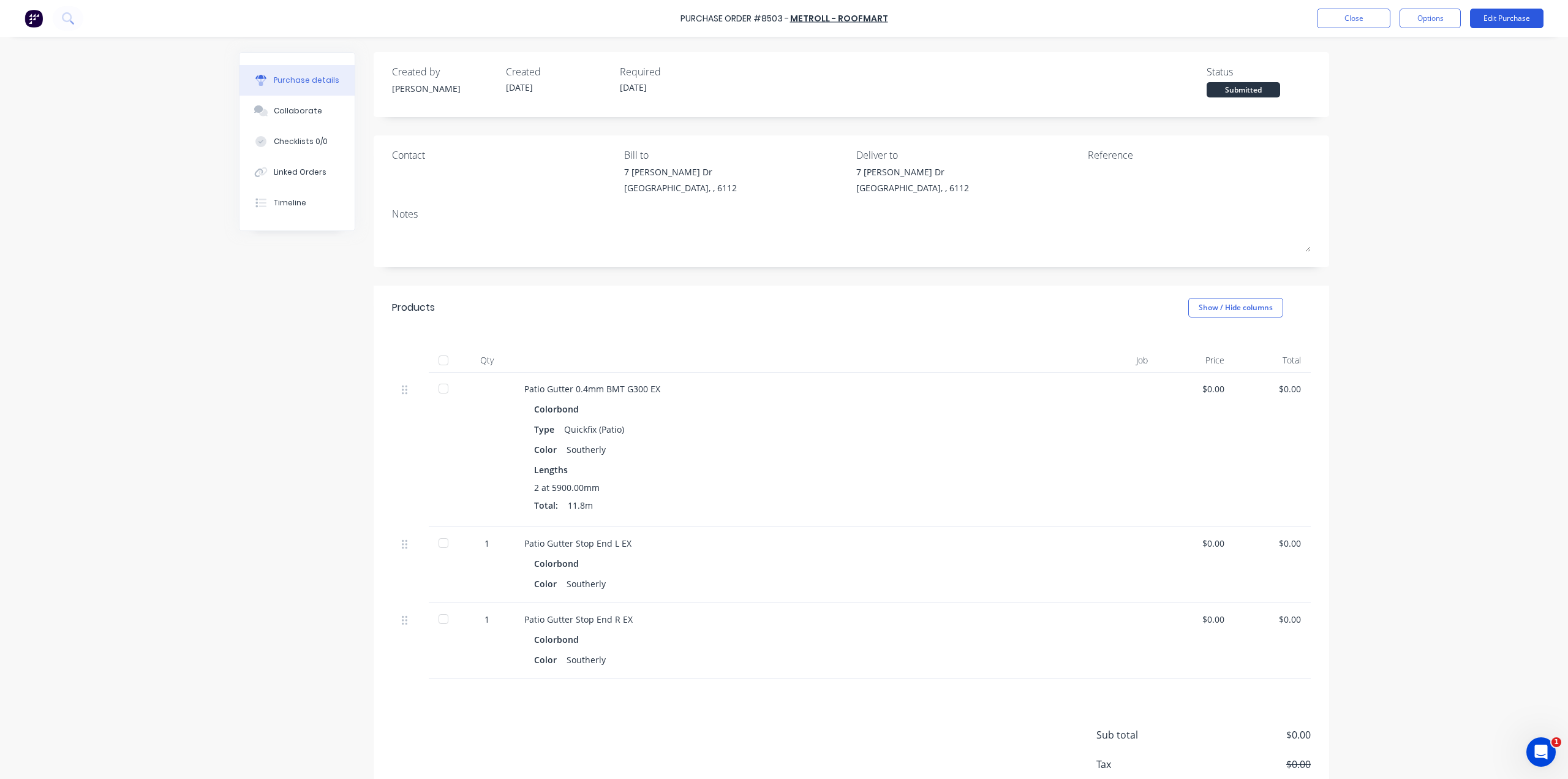
click at [1505, 16] on button "Edit Purchase" at bounding box center [1506, 19] width 73 height 20
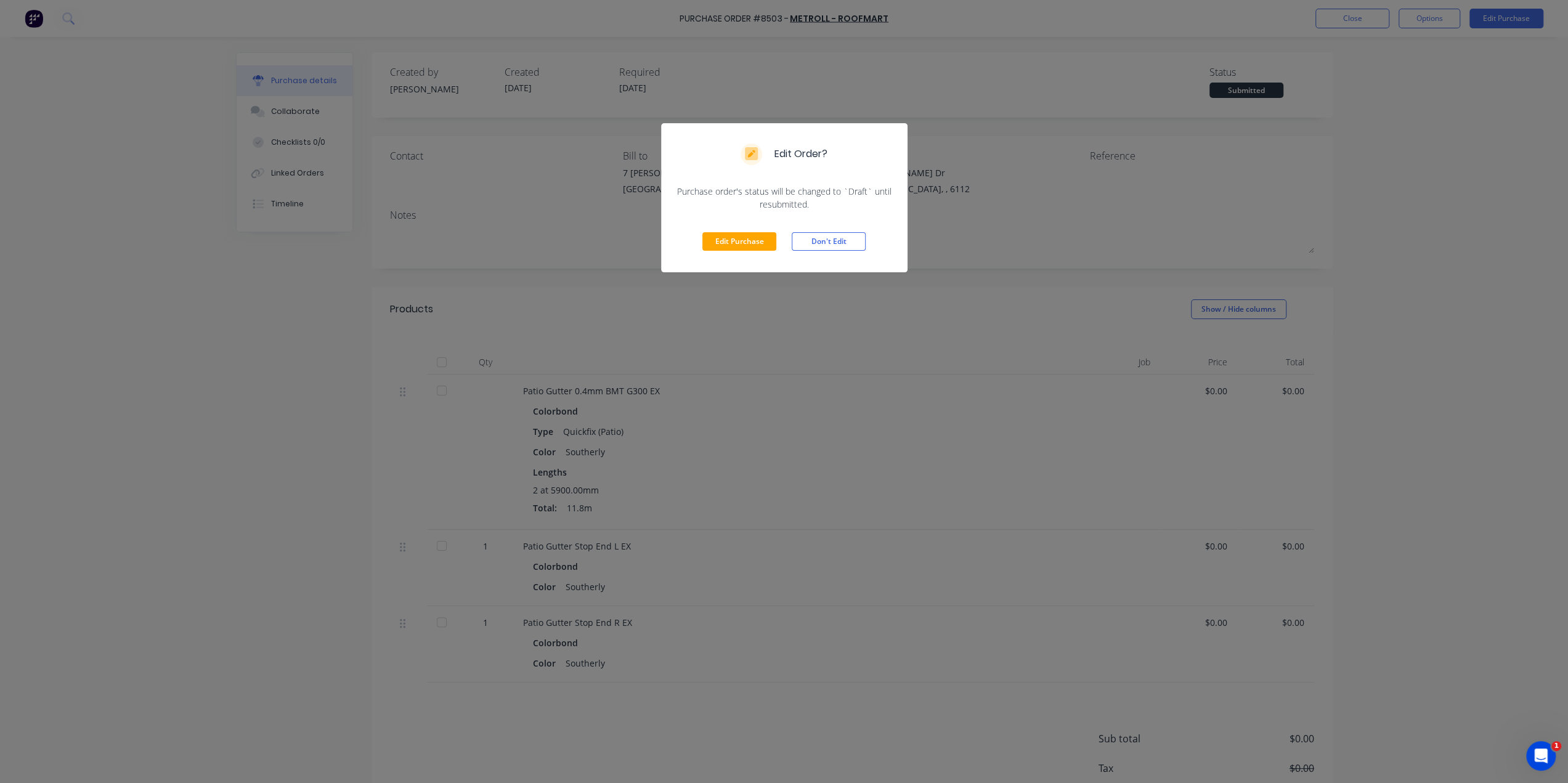
click at [736, 254] on div "Edit Purchase Don't Edit" at bounding box center [784, 241] width 246 height 62
click at [737, 242] on button "Edit Purchase" at bounding box center [739, 242] width 74 height 19
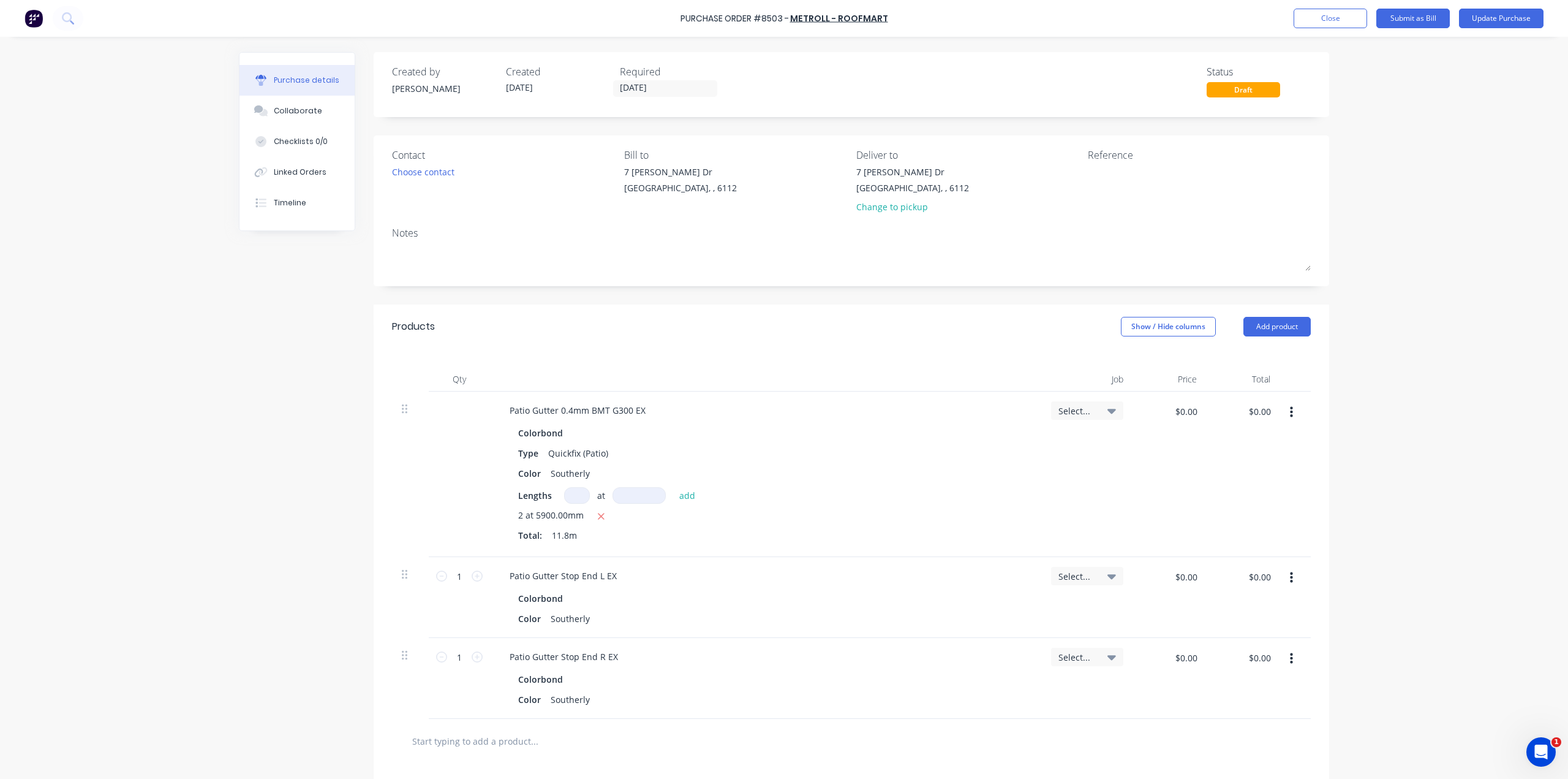
click at [970, 428] on div "Colorbond" at bounding box center [766, 433] width 495 height 18
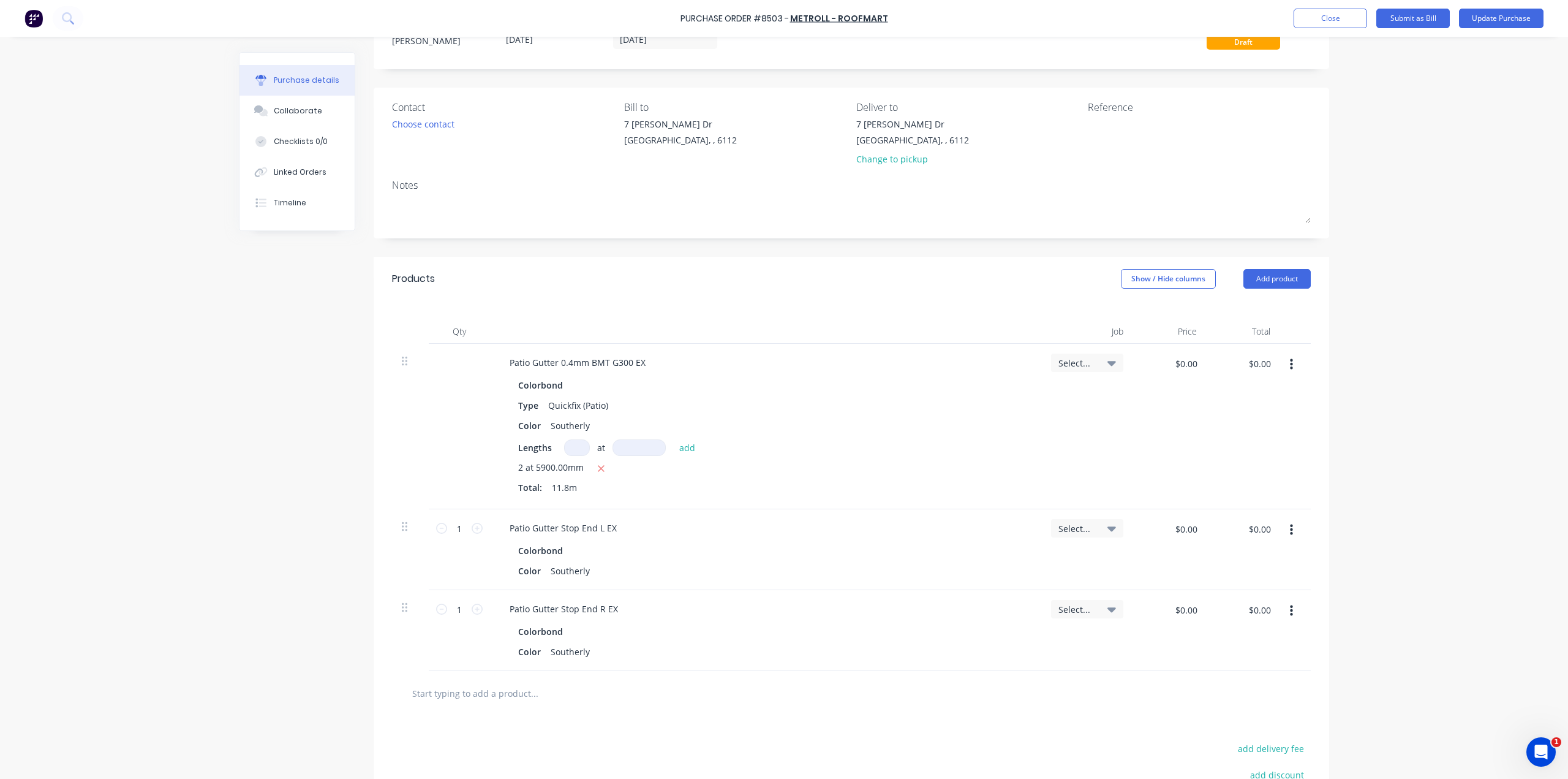
scroll to position [143, 0]
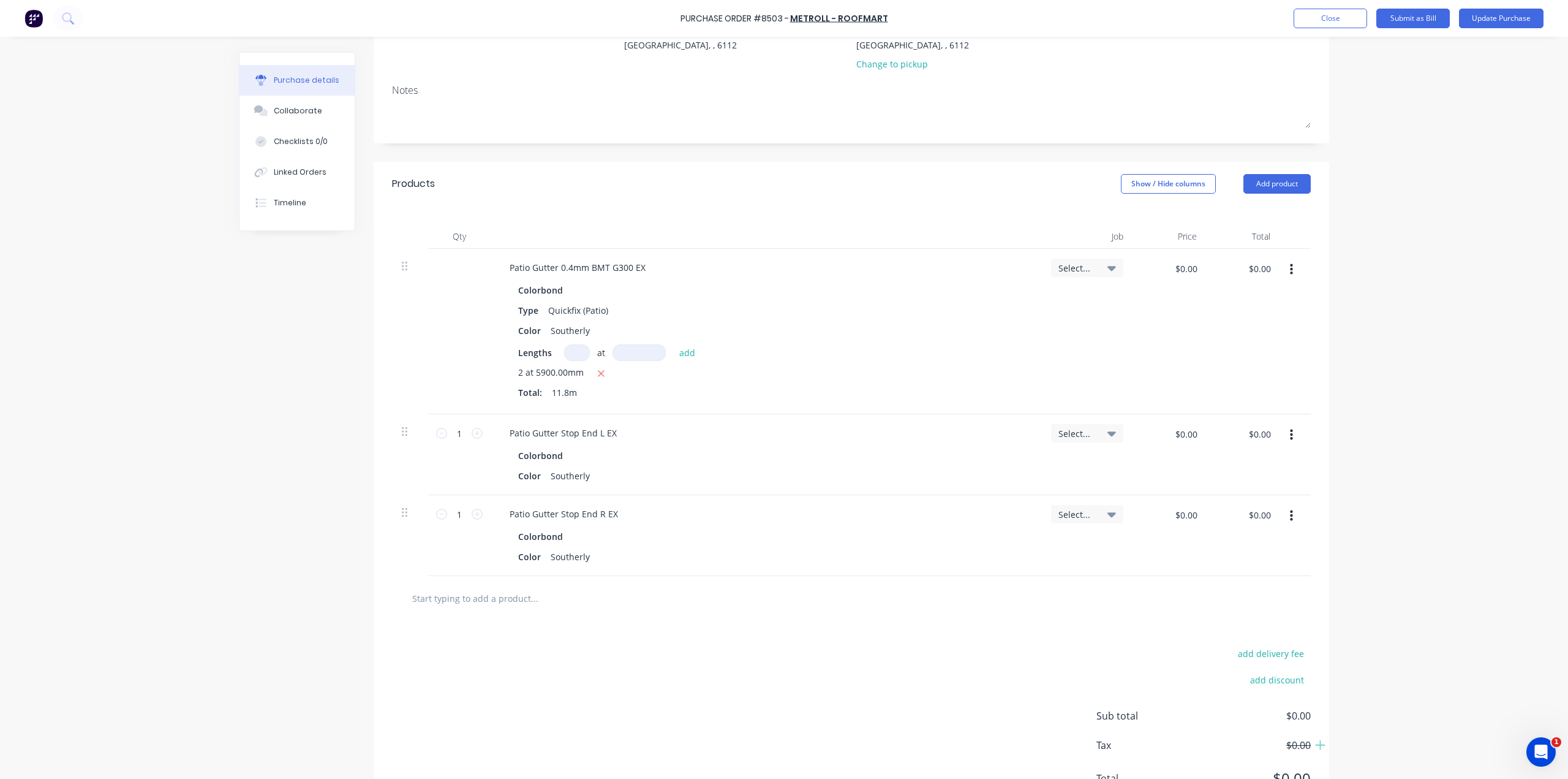
click at [1290, 267] on icon "button" at bounding box center [1291, 270] width 3 height 14
drag, startPoint x: 1257, startPoint y: 376, endPoint x: 1273, endPoint y: 332, distance: 46.8
click at [1257, 376] on button "Delete" at bounding box center [1254, 375] width 104 height 24
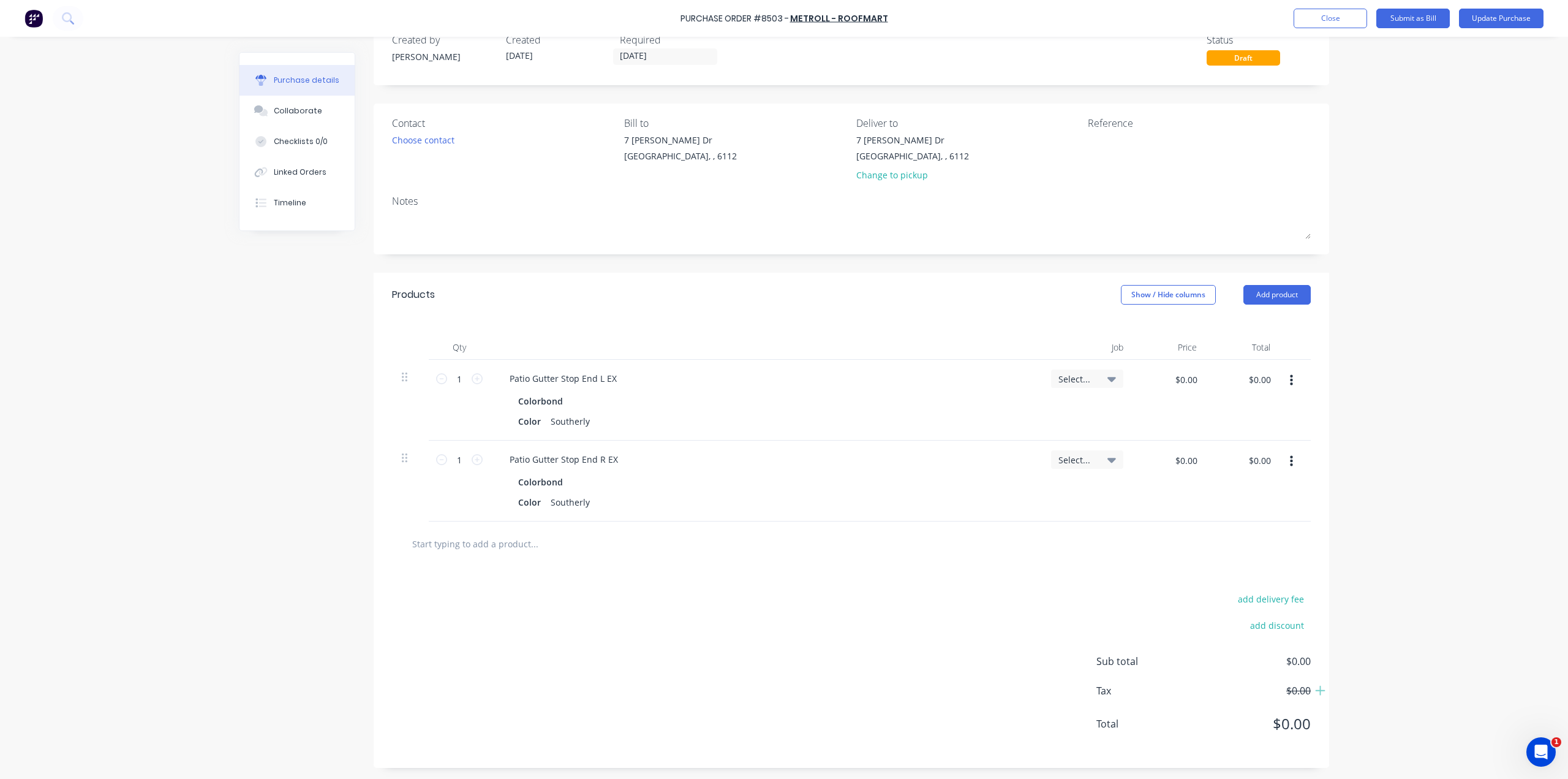
click at [1290, 385] on icon "button" at bounding box center [1291, 380] width 3 height 14
click at [1248, 482] on button "Delete" at bounding box center [1254, 486] width 104 height 24
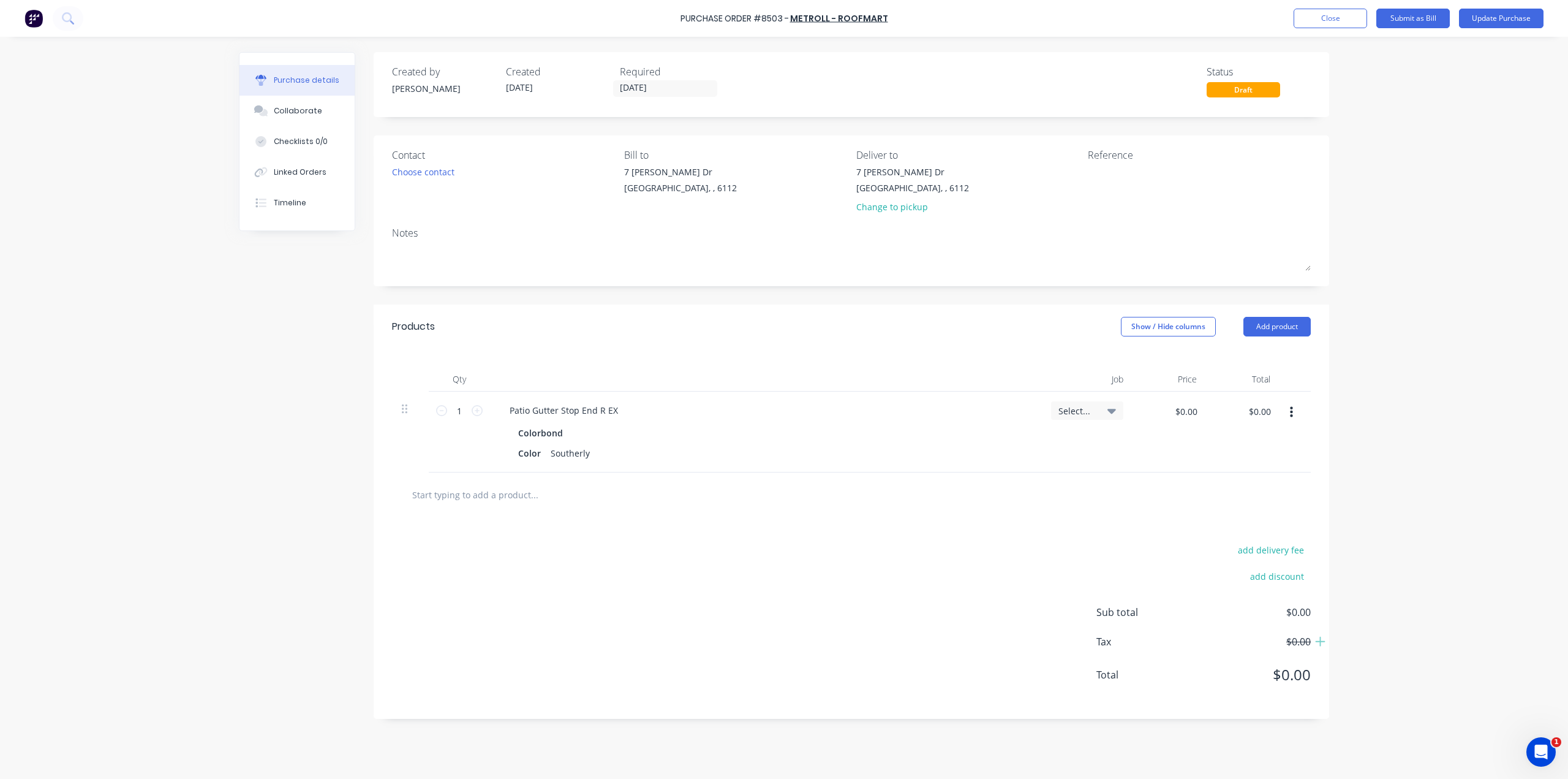
click at [1291, 412] on icon "button" at bounding box center [1291, 412] width 3 height 11
click at [1240, 516] on button "Delete" at bounding box center [1254, 518] width 104 height 24
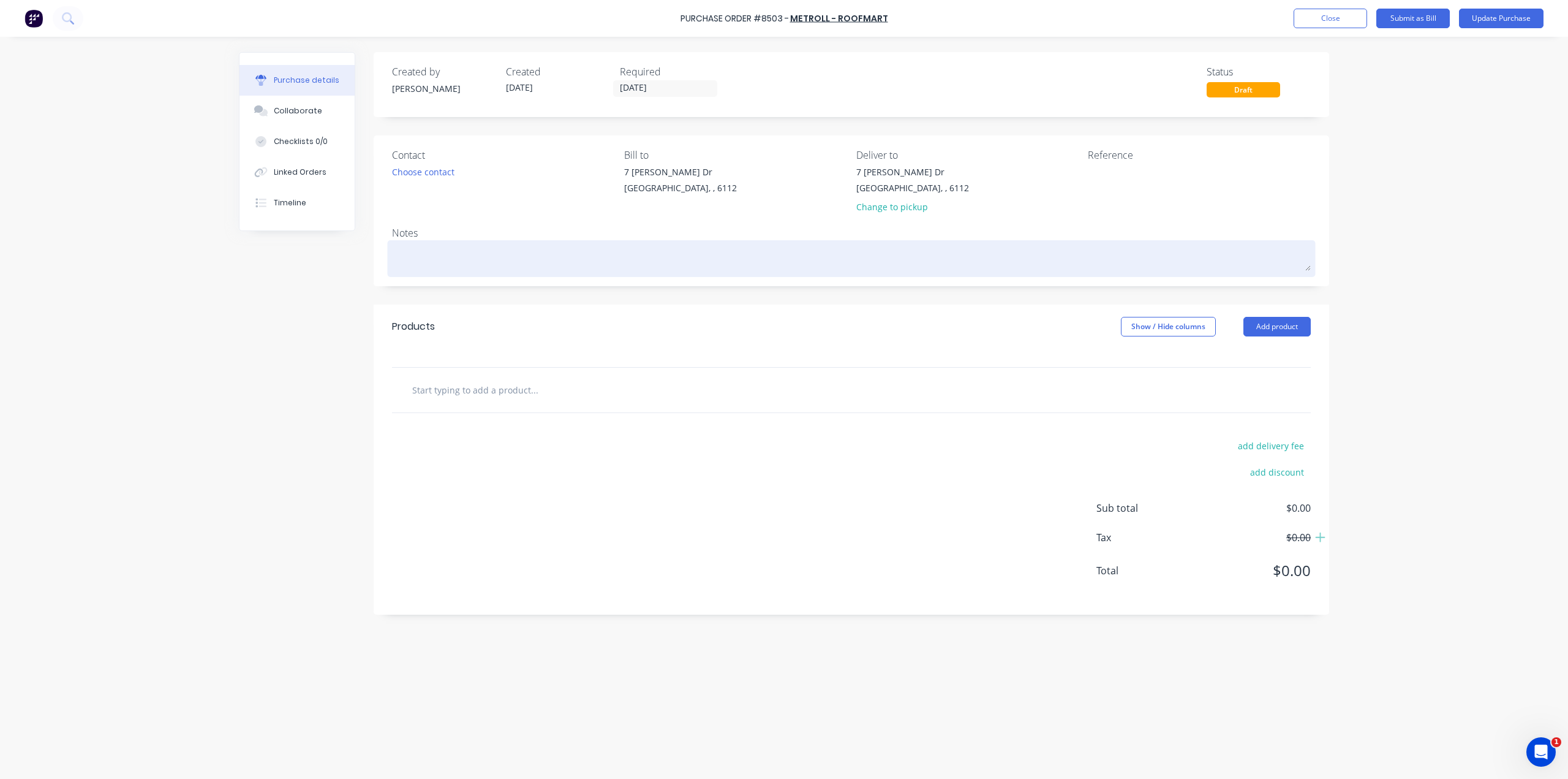
click at [521, 258] on textarea at bounding box center [851, 257] width 919 height 27
type textarea "x"
type textarea "O"
type textarea "x"
type textarea "Or"
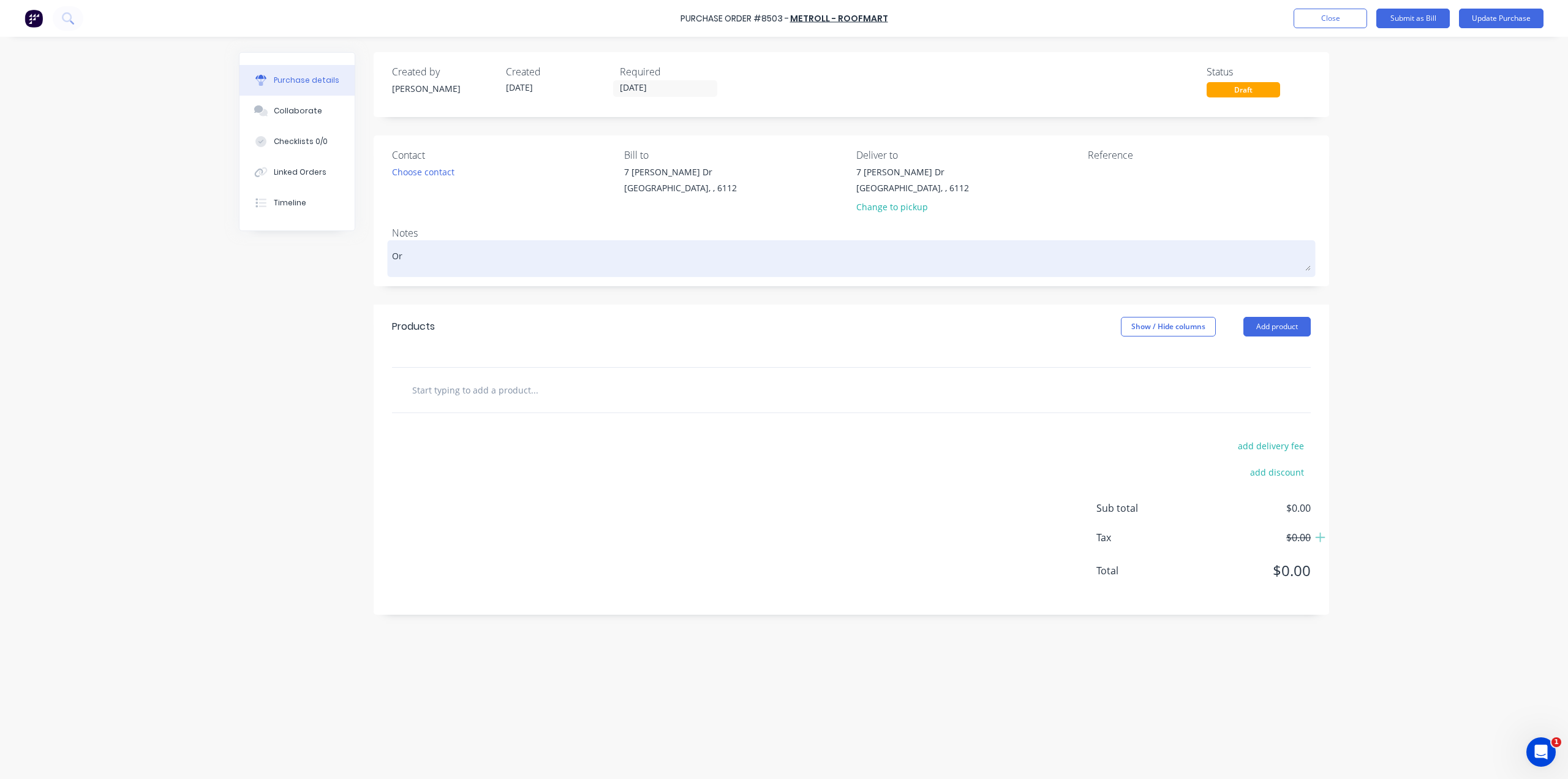
type textarea "x"
type textarea "Ord"
type textarea "x"
type textarea "Orde"
type textarea "x"
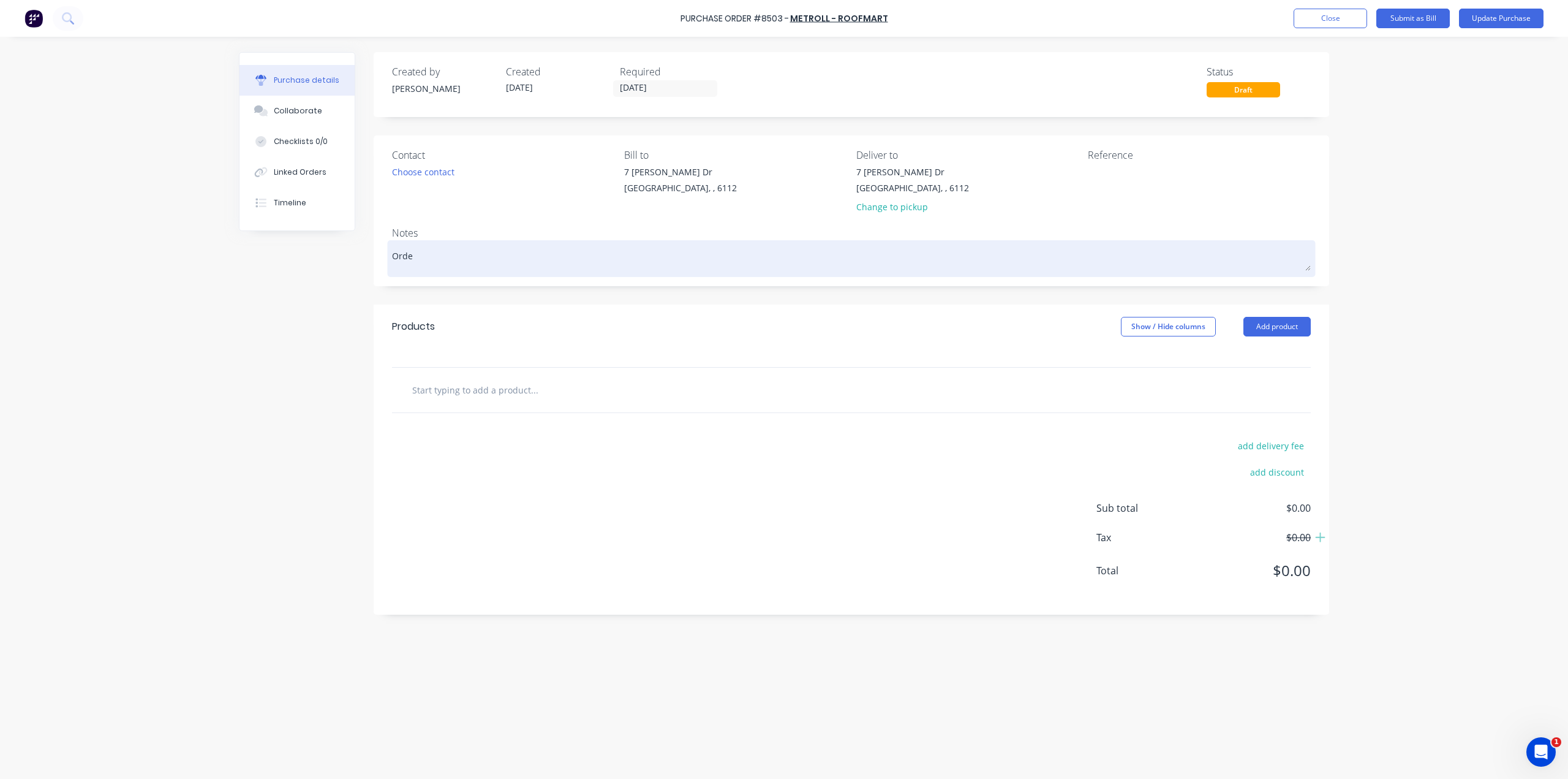
type textarea "Order"
type textarea "x"
type textarea "Orde"
type textarea "x"
type textarea "Ord"
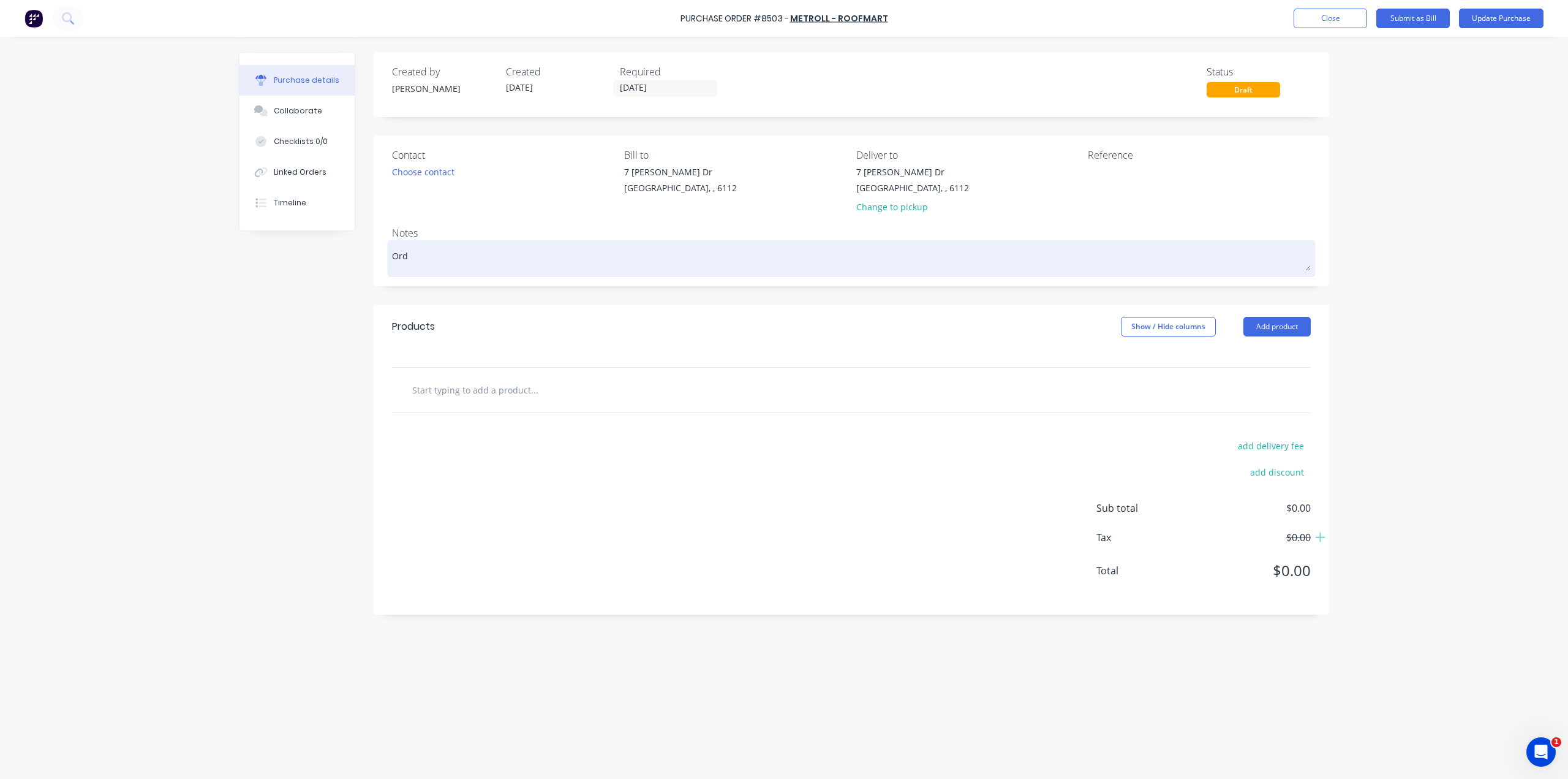
type textarea "x"
type textarea "Or"
type textarea "x"
type textarea "O"
type textarea "x"
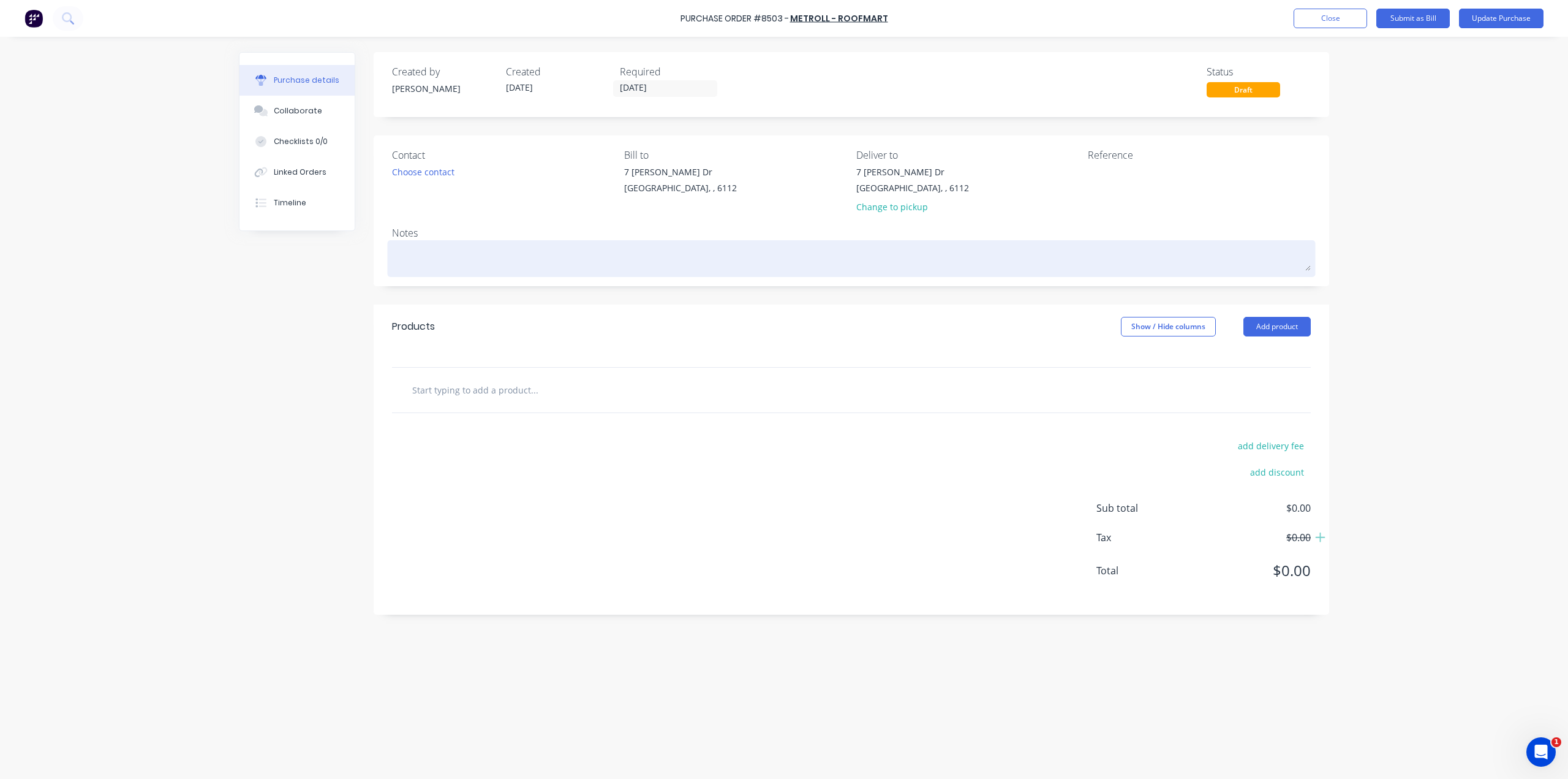
type textarea "P"
type textarea "x"
type textarea "Pu"
type textarea "x"
type textarea "Pur"
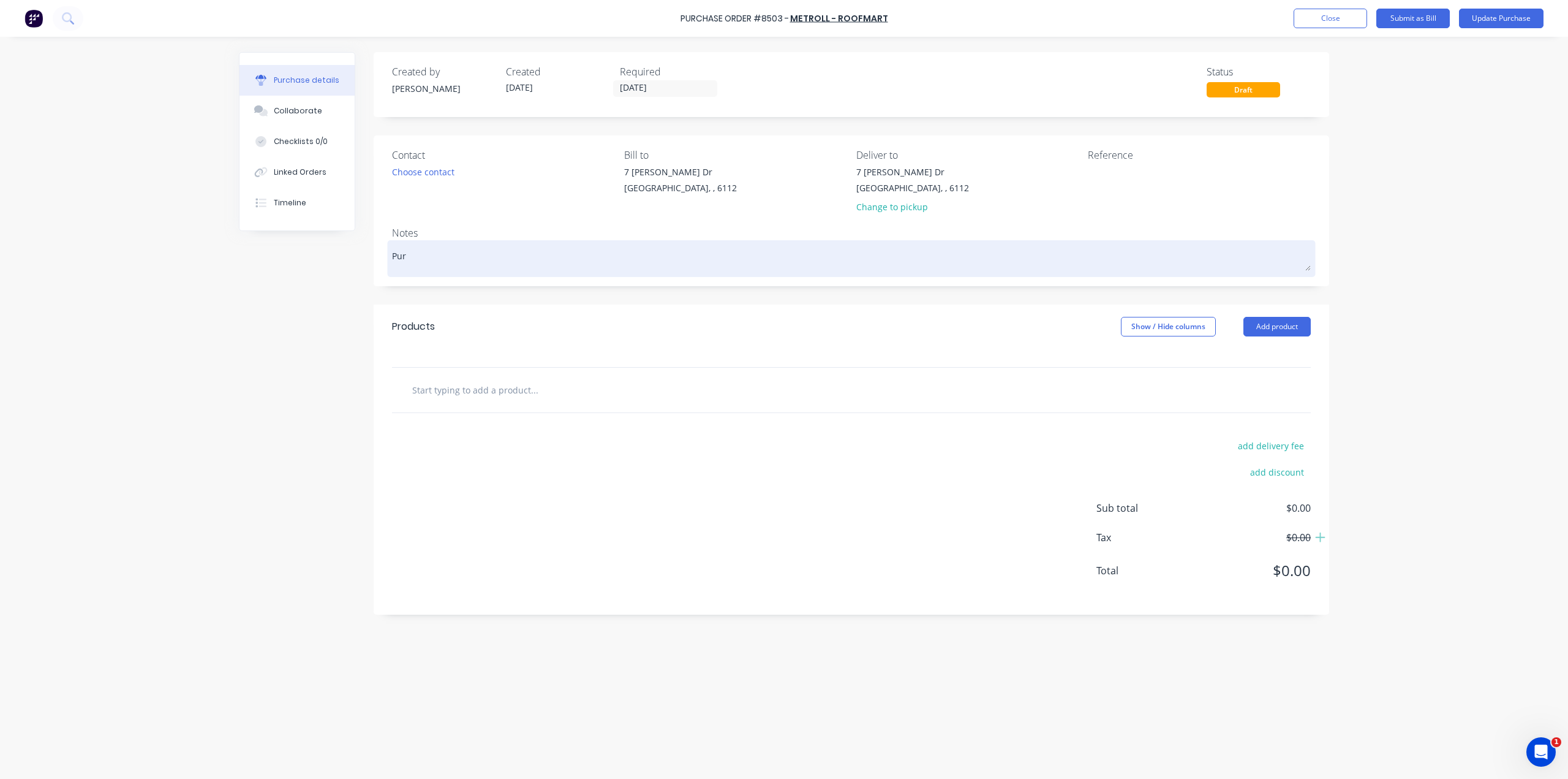
type textarea "x"
type textarea "Purc"
type textarea "x"
type textarea "Purch"
type textarea "x"
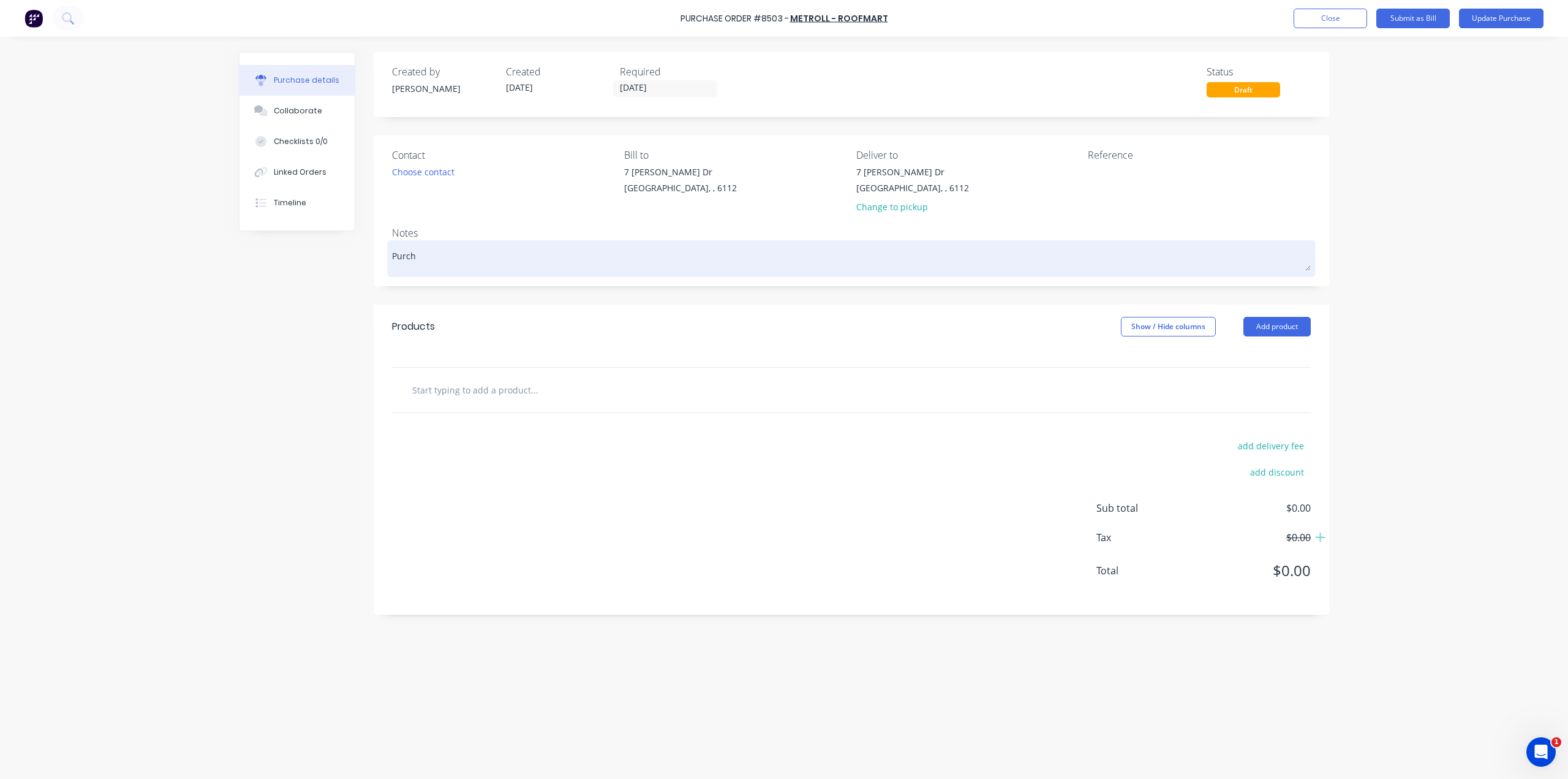
type textarea "Purcha"
type textarea "x"
type textarea "Purchas"
type textarea "x"
type textarea "Purchase"
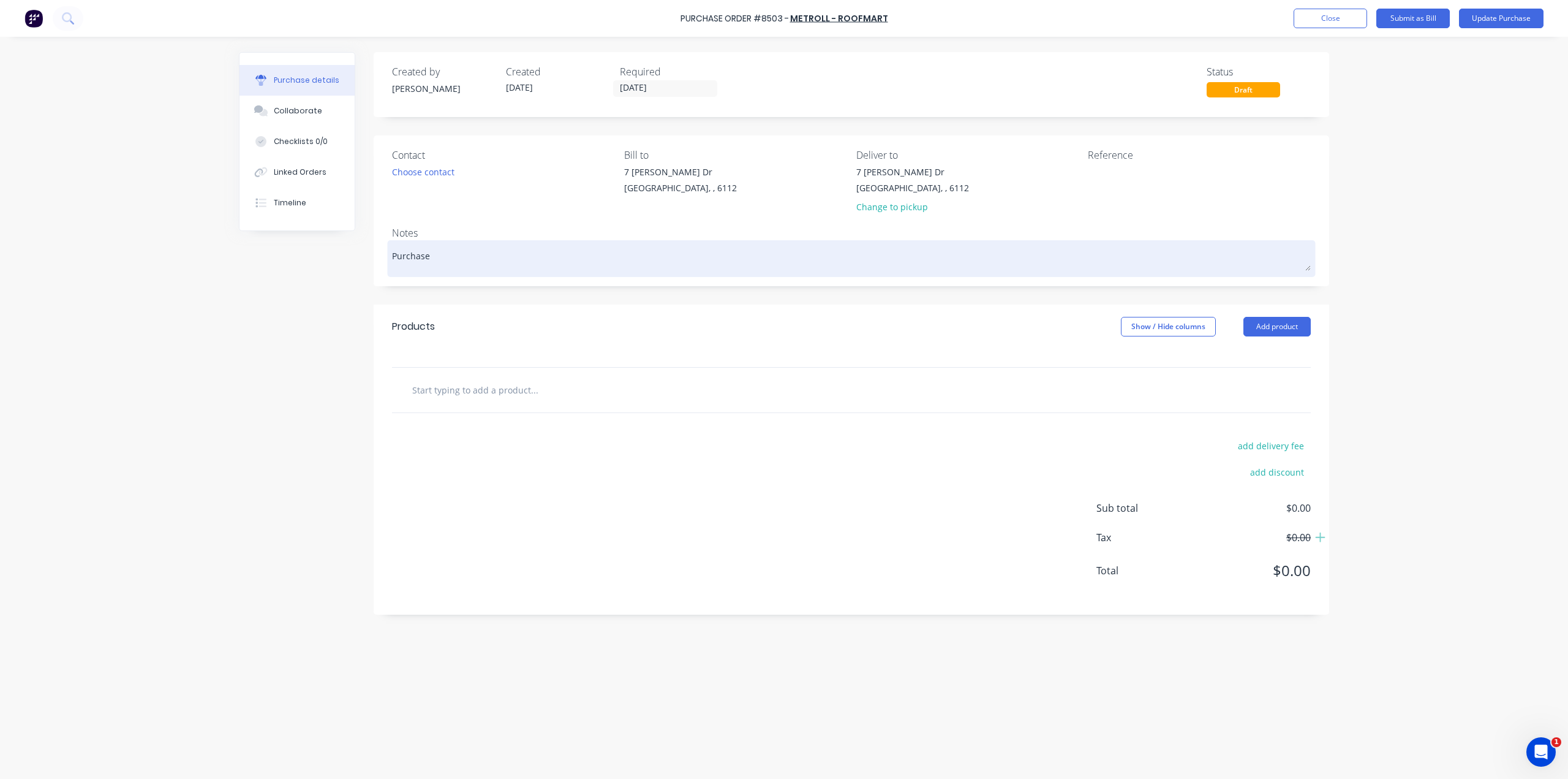
type textarea "x"
type textarea "Purchase"
type textarea "x"
type textarea "Purchase P"
type textarea "x"
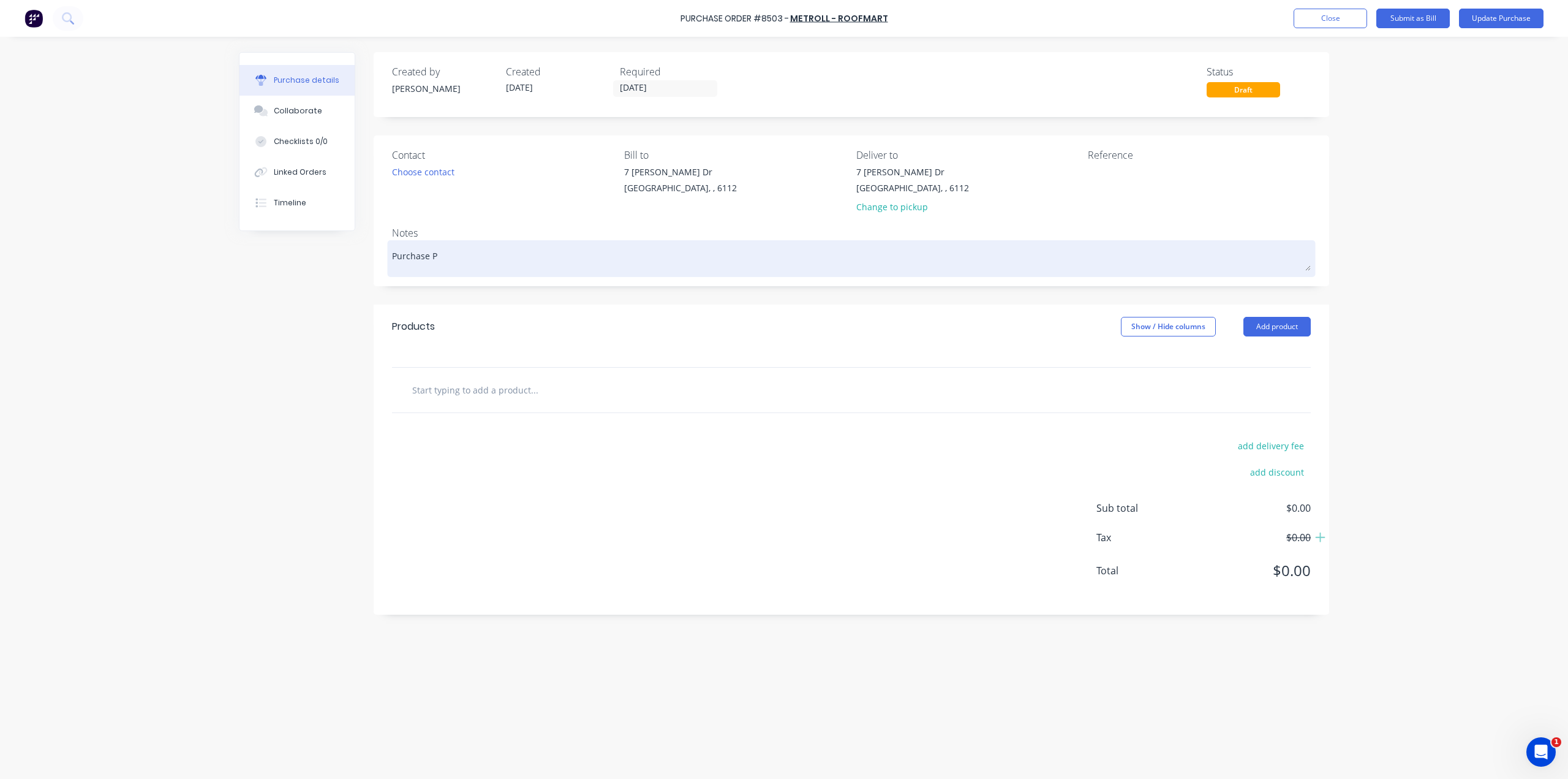
type textarea "Purchase"
type textarea "x"
type textarea "Purchase O"
type textarea "x"
type textarea "Purchase Or"
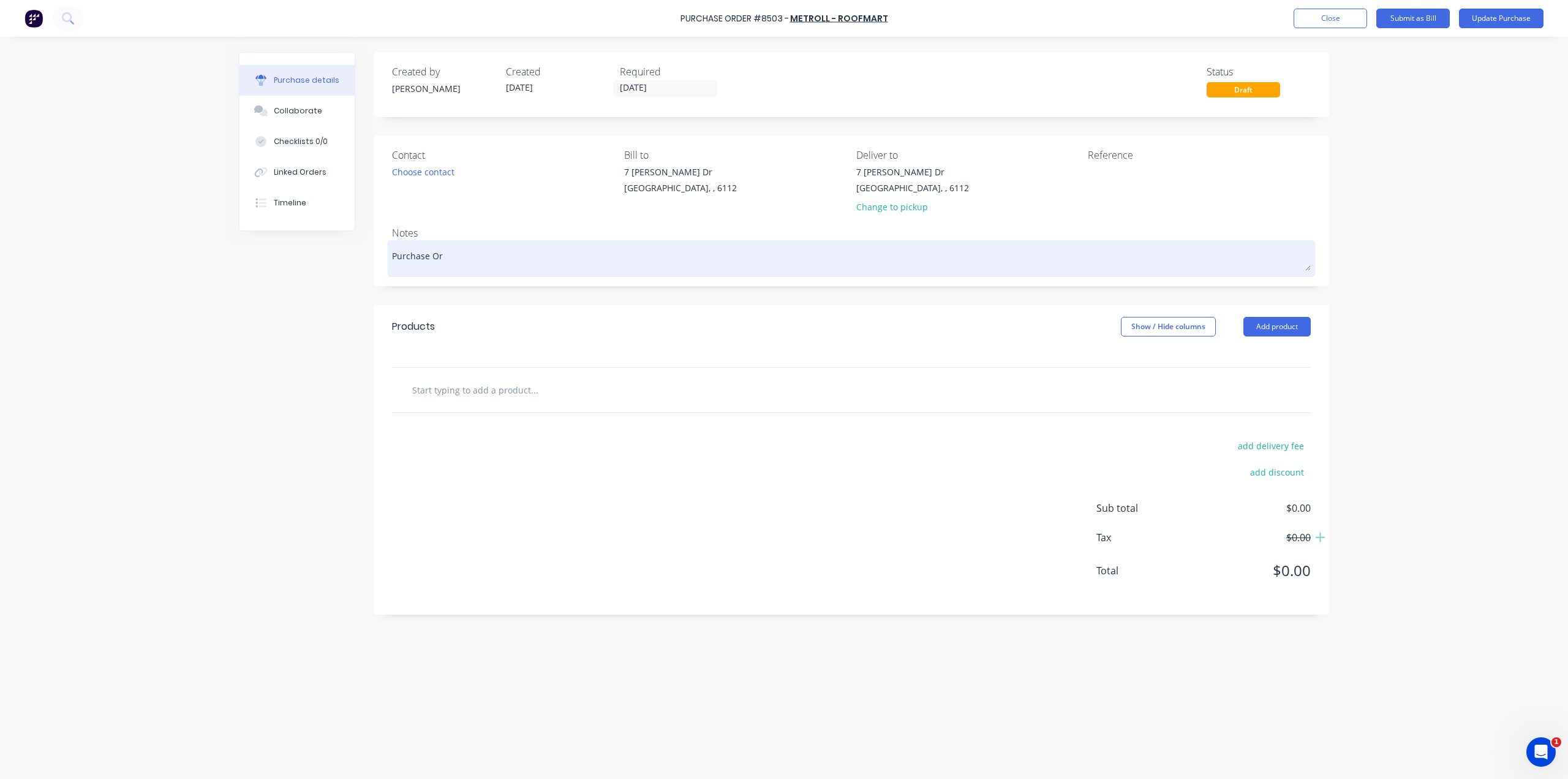
type textarea "x"
type textarea "Purchase Ord"
type textarea "x"
type textarea "Purchase Orde"
type textarea "x"
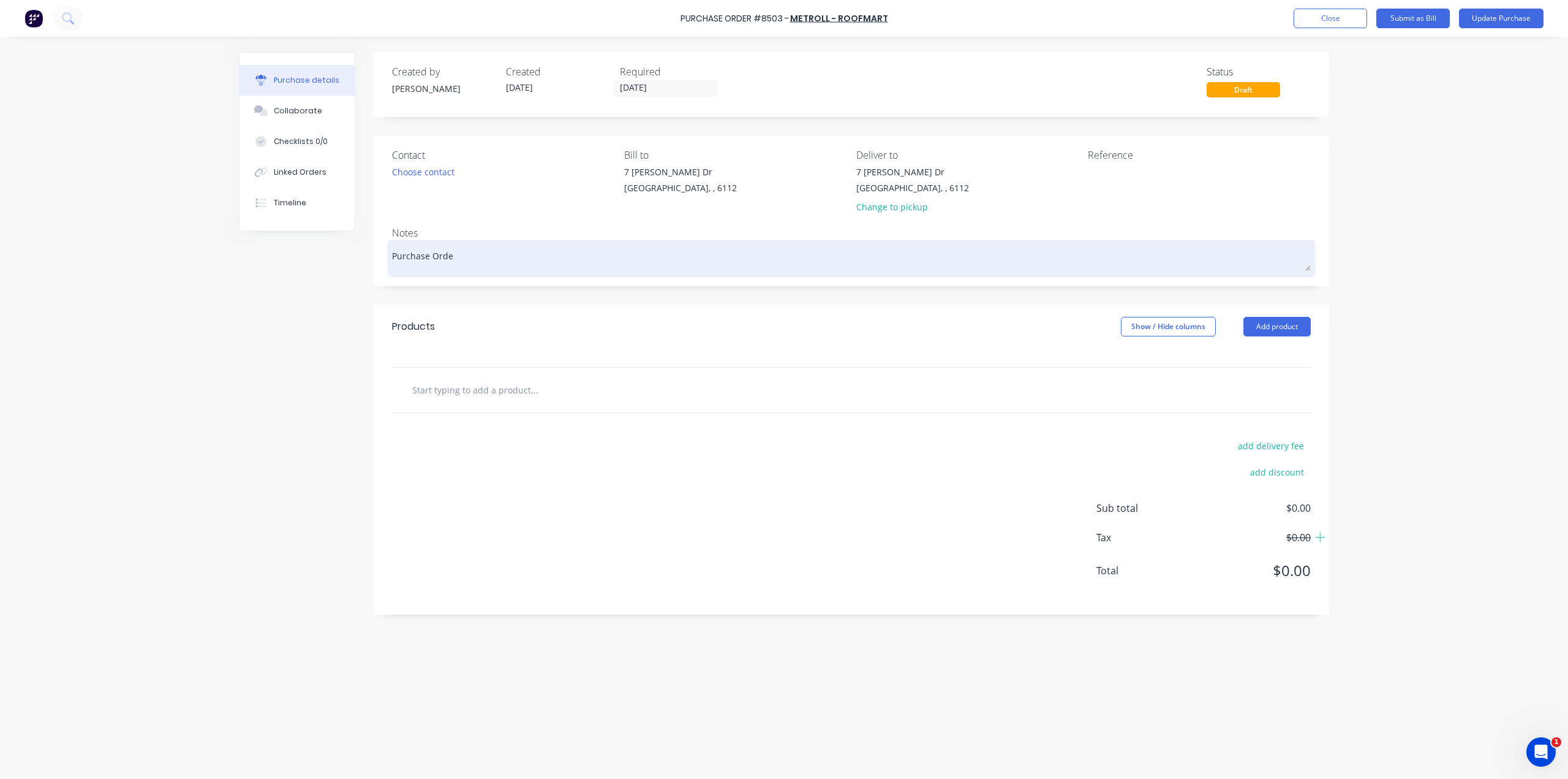
type textarea "Purchase Order"
type textarea "x"
type textarea "Purchase Order"
type textarea "x"
type textarea "Purchase Order c"
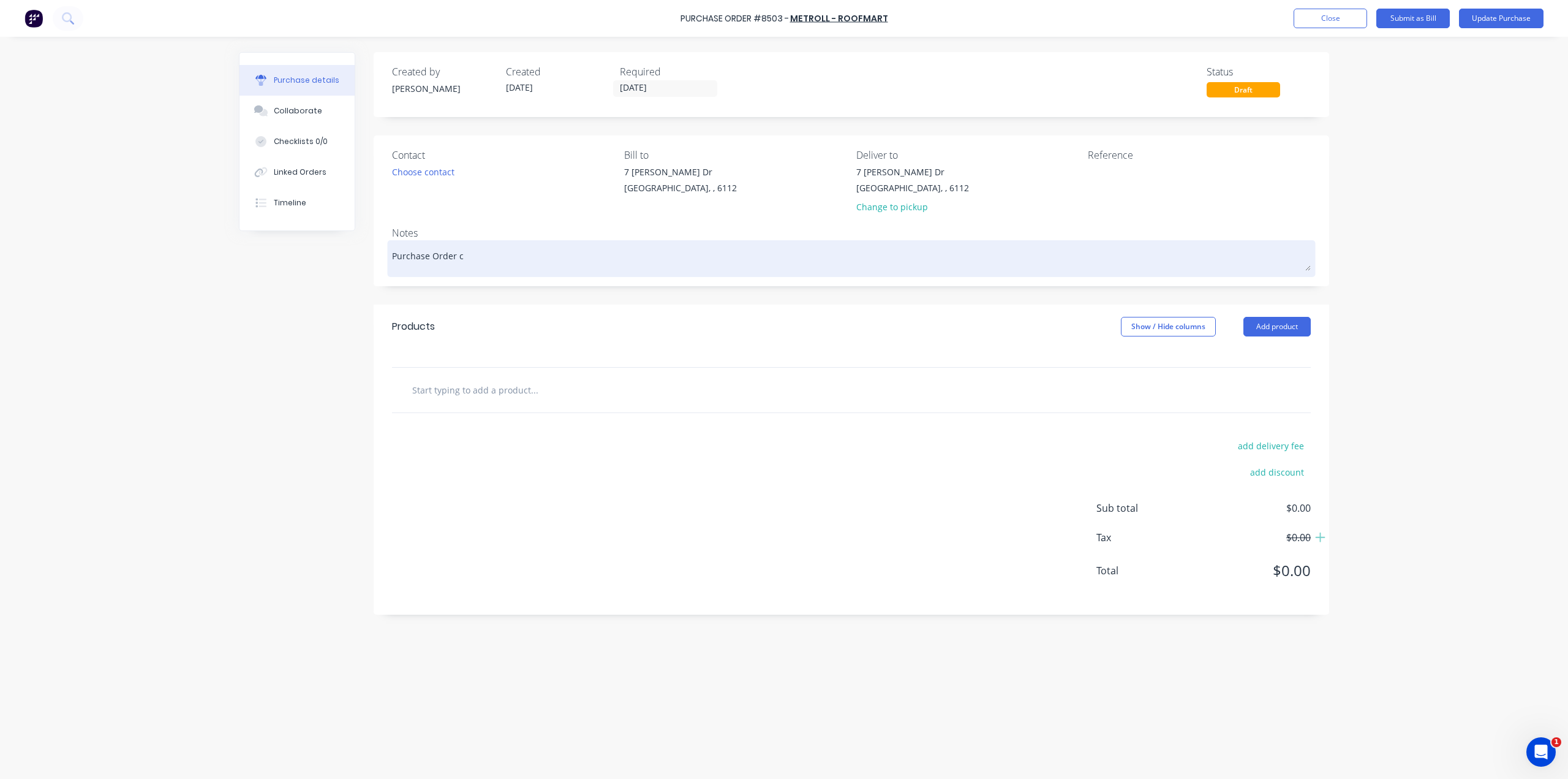
type textarea "x"
type textarea "Purchase Order ca"
type textarea "x"
type textarea "Purchase Order can"
type textarea "x"
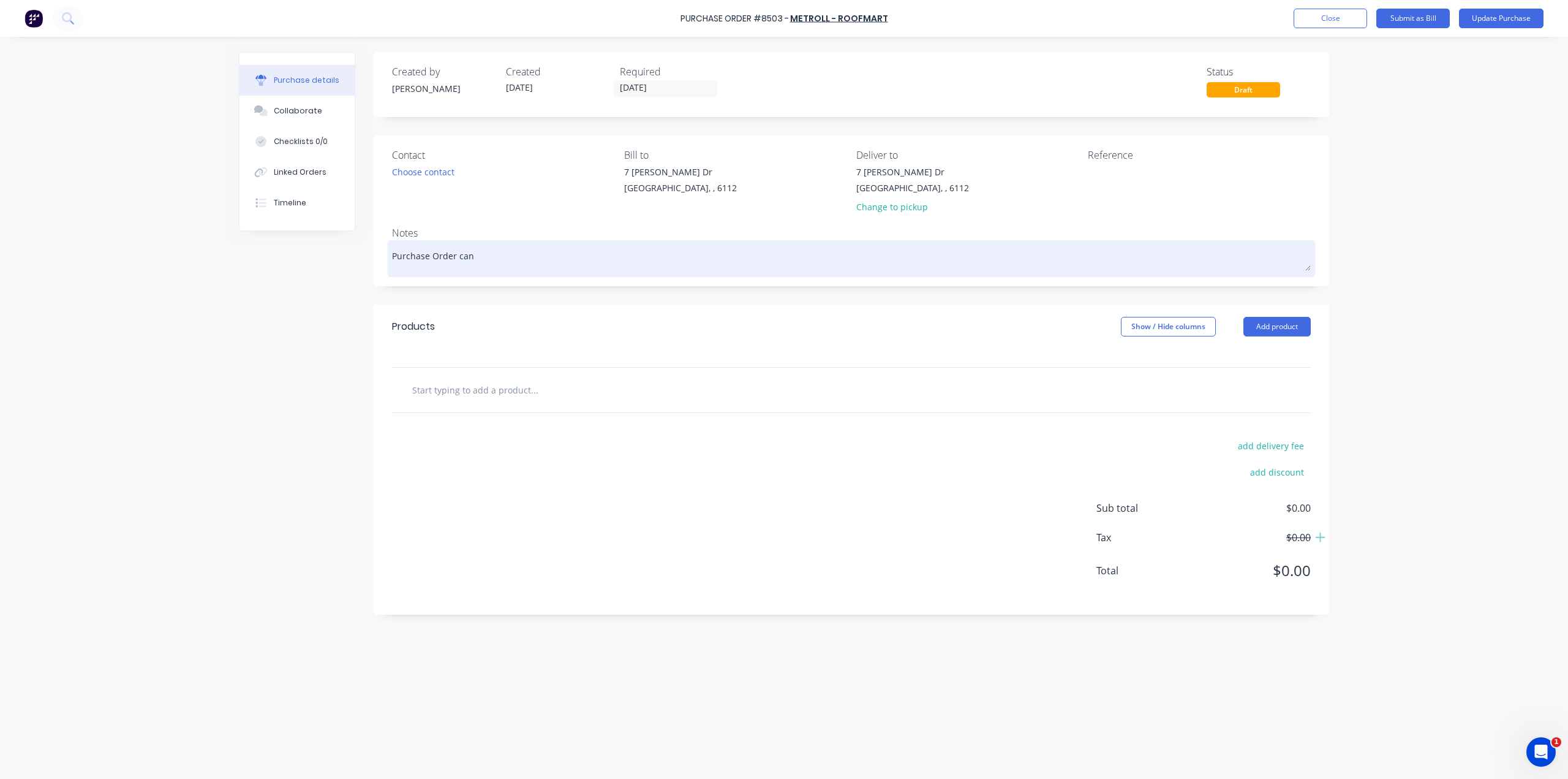
type textarea "Purchase Order can'c"
type textarea "x"
type textarea "Purchase Order can'c'l"
type textarea "x"
type textarea "Purchase Order can'c'le"
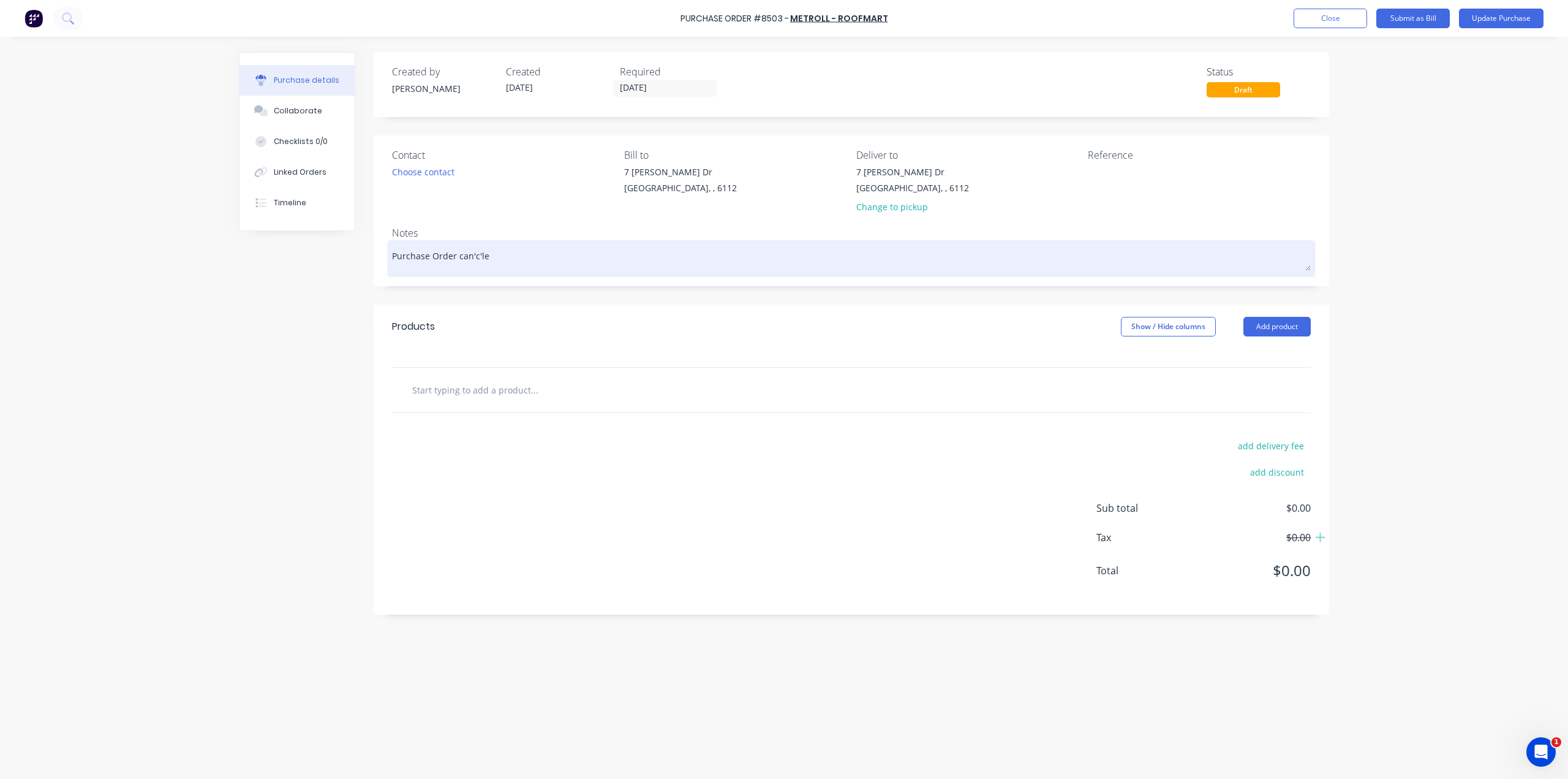
type textarea "x"
type textarea "Purchase Order can'c'l"
type textarea "x"
type textarea "Purchase Order can'c"
type textarea "x"
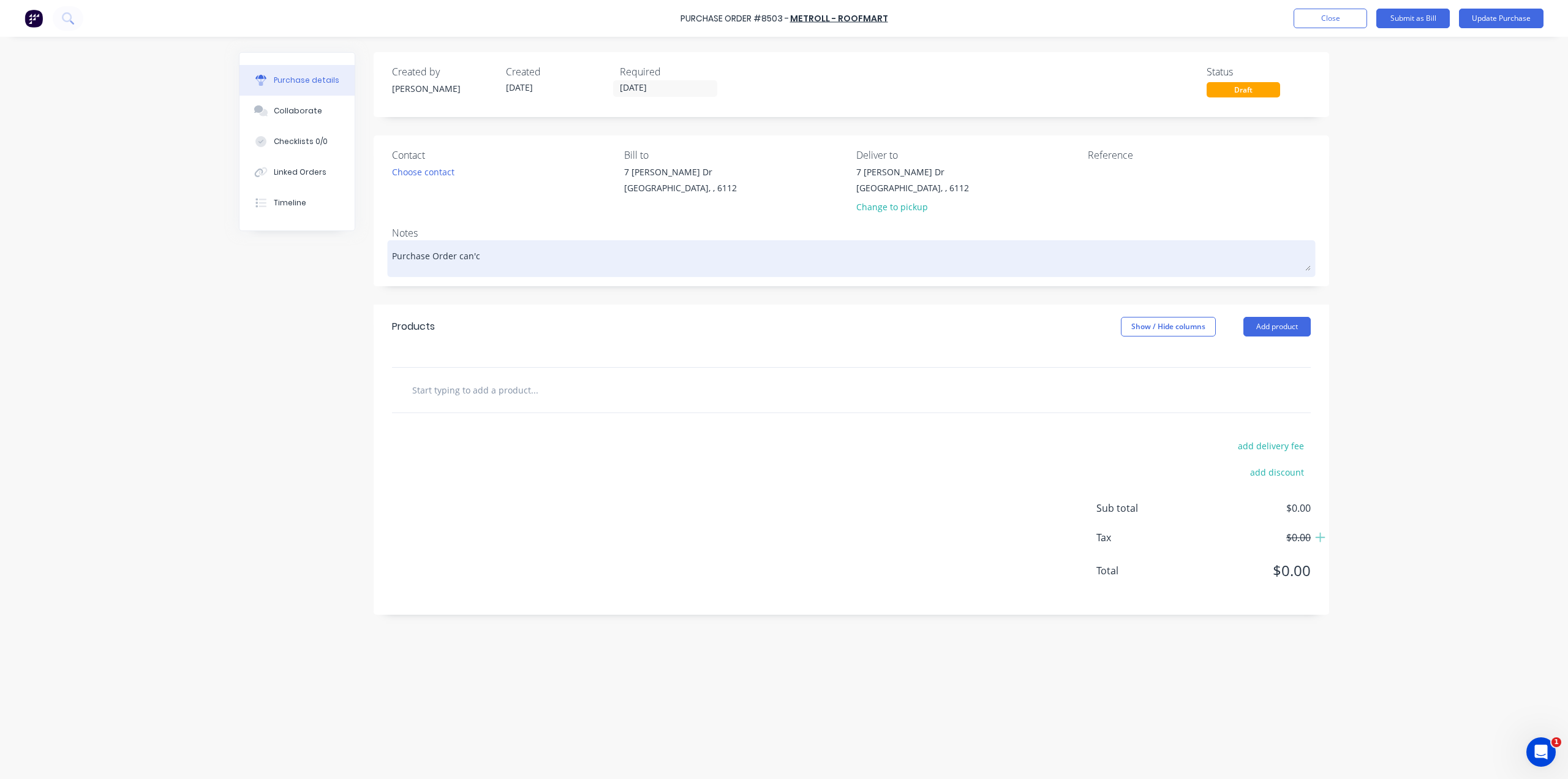
type textarea "Purchase Order cance"
type textarea "x"
type textarea "Purchase Order cancel"
type textarea "x"
type textarea "Purchase Order cancel，"
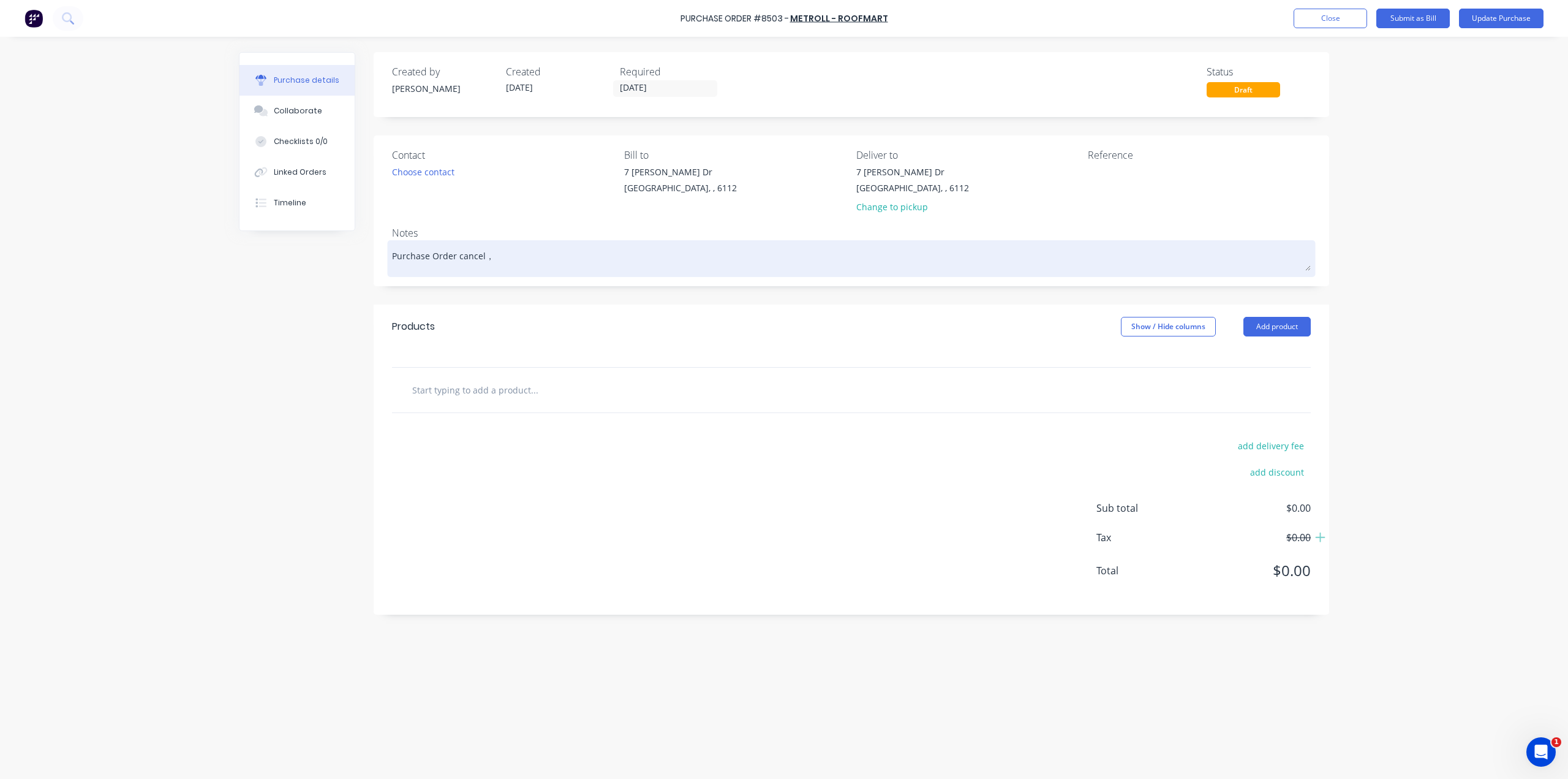
type textarea "x"
type textarea "Purchase Order cancel"
type textarea "x"
type textarea "Purchase Order cancel,"
type textarea "x"
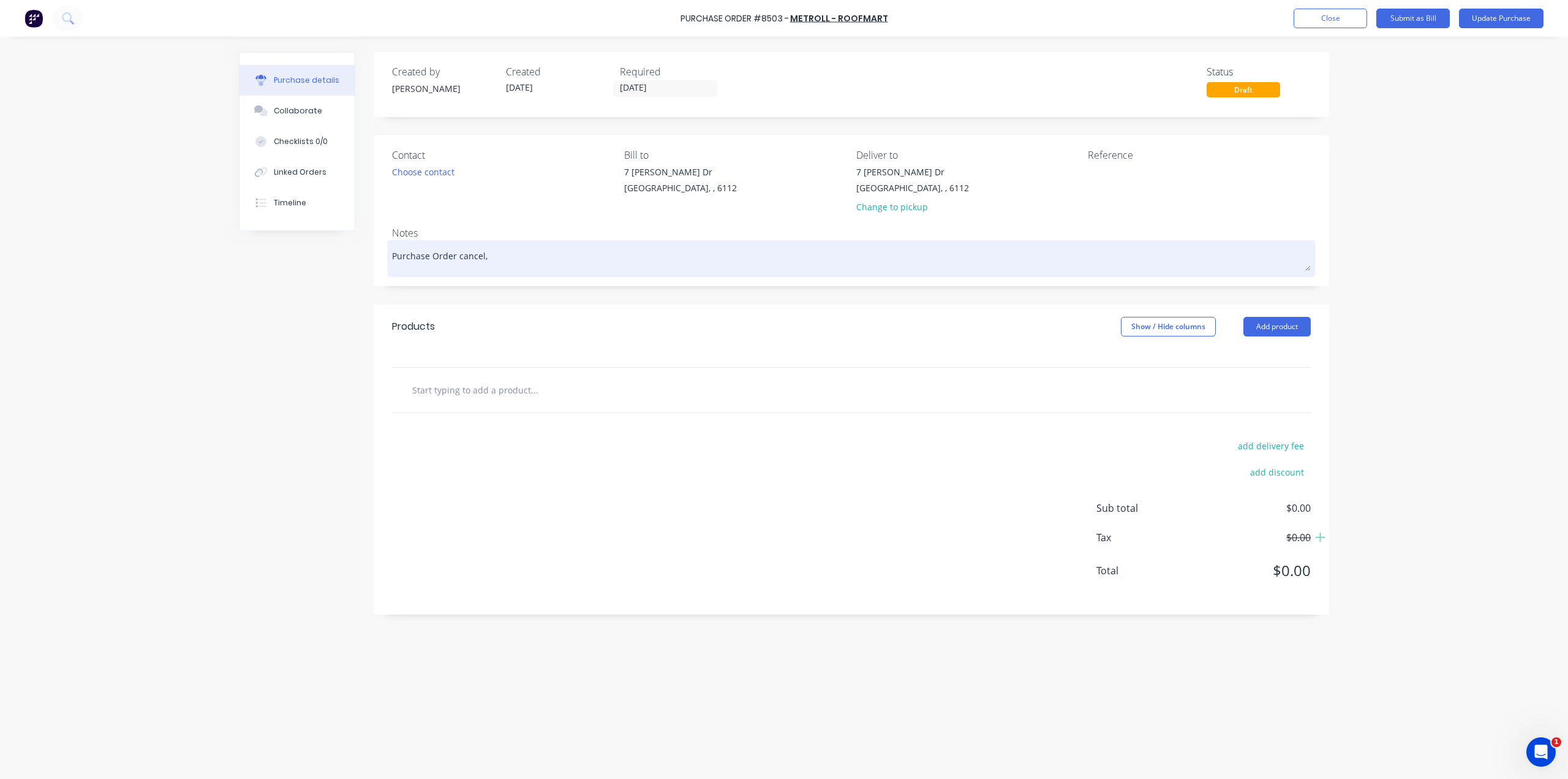
type textarea "Purchase Order cancel,"
type textarea "x"
type textarea "Purchase Order cancel, M"
type textarea "x"
type textarea "Purchase Order cancel, Me"
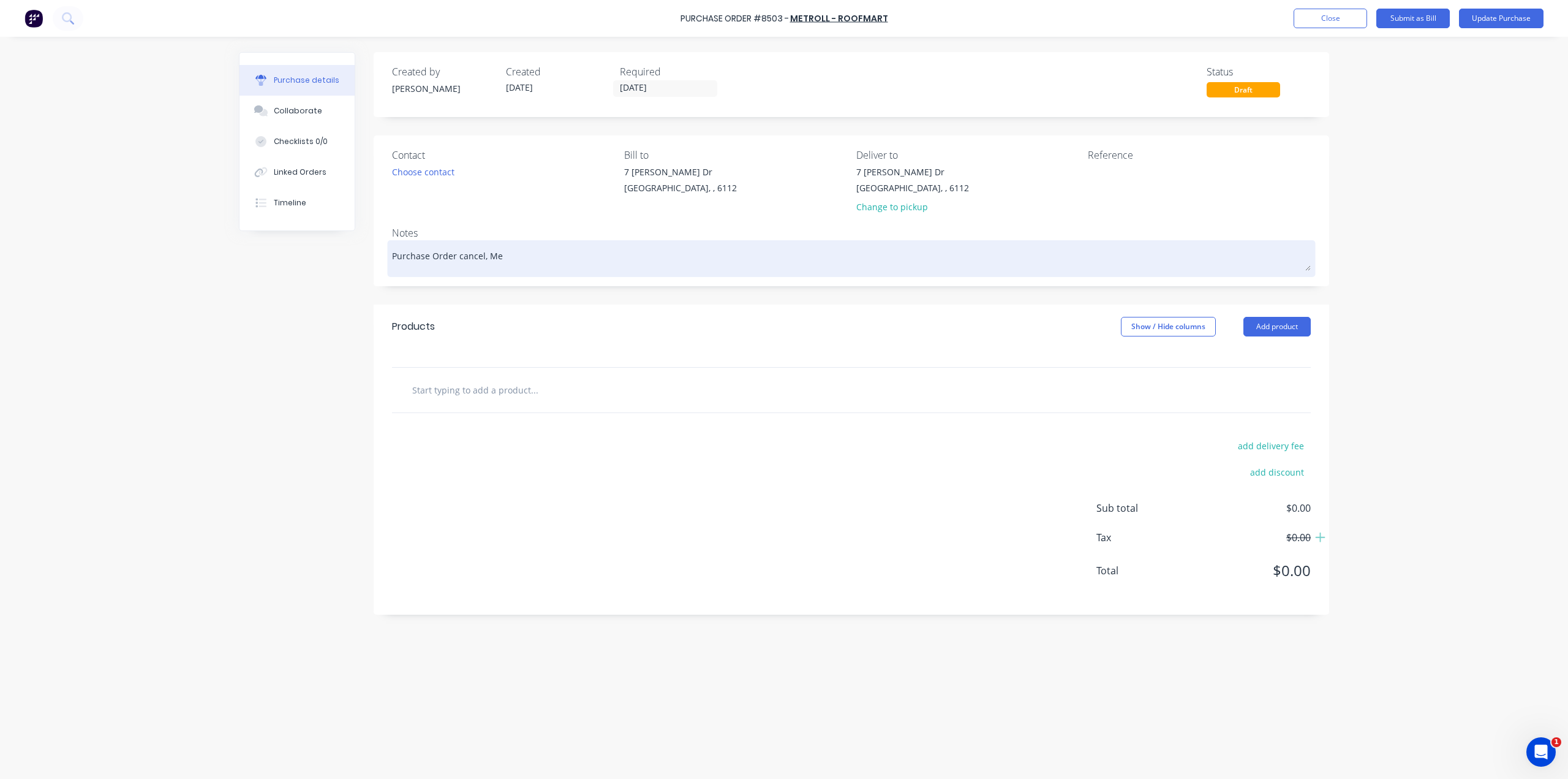
type textarea "x"
type textarea "Purchase Order cancel, Met"
type textarea "x"
type textarea "Purchase Order cancel, Metr"
type textarea "x"
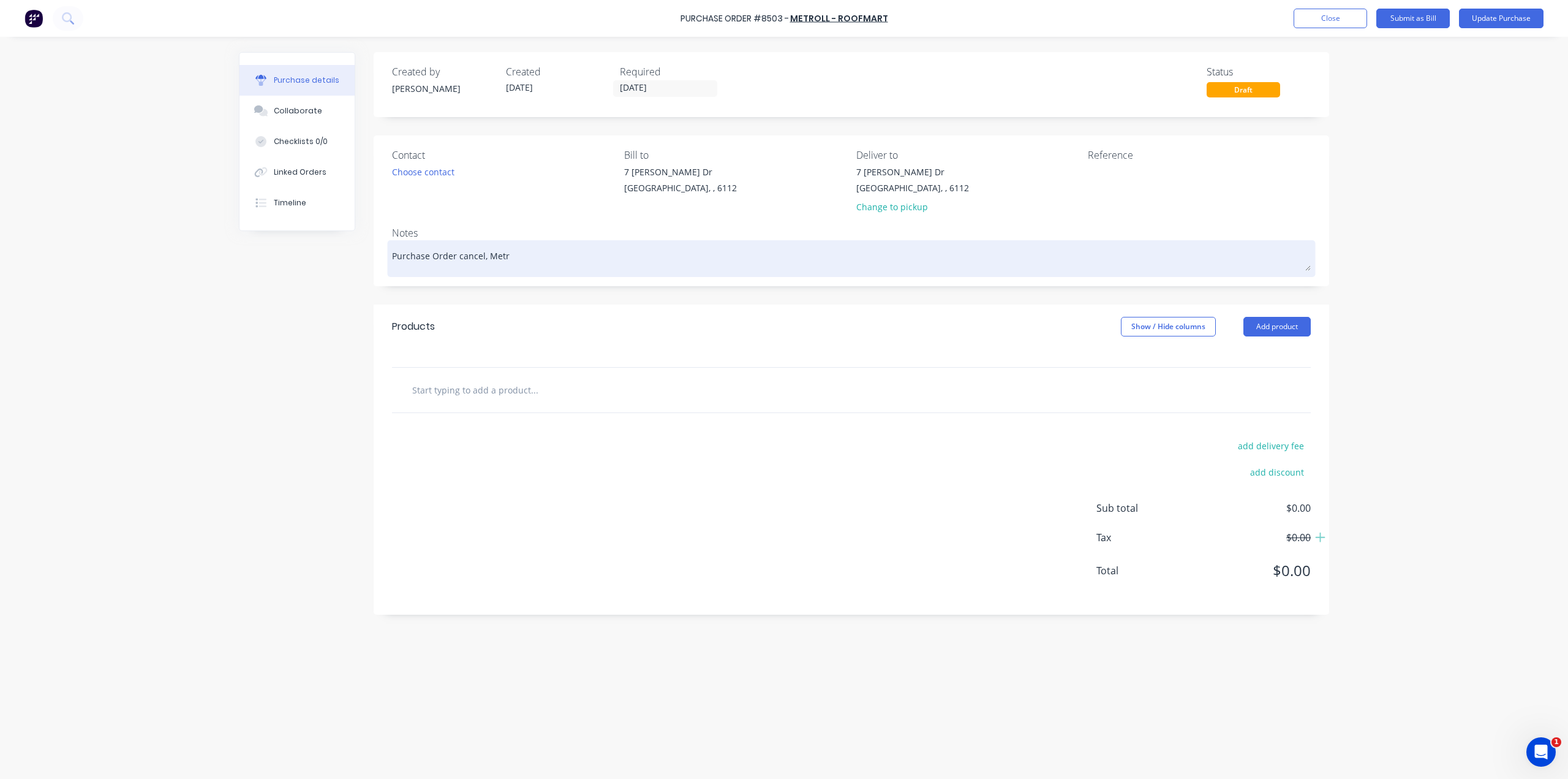
type textarea "Purchase Order cancel, Metro"
type textarea "x"
type textarea "Purchase Order cancel, Metrol"
type textarea "x"
type textarea "Purchase Order cancel, Metroll"
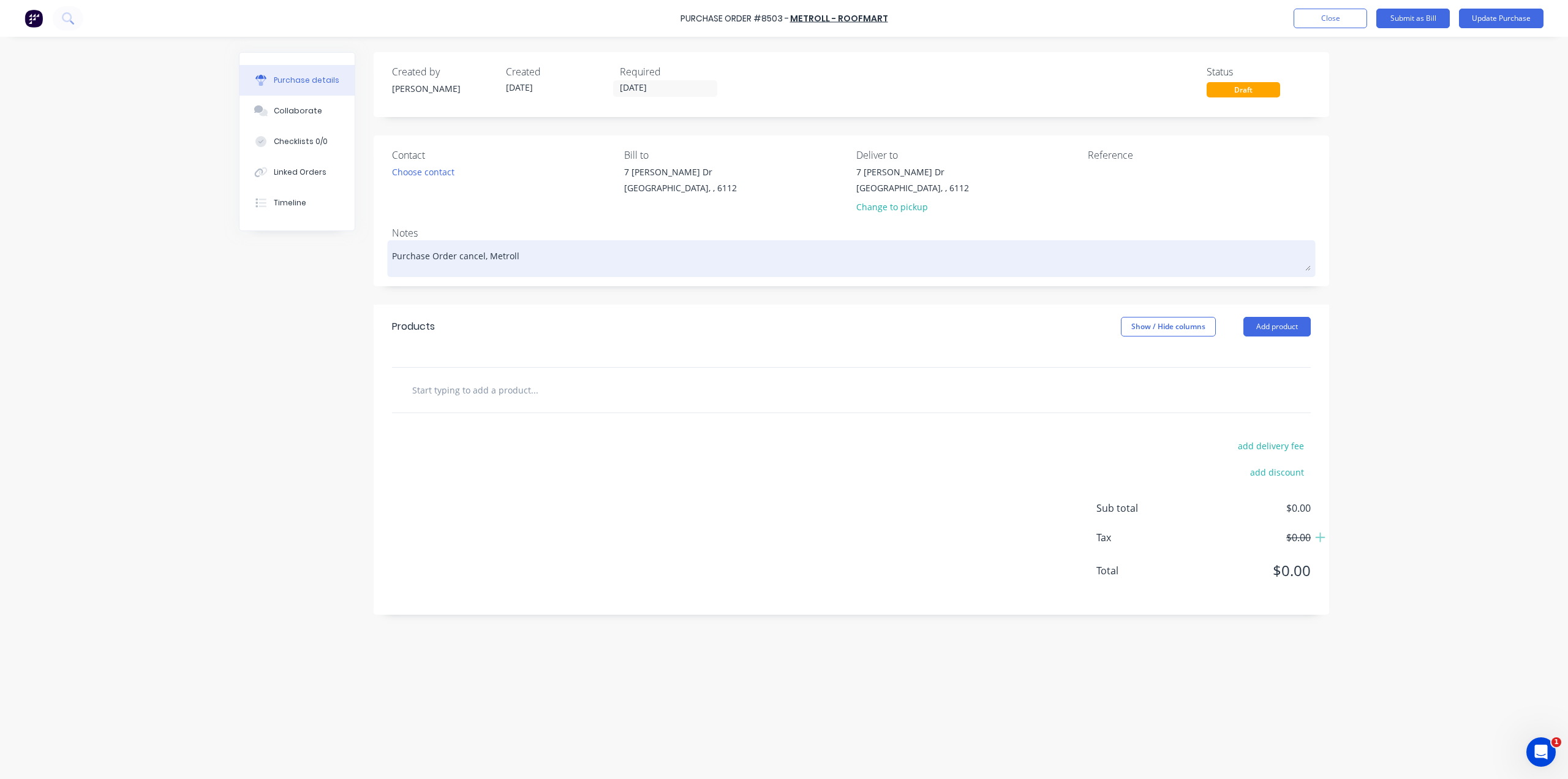
type textarea "x"
type textarea "Purchase Order cancel, Metroll"
type textarea "x"
type textarea "Purchase Order cancel, Metroll d"
type textarea "x"
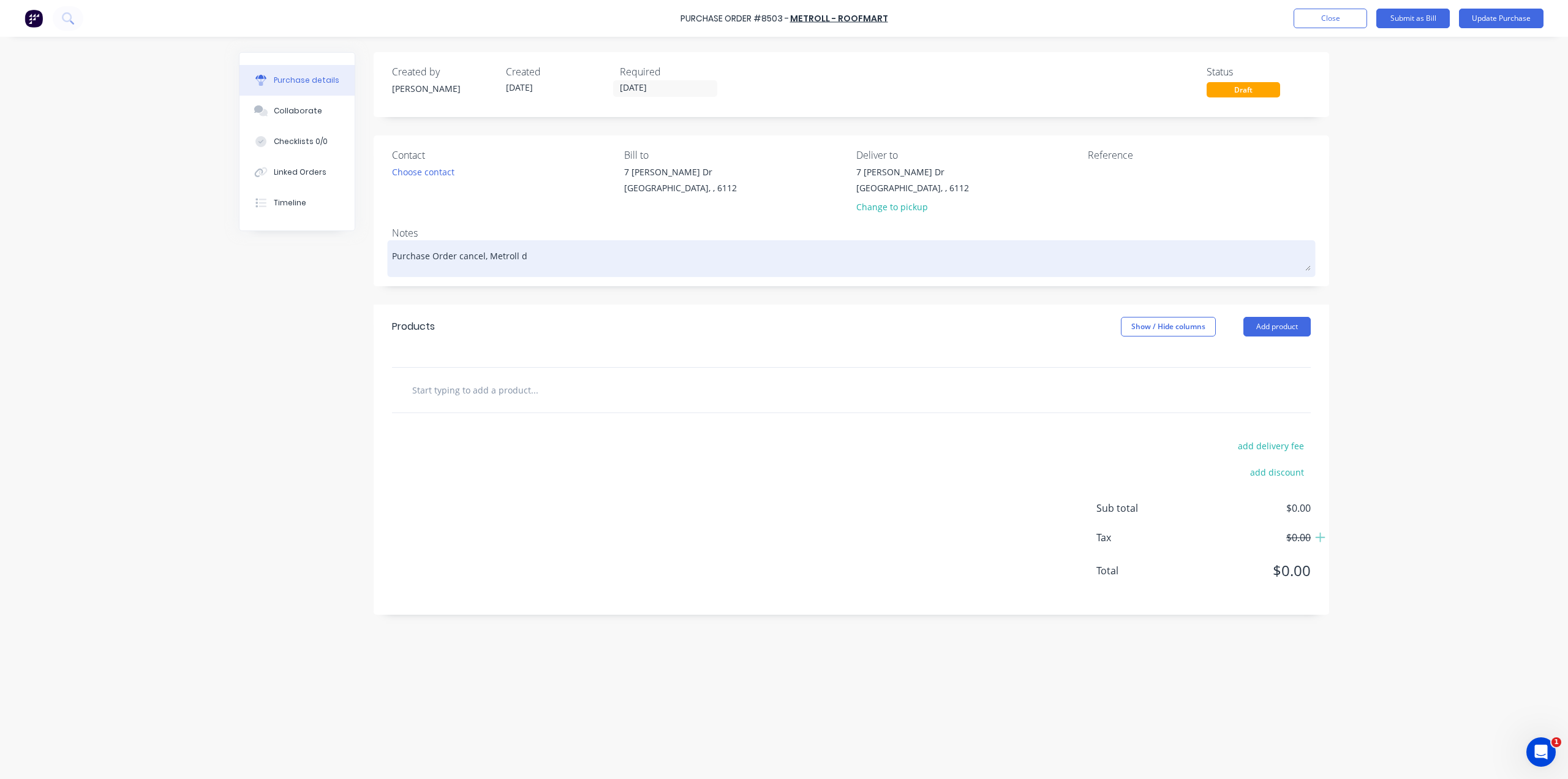
type textarea "Purchase Order cancel, Metroll do"
type textarea "x"
type textarea "Purchase Order cancel, Metroll doe"
type textarea "x"
type textarea "Purchase Order cancel, Metroll does"
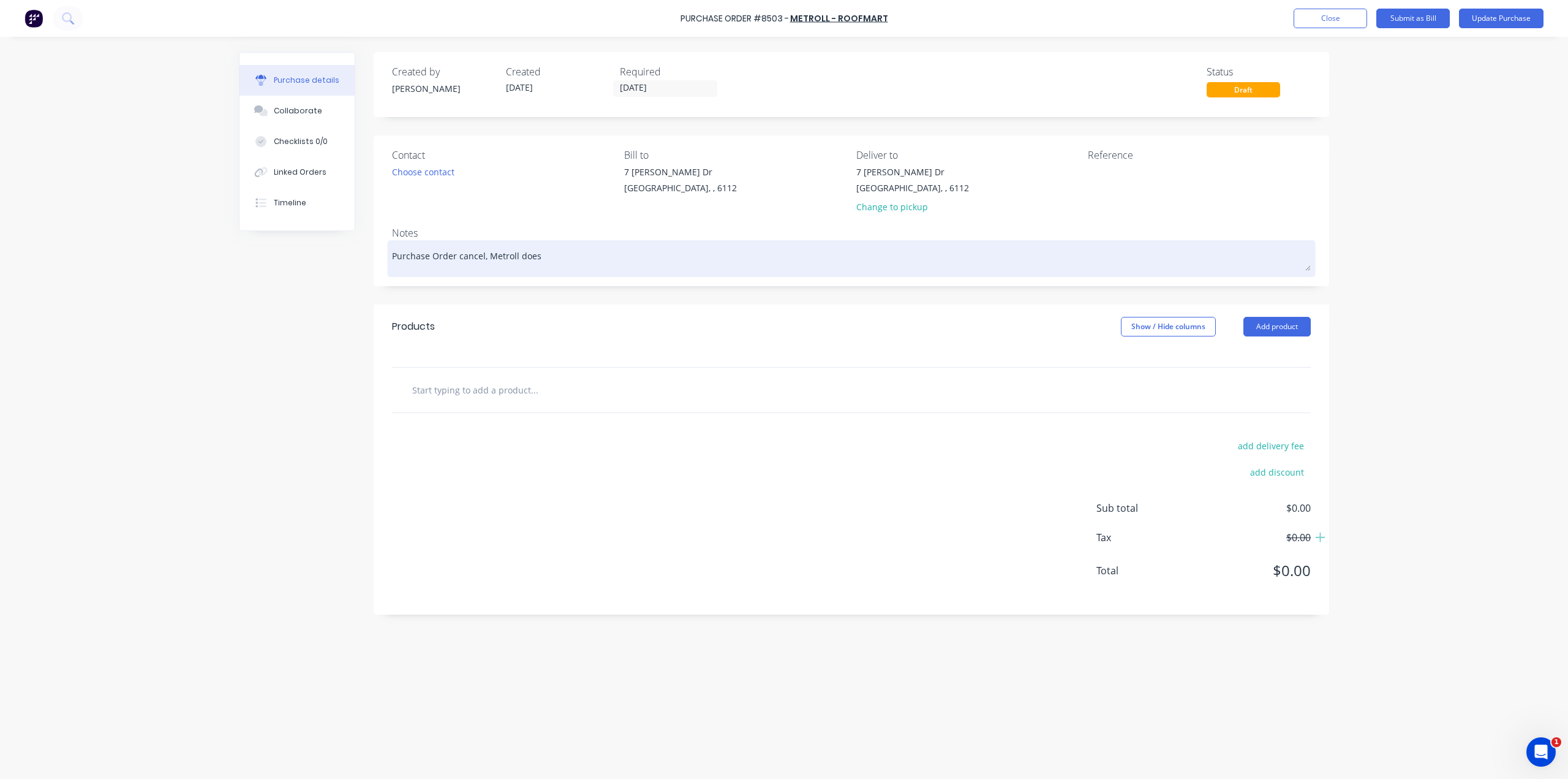
type textarea "x"
type textarea "Purchase Order cancel, Metroll does"
type textarea "x"
type textarea "Purchase Order cancel, Metroll does"
type textarea "x"
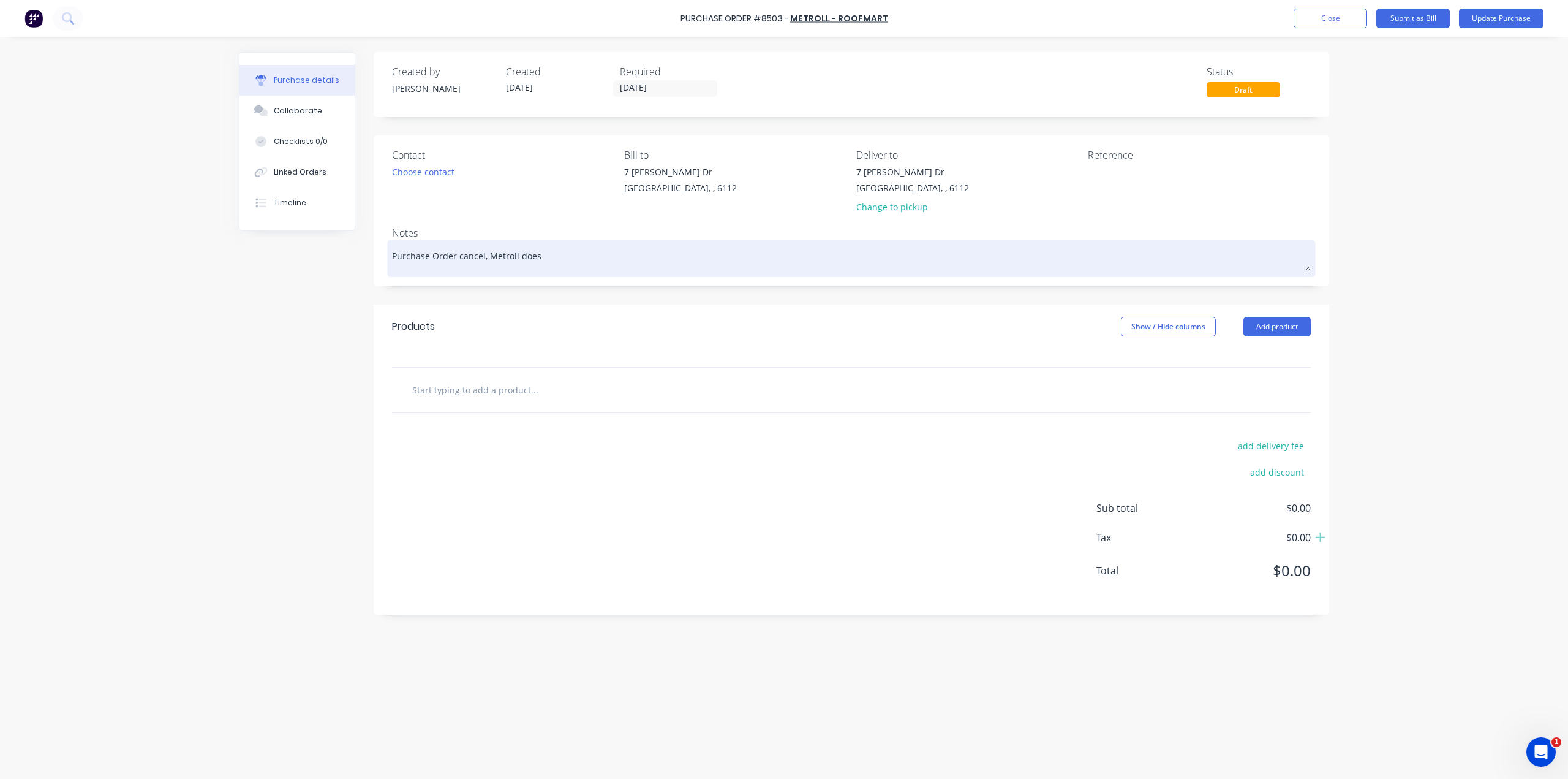
type textarea "Purchase Order cancel, Metroll doesn"
type textarea "x"
type textarea "Purchase Order cancel, Metroll doesn'"
type textarea "x"
type textarea "Purchase Order cancel, Metroll doesn't"
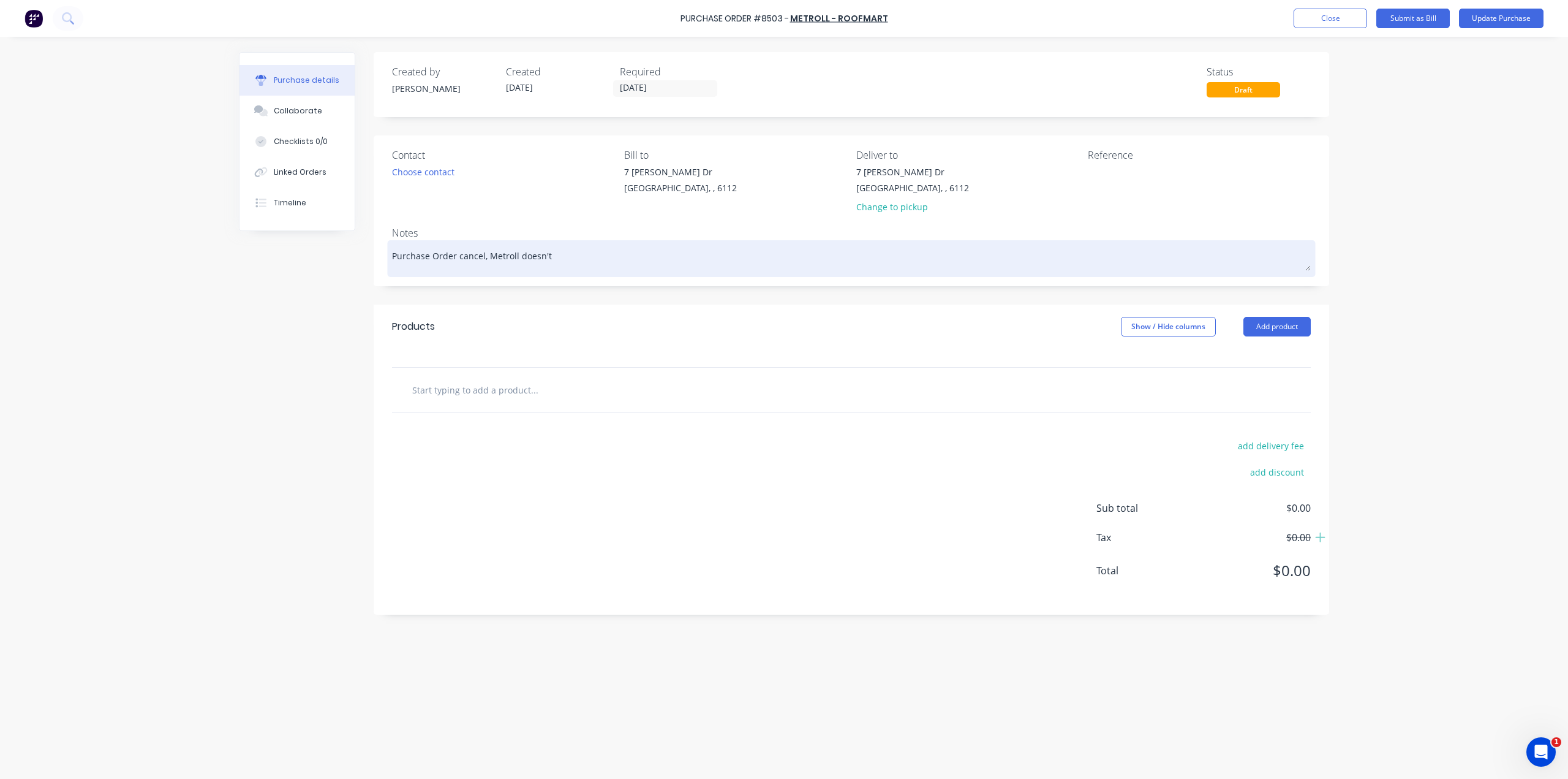
type textarea "x"
type textarea "Purchase Order cancel, Metroll doesn't"
type textarea "x"
type textarea "Purchase Order cancel, Metroll doesn't h"
type textarea "x"
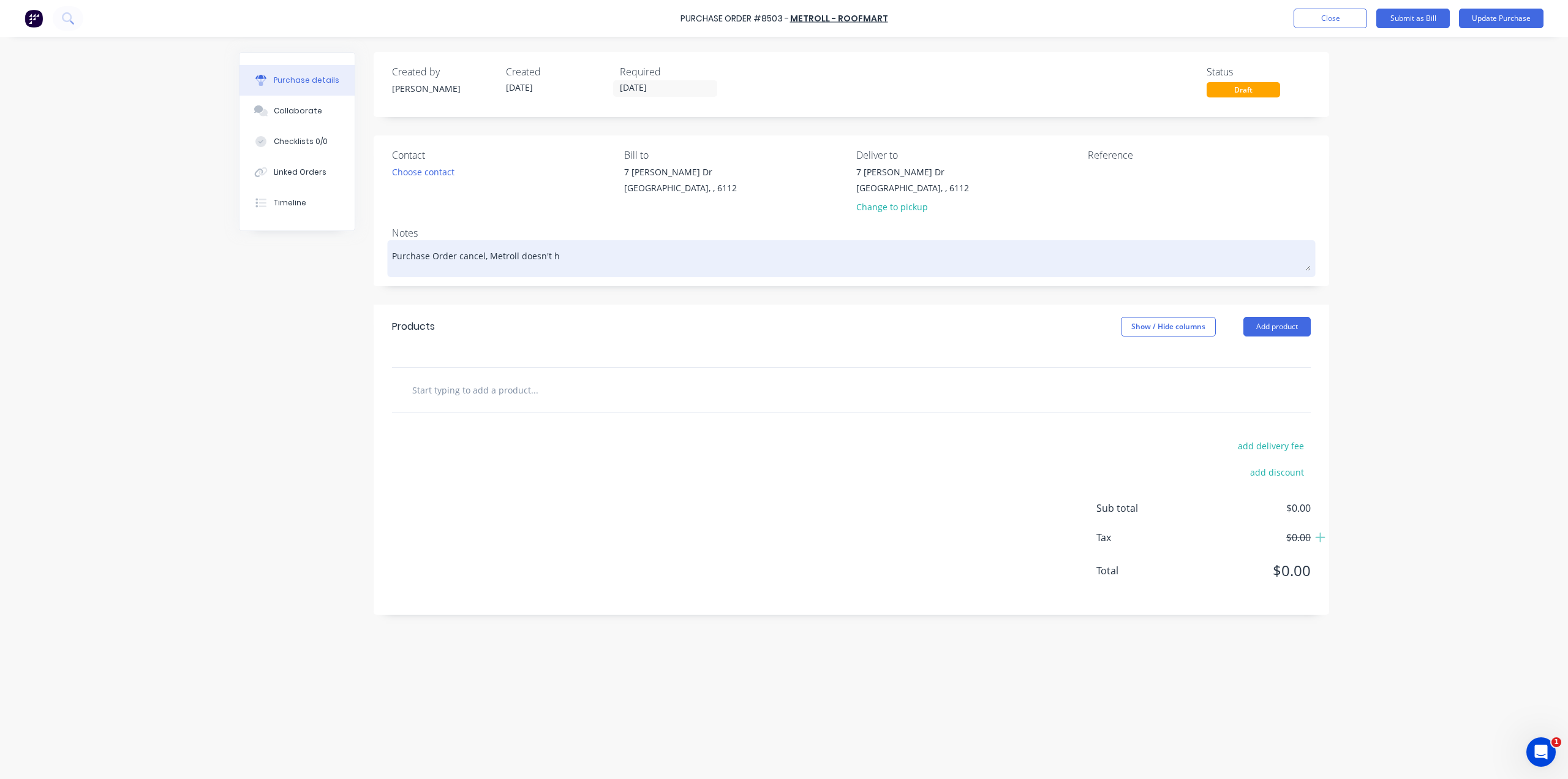
type textarea "Purchase Order cancel, Metroll doesn't ha"
type textarea "x"
type textarea "Purchase Order cancel, Metroll doesn't hav"
type textarea "x"
type textarea "Purchase Order cancel, Metroll doesn't have"
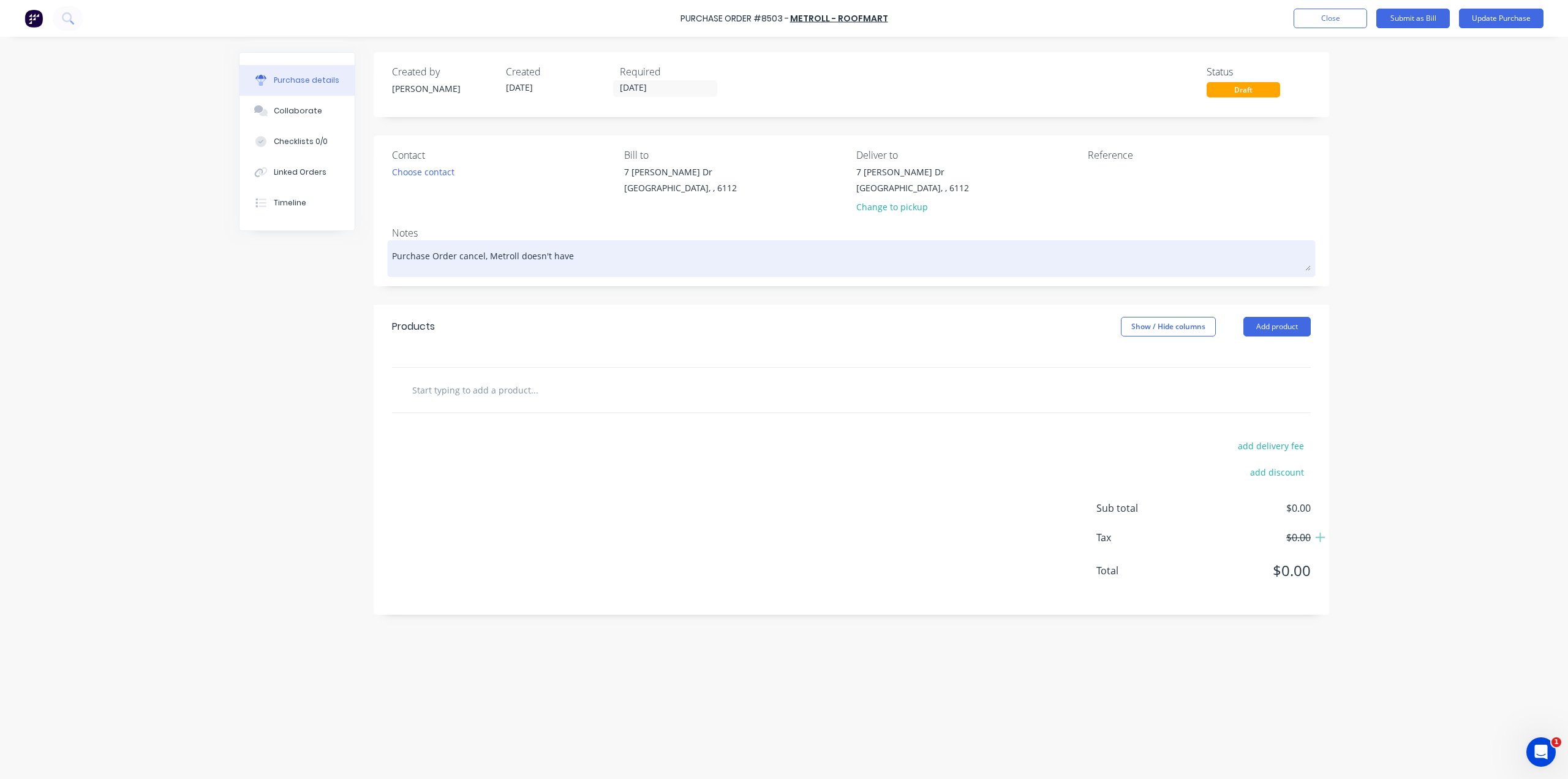
type textarea "x"
type textarea "Purchase Order cancel, Metroll doesn't have"
type textarea "x"
type textarea "Purchase Order cancel, Metroll doesn't have t"
type textarea "x"
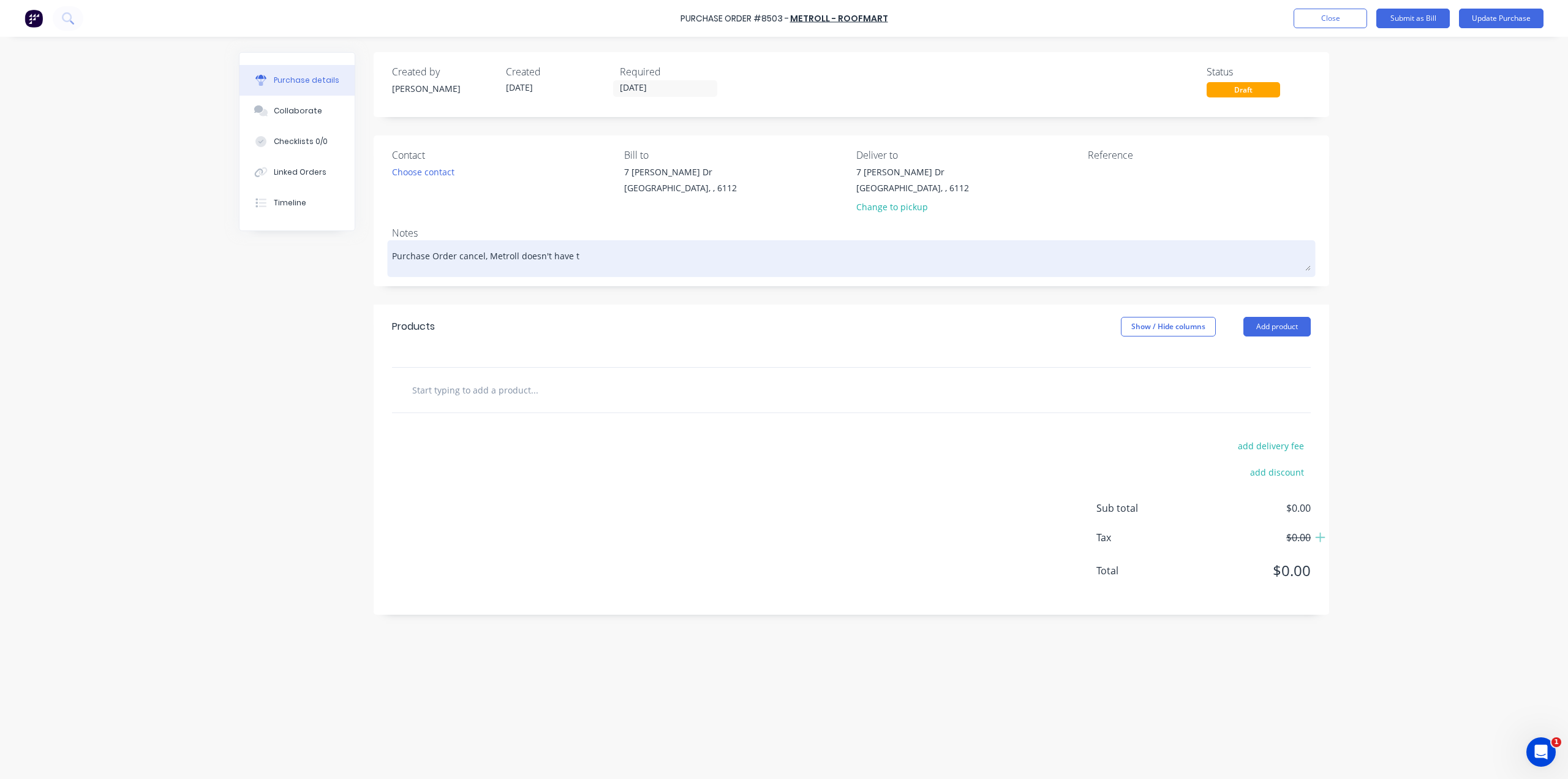
type textarea "Purchase Order cancel, Metroll doesn't have th"
type textarea "x"
type textarea "Purchase Order cancel, Metroll doesn't have thi"
type textarea "x"
type textarea "Purchase Order cancel, Metroll doesn't have this"
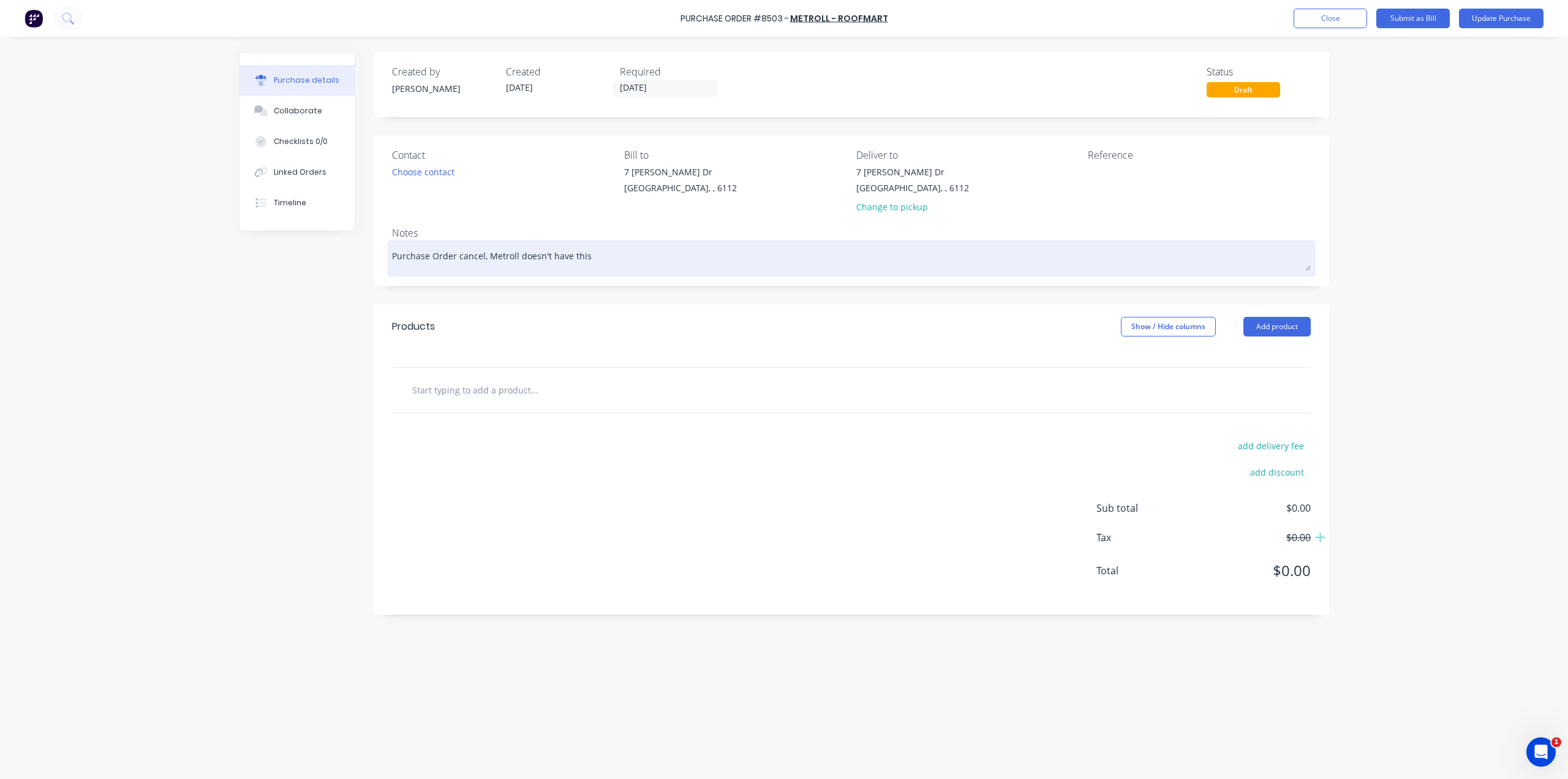
type textarea "x"
type textarea "Purchase Order cancel, Metroll doesn't have this"
type textarea "x"
type textarea "Purchase Order cancel, Metroll doesn't have this o"
type textarea "x"
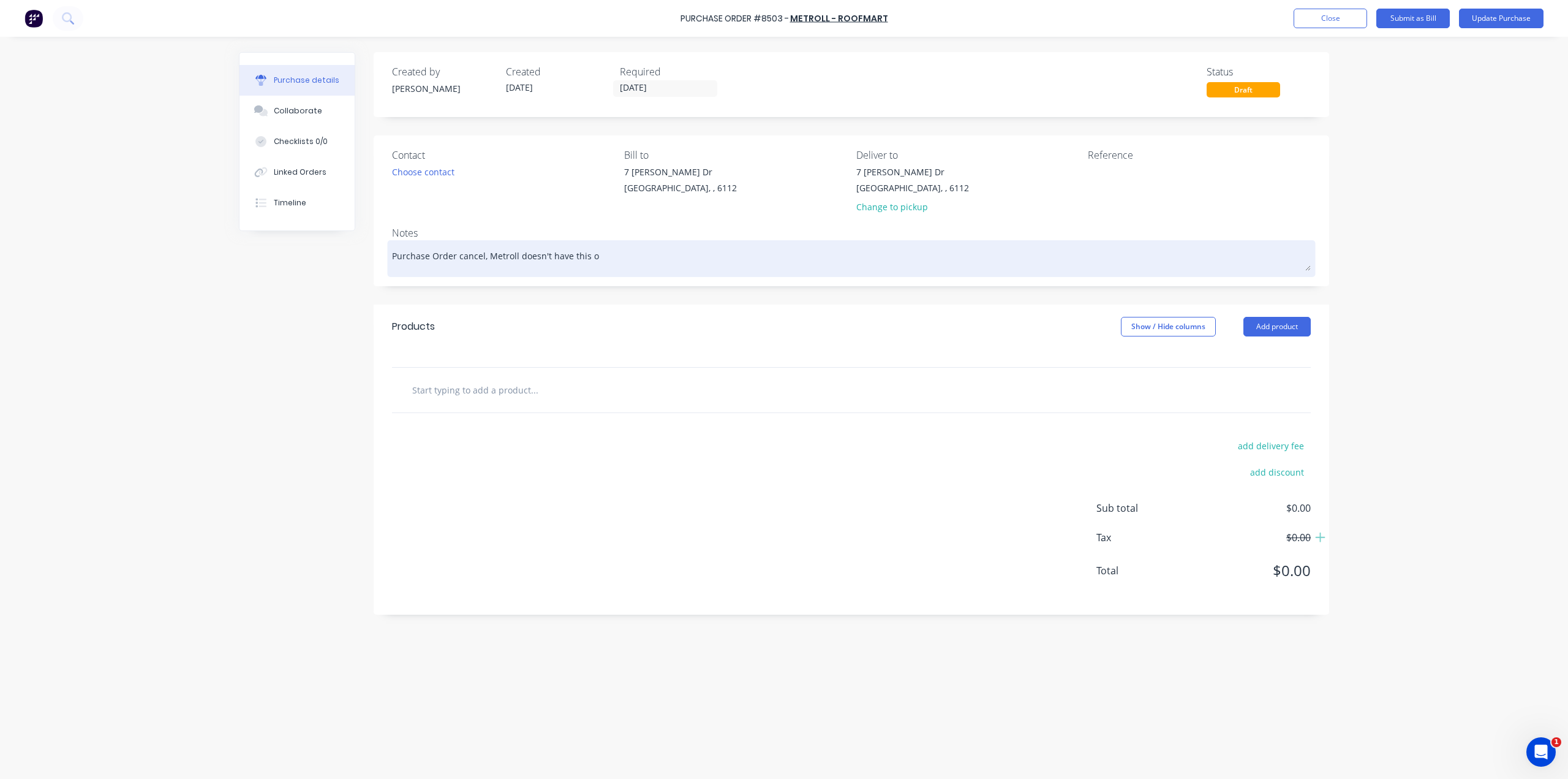
type textarea "Purchase Order cancel, Metroll doesn't have this or"
type textarea "x"
type textarea "Purchase Order cancel, Metroll doesn't have this ord"
type textarea "x"
type textarea "Purchase Order cancel, Metroll doesn't have this orde"
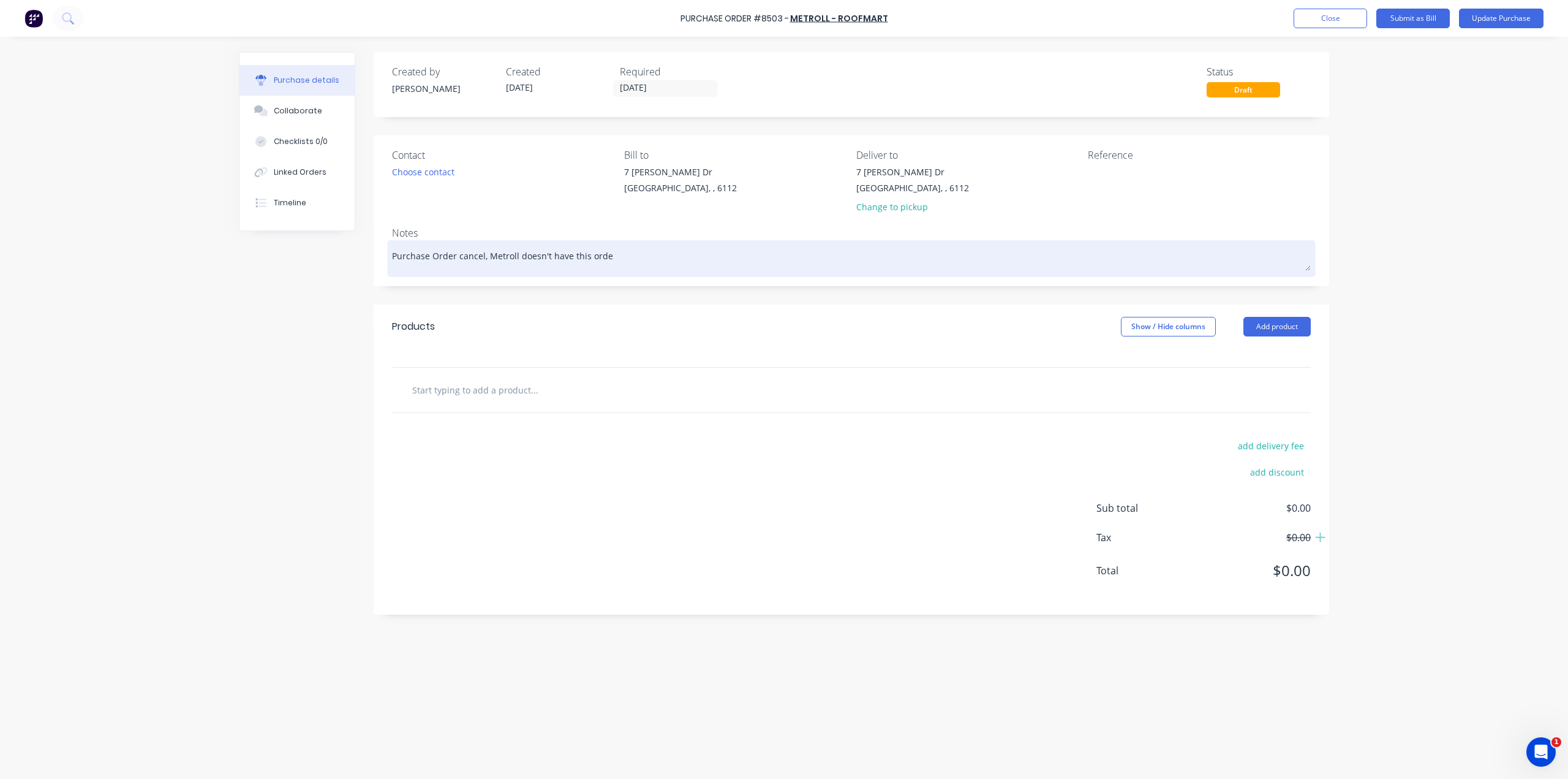
type textarea "x"
type textarea "Purchase Order cancel, Metroll doesn't have this order"
type textarea "x"
type textarea "Purchase Order cancel, Metroll doesn't have this order"
type textarea "x"
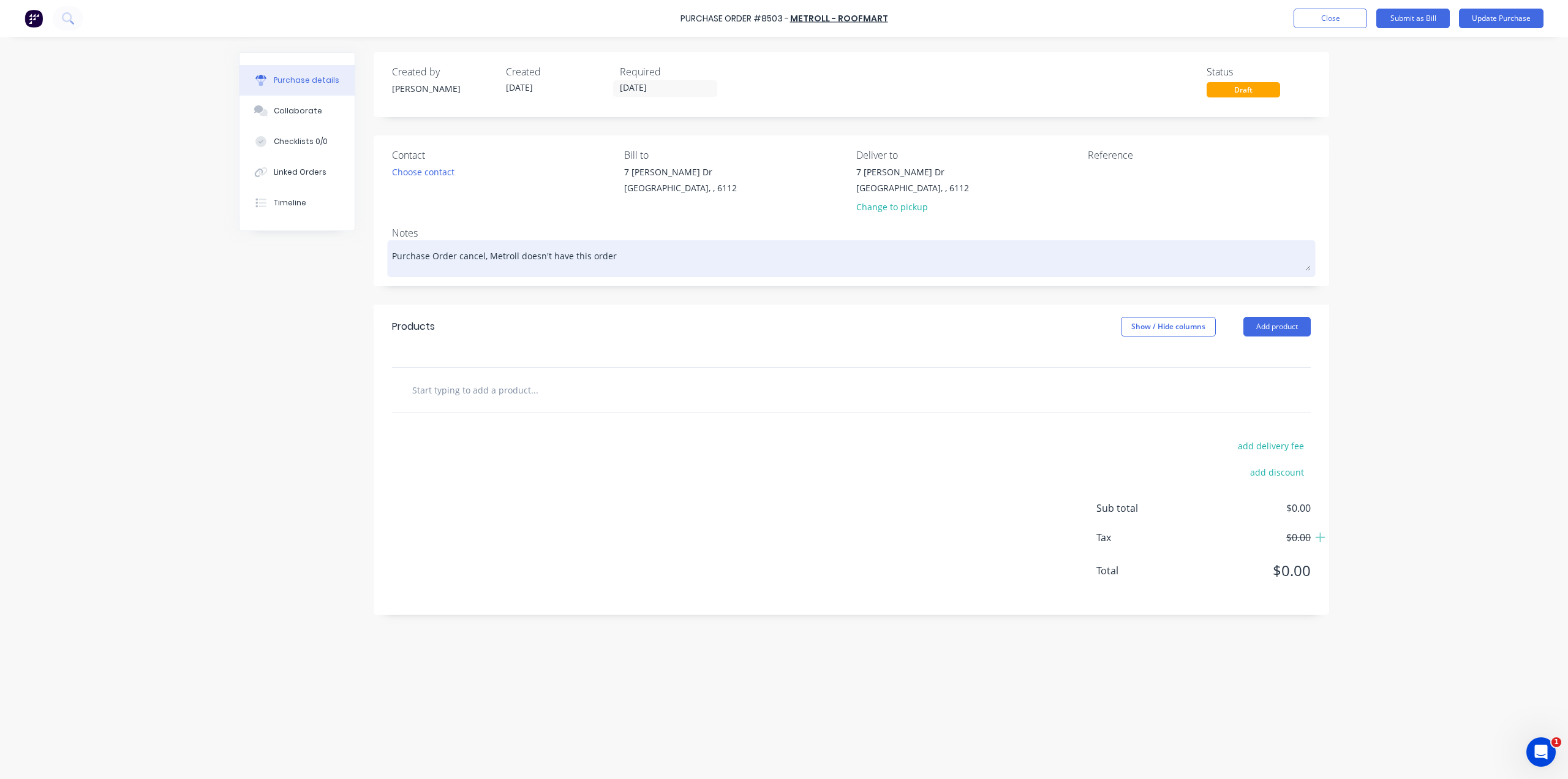
type textarea "Purchase Order cancel, Metroll doesn't have this order i"
type textarea "x"
type textarea "Purchase Order cancel, Metroll doesn't have this order in"
type textarea "x"
type textarea "Purchase Order cancel, Metroll doesn't have this order ins"
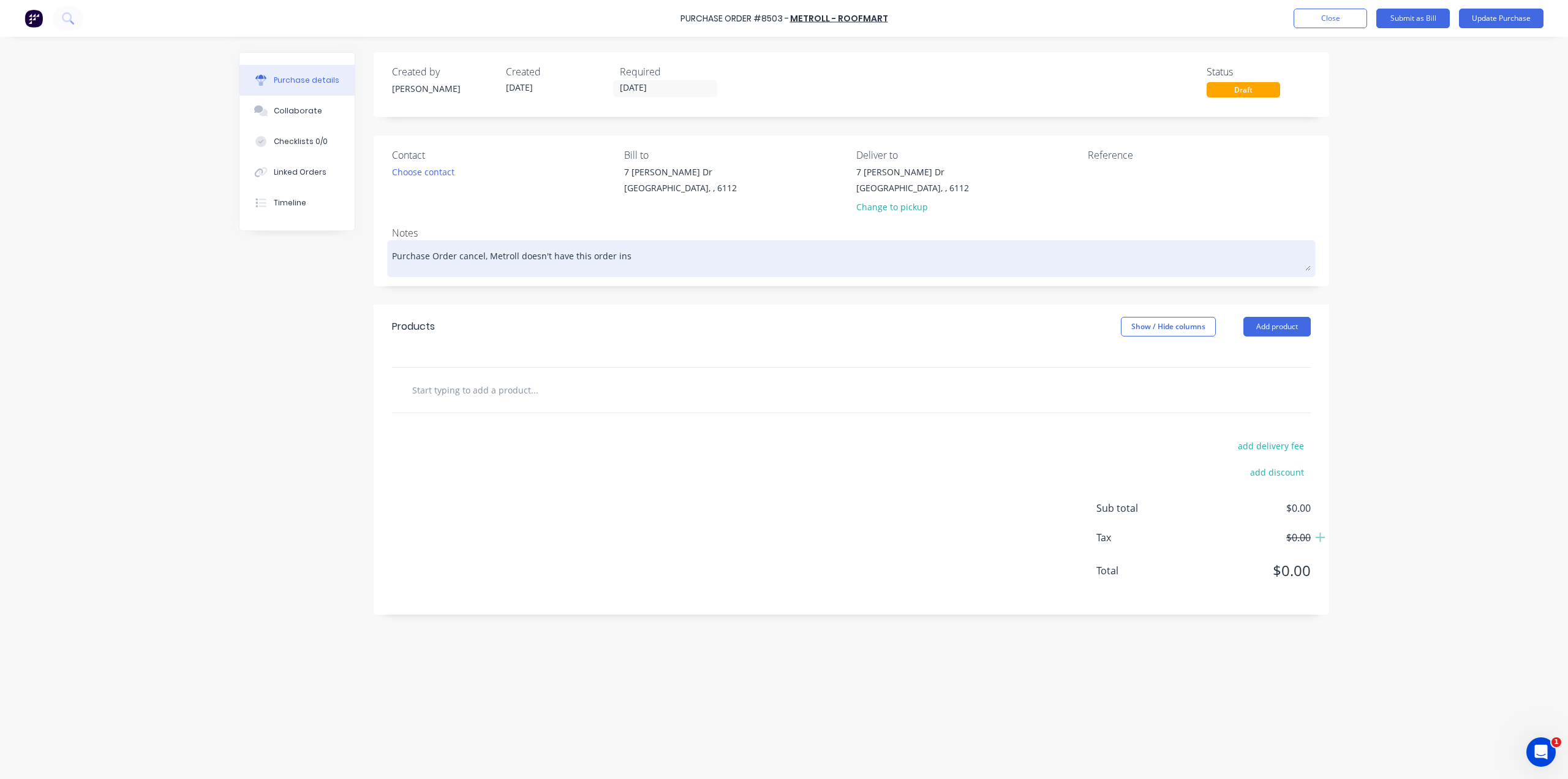
type textarea "x"
type textarea "Purchase Order cancel, Metroll doesn't have this order inst"
type textarea "x"
type textarea "Purchase Order cancel, Metroll doesn't have this order insto"
type textarea "x"
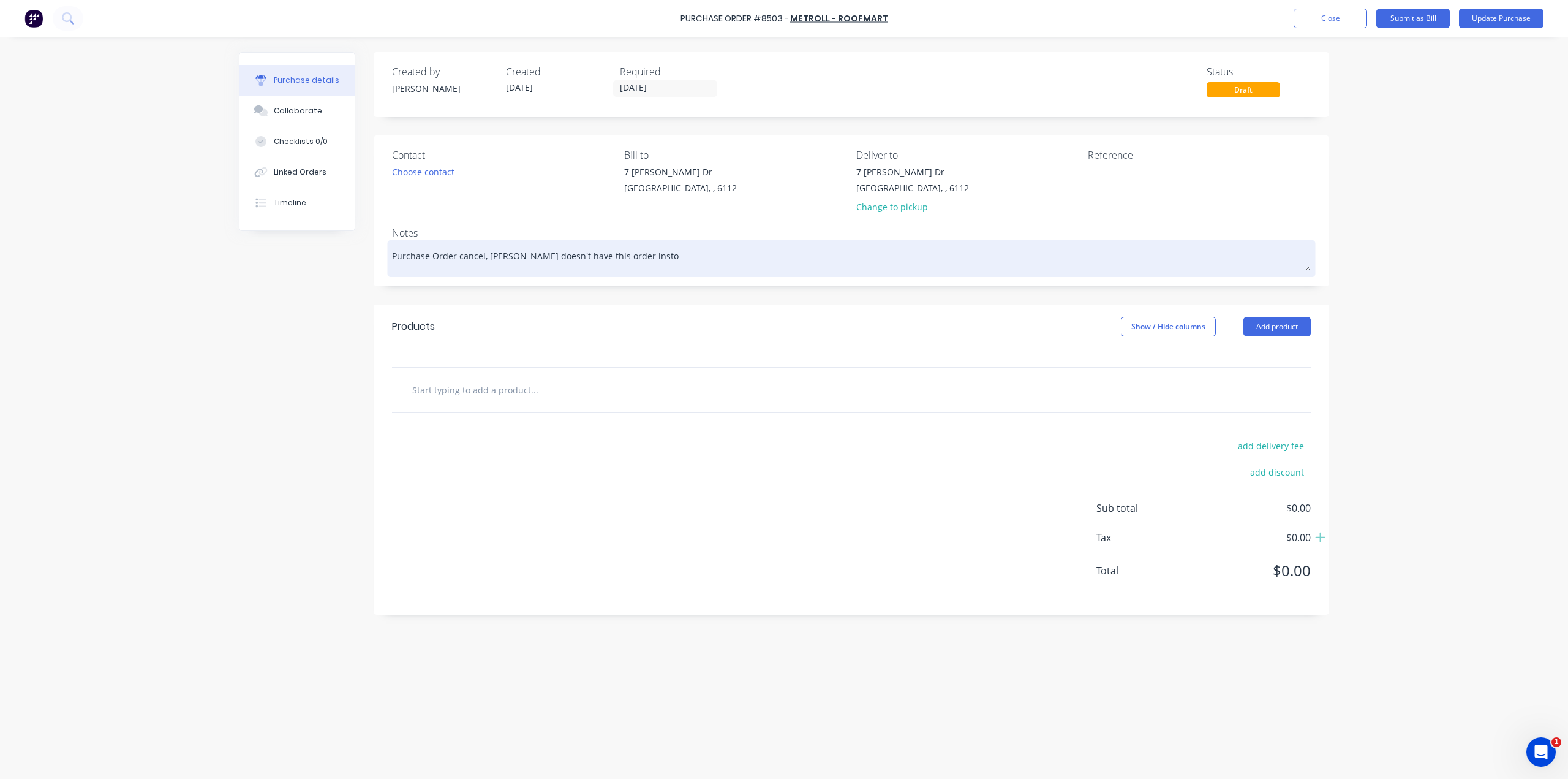
type textarea "Purchase Order cancel, Metroll doesn't have this order instoc"
type textarea "x"
type textarea "Purchase Order cancel, Metroll doesn't have this order instock"
type textarea "x"
type textarea "Purchase Order cancel, Metroll doesn't have this order instock,"
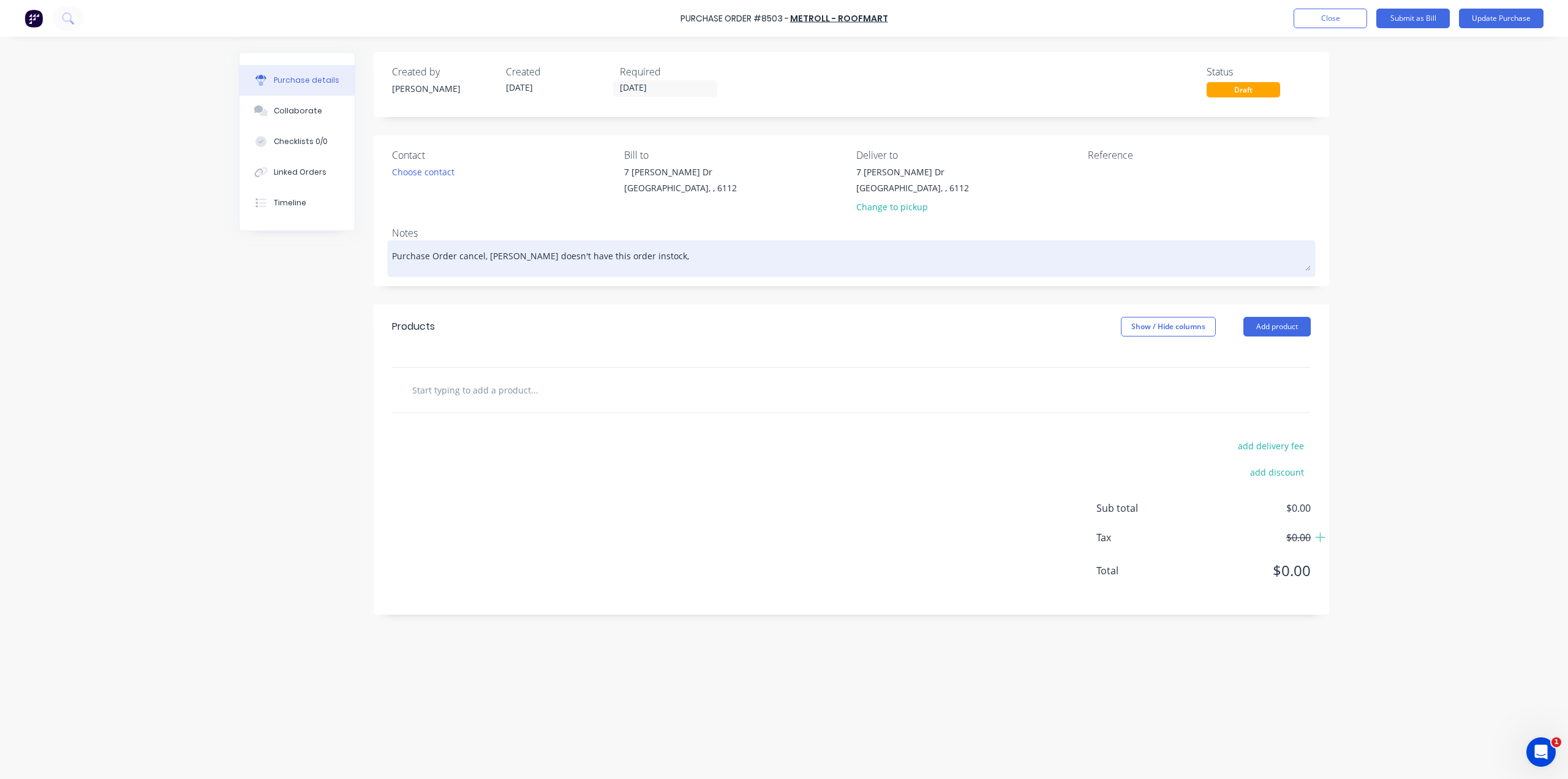
type textarea "x"
type textarea "Purchase Order cancel, Metroll doesn't have this order instock,"
type textarea "x"
type textarea "Purchase Order cancel, Metroll doesn't have this order instock, P"
type textarea "x"
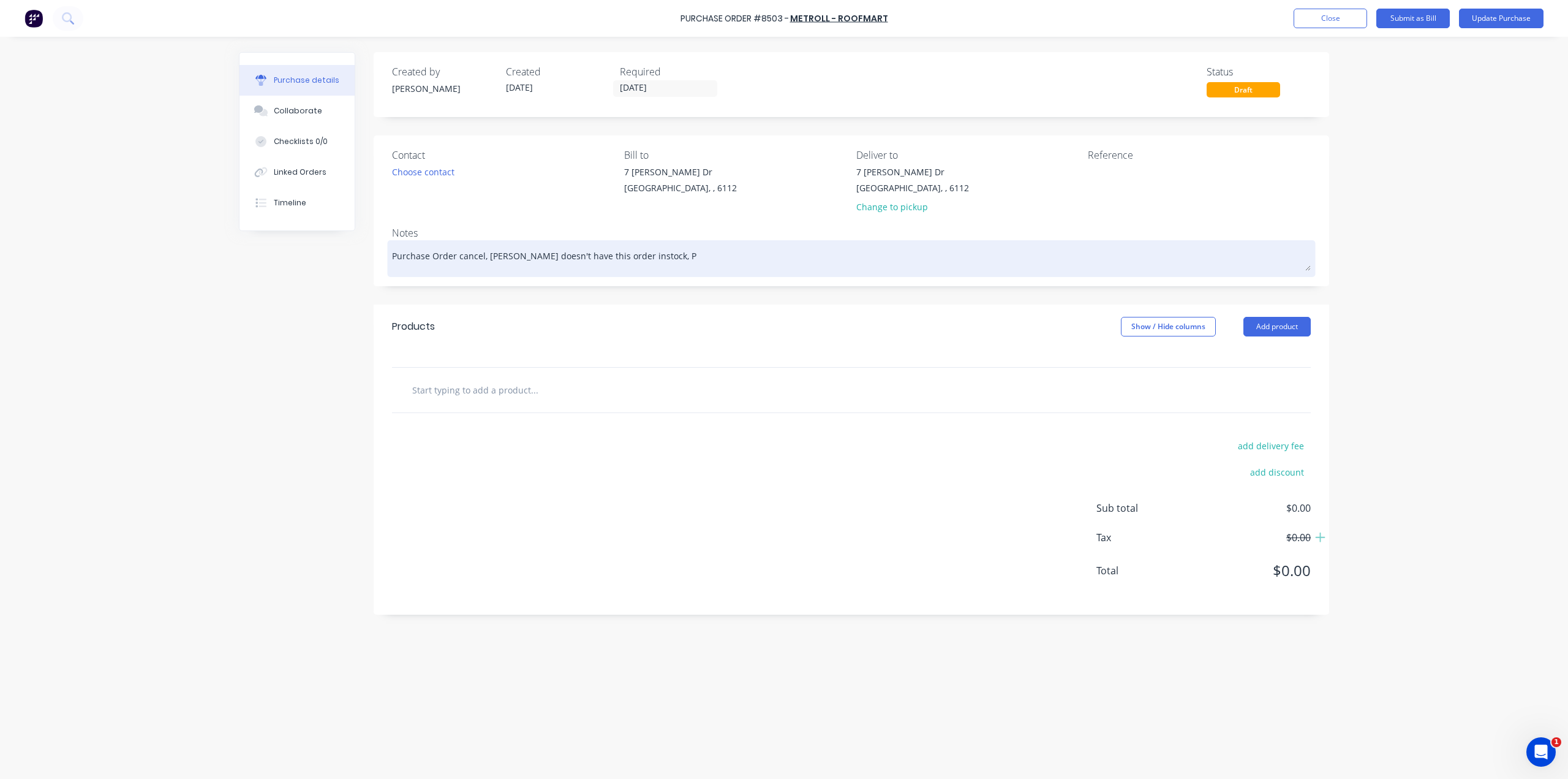
type textarea "Purchase Order cancel, Metroll doesn't have this order instock, PO"
type textarea "x"
type textarea "Purchase Order cancel, Metroll doesn't have this order instock, PO8"
type textarea "x"
type textarea "Purchase Order cancel, Metroll doesn't have this order instock, PO85"
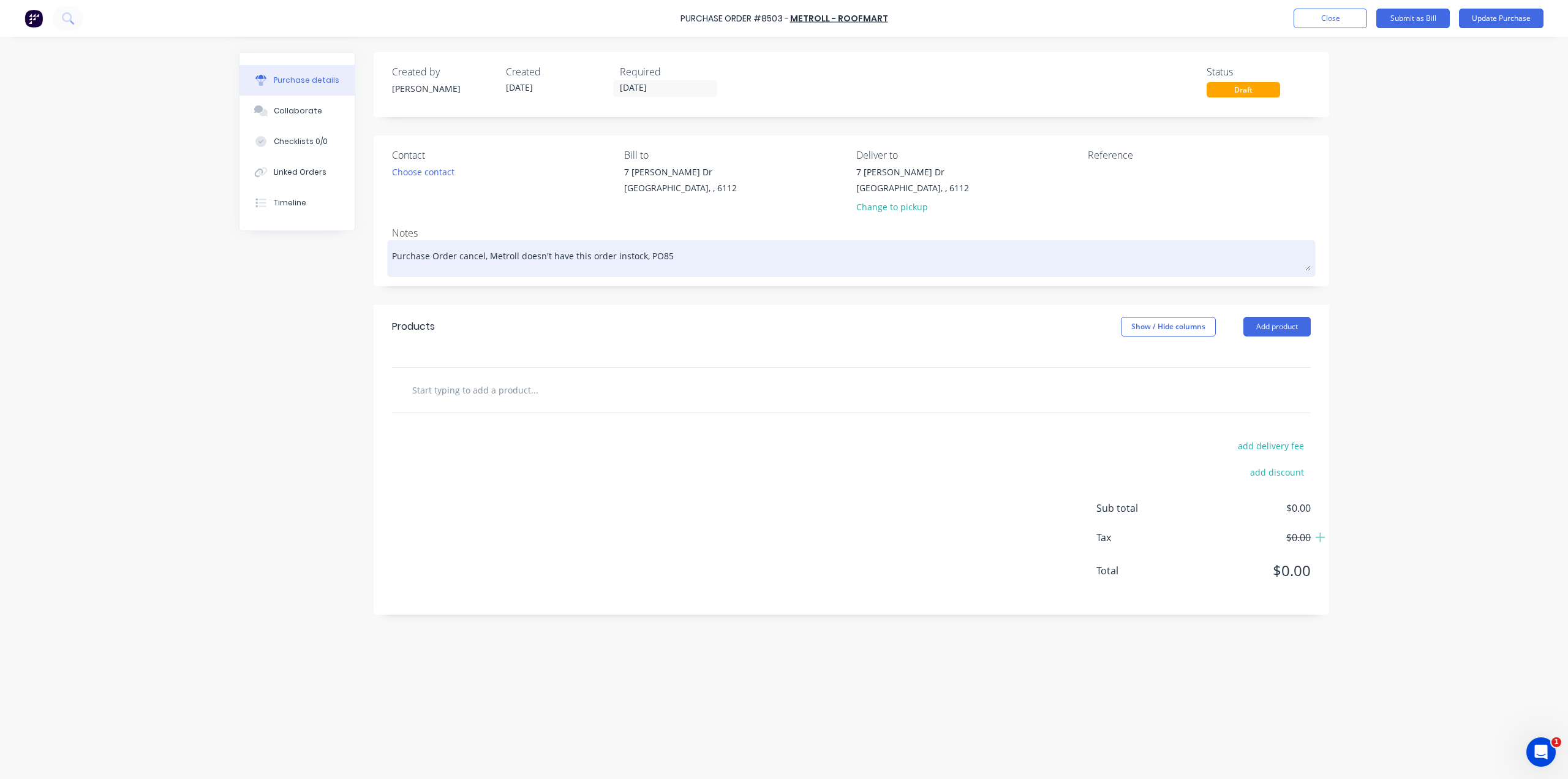
type textarea "x"
type textarea "Purchase Order cancel, Metroll doesn't have this order instock, PO850"
type textarea "x"
type textarea "Purchase Order cancel, Metroll doesn't have this order instock, PO8505"
type textarea "x"
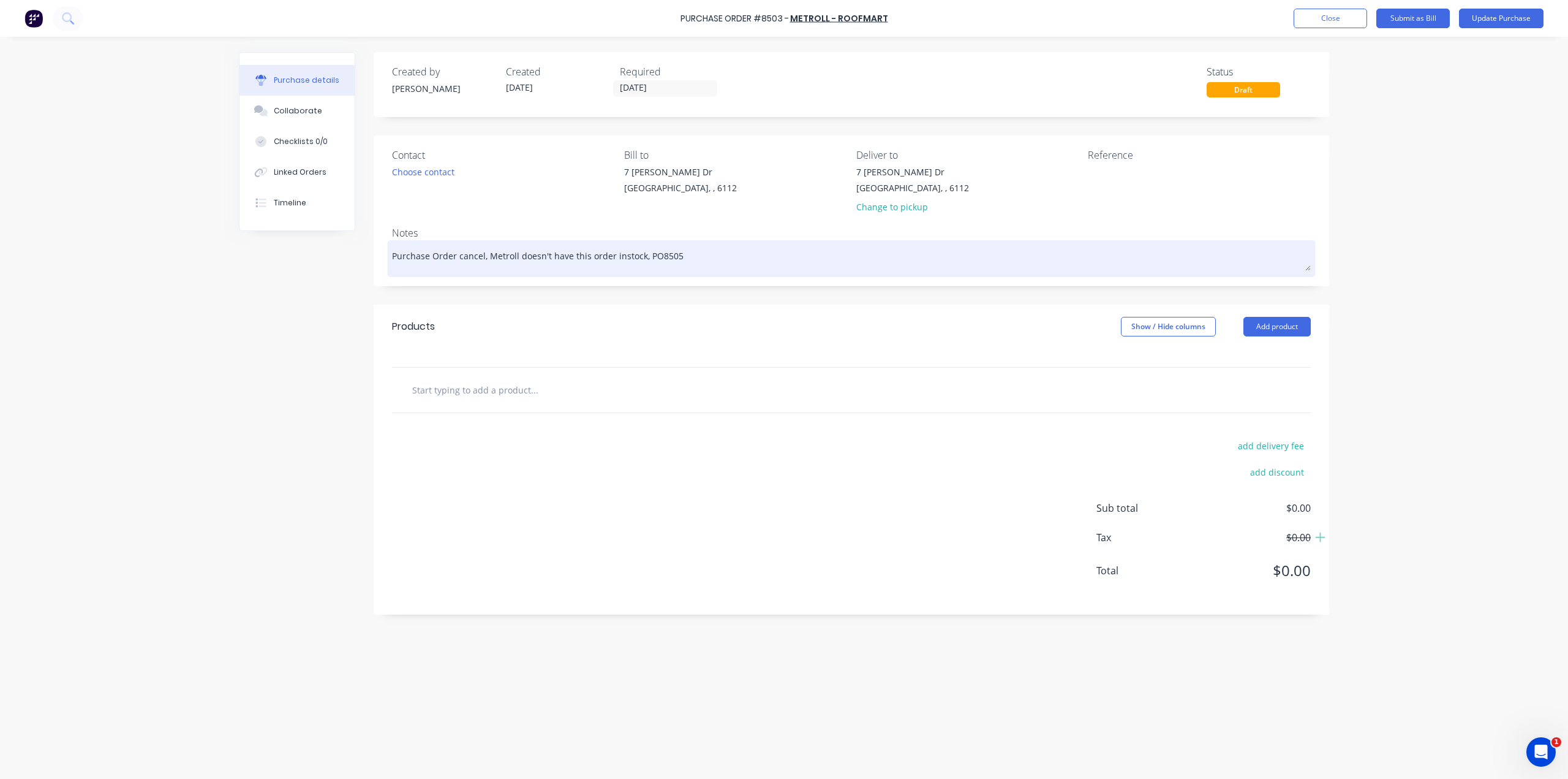
type textarea "Purchase Order cancel, Metroll doesn't have this order instock, PO#8505"
type textarea "x"
type textarea "Purchase Order cancel, Metroll doesn't have this order instock, PO#8505"
type textarea "x"
type textarea "Purchase Order cancel, Metroll doesn't have this order instock, PO#8505 r"
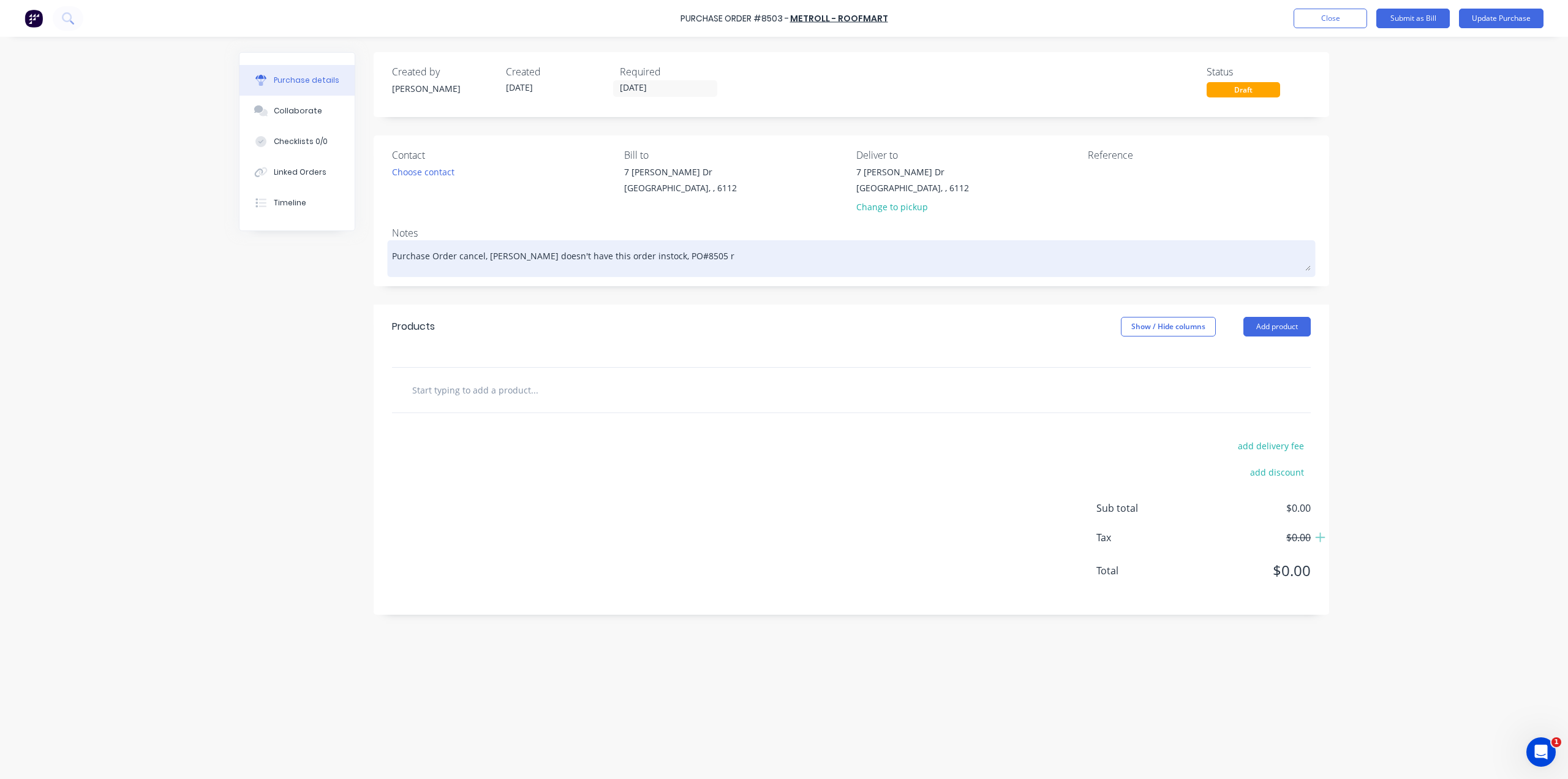
type textarea "x"
type textarea "Purchase Order cancel, Metroll doesn't have this order instock, PO#8505 re"
type textarea "x"
type textarea "Purchase Order cancel, Metroll doesn't have this order instock, PO#8505 rep"
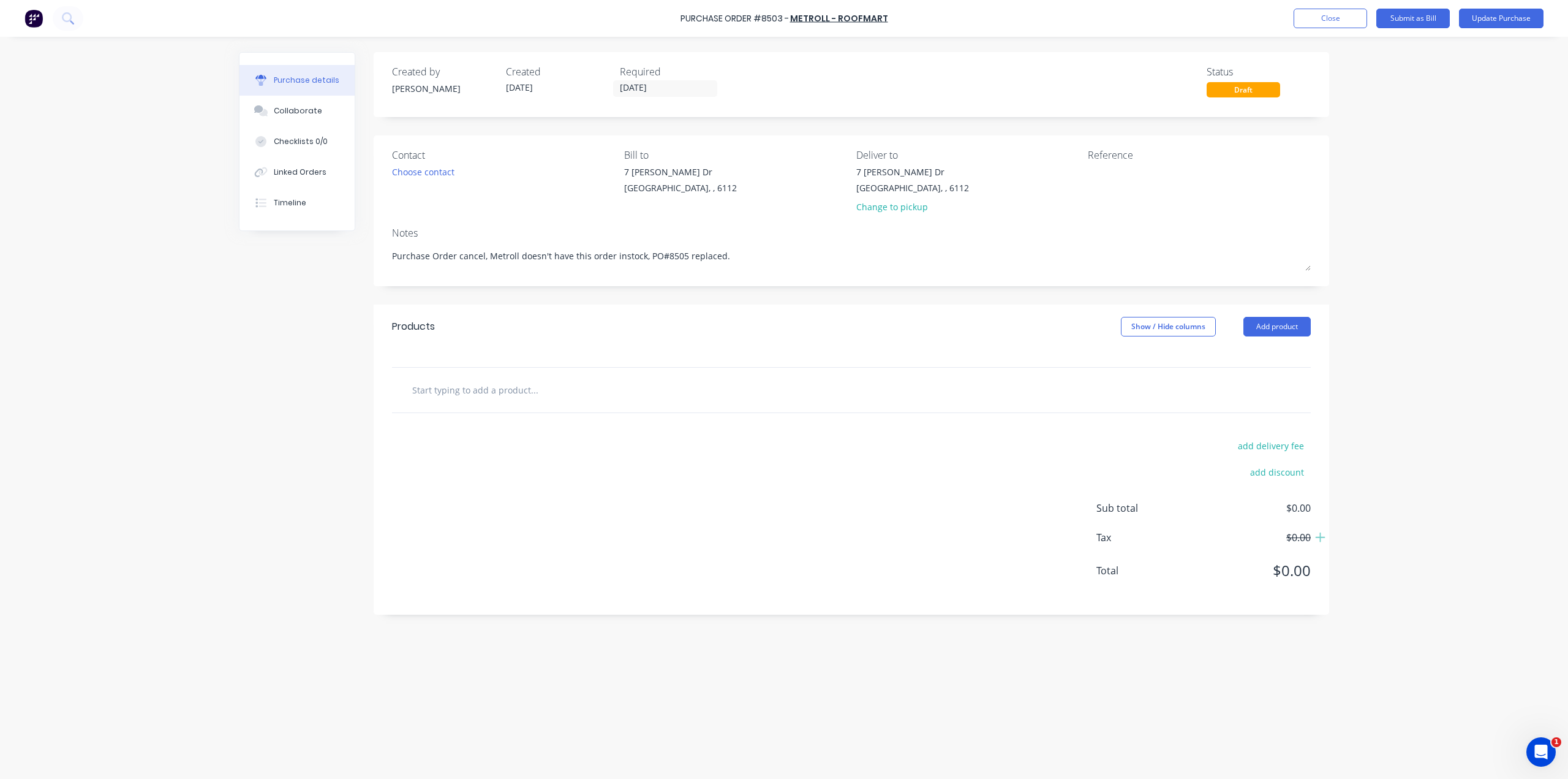
drag, startPoint x: 740, startPoint y: 318, endPoint x: 733, endPoint y: 325, distance: 9.9
click at [740, 318] on div "Products Show / Hide columns Add product" at bounding box center [851, 326] width 955 height 44
click at [735, 307] on div "Products Show / Hide columns Add product" at bounding box center [851, 326] width 955 height 44
click at [718, 305] on div "Products Show / Hide columns Add product" at bounding box center [851, 326] width 955 height 44
click at [906, 300] on div "Created by Bob Created 25/08/25 Required 25/08/25 Status Draft Contact Choose c…" at bounding box center [851, 333] width 955 height 563
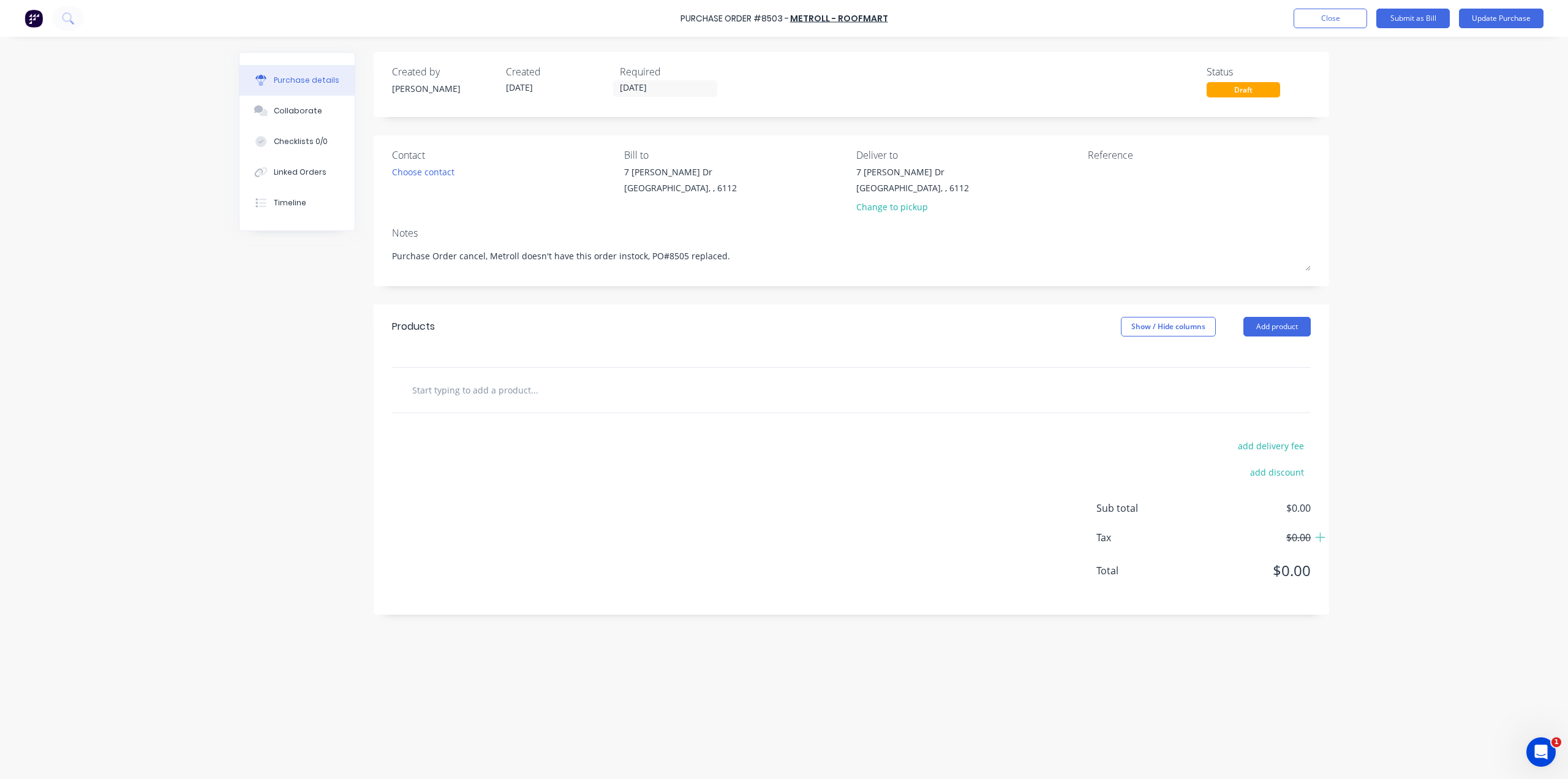
drag, startPoint x: 886, startPoint y: 307, endPoint x: 554, endPoint y: 281, distance: 333.0
click at [884, 307] on div "Products Show / Hide columns Add product" at bounding box center [851, 326] width 955 height 44
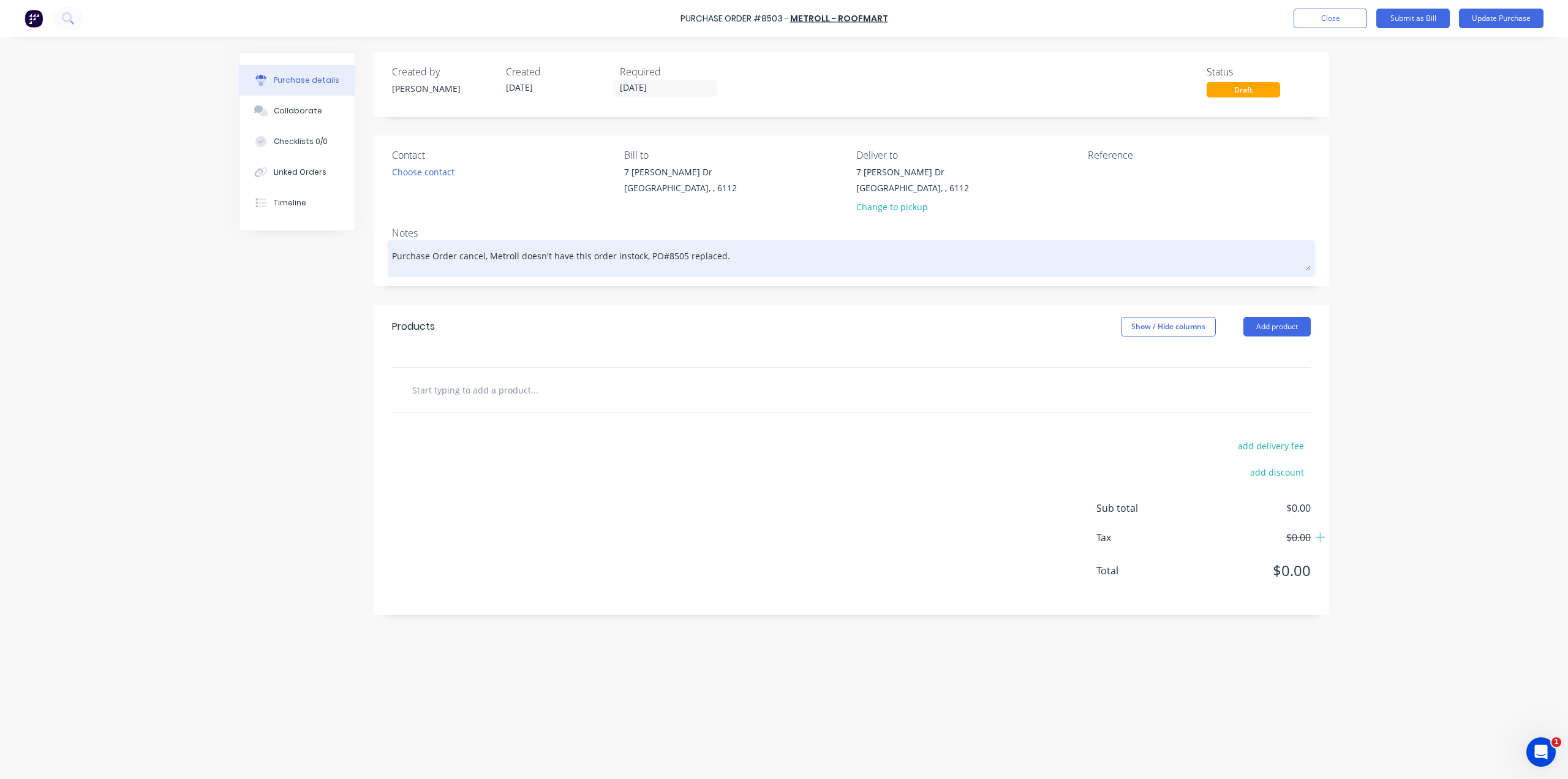
drag, startPoint x: 587, startPoint y: 256, endPoint x: 608, endPoint y: 254, distance: 21.1
click at [608, 254] on textarea "Purchase Order cancel, Metroll doesn't have this order instock, PO#8505 replace…" at bounding box center [851, 257] width 919 height 27
click at [546, 252] on textarea "Purchase Order cancel, Metroll doesn't have this order instock, PO#8505 replace…" at bounding box center [851, 257] width 919 height 27
drag, startPoint x: 548, startPoint y: 254, endPoint x: 638, endPoint y: 249, distance: 90.1
click at [638, 249] on textarea "Purchase Order cancel, Metroll doesn't have this order instock, PO#8505 replace…" at bounding box center [851, 257] width 919 height 27
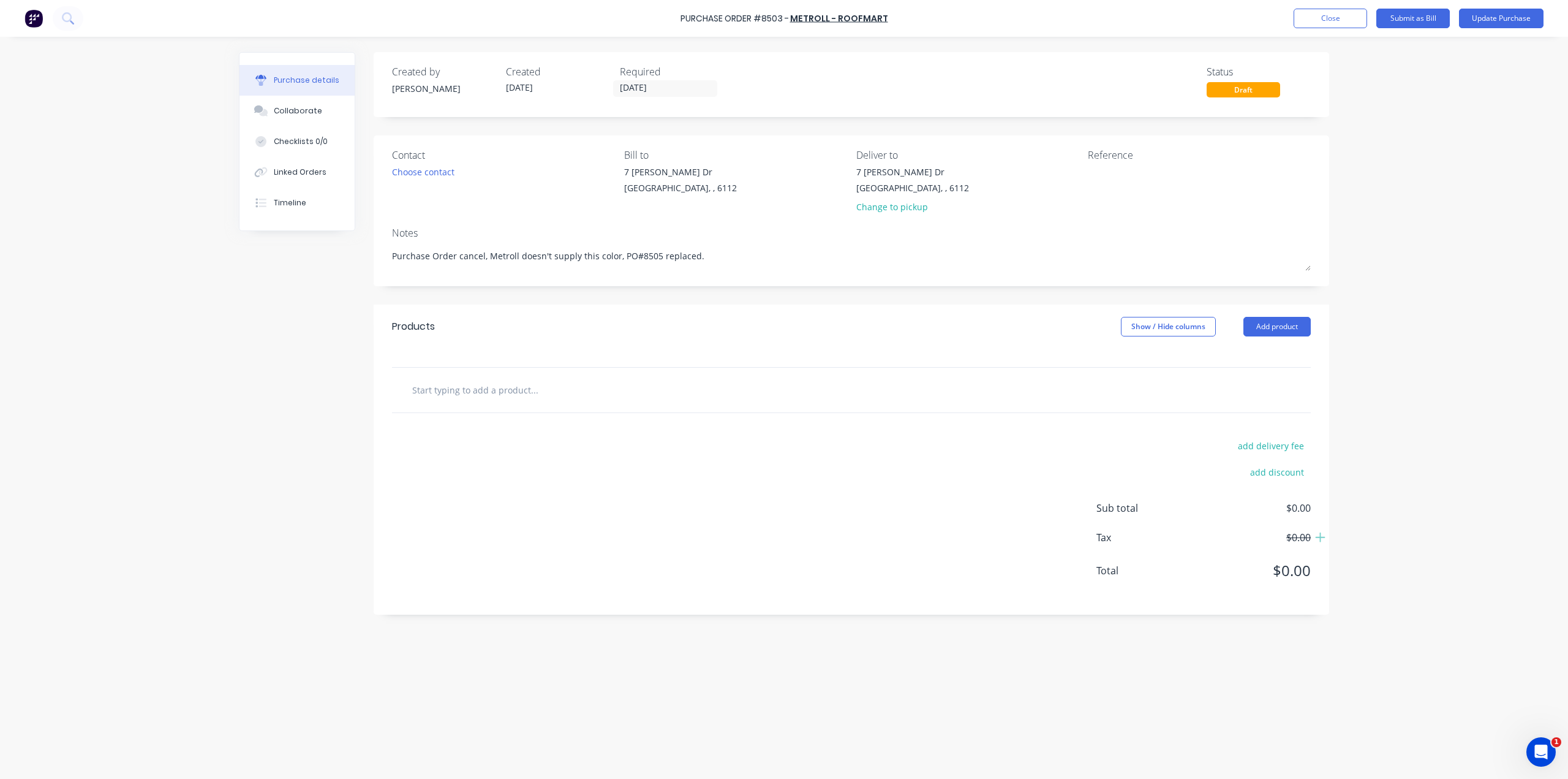
click at [715, 296] on div "Created by Bob Created 25/08/25 Required 25/08/25 Status Draft Contact Choose c…" at bounding box center [851, 333] width 955 height 563
click at [770, 316] on div "Products Show / Hide columns Add product" at bounding box center [851, 326] width 955 height 44
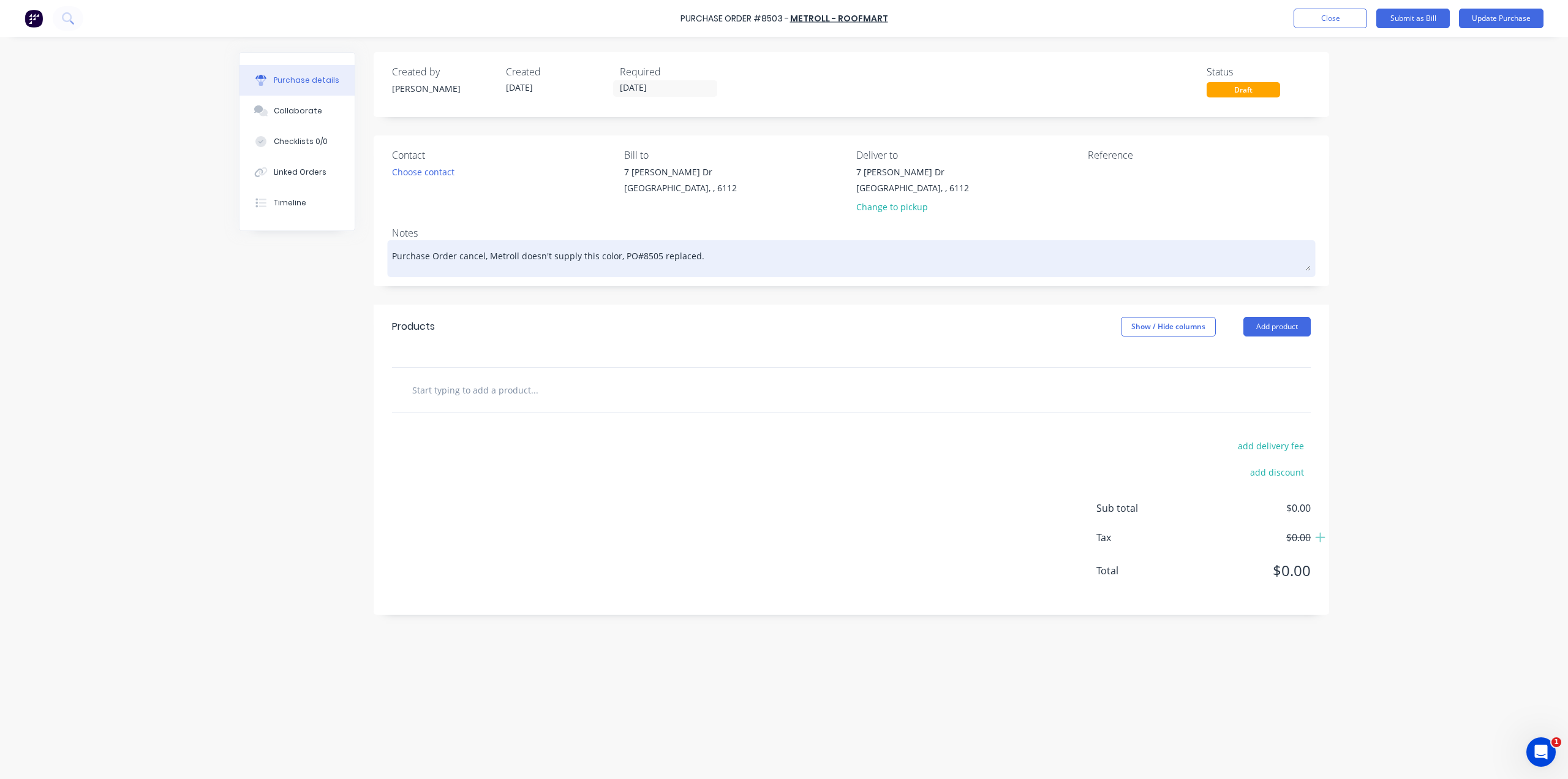
click at [618, 255] on textarea "Purchase Order cancel, Metroll doesn't supply this color, PO#8505 replaced." at bounding box center [851, 257] width 919 height 27
drag, startPoint x: 703, startPoint y: 257, endPoint x: 712, endPoint y: 254, distance: 9.5
click at [712, 254] on textarea "Purchase Order cancel, Metroll doesn't supply this color, use PO#8505 insteaded." at bounding box center [851, 257] width 919 height 27
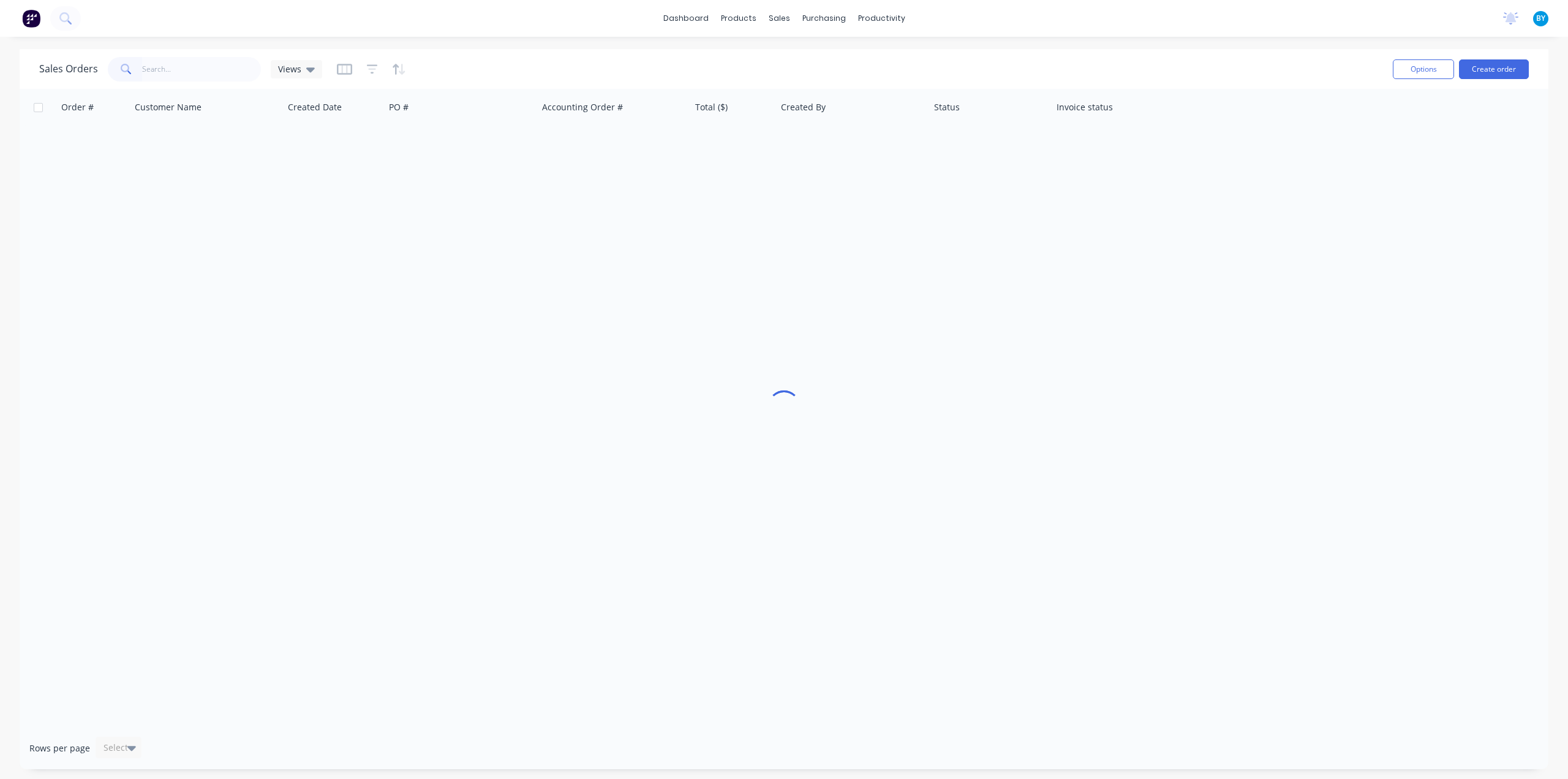
click at [206, 67] on input "text" at bounding box center [202, 69] width 119 height 24
type input "48317"
drag, startPoint x: 469, startPoint y: 312, endPoint x: 400, endPoint y: 264, distance: 84.1
click at [465, 311] on div "Order # Customer Name Created Date PO # Accounting Order # Total ($) Created By…" at bounding box center [784, 408] width 1529 height 638
drag, startPoint x: 355, startPoint y: 353, endPoint x: 358, endPoint y: 321, distance: 32.1
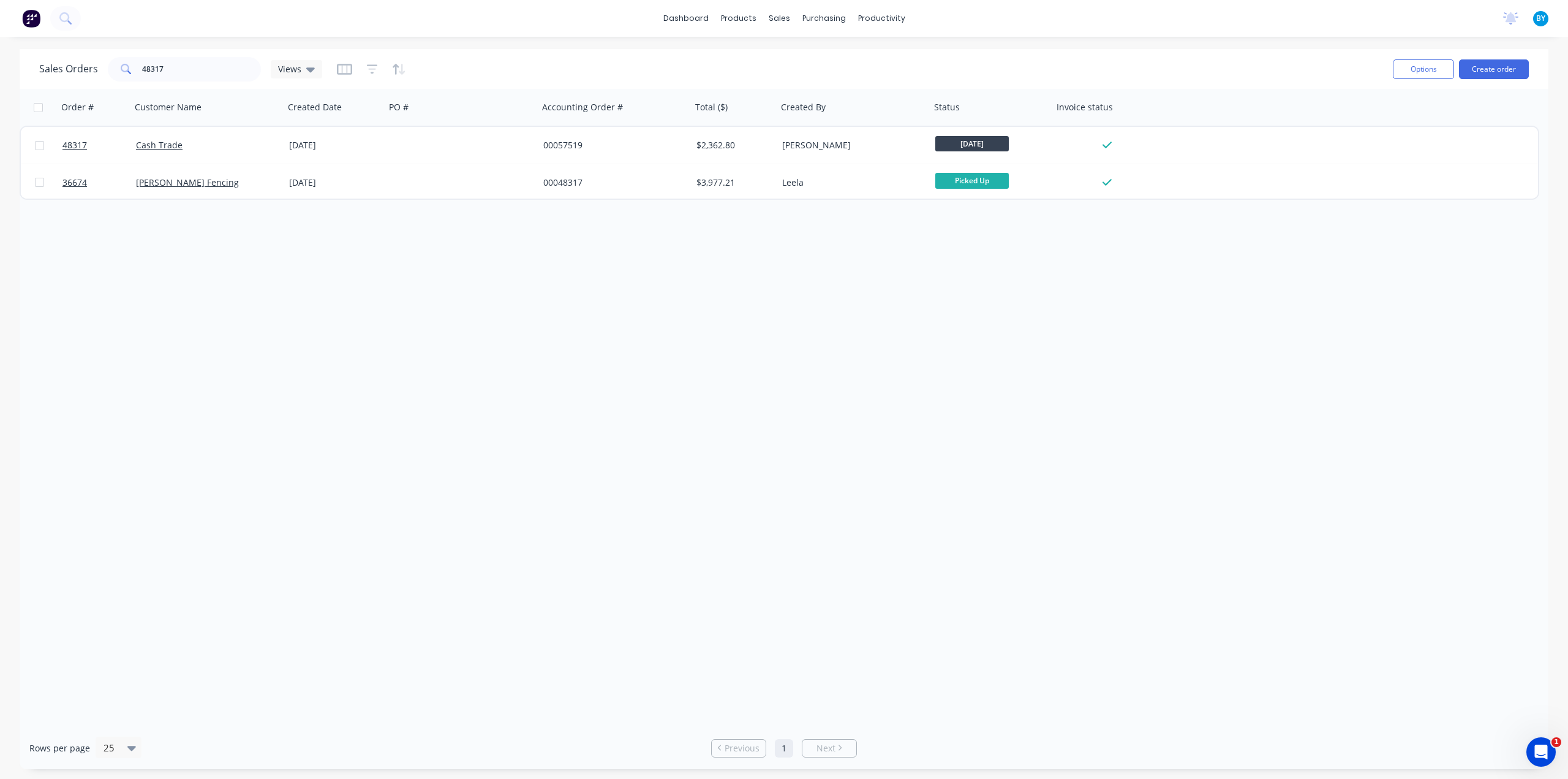
click at [358, 359] on div "Order # Customer Name Created Date PO # Accounting Order # Total ($) Created By…" at bounding box center [784, 408] width 1529 height 638
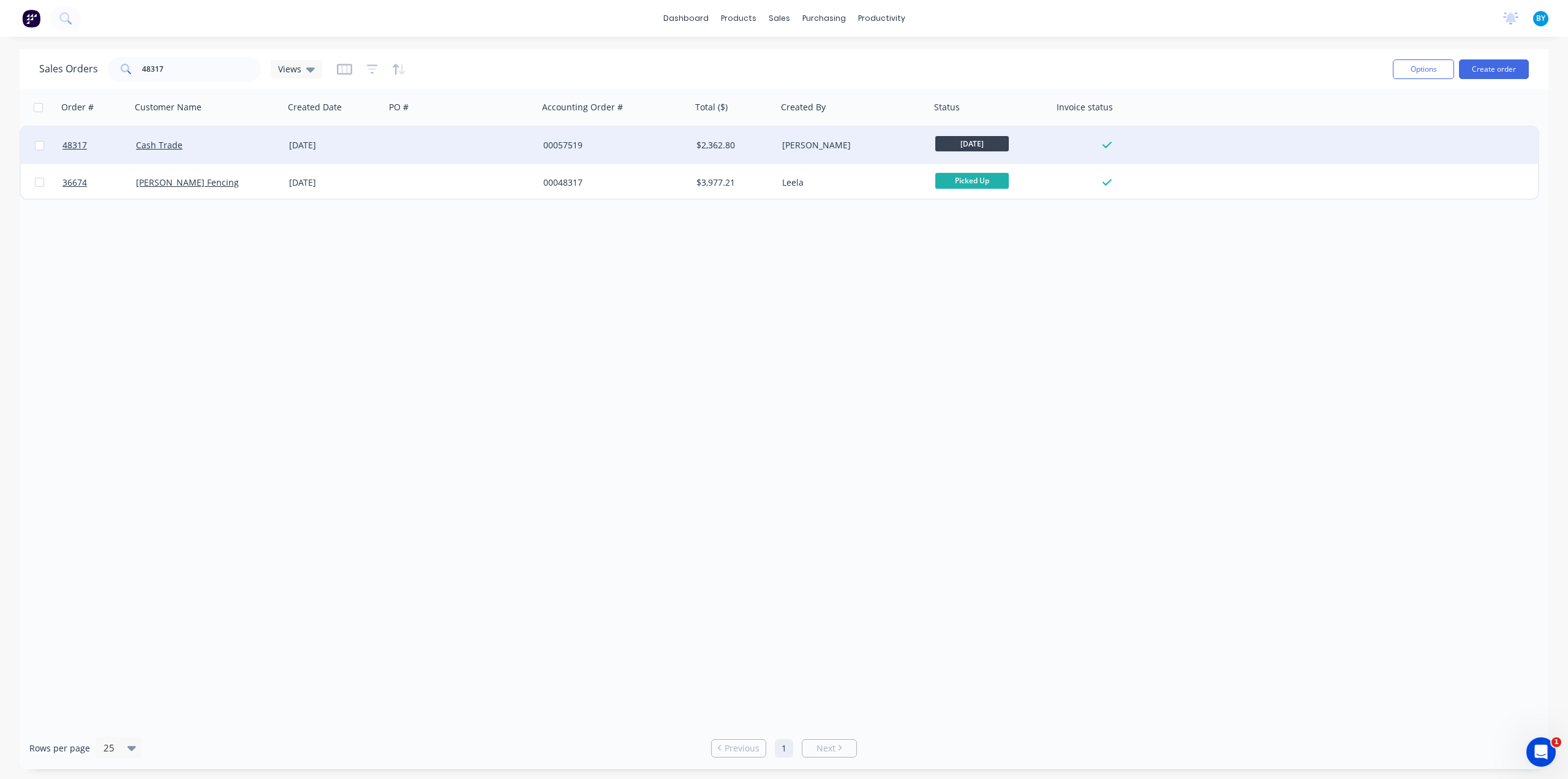
click at [463, 142] on div at bounding box center [462, 145] width 153 height 37
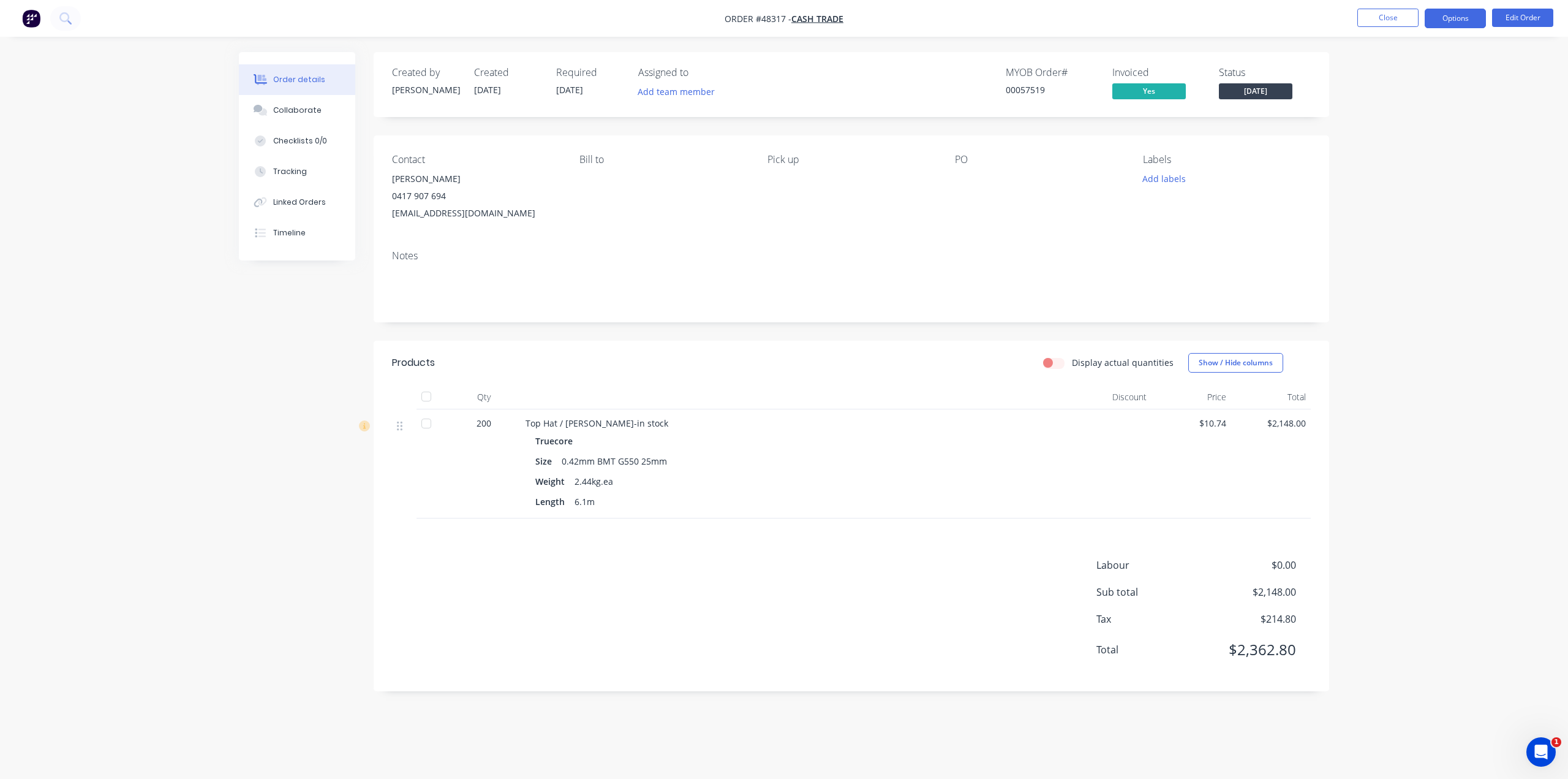
click at [1457, 18] on button "Options" at bounding box center [1455, 19] width 62 height 20
click at [1429, 170] on div "Delivery Docket" at bounding box center [1418, 172] width 112 height 18
click at [1429, 124] on div "Without pricing" at bounding box center [1418, 123] width 112 height 18
click at [1027, 266] on div "Notes" at bounding box center [851, 281] width 955 height 82
click at [1457, 12] on button "Options" at bounding box center [1455, 19] width 62 height 20
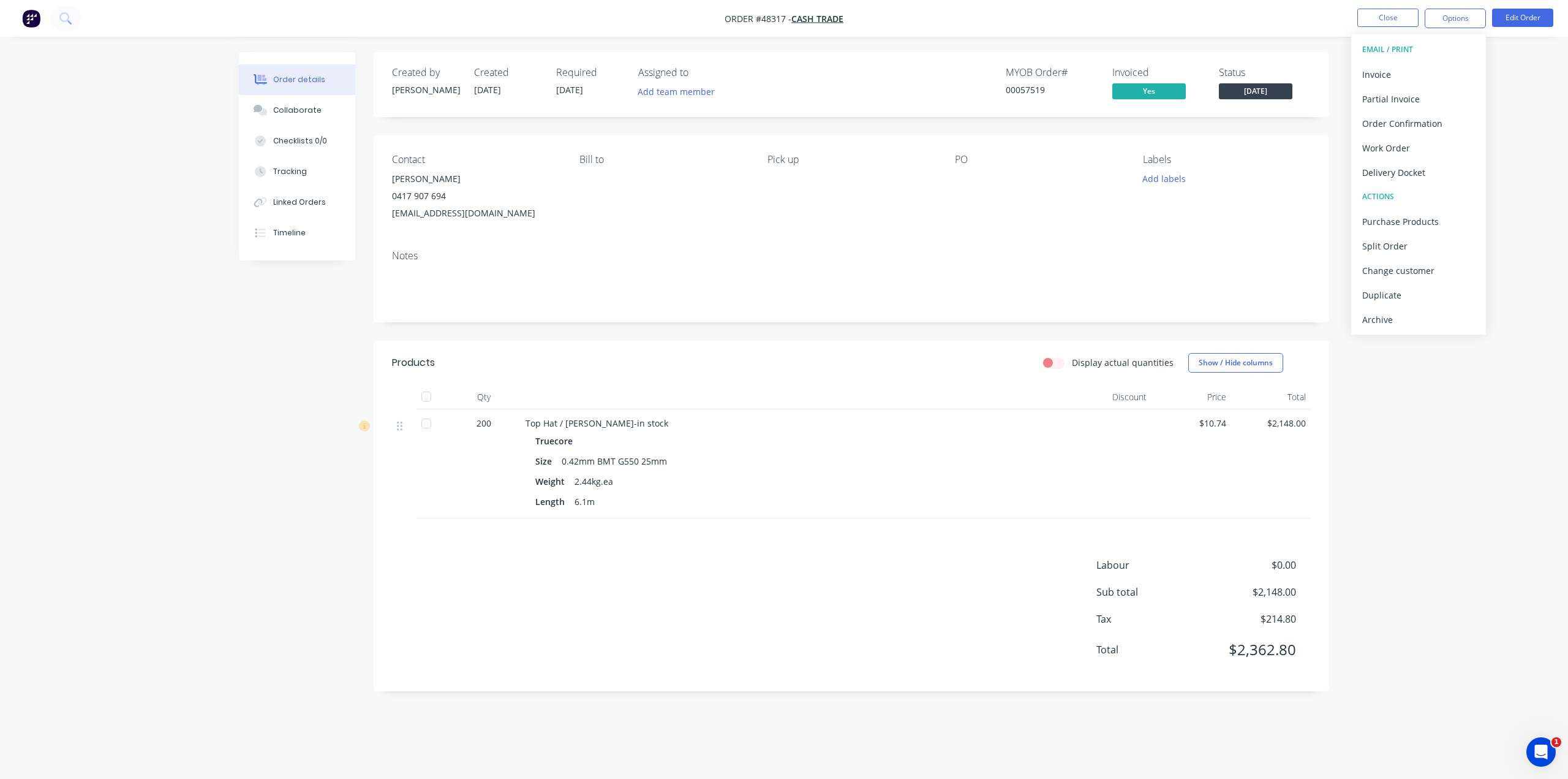
drag, startPoint x: 1243, startPoint y: 211, endPoint x: 1252, endPoint y: 162, distance: 49.8
click at [1242, 211] on div "Labels Add labels" at bounding box center [1227, 187] width 168 height 68
click at [1270, 95] on span "[DATE]" at bounding box center [1255, 91] width 73 height 16
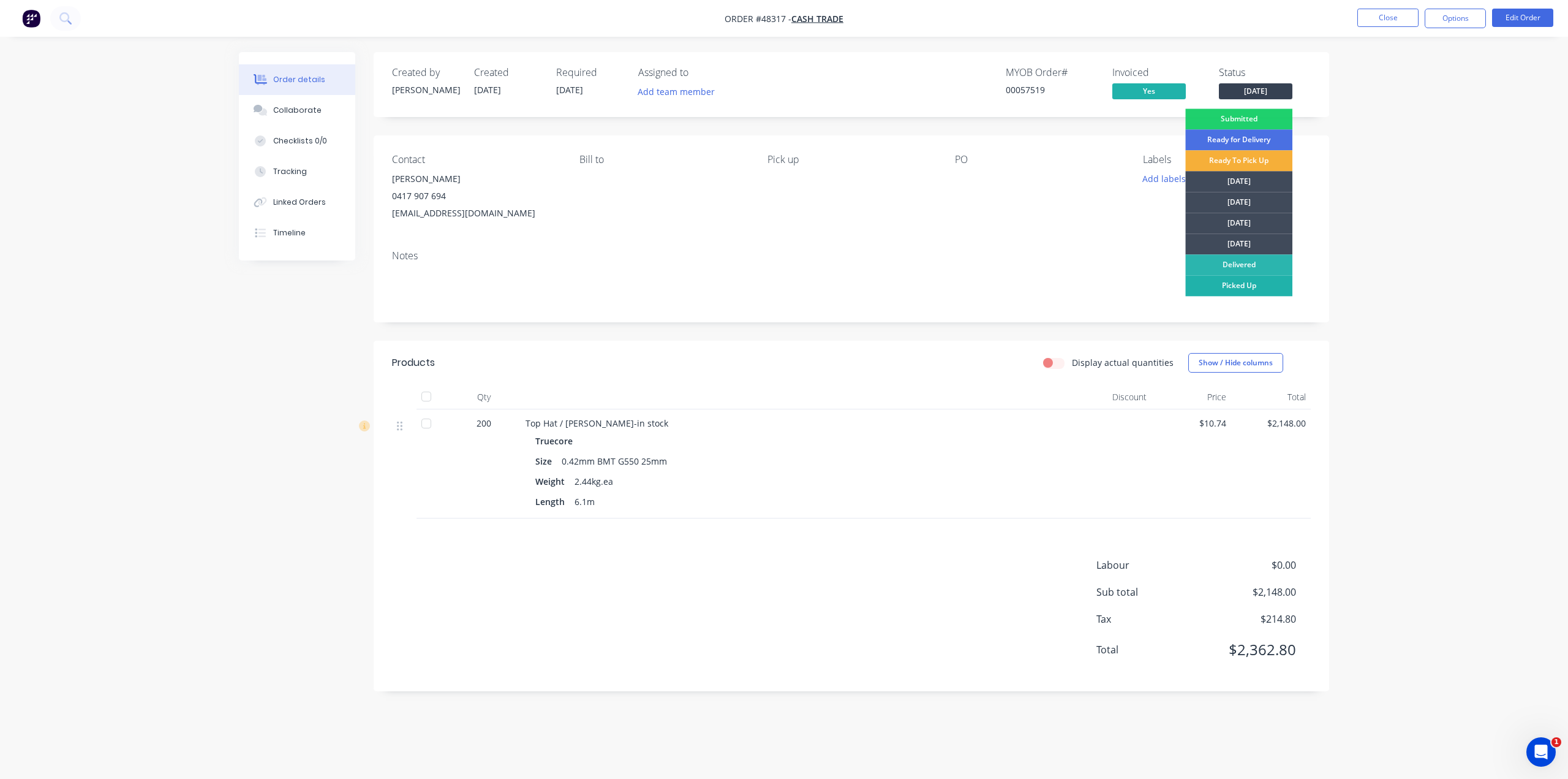
click at [1248, 289] on div "Picked Up" at bounding box center [1239, 285] width 107 height 21
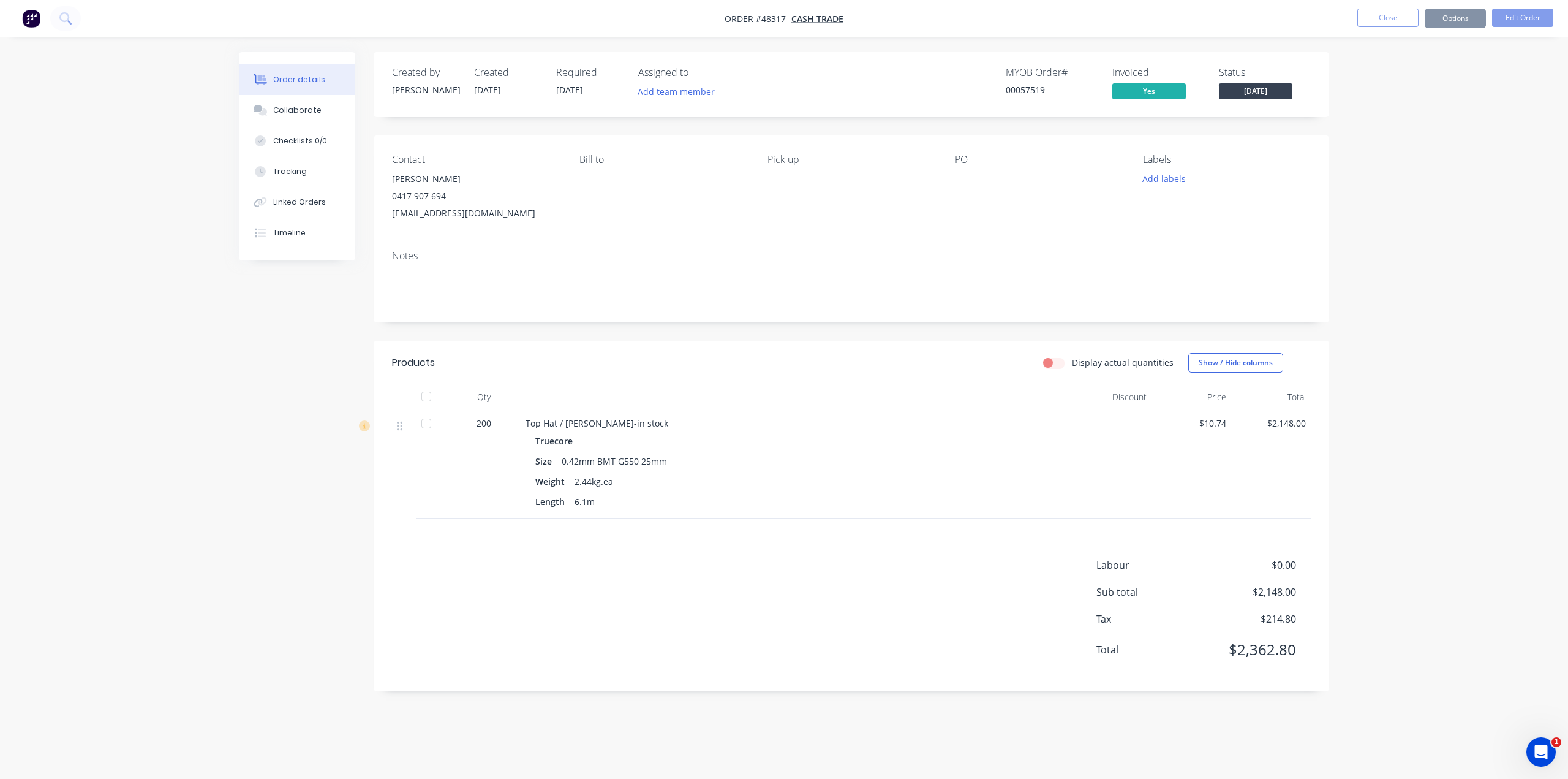
click at [1485, 276] on div "Order details Collaborate Checklists 0/0 Tracking Linked Orders Timeline Order …" at bounding box center [784, 389] width 1568 height 779
click at [27, 21] on img "button" at bounding box center [31, 19] width 19 height 19
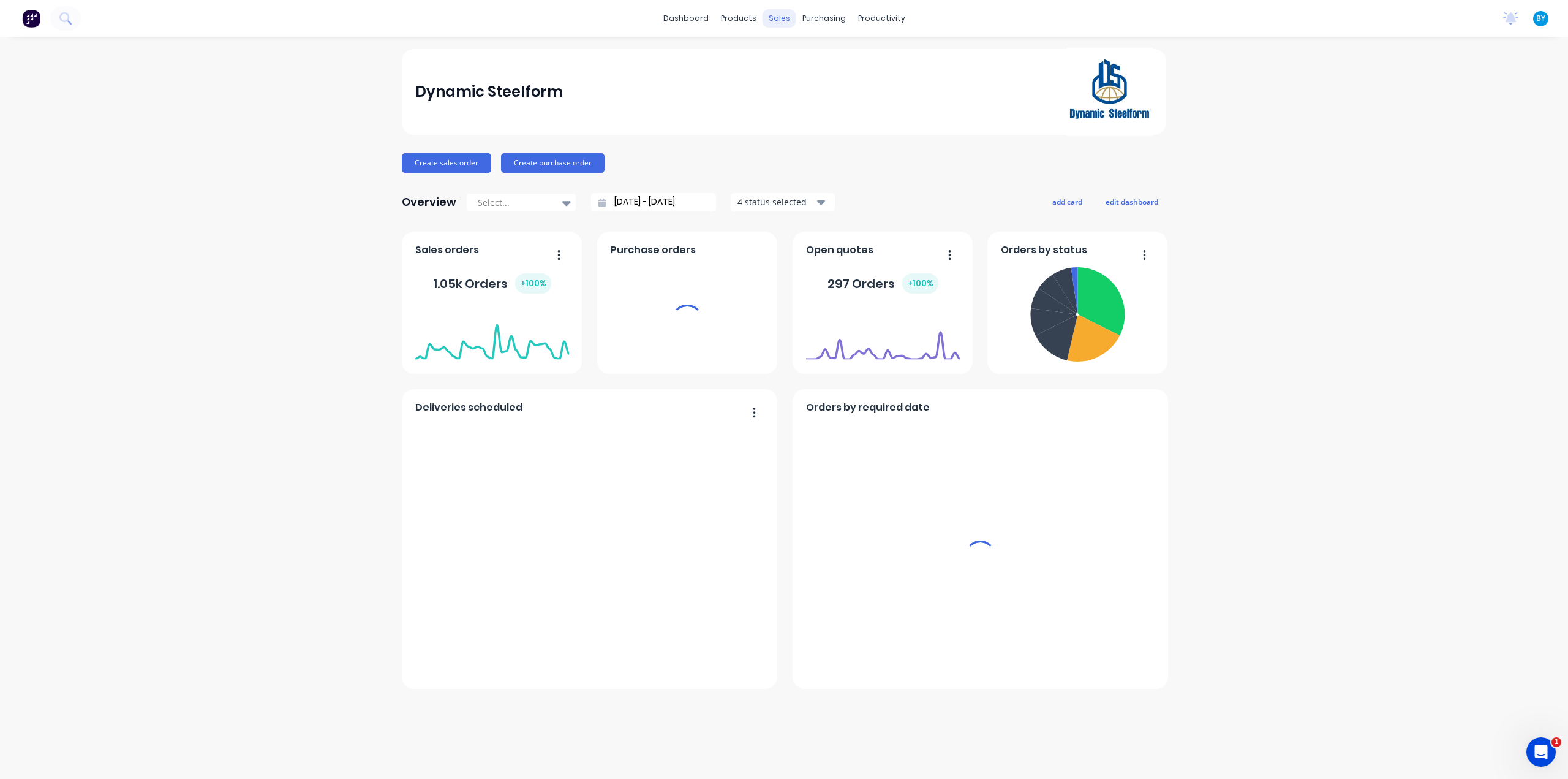
click at [779, 21] on div "sales" at bounding box center [779, 19] width 34 height 19
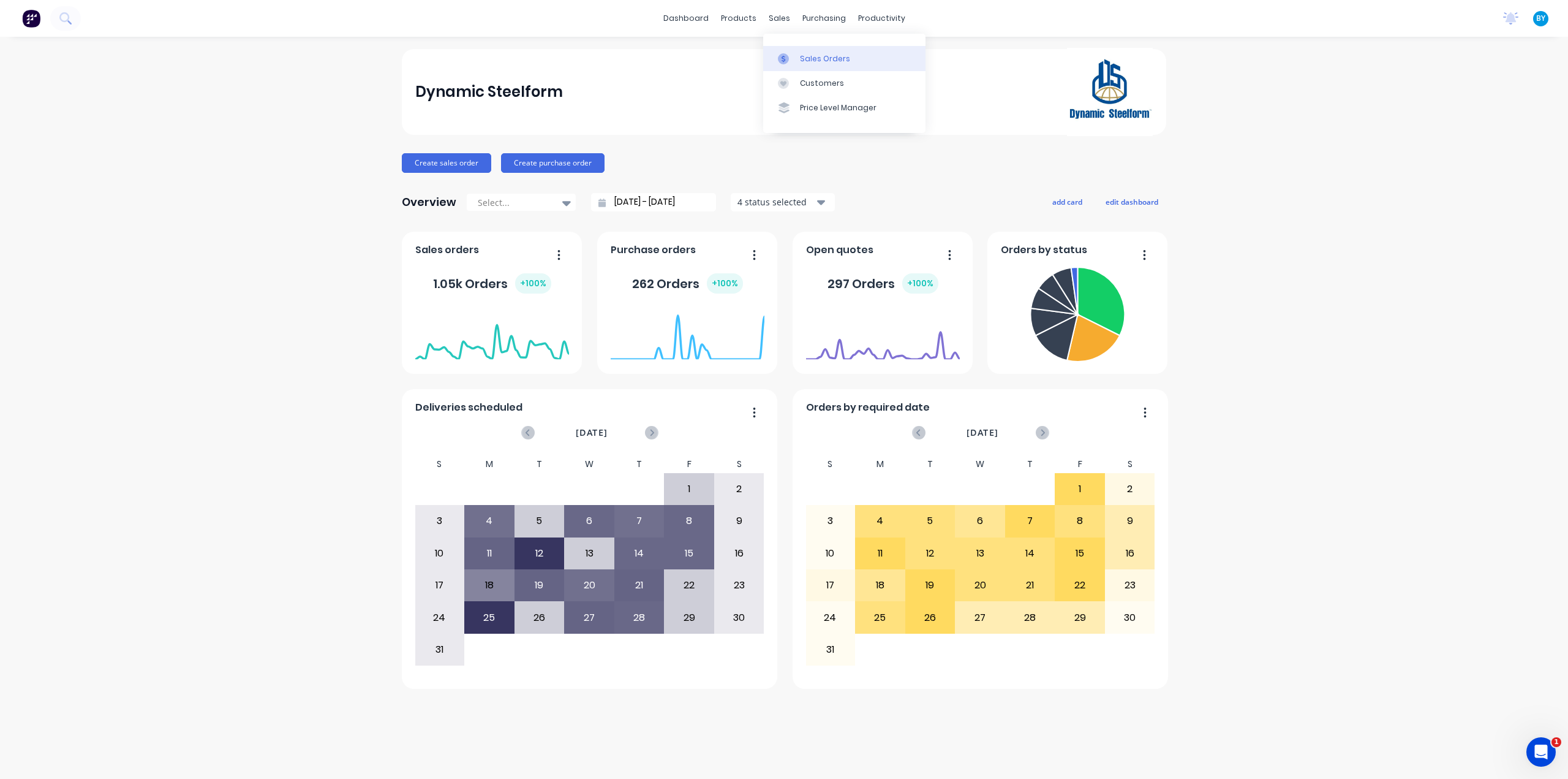
click at [800, 52] on link "Sales Orders" at bounding box center [844, 58] width 162 height 24
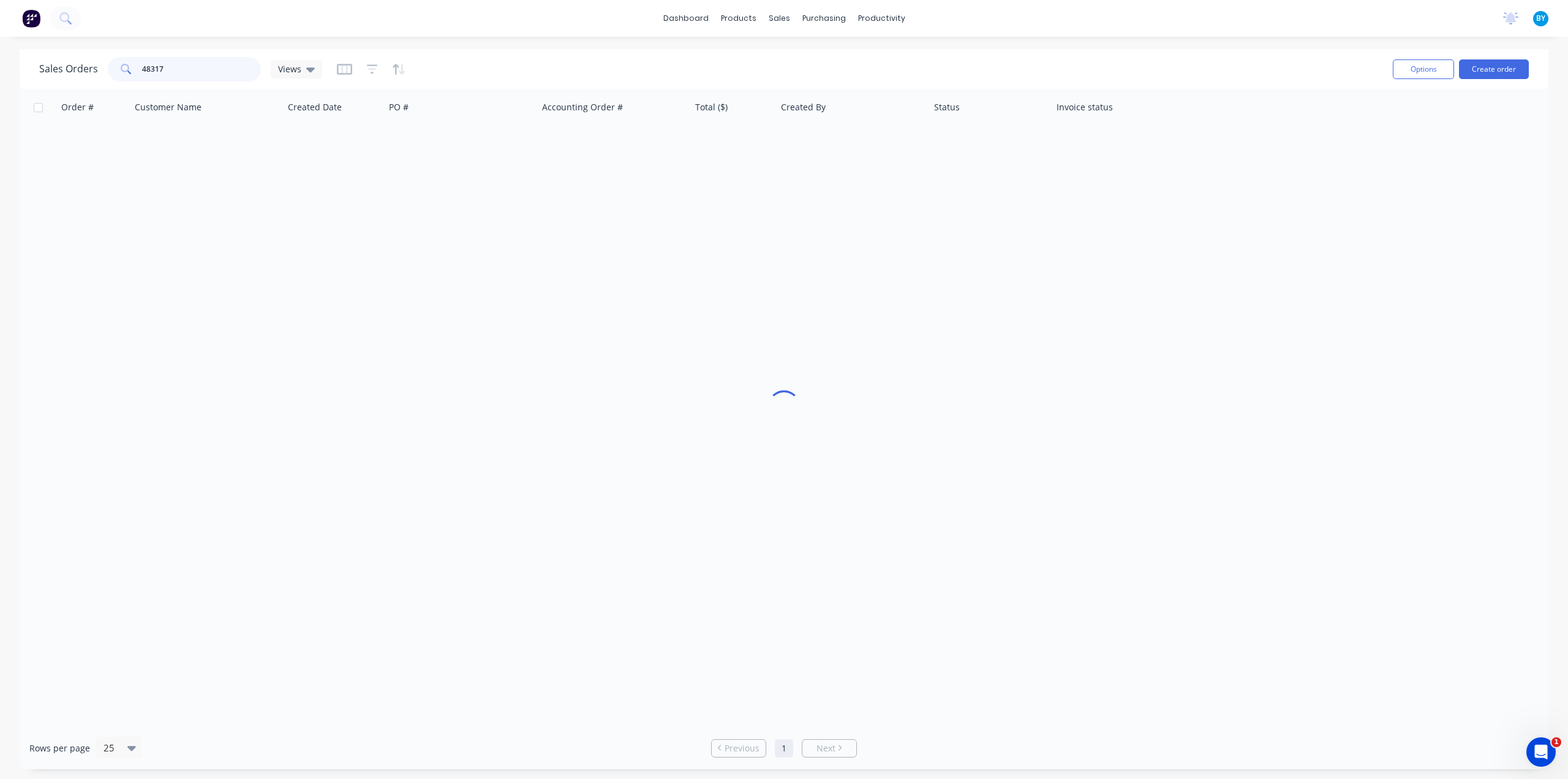
drag, startPoint x: 189, startPoint y: 74, endPoint x: 19, endPoint y: 70, distance: 170.0
click at [19, 70] on div "Sales Orders 48317 Views Options Create order Order # Customer Name Created Dat…" at bounding box center [784, 409] width 1568 height 720
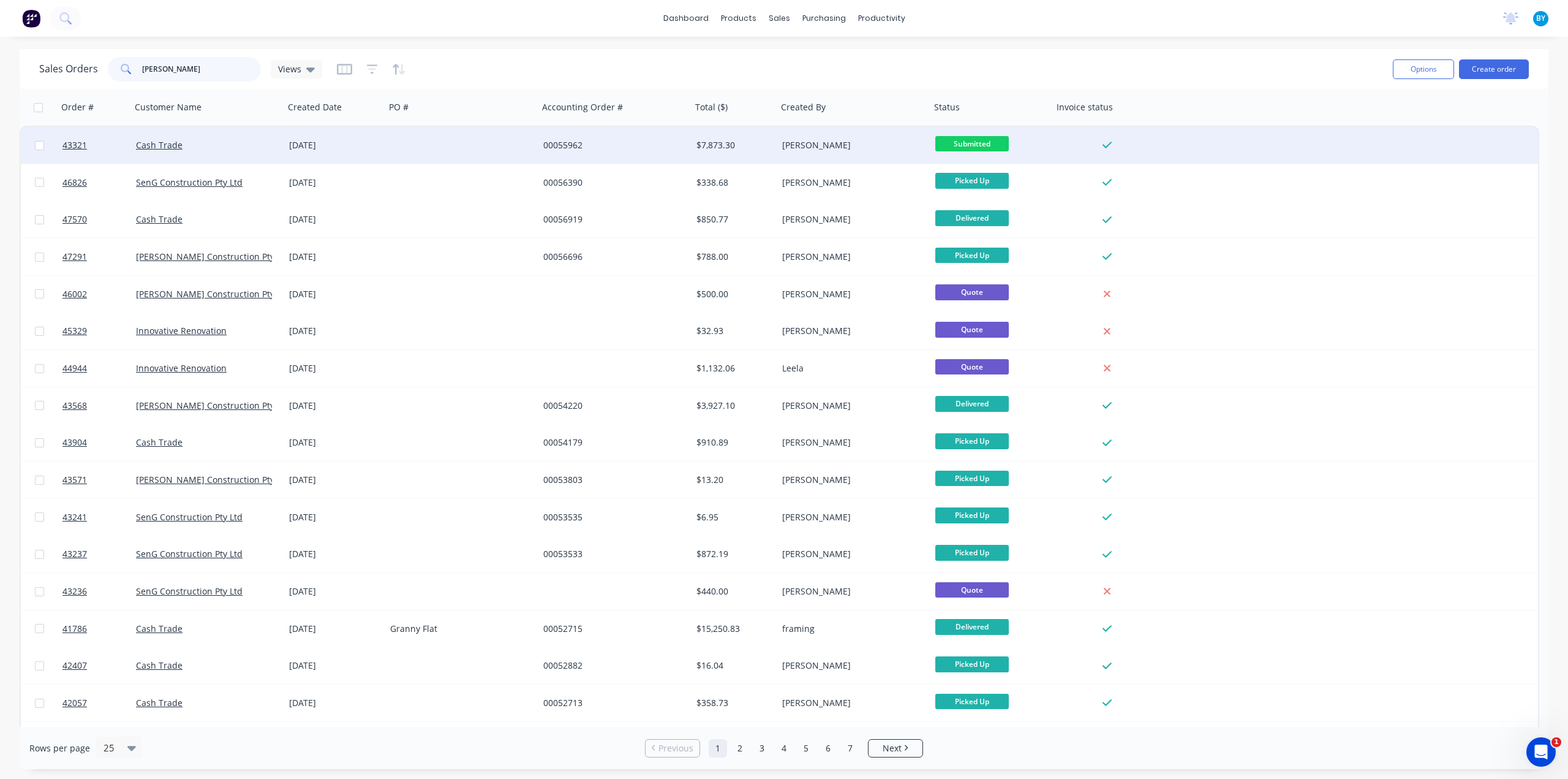
type input "huang"
click at [213, 144] on div "Cash Trade" at bounding box center [204, 145] width 136 height 12
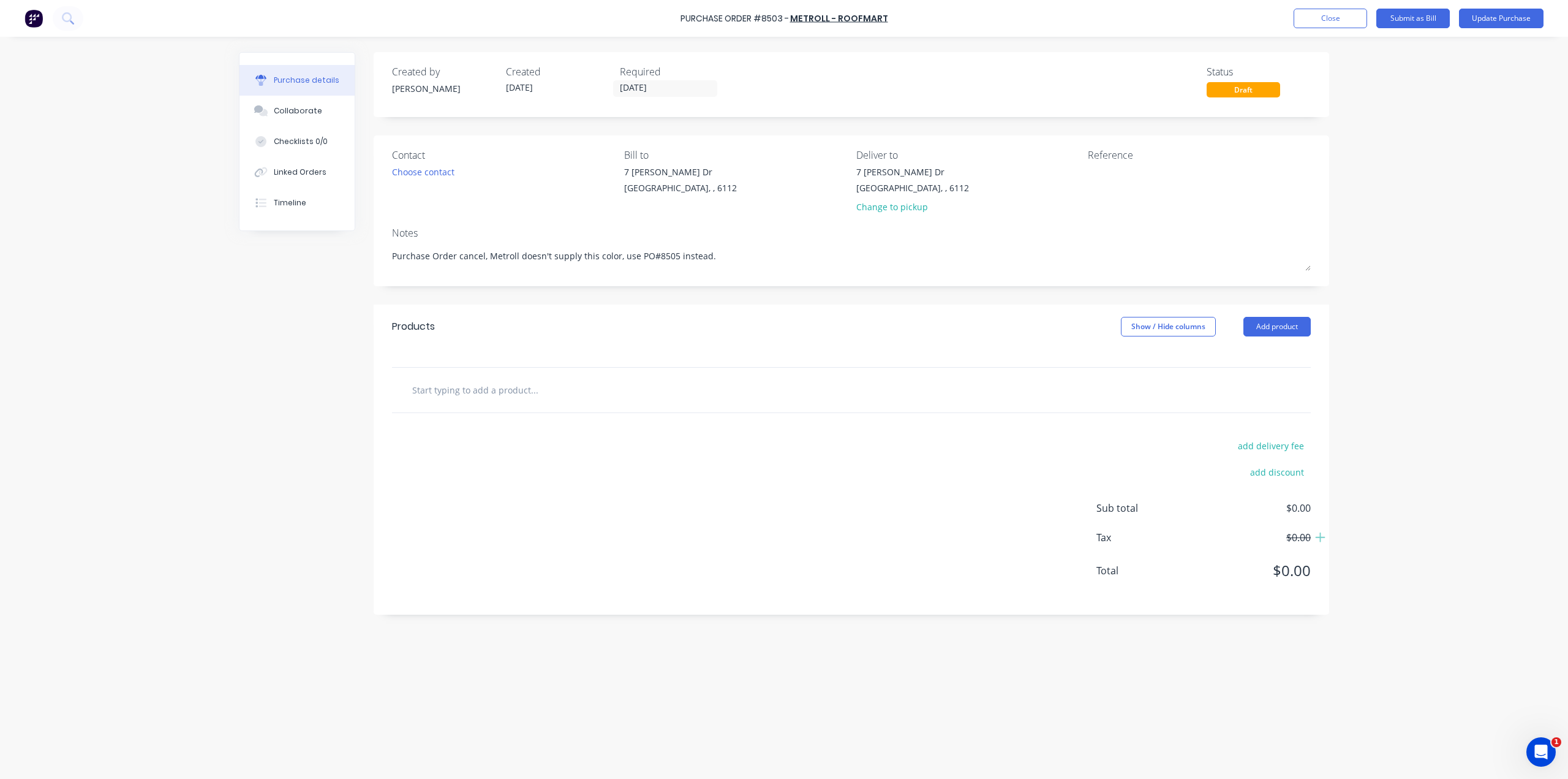
type textarea "x"
click at [39, 16] on img at bounding box center [34, 19] width 19 height 19
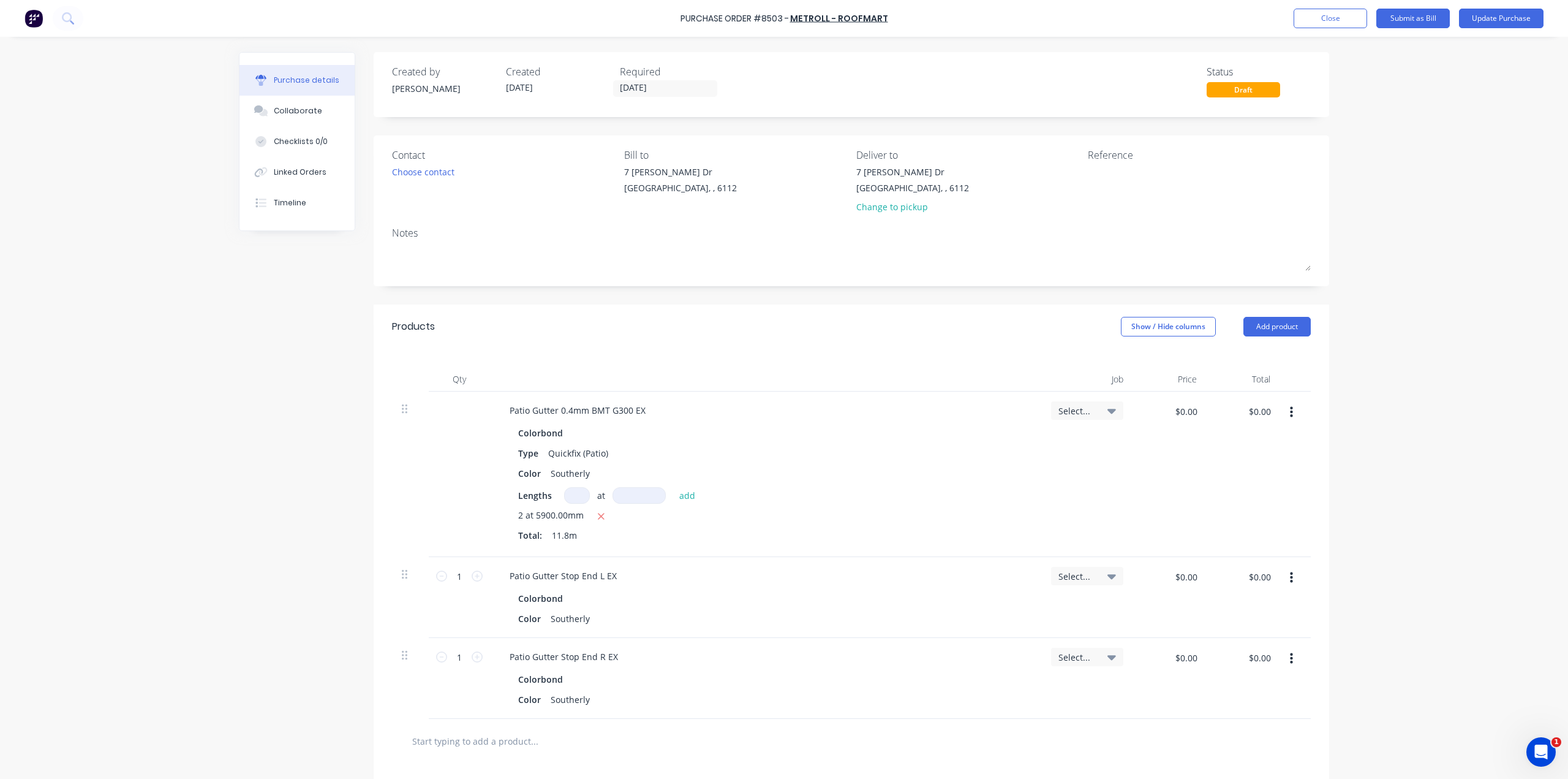
click at [41, 20] on img at bounding box center [34, 19] width 19 height 19
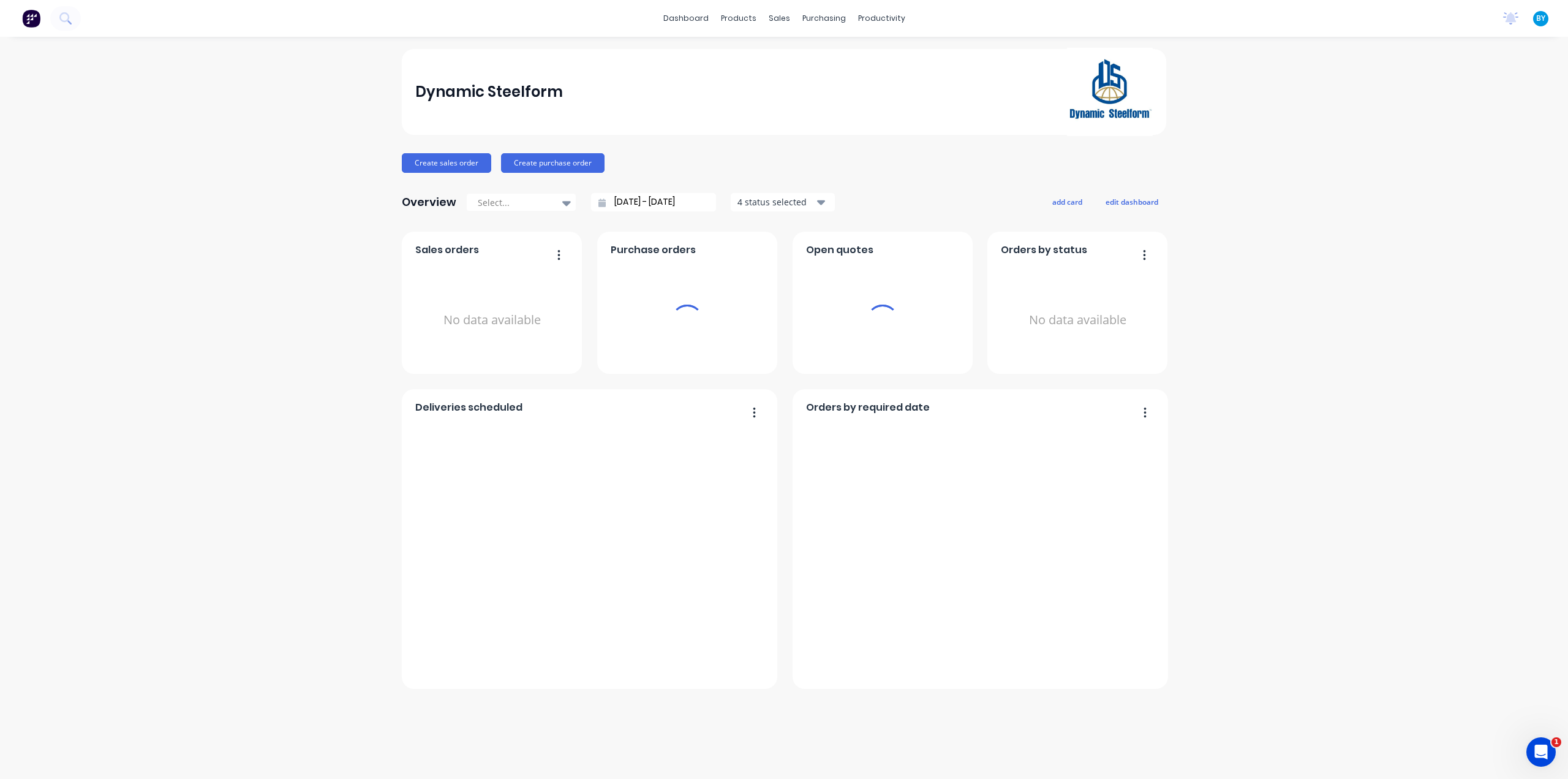
click at [782, 16] on div "sales" at bounding box center [779, 19] width 34 height 19
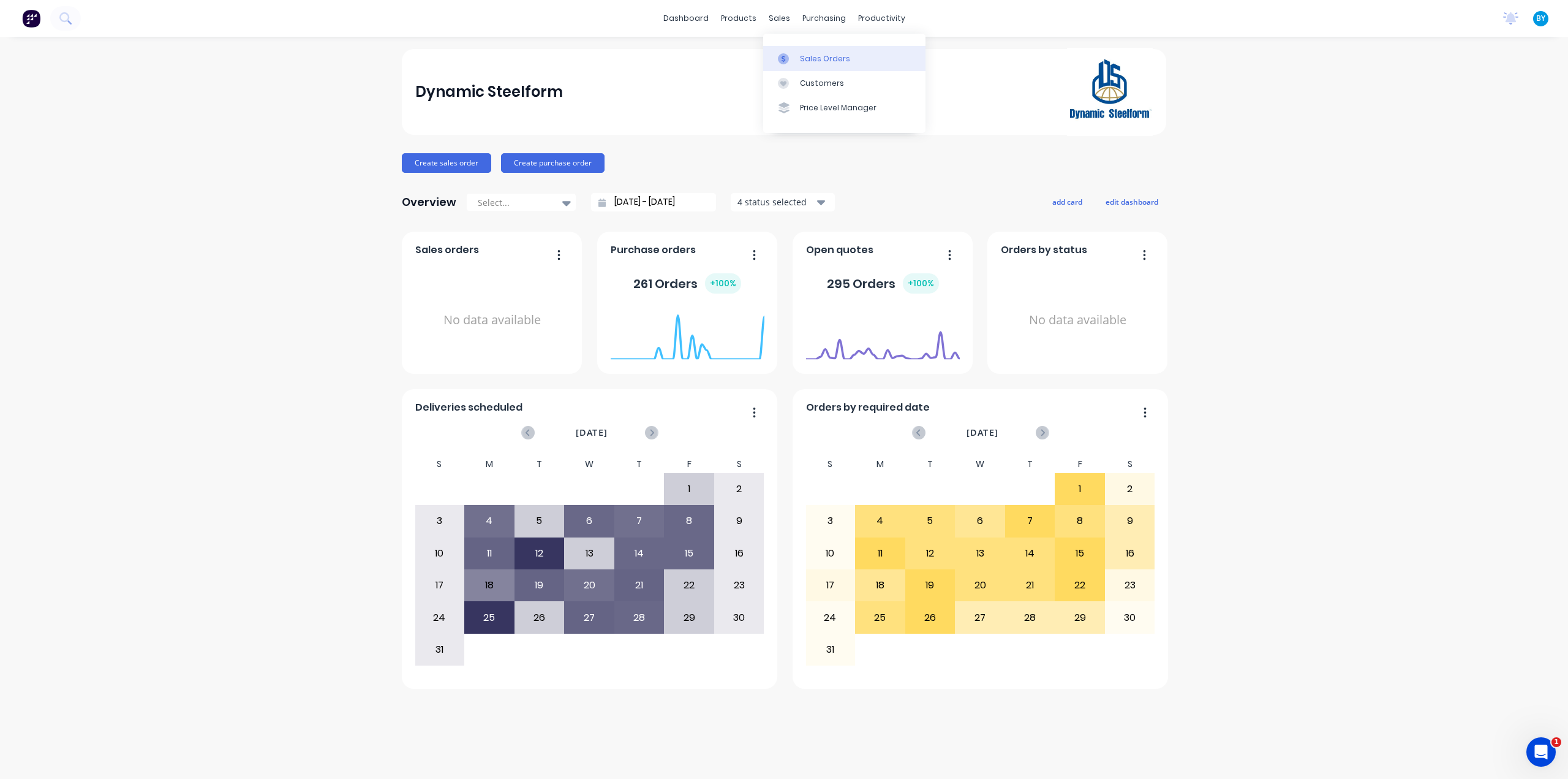
click at [798, 59] on link "Sales Orders" at bounding box center [844, 58] width 162 height 24
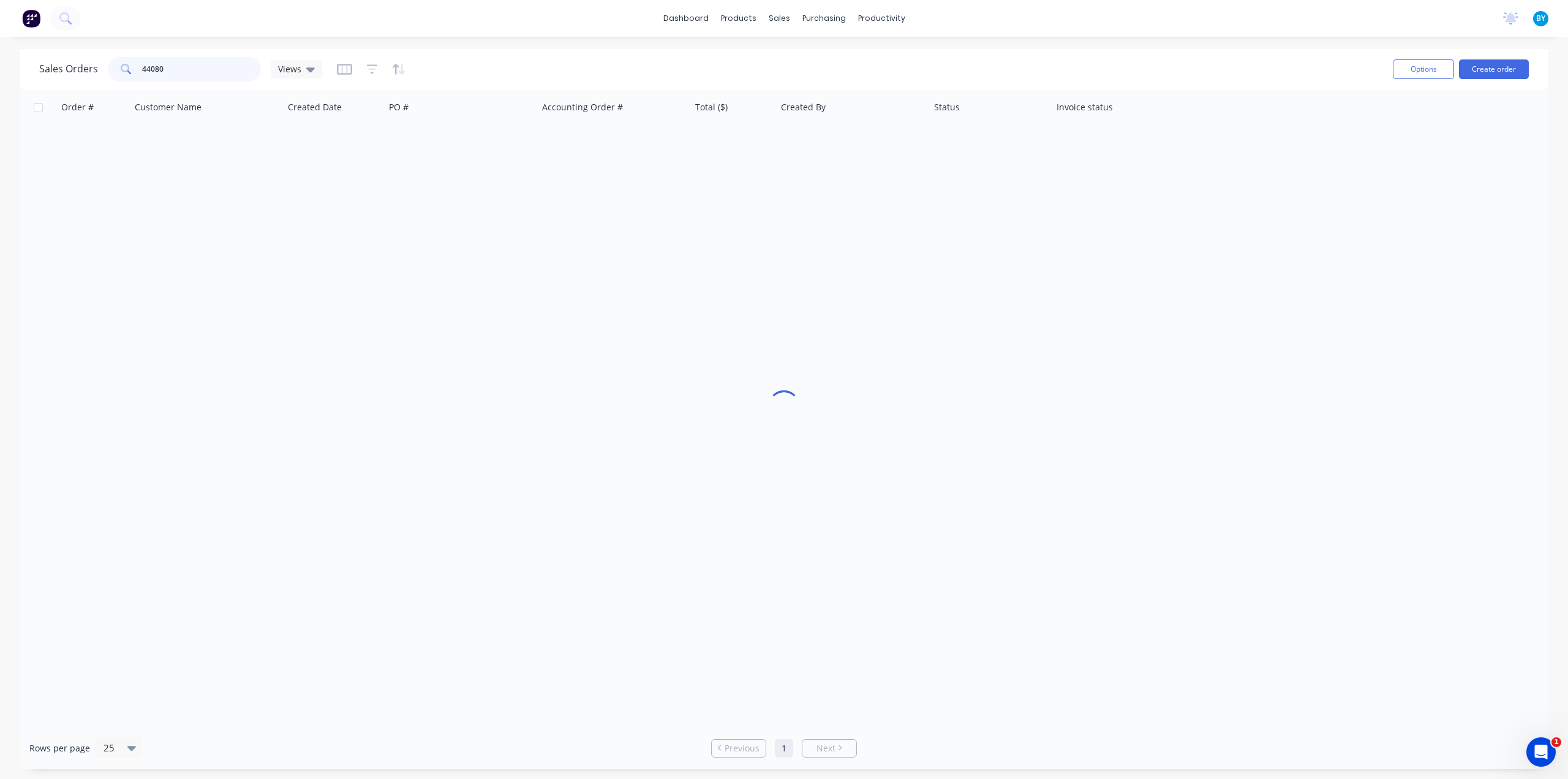
click at [131, 63] on div "44080" at bounding box center [184, 69] width 153 height 24
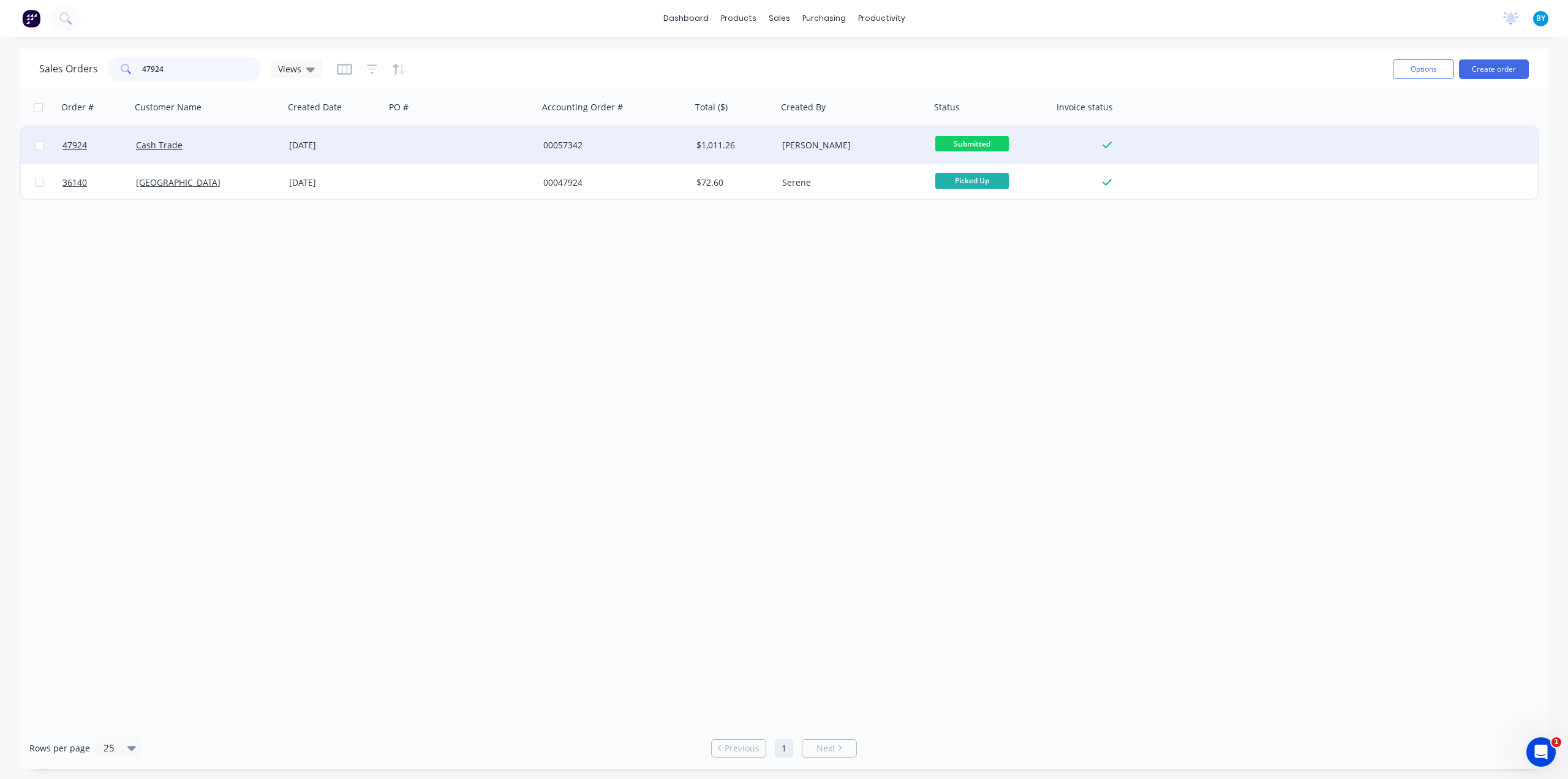
type input "47924"
click at [233, 149] on div "Cash Trade" at bounding box center [204, 145] width 136 height 12
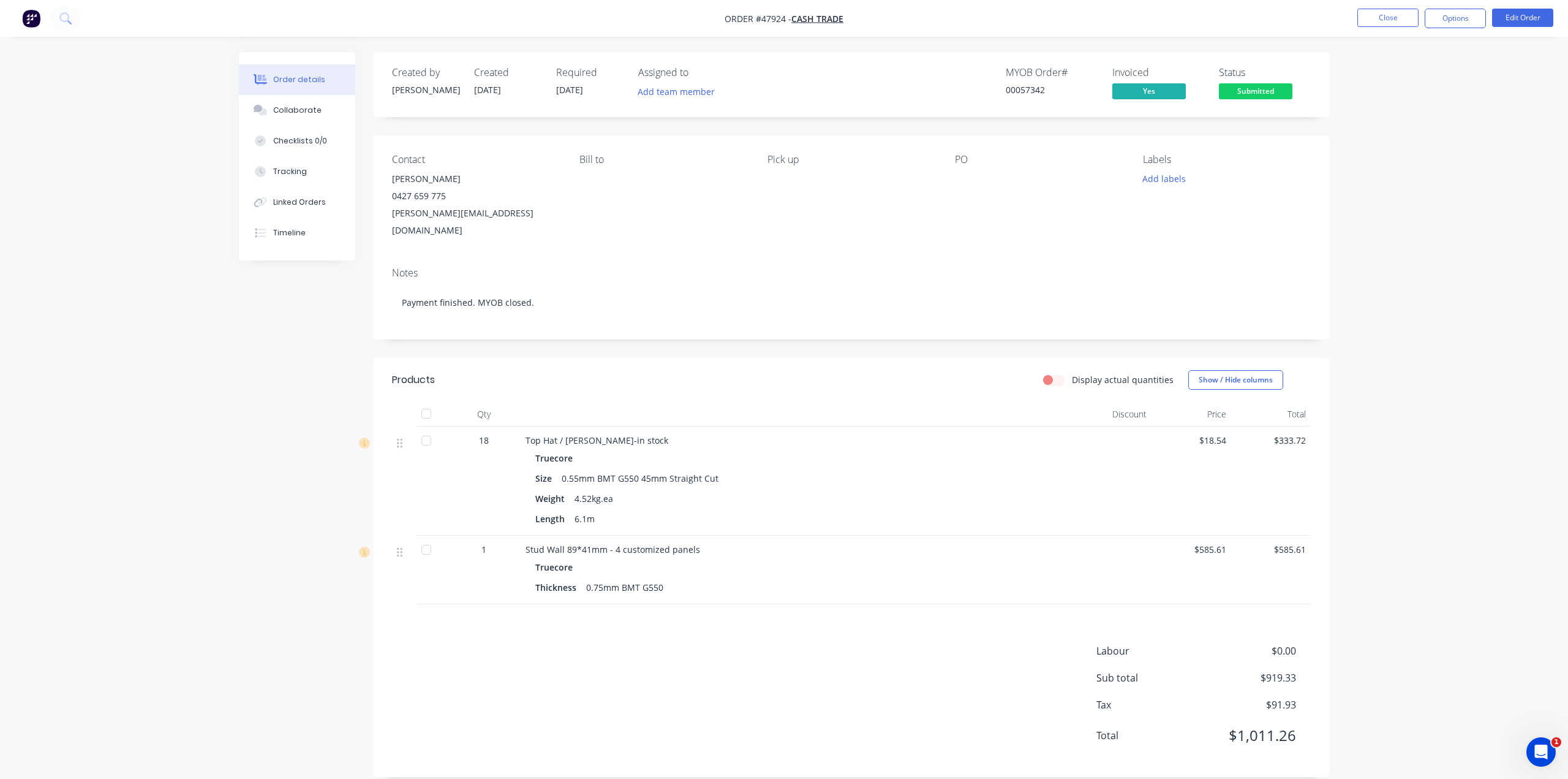
click at [838, 673] on div "Labour $0.00 Sub total $919.33 Tax $91.93 Total $1,011.26" at bounding box center [851, 701] width 919 height 115
click at [241, 384] on div "Created by [PERSON_NAME] Created [DATE] Required [DATE] Assigned to Add team me…" at bounding box center [784, 423] width 1090 height 743
click at [734, 213] on div "Bill to" at bounding box center [663, 196] width 168 height 85
click at [945, 219] on div "Contact [PERSON_NAME] [PHONE_NUMBER] [PERSON_NAME][EMAIL_ADDRESS][DOMAIN_NAME] …" at bounding box center [851, 196] width 955 height 122
click at [1479, 12] on button "Options" at bounding box center [1455, 19] width 62 height 20
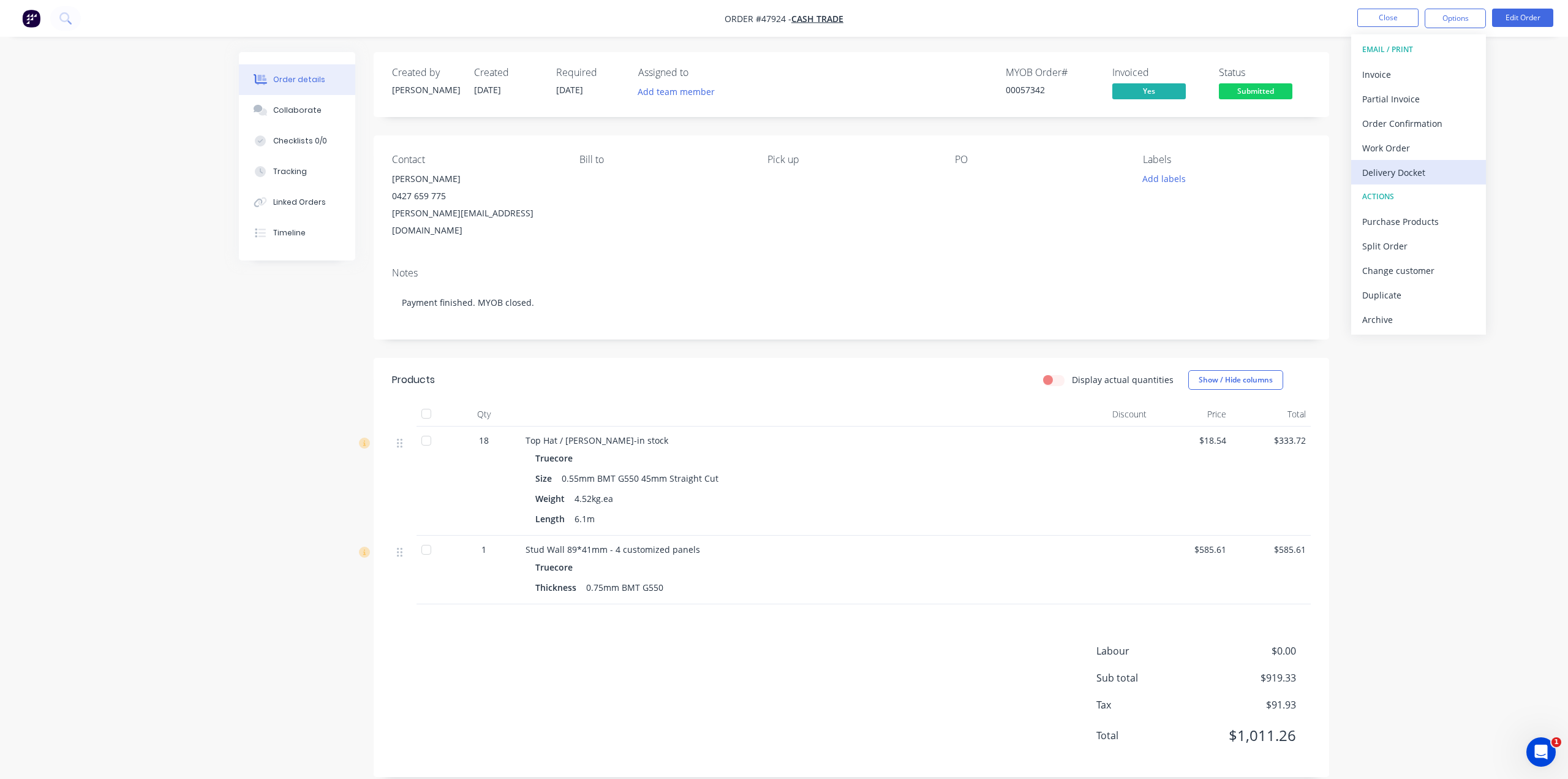
click at [1413, 166] on div "Delivery Docket" at bounding box center [1418, 172] width 112 height 18
click at [1444, 121] on div "Without pricing" at bounding box center [1418, 123] width 112 height 18
click at [1519, 21] on button "Edit Order" at bounding box center [1523, 18] width 62 height 19
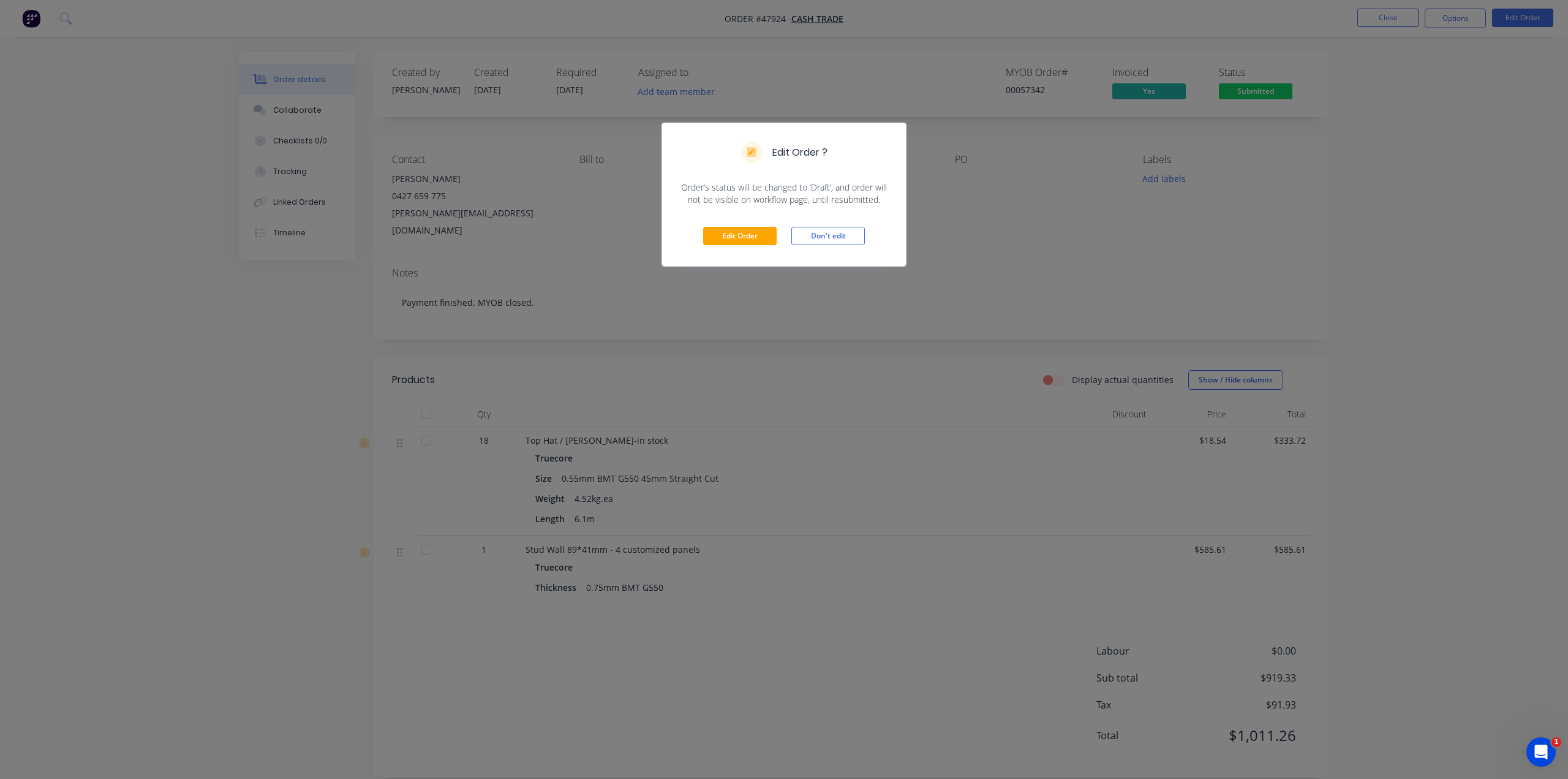
click at [728, 246] on div "Edit Order Don't edit" at bounding box center [784, 236] width 244 height 60
click at [738, 238] on button "Edit Order" at bounding box center [740, 236] width 73 height 19
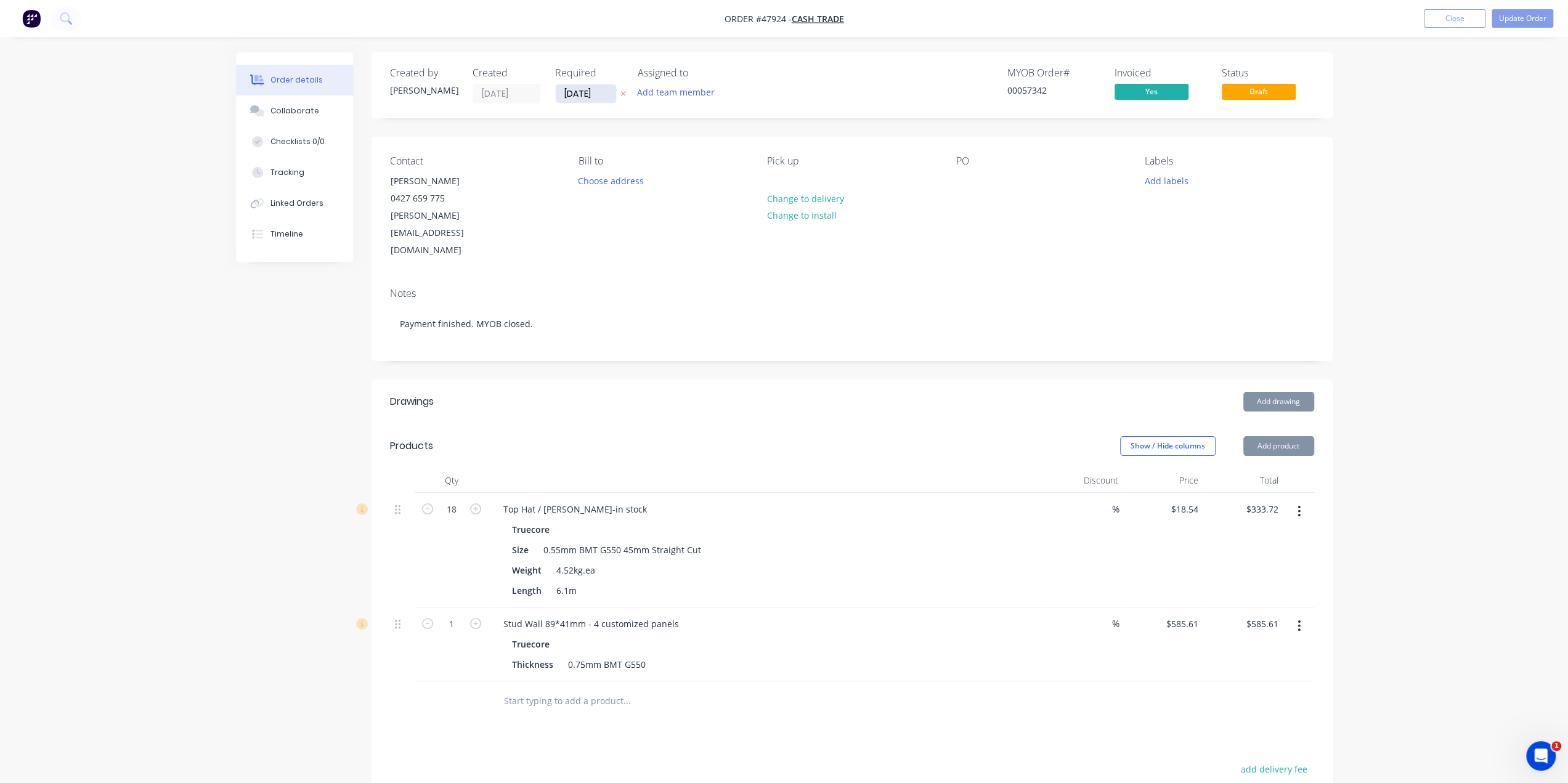
click at [581, 89] on input "29/08/25" at bounding box center [586, 94] width 61 height 19
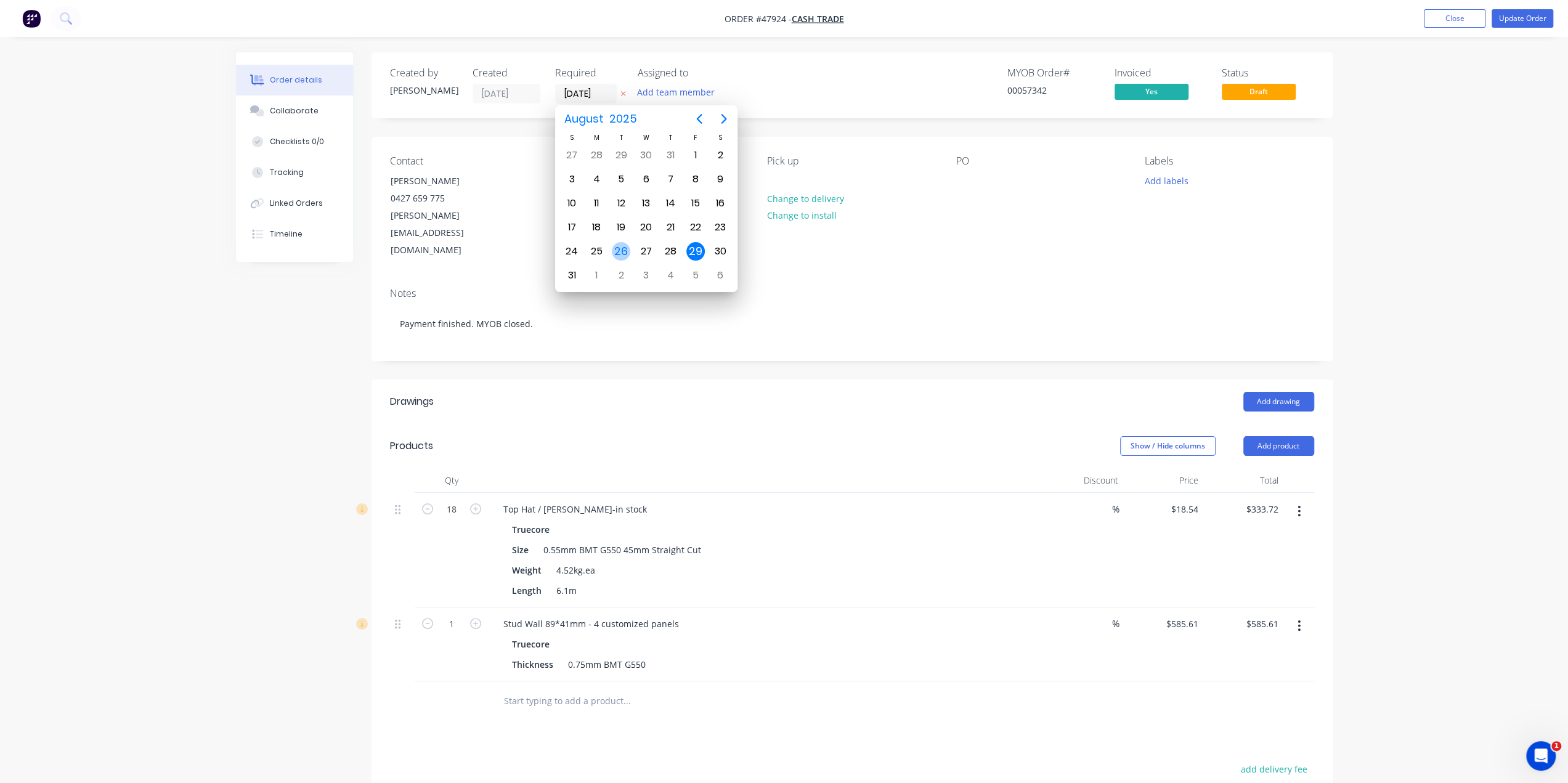
click at [623, 246] on div "26" at bounding box center [621, 251] width 19 height 19
type input "26/08/25"
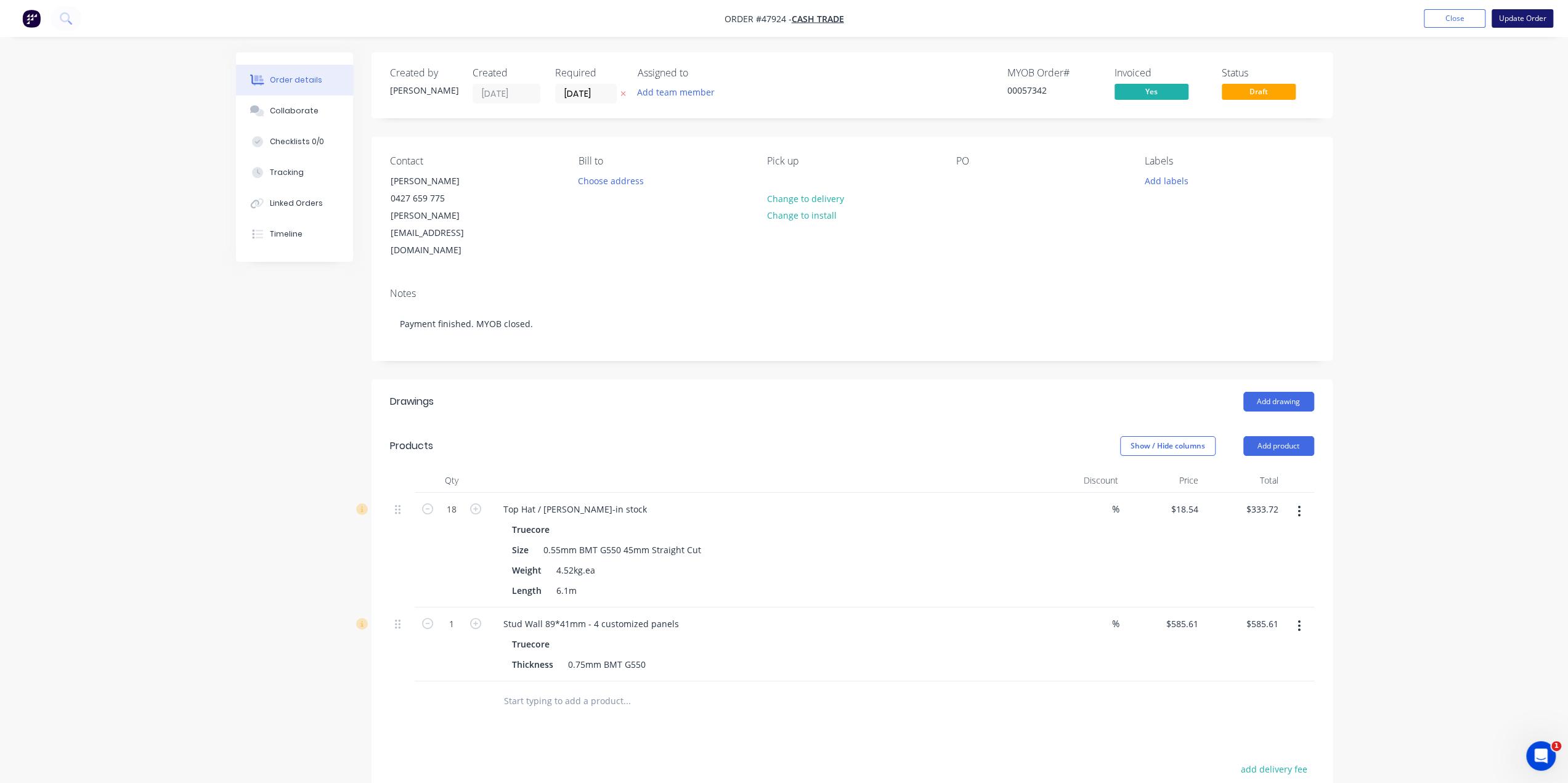
click at [1510, 17] on button "Update Order" at bounding box center [1522, 19] width 62 height 19
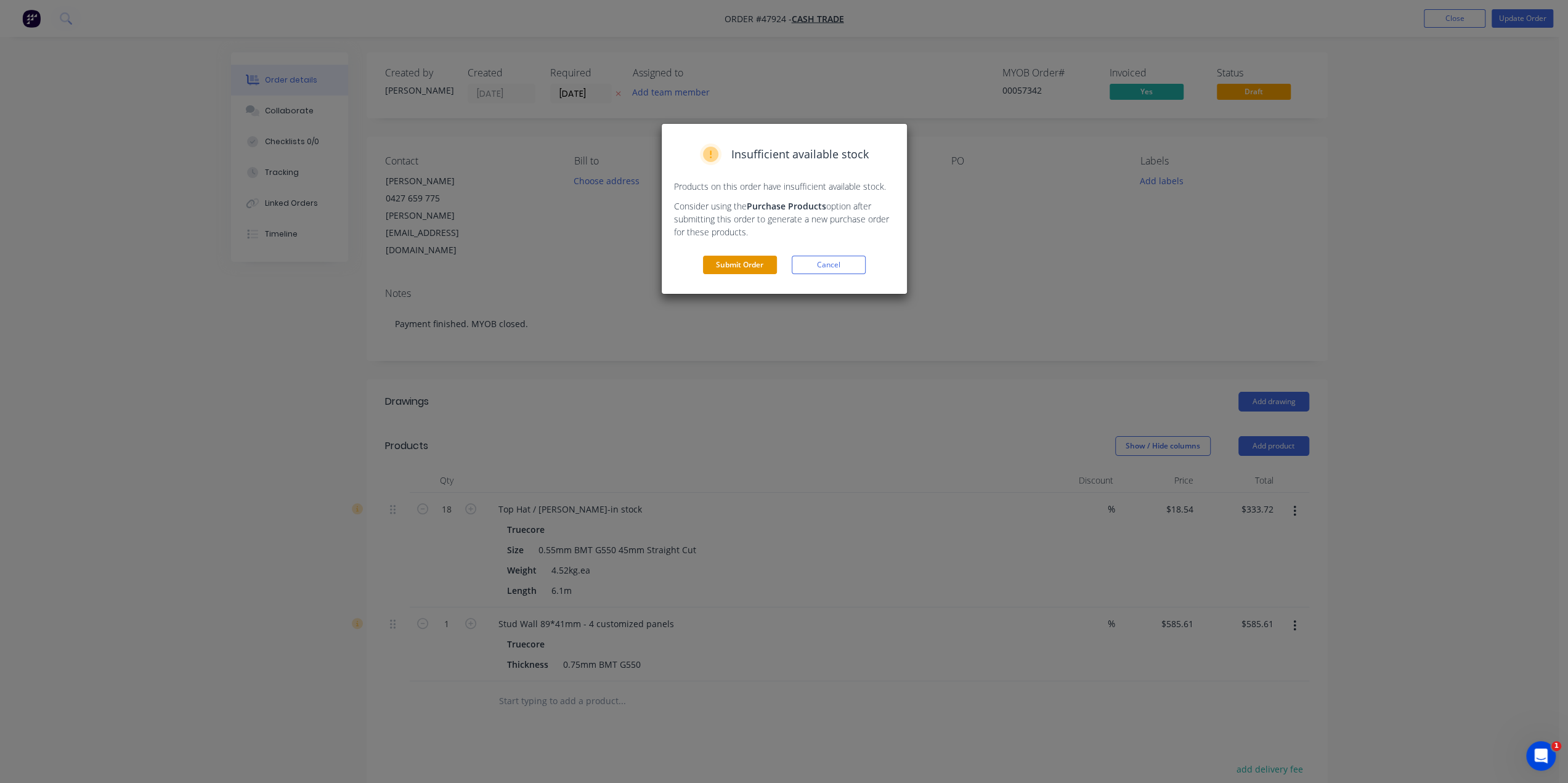
click at [748, 264] on button "Submit Order" at bounding box center [740, 265] width 74 height 19
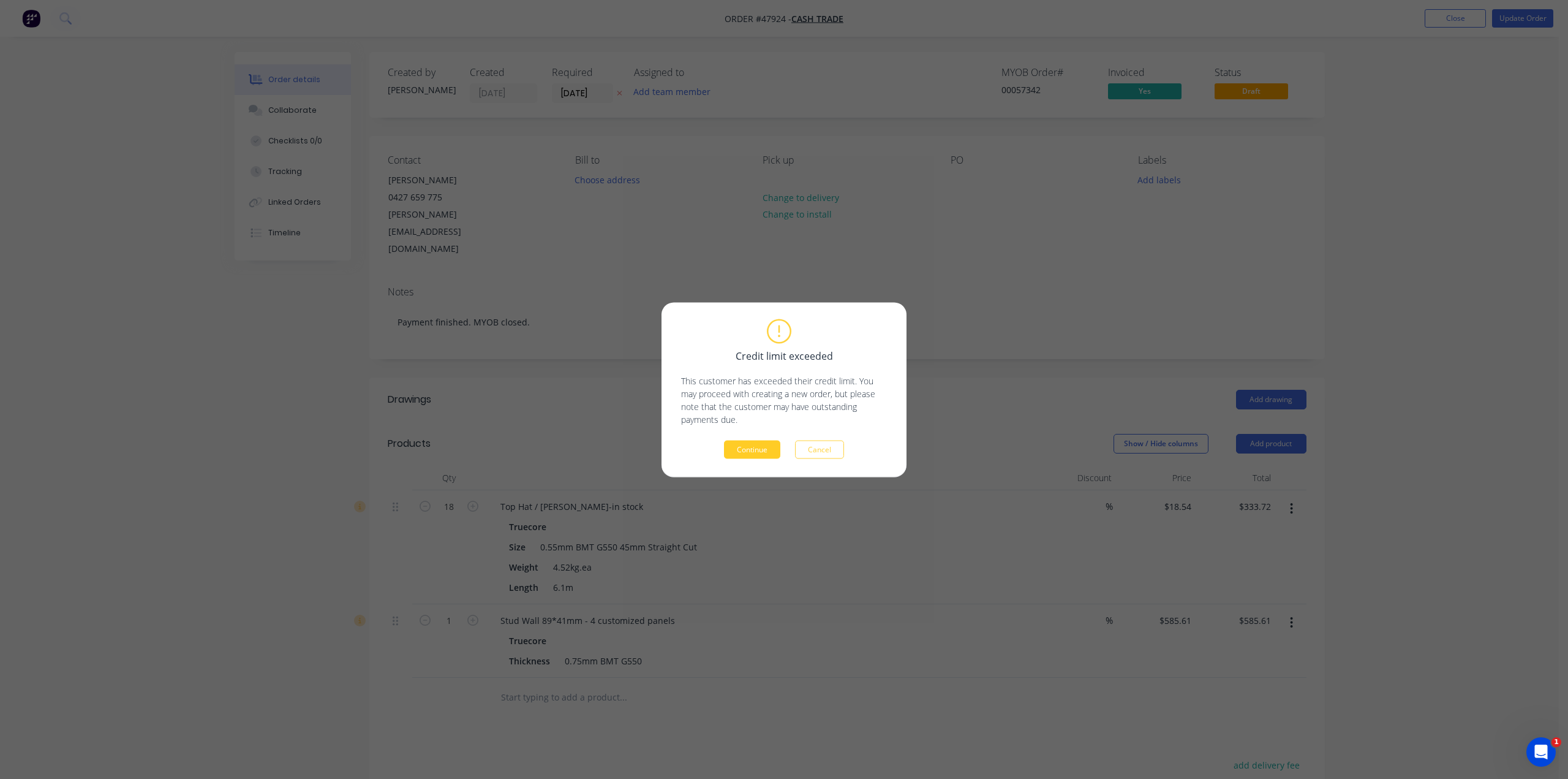
click at [750, 450] on button "Continue" at bounding box center [752, 449] width 57 height 19
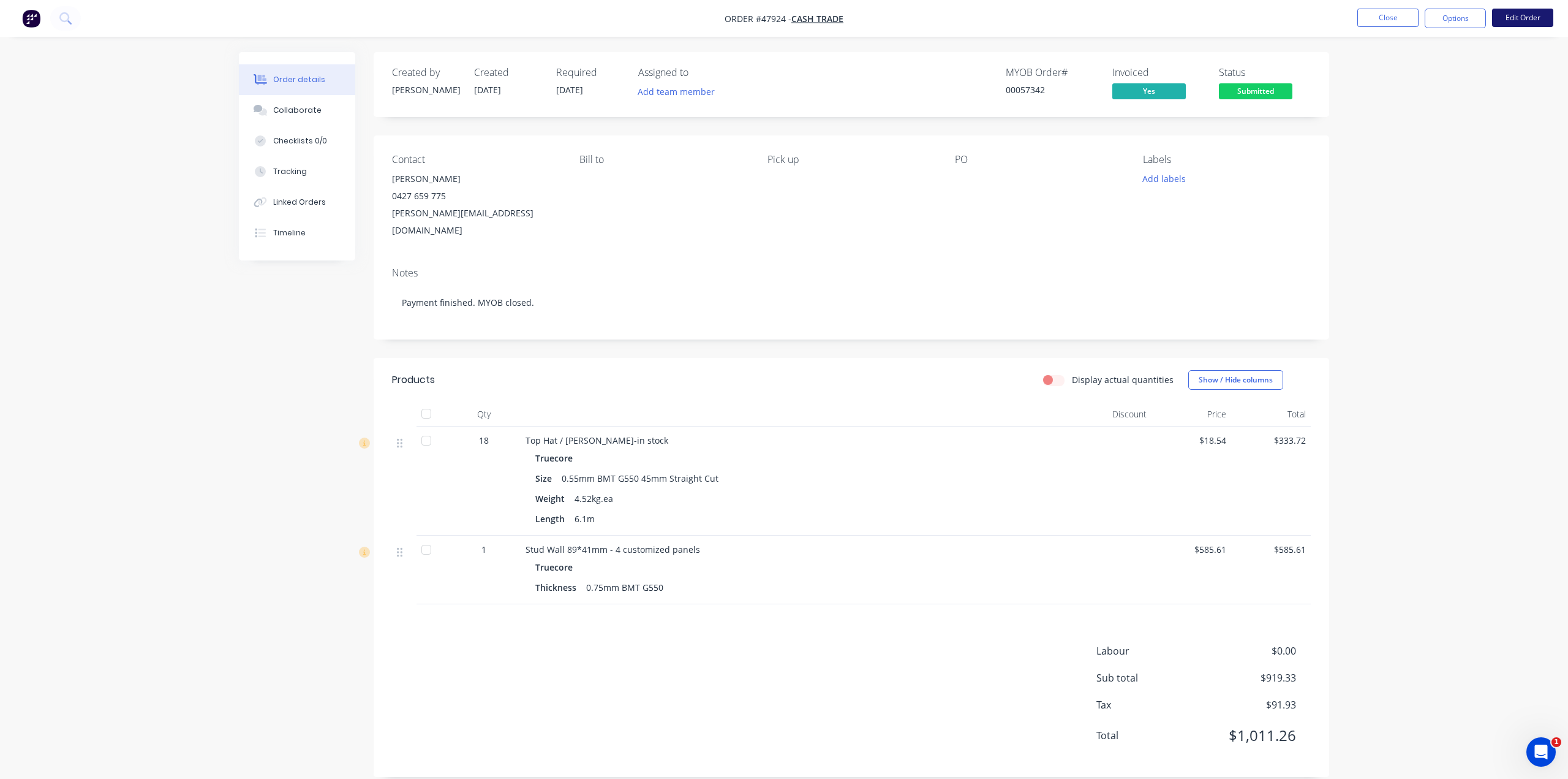
click at [1529, 21] on button "Edit Order" at bounding box center [1523, 18] width 62 height 19
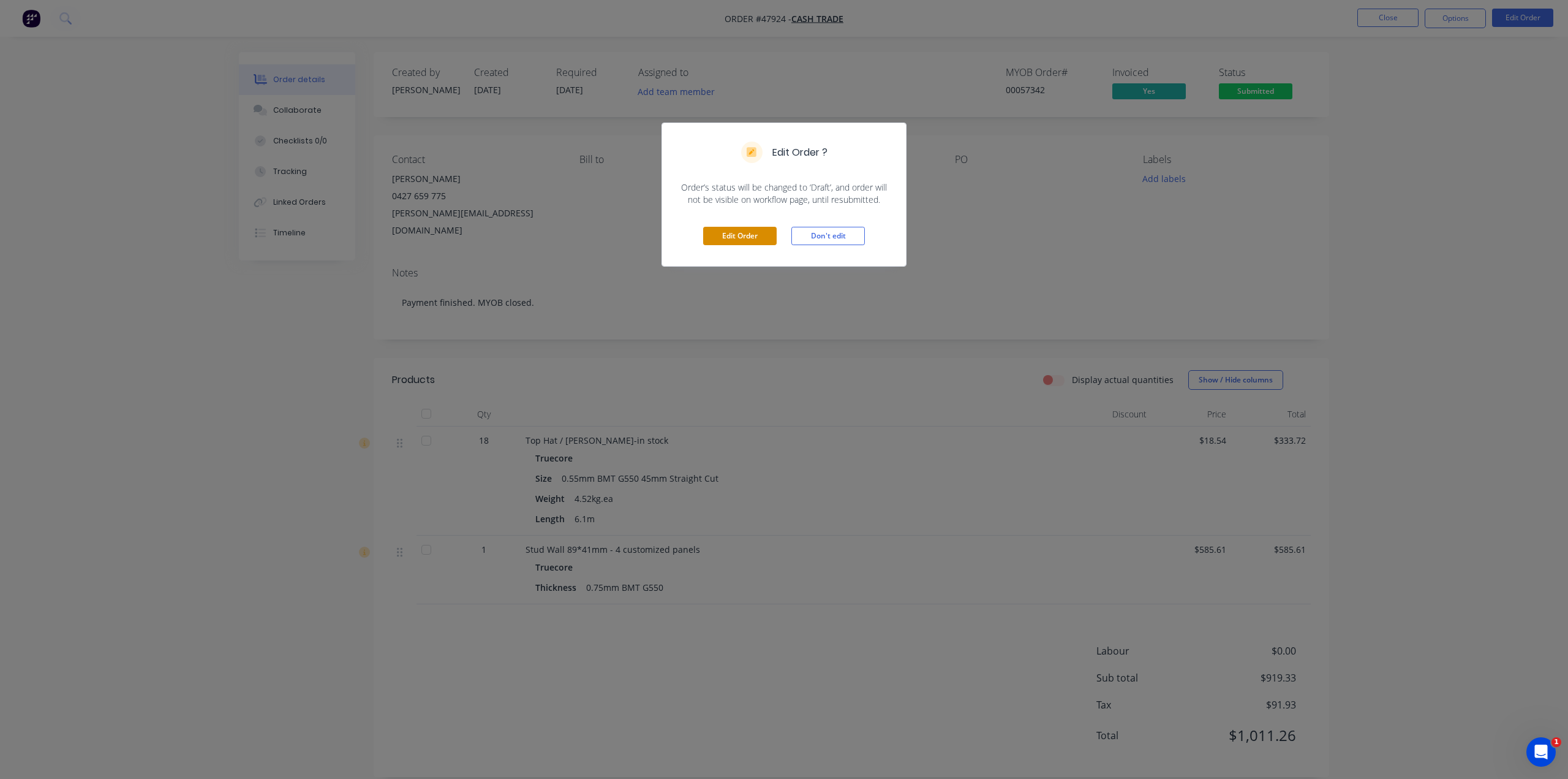
click at [703, 241] on div "Edit Order Don't edit" at bounding box center [784, 236] width 244 height 60
click at [740, 234] on button "Edit Order" at bounding box center [740, 236] width 73 height 19
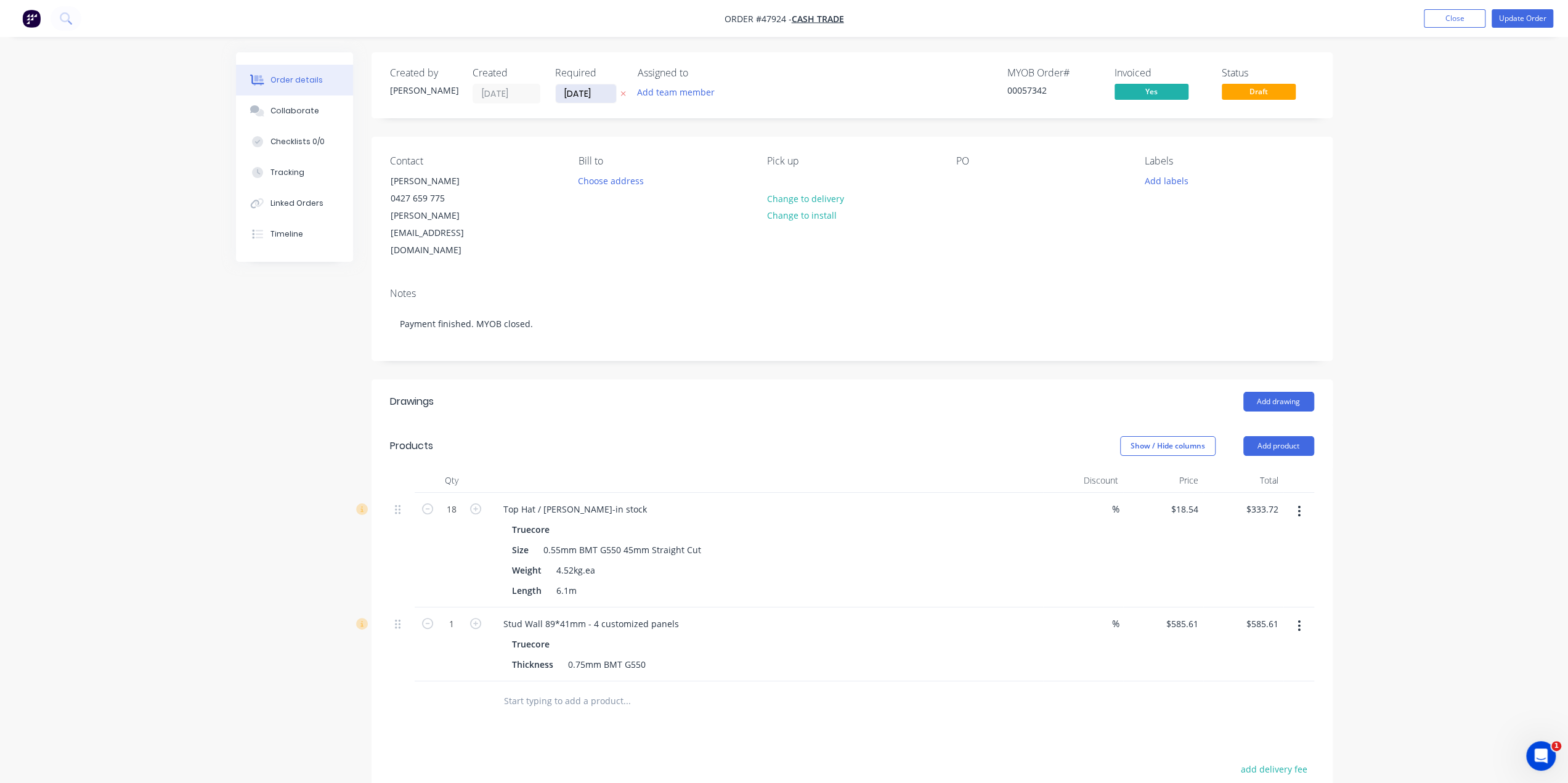
click at [579, 98] on input "26/08/25" at bounding box center [586, 94] width 61 height 19
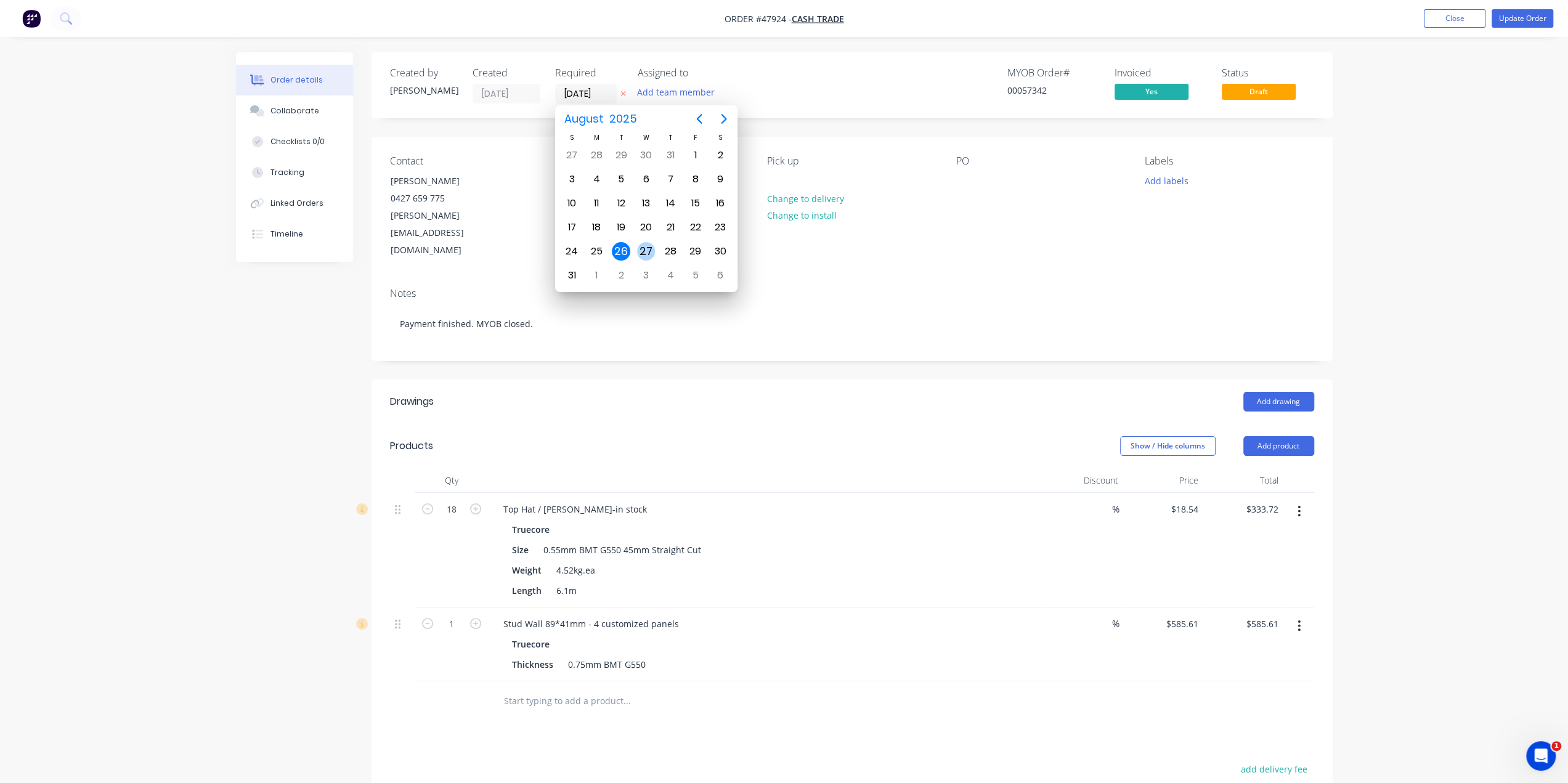
click at [648, 248] on div "27" at bounding box center [646, 251] width 19 height 19
type input "27/08/25"
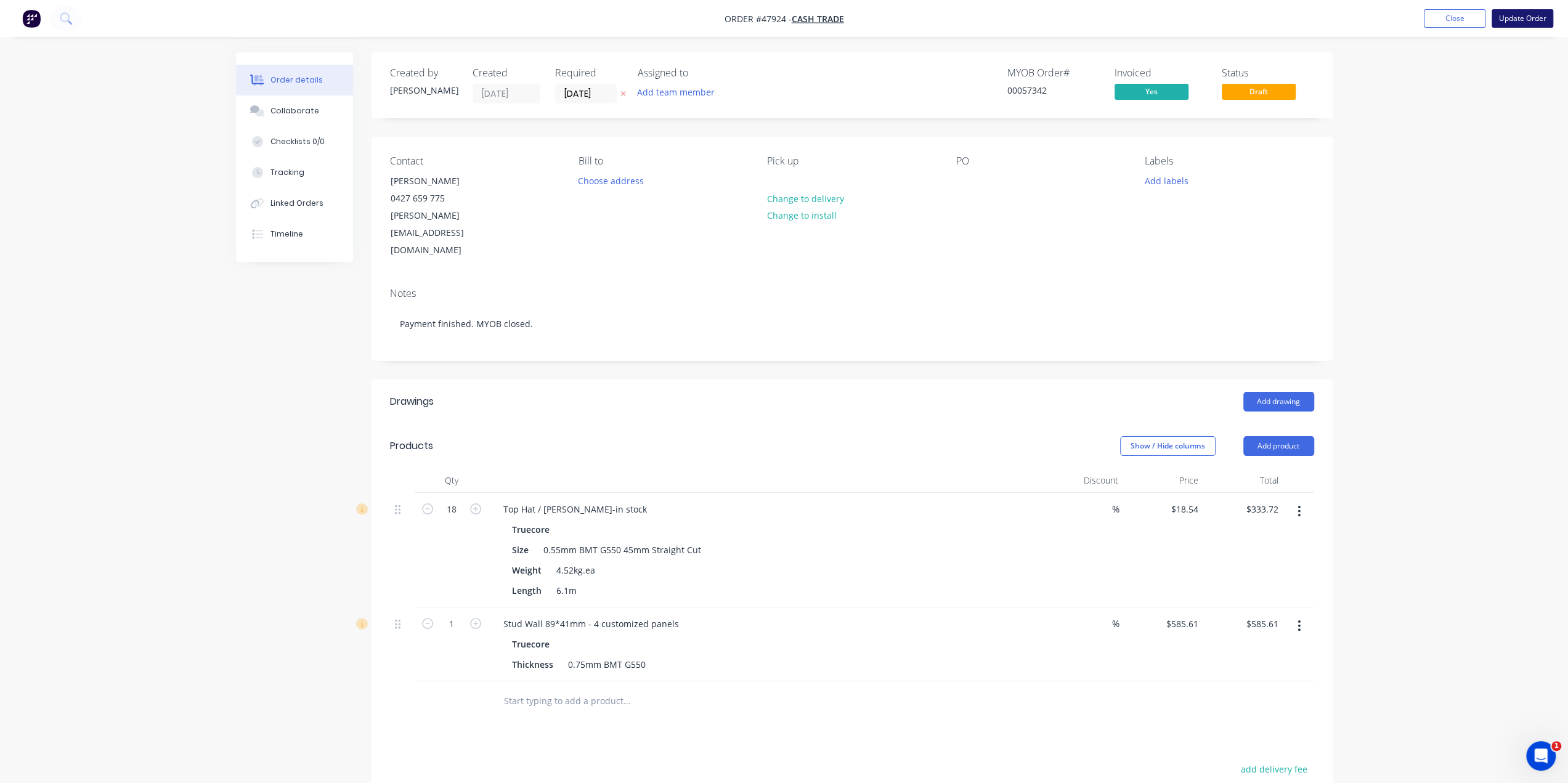
click at [1534, 19] on button "Update Order" at bounding box center [1522, 19] width 62 height 19
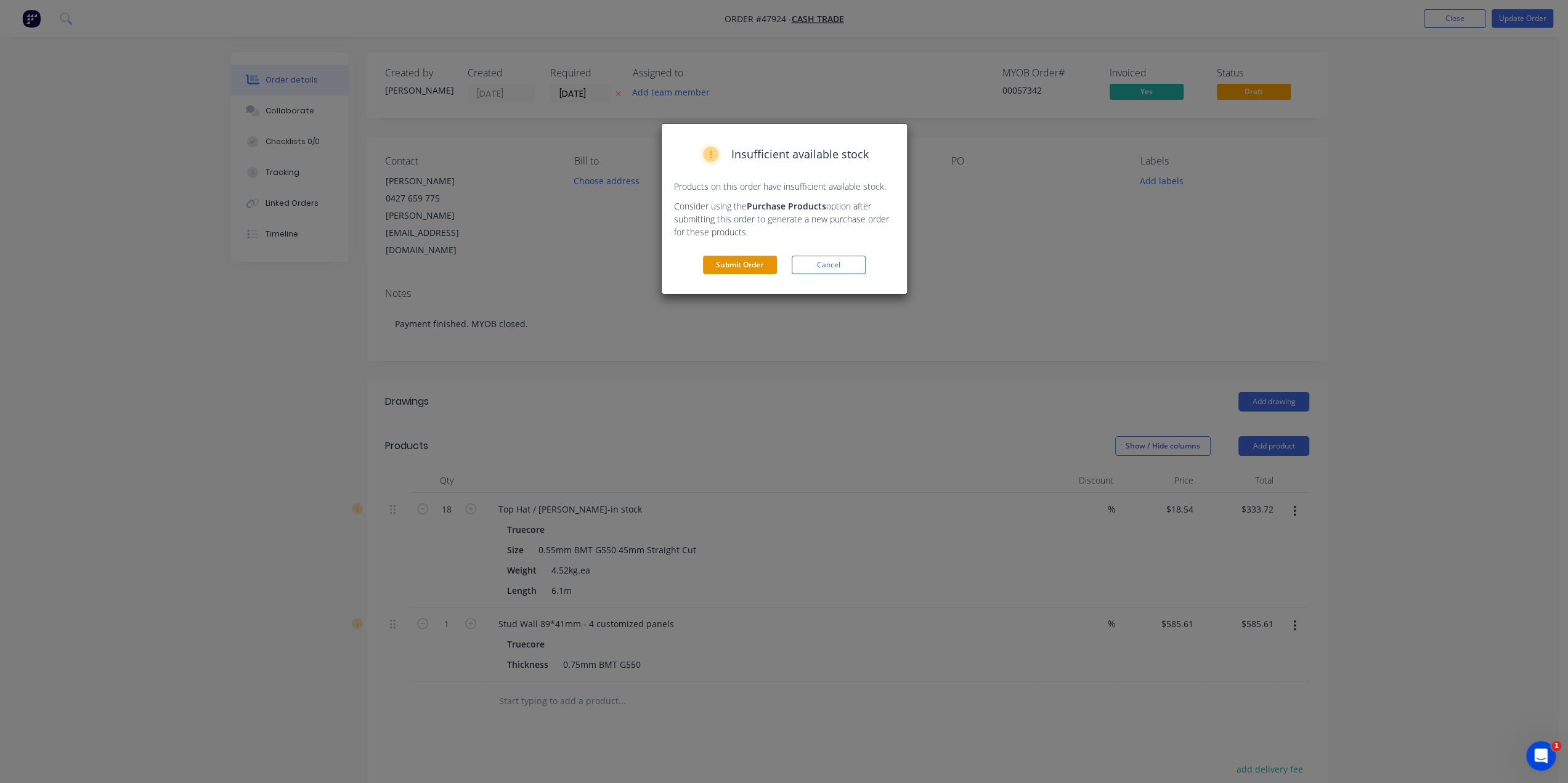
click at [749, 264] on button "Submit Order" at bounding box center [740, 265] width 74 height 19
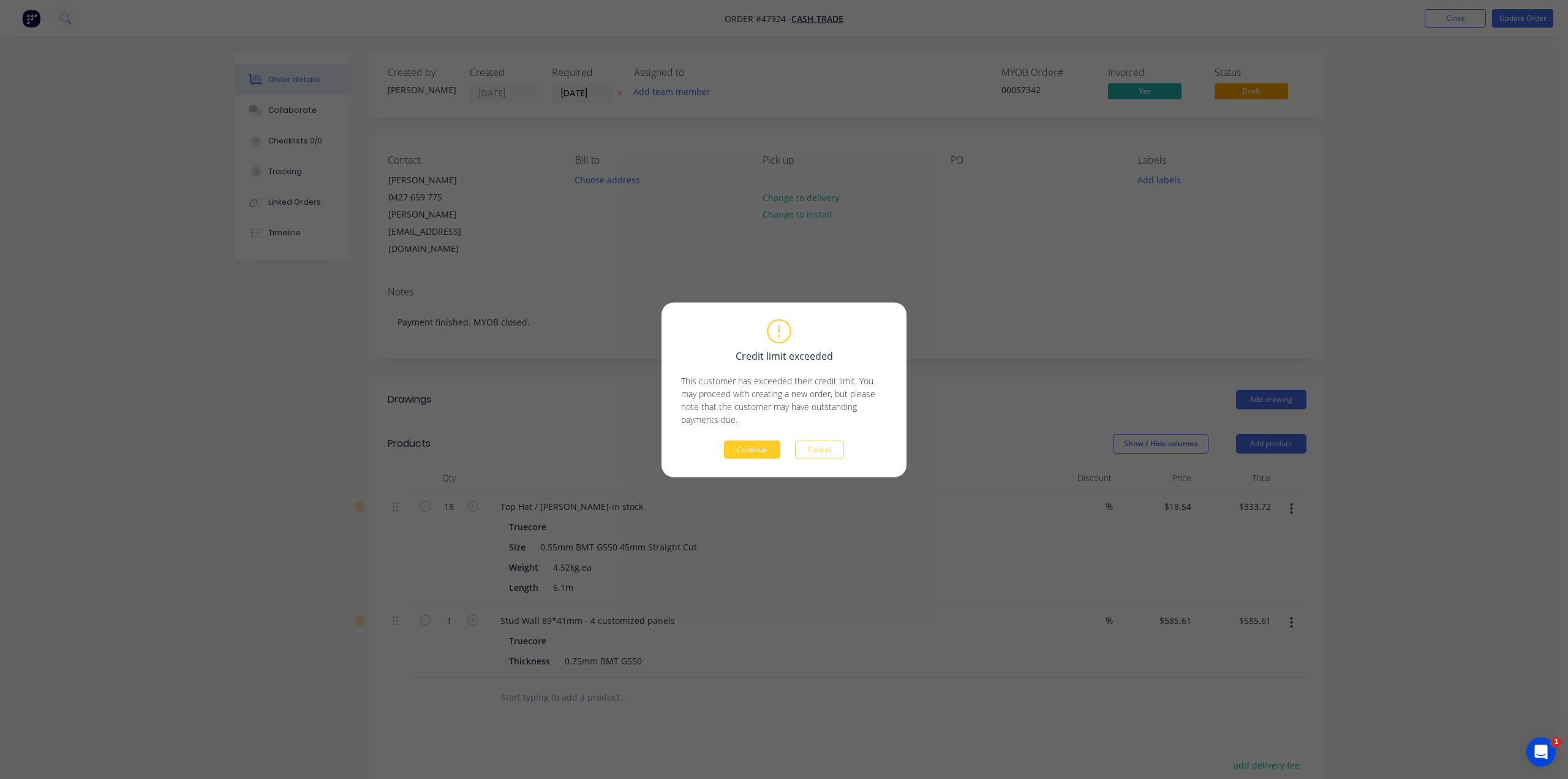
click at [746, 457] on button "Continue" at bounding box center [752, 449] width 57 height 19
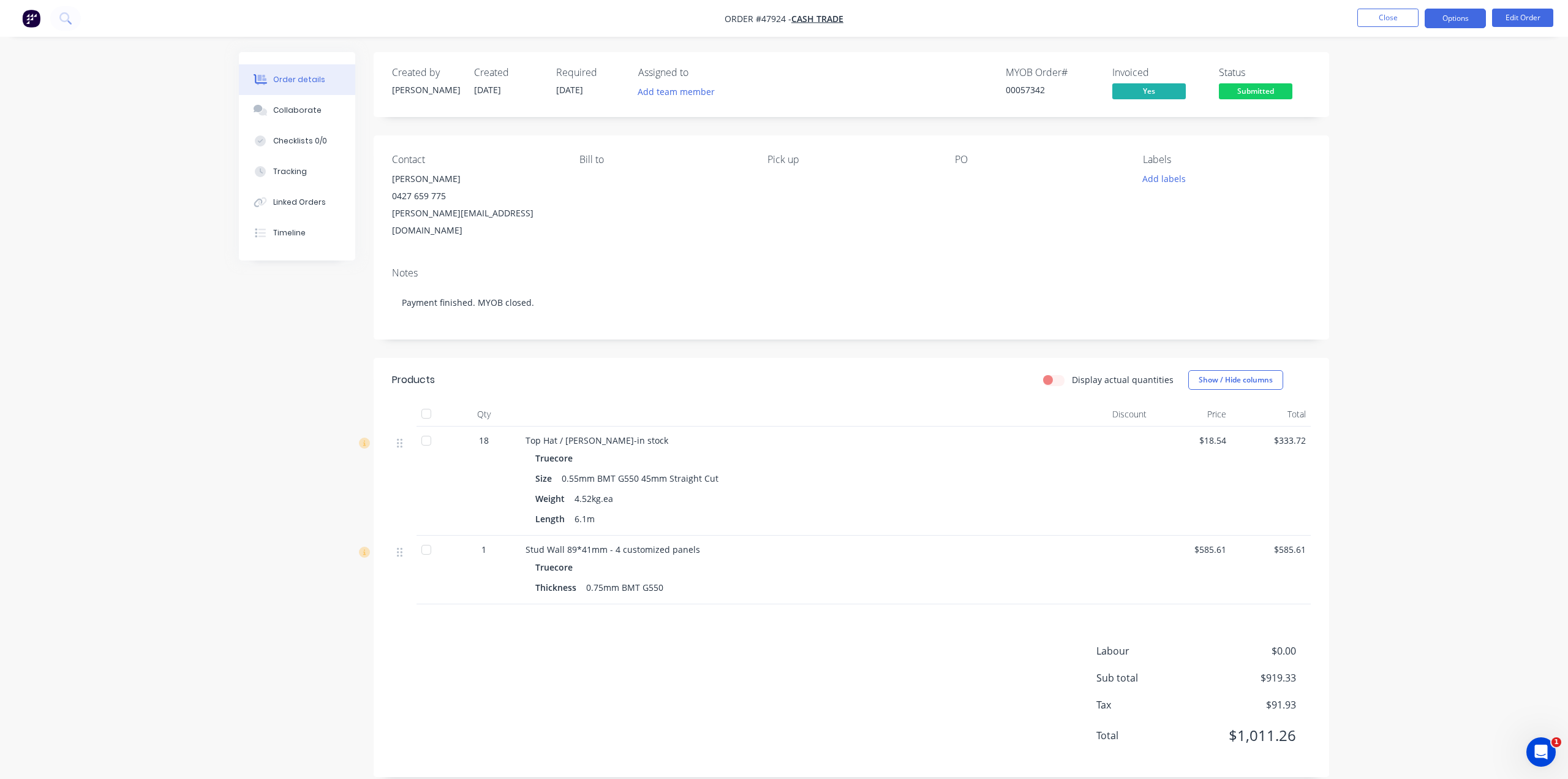
click at [1457, 20] on button "Options" at bounding box center [1455, 19] width 62 height 20
click at [1436, 175] on div "Delivery Docket" at bounding box center [1418, 172] width 112 height 18
click at [1426, 125] on div "Without pricing" at bounding box center [1418, 123] width 112 height 18
click at [25, 21] on img "button" at bounding box center [31, 19] width 19 height 19
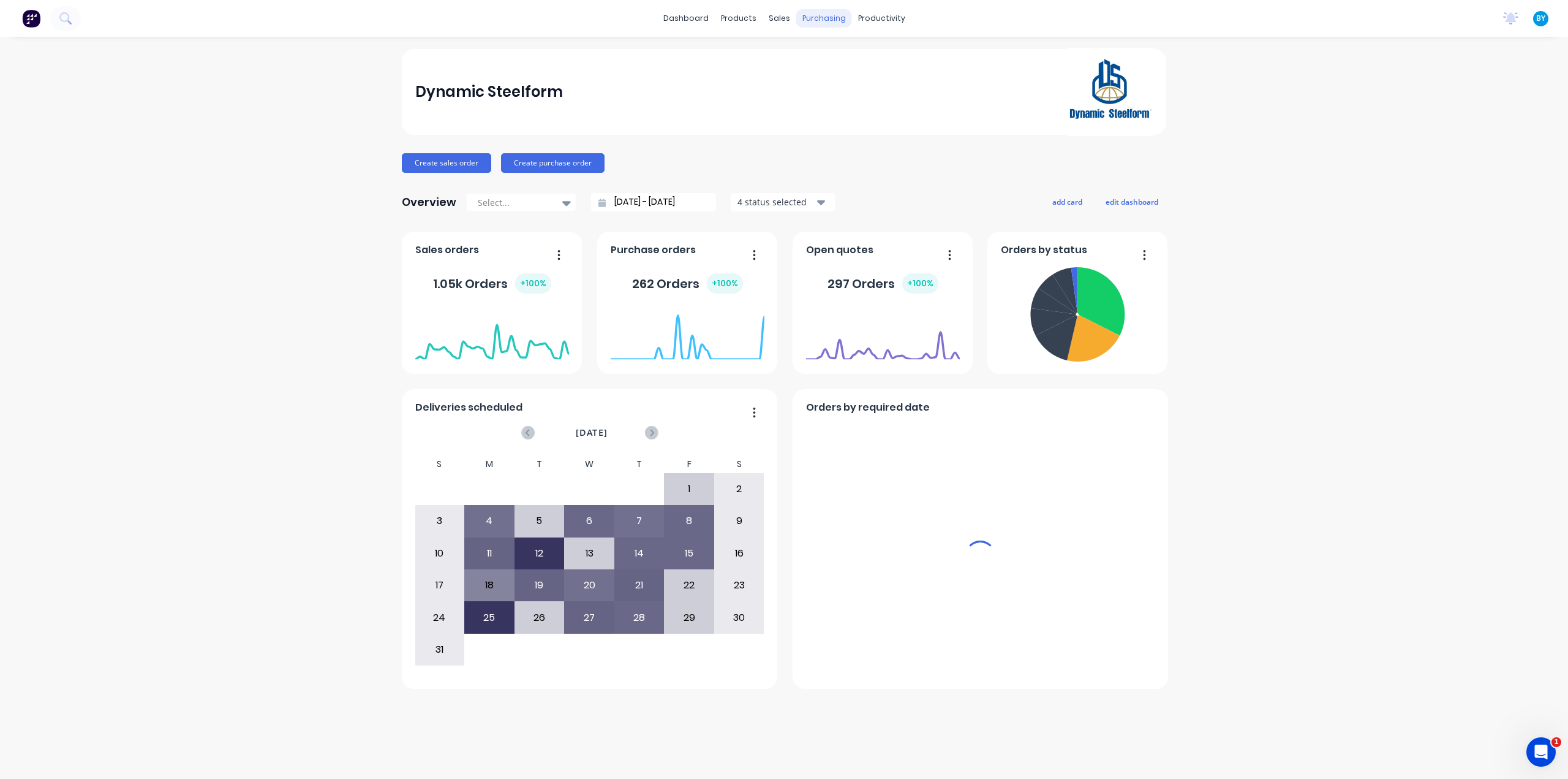
click at [814, 21] on div "purchasing" at bounding box center [824, 19] width 56 height 19
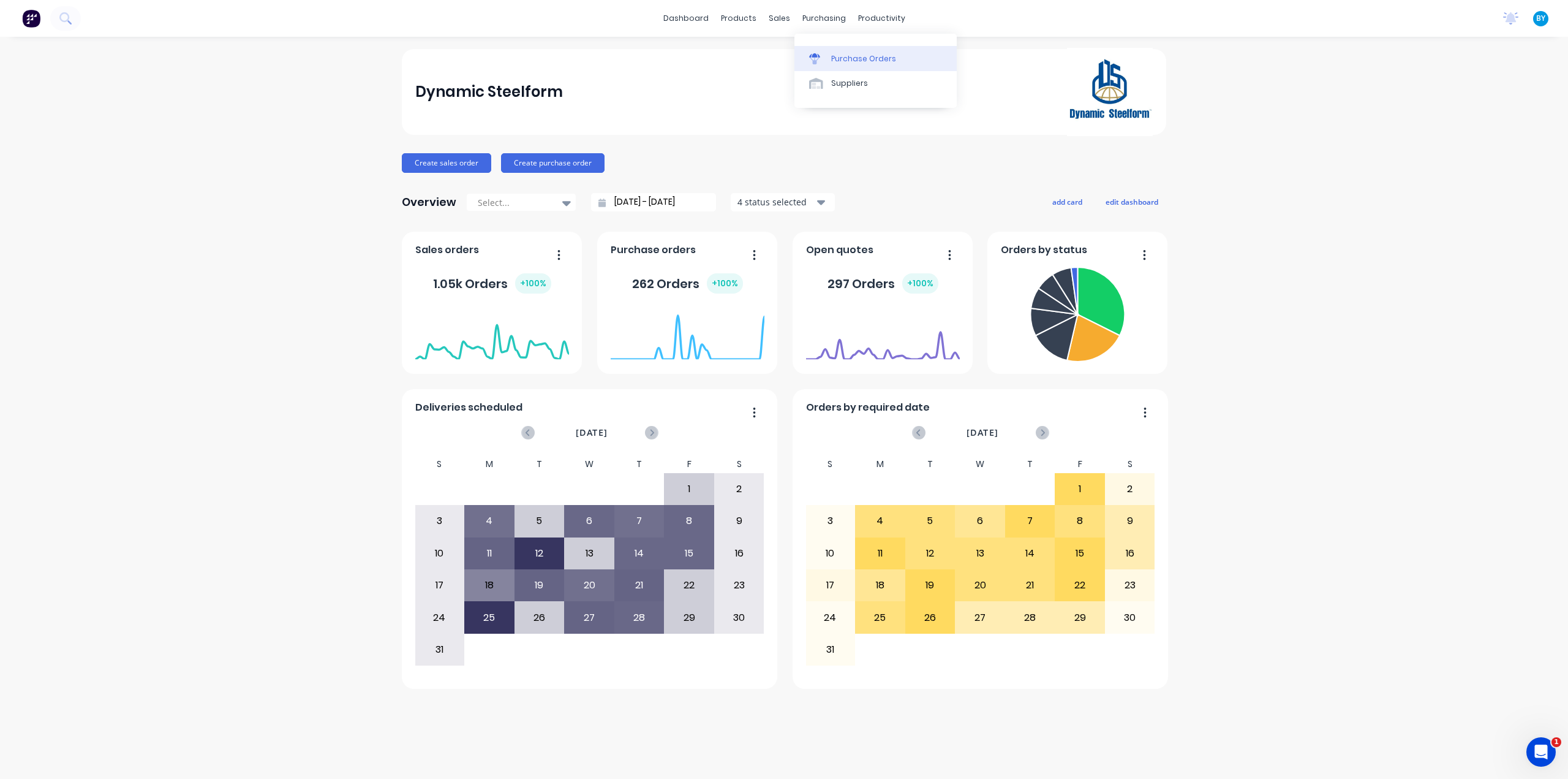
click at [837, 59] on div "Purchase Orders" at bounding box center [863, 59] width 65 height 11
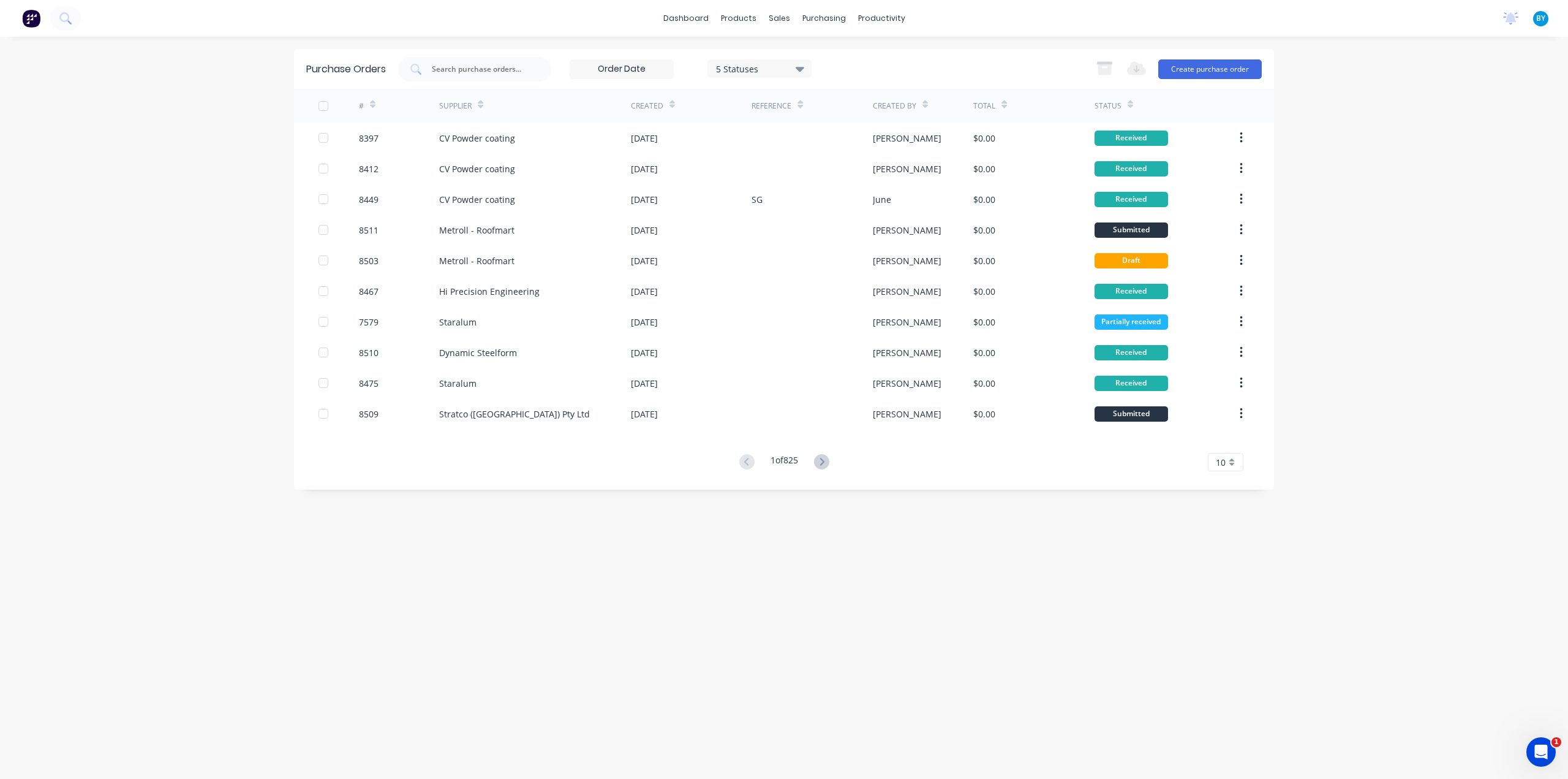
click at [374, 105] on icon at bounding box center [372, 107] width 6 height 4
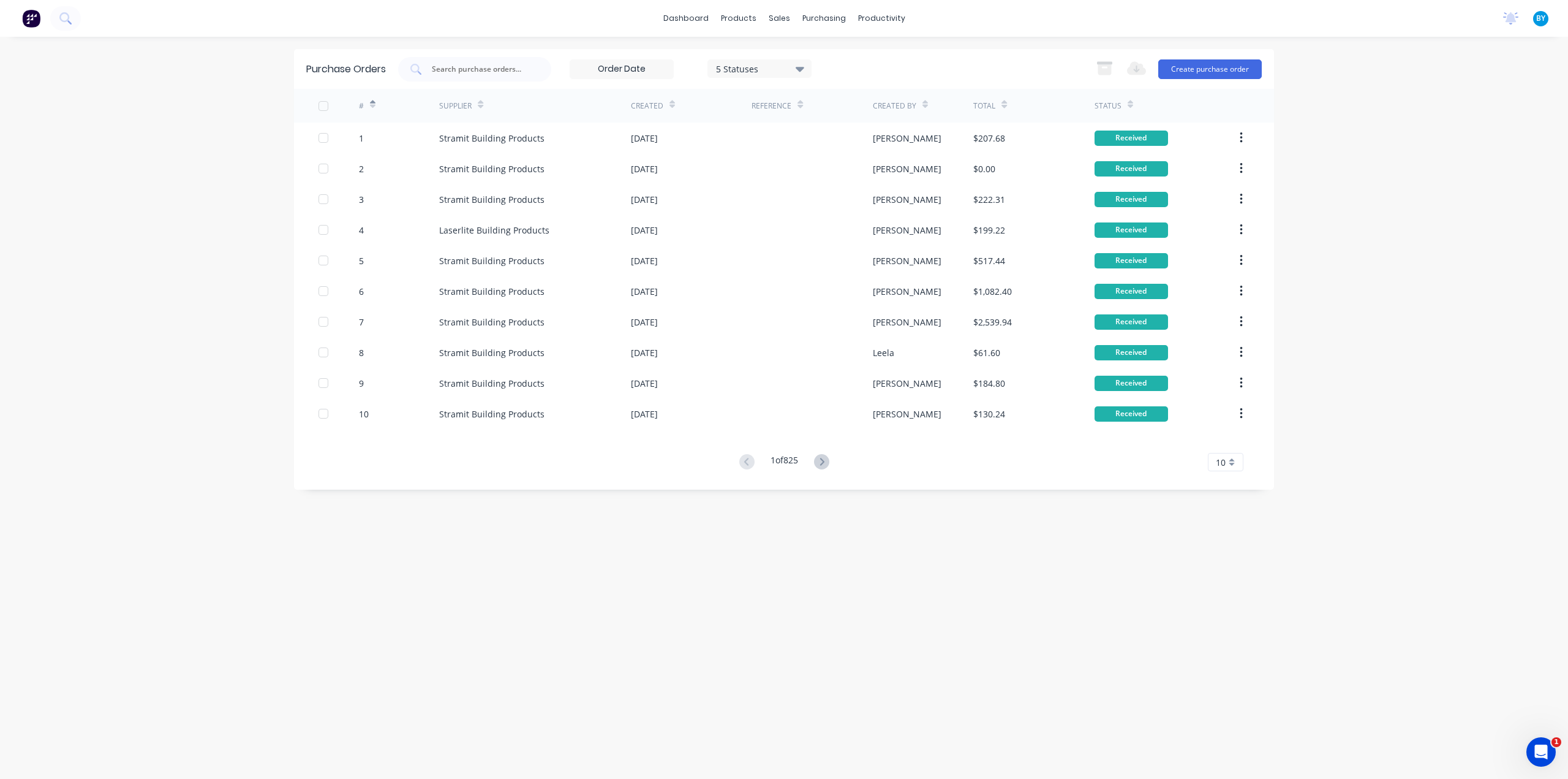
click at [374, 105] on icon at bounding box center [372, 107] width 6 height 4
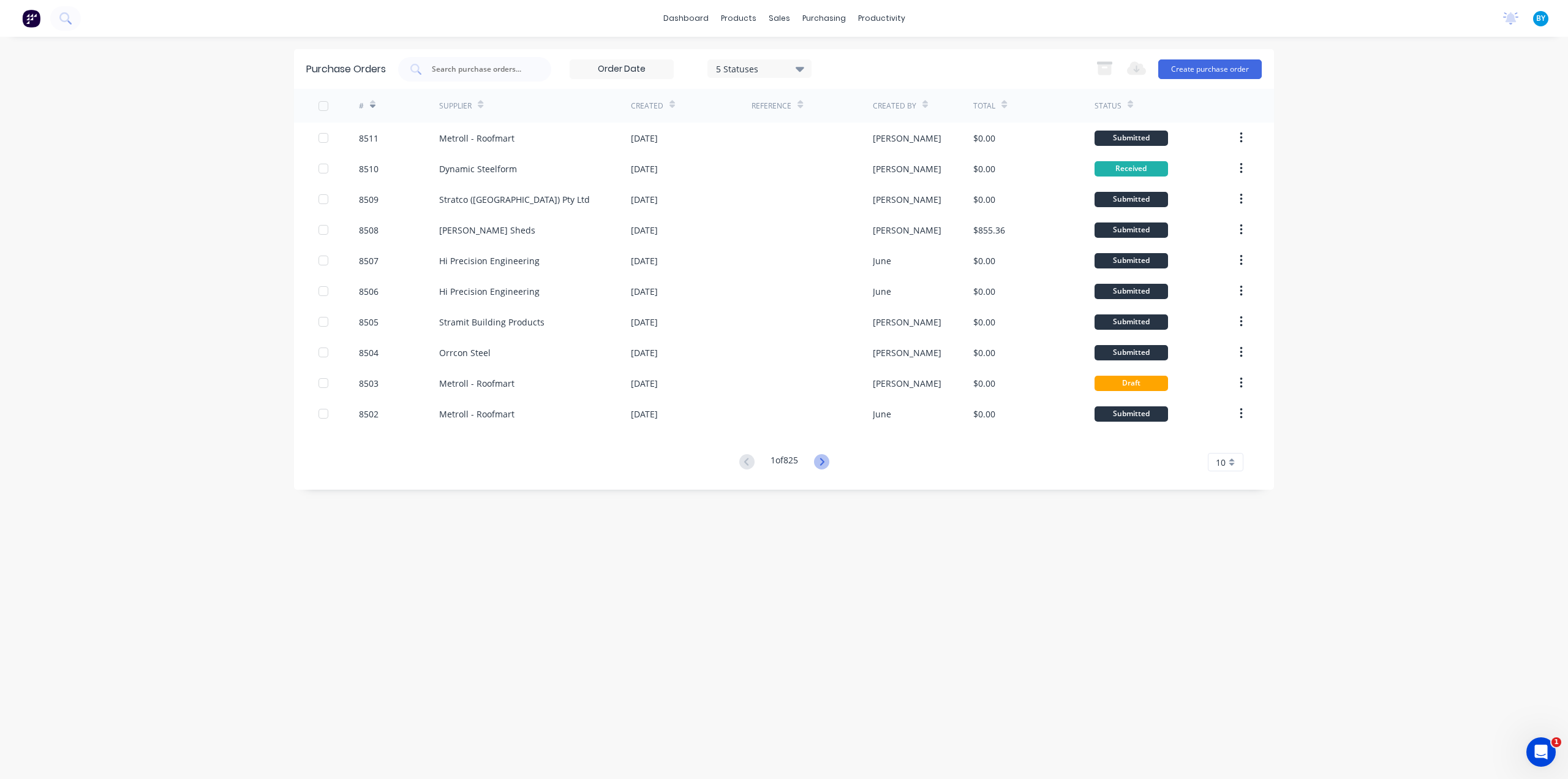
click at [825, 464] on icon at bounding box center [822, 461] width 16 height 16
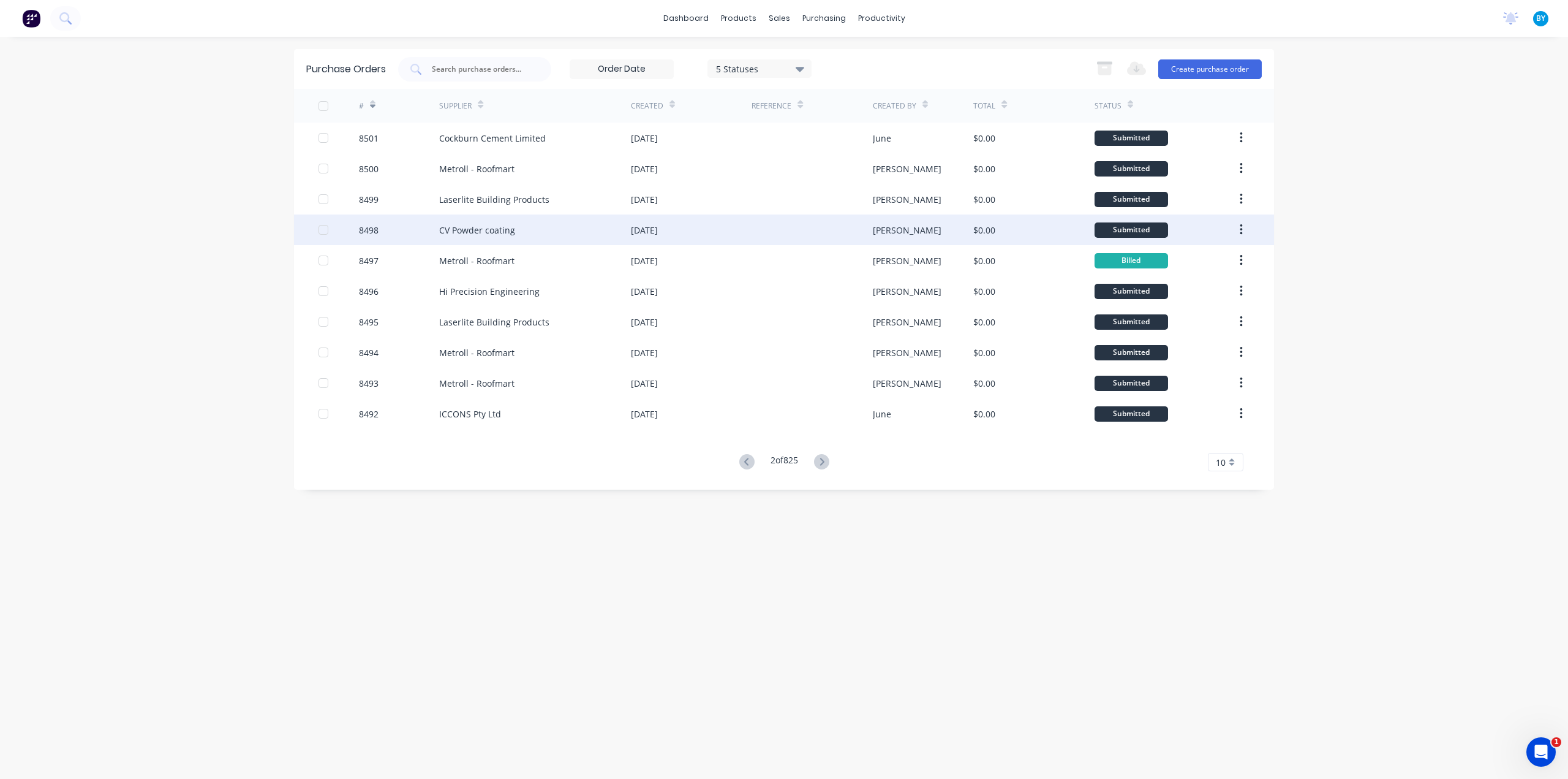
click at [578, 229] on div "CV Powder coating" at bounding box center [535, 229] width 191 height 30
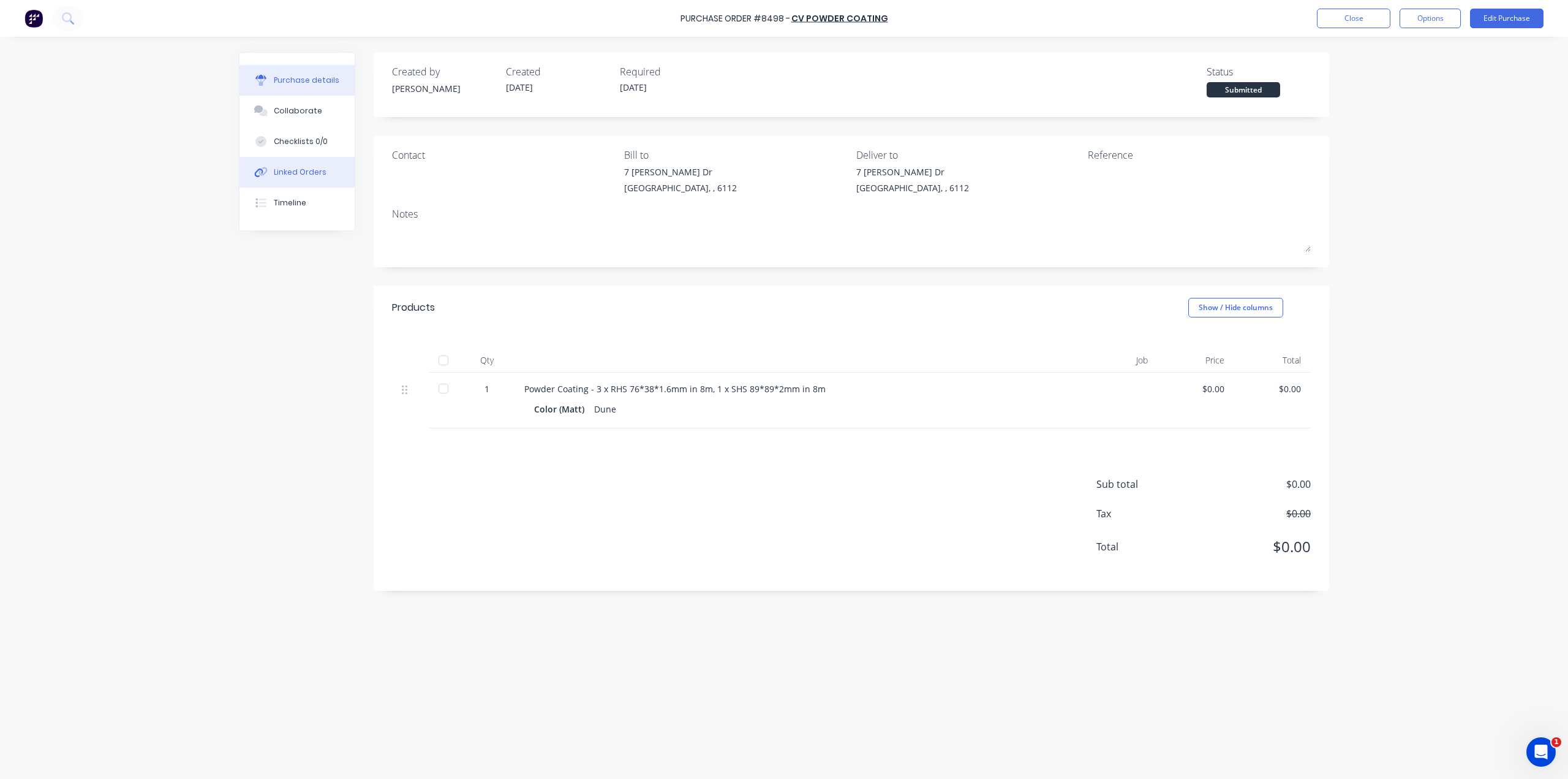
click at [292, 183] on button "Linked Orders" at bounding box center [296, 172] width 115 height 30
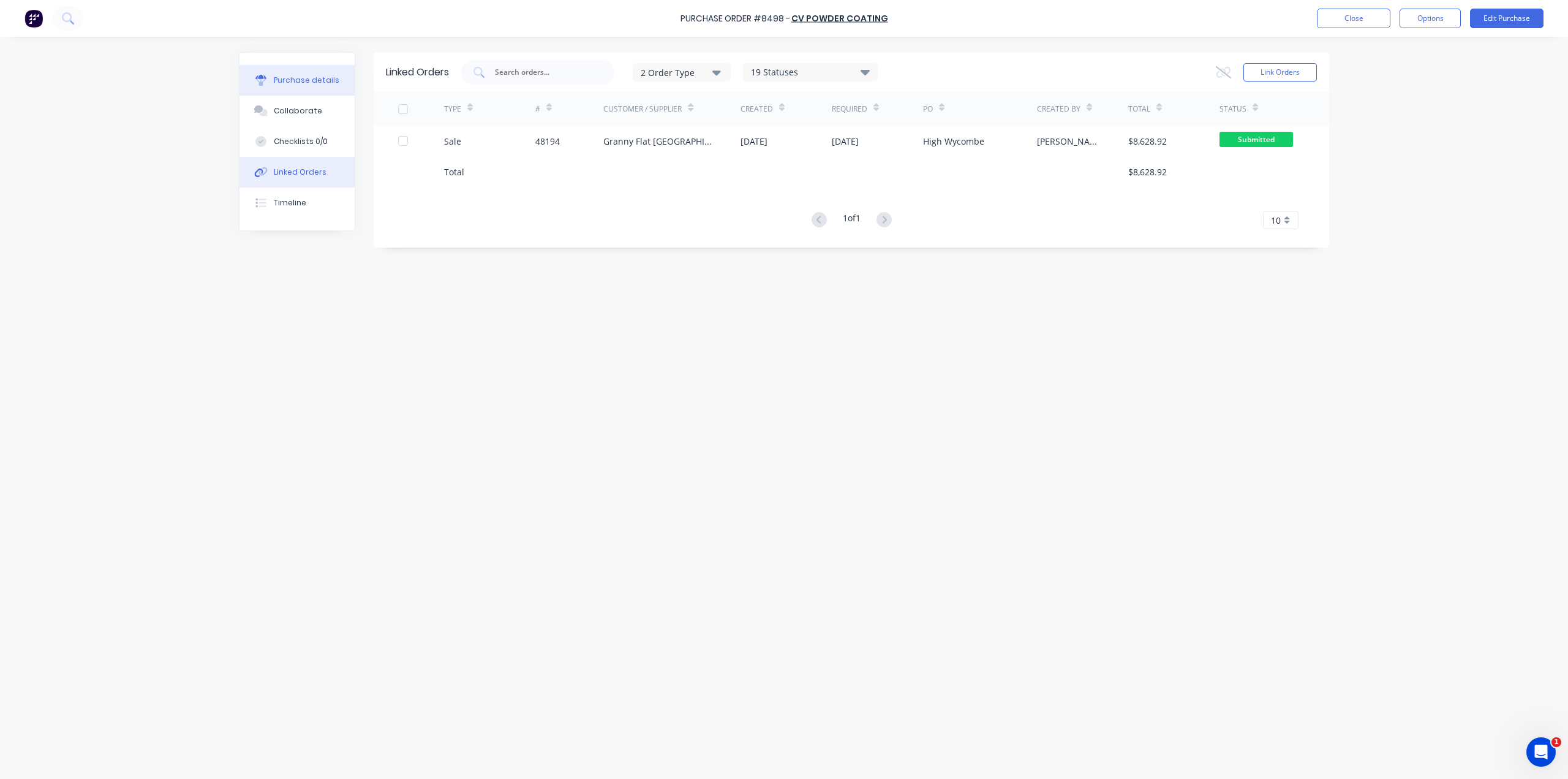
click at [284, 81] on div "Purchase details" at bounding box center [306, 80] width 65 height 11
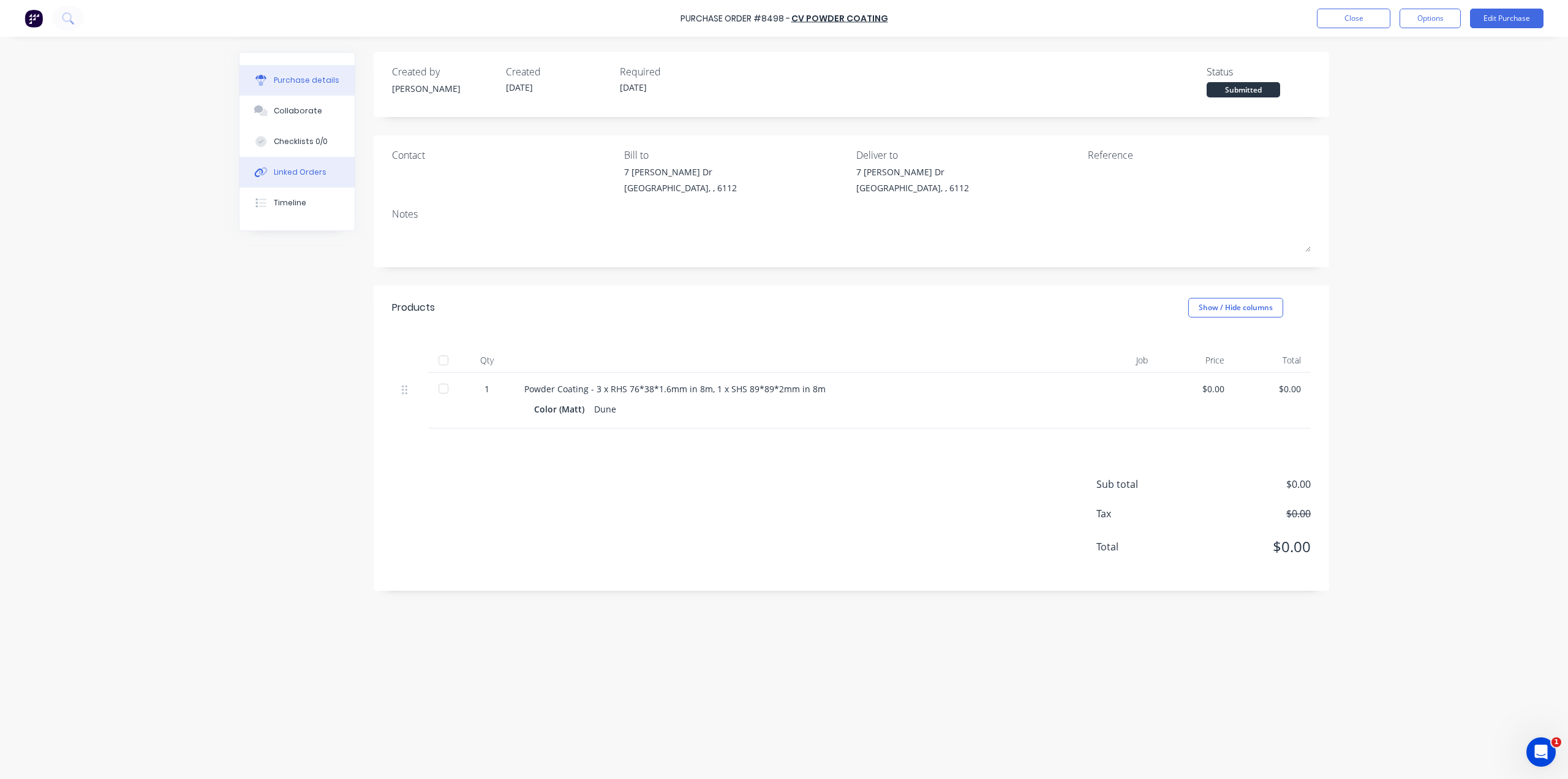
click at [294, 168] on div "Linked Orders" at bounding box center [300, 172] width 53 height 11
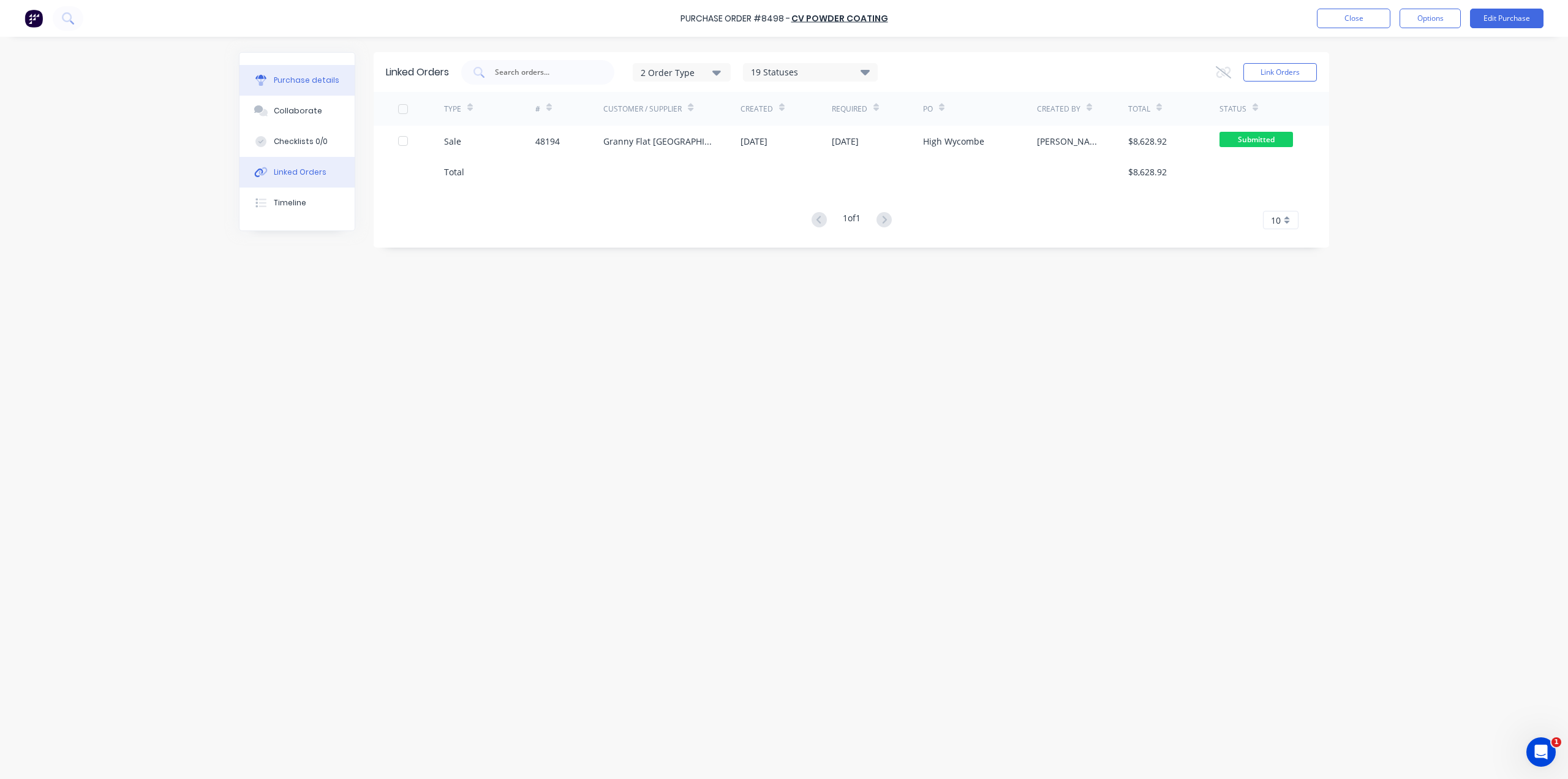
click at [292, 78] on div "Purchase details" at bounding box center [306, 80] width 65 height 11
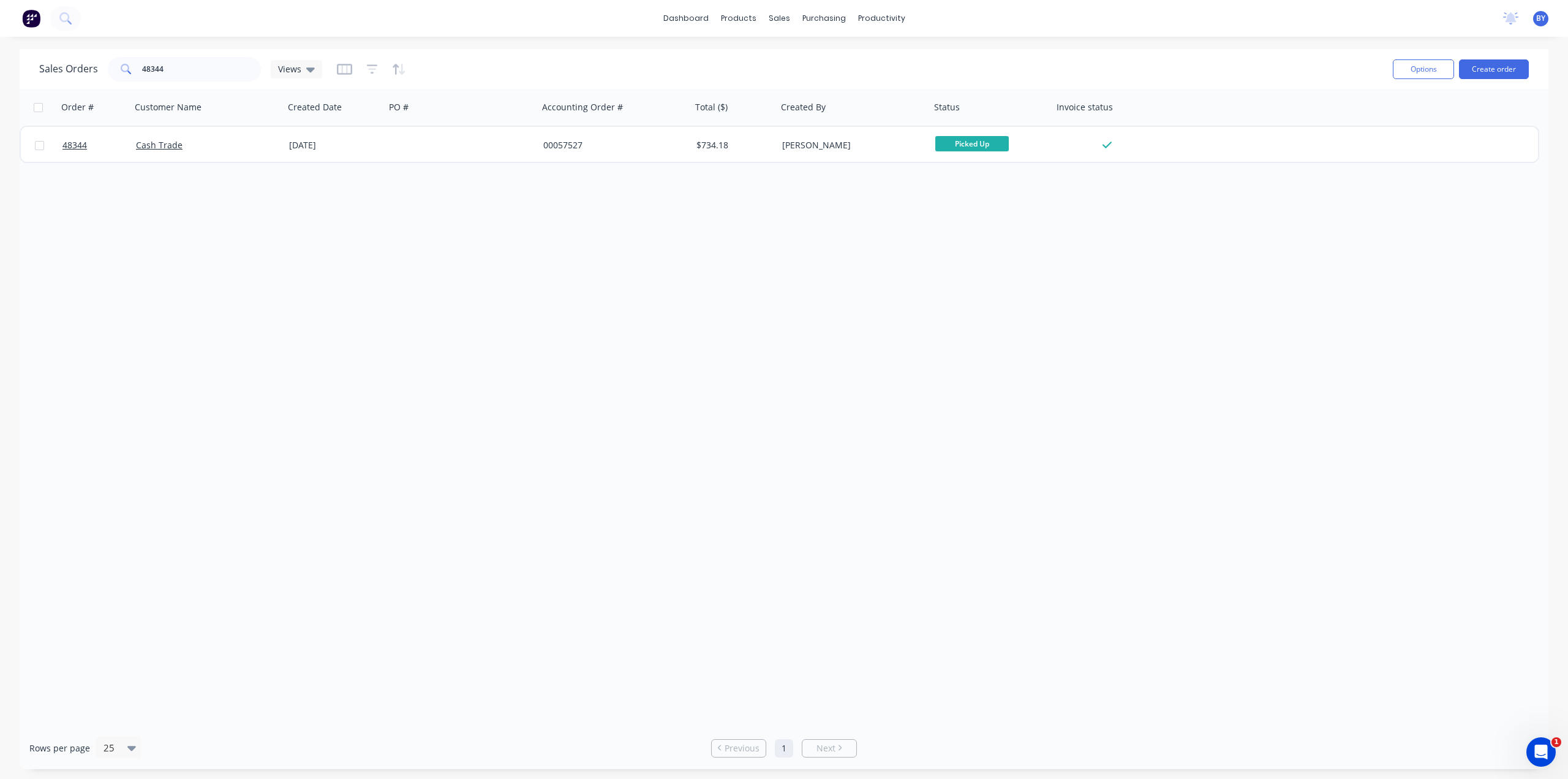
click at [25, 19] on img at bounding box center [31, 19] width 19 height 19
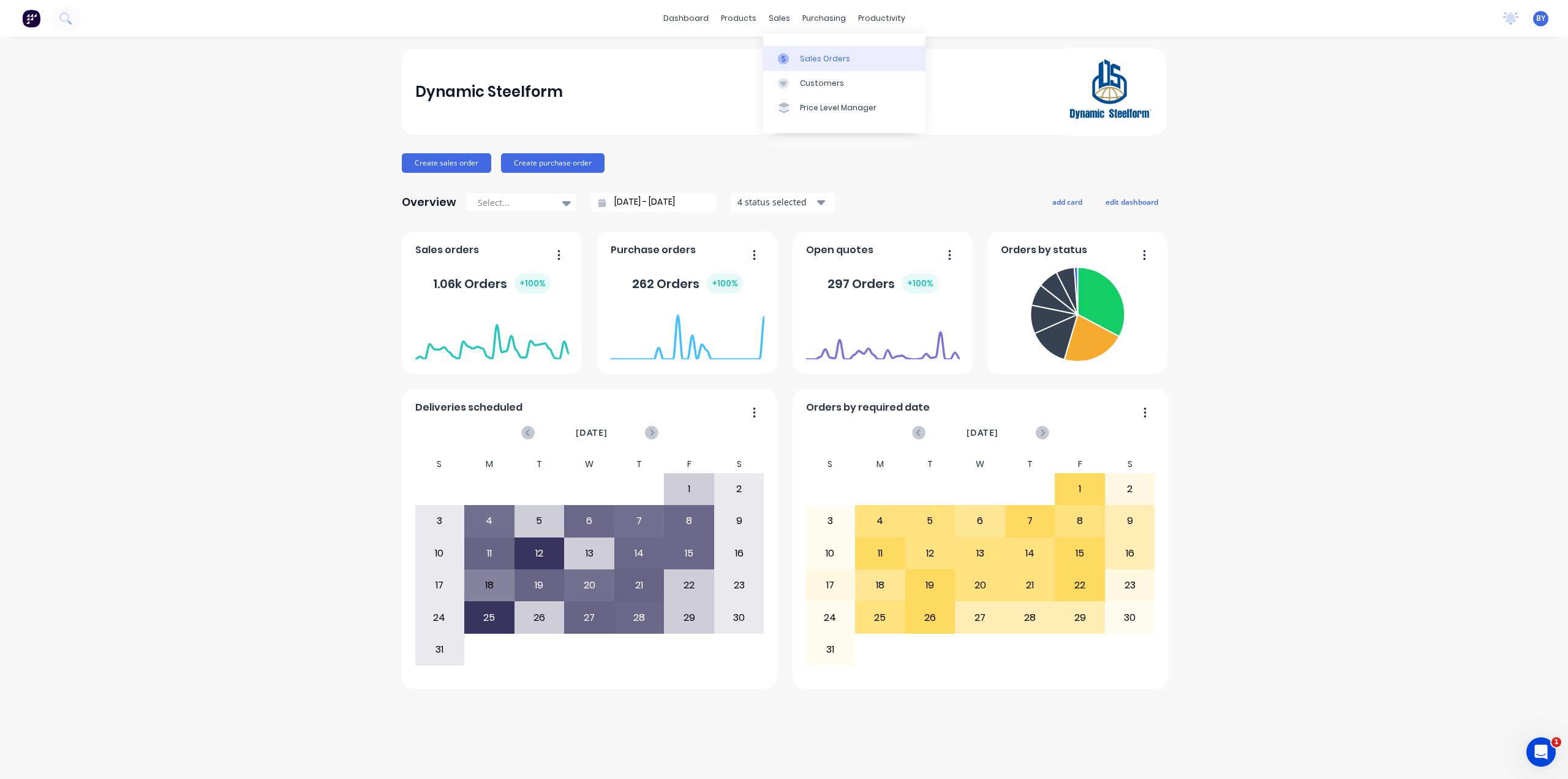
click at [797, 48] on link "Sales Orders" at bounding box center [844, 58] width 162 height 24
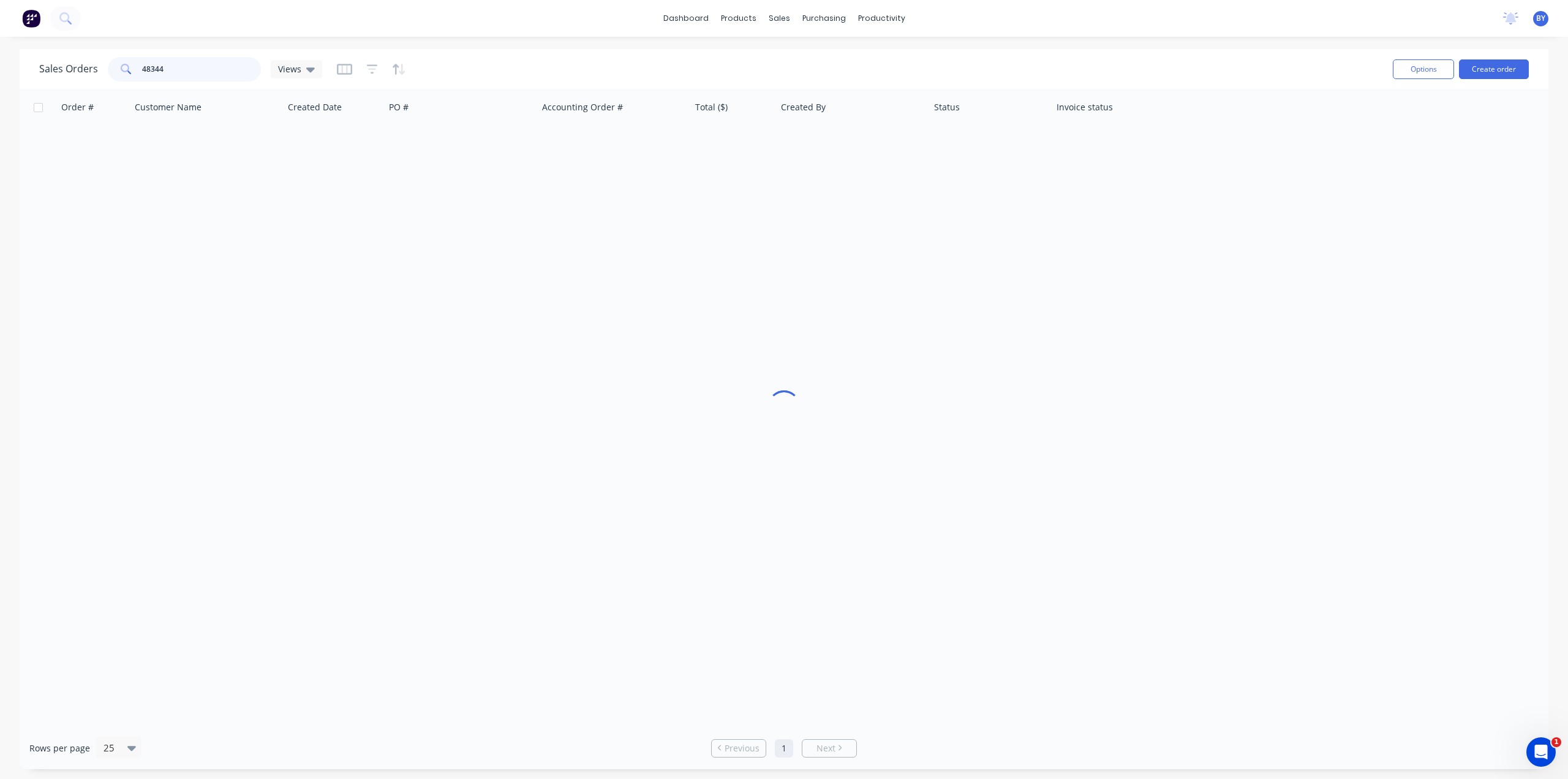
drag, startPoint x: 159, startPoint y: 69, endPoint x: 129, endPoint y: 64, distance: 30.4
click at [129, 64] on div "48344" at bounding box center [184, 69] width 153 height 24
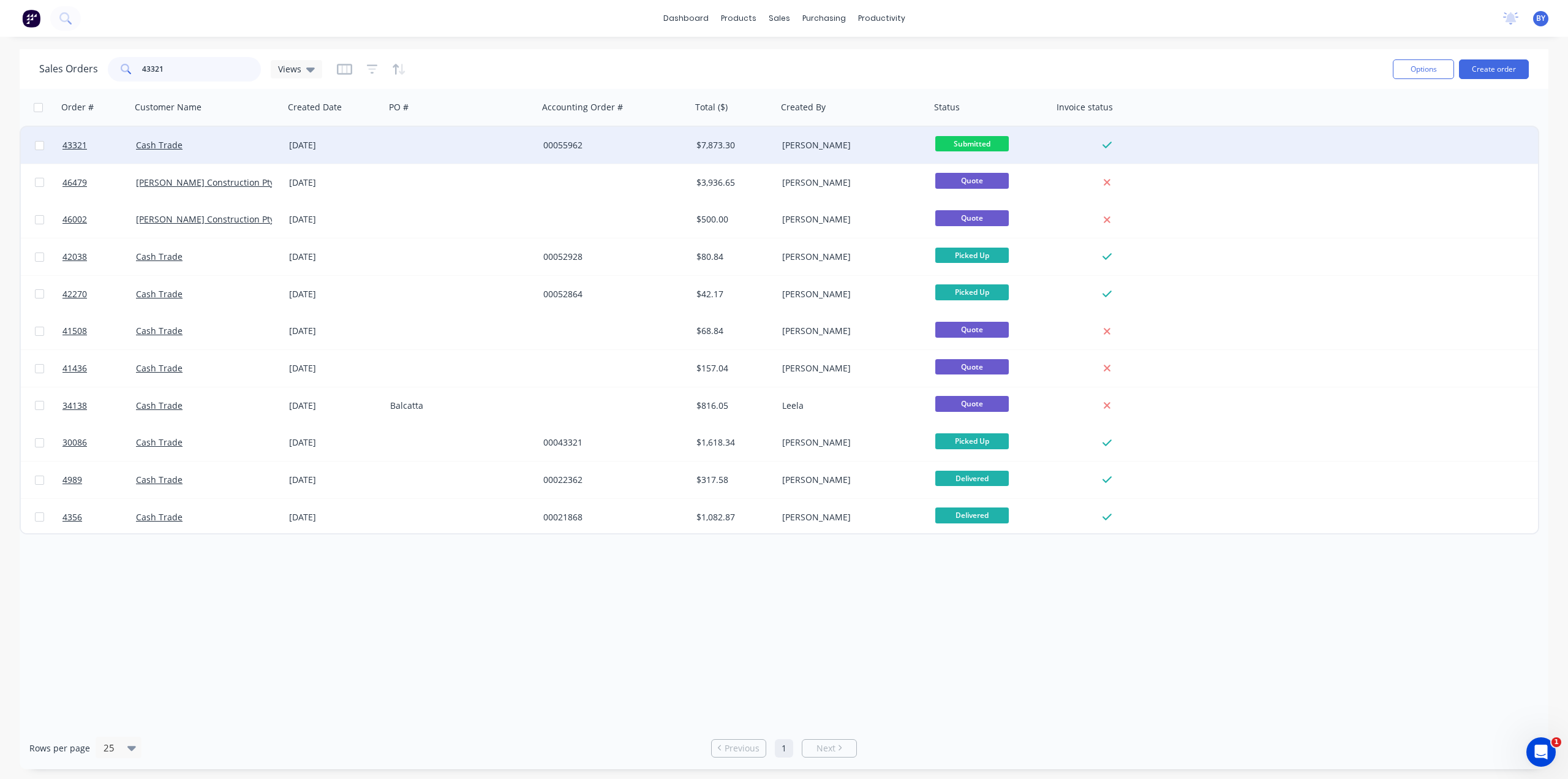
type input "43321"
click at [237, 147] on div "Cash Trade" at bounding box center [204, 145] width 136 height 12
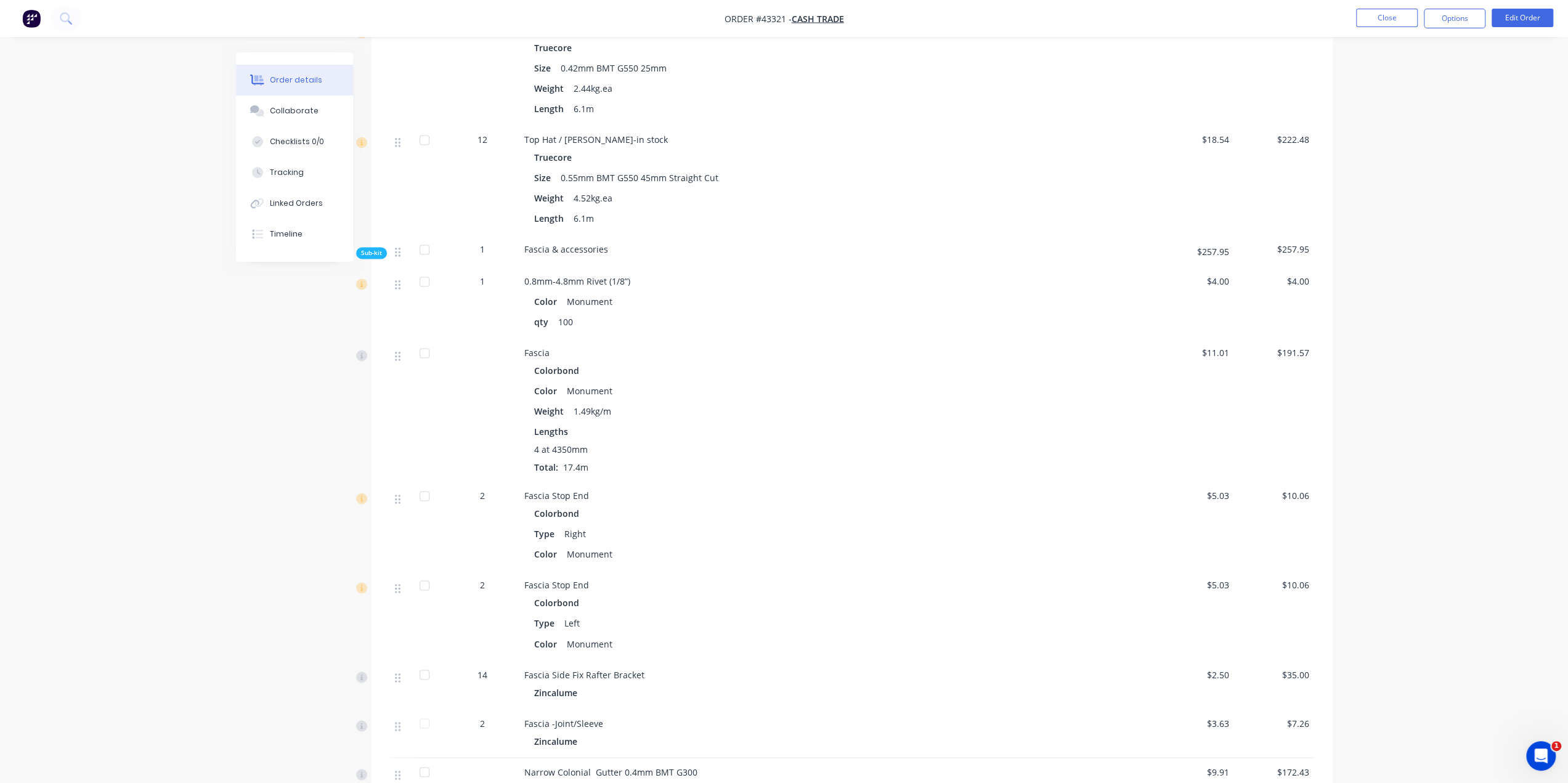
scroll to position [1827, 0]
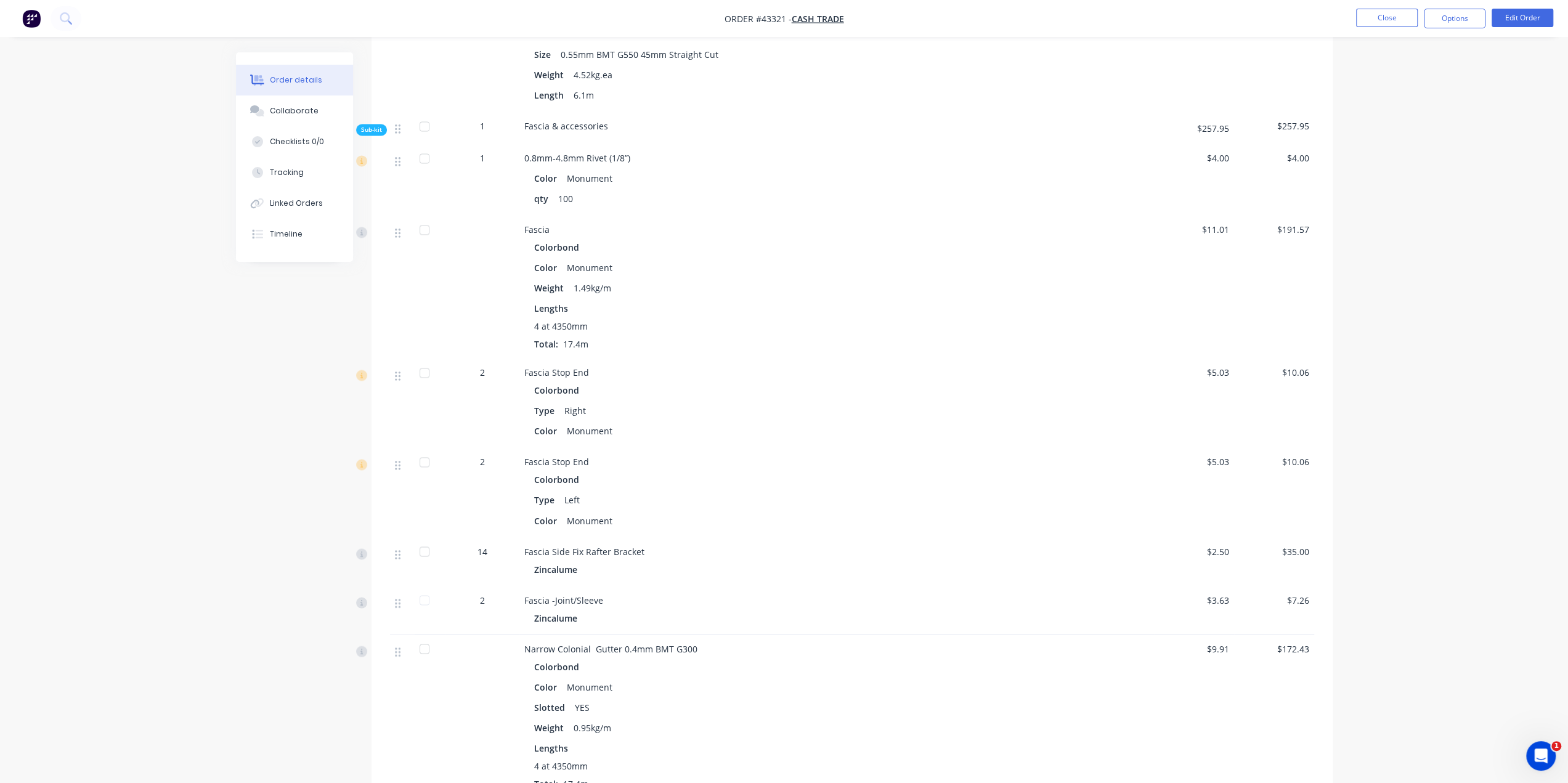
click at [1444, 356] on div "Order details Collaborate Checklists 0/0 Tracking Linked Orders Timeline Order …" at bounding box center [784, 144] width 1568 height 3941
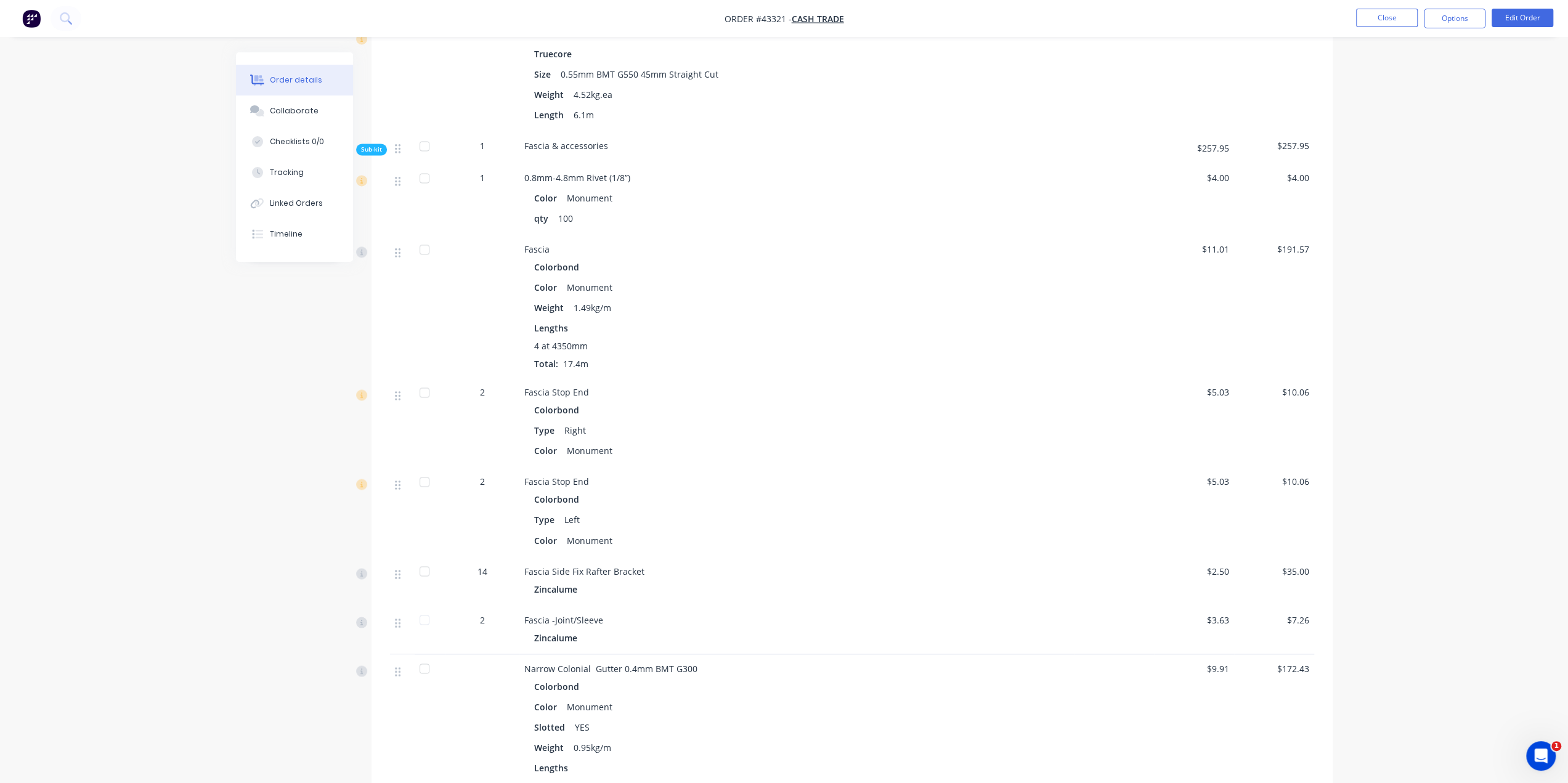
scroll to position [1765, 0]
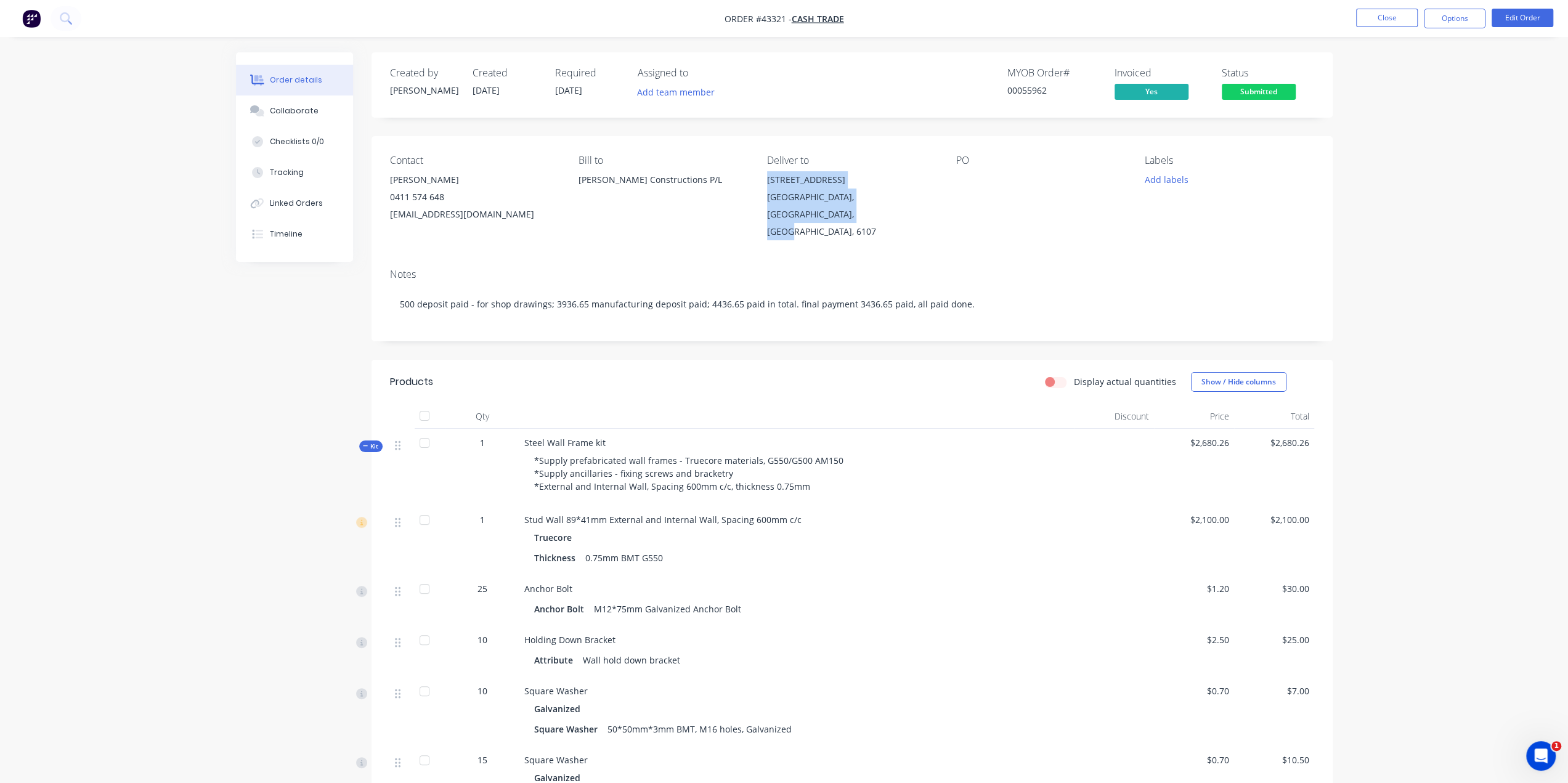
drag, startPoint x: 758, startPoint y: 182, endPoint x: 944, endPoint y: 196, distance: 186.5
click at [944, 196] on div "Contact [PERSON_NAME] [PHONE_NUMBER] [EMAIL_ADDRESS][DOMAIN_NAME] [PERSON_NAME]…" at bounding box center [852, 197] width 961 height 122
copy div "[STREET_ADDRESS],"
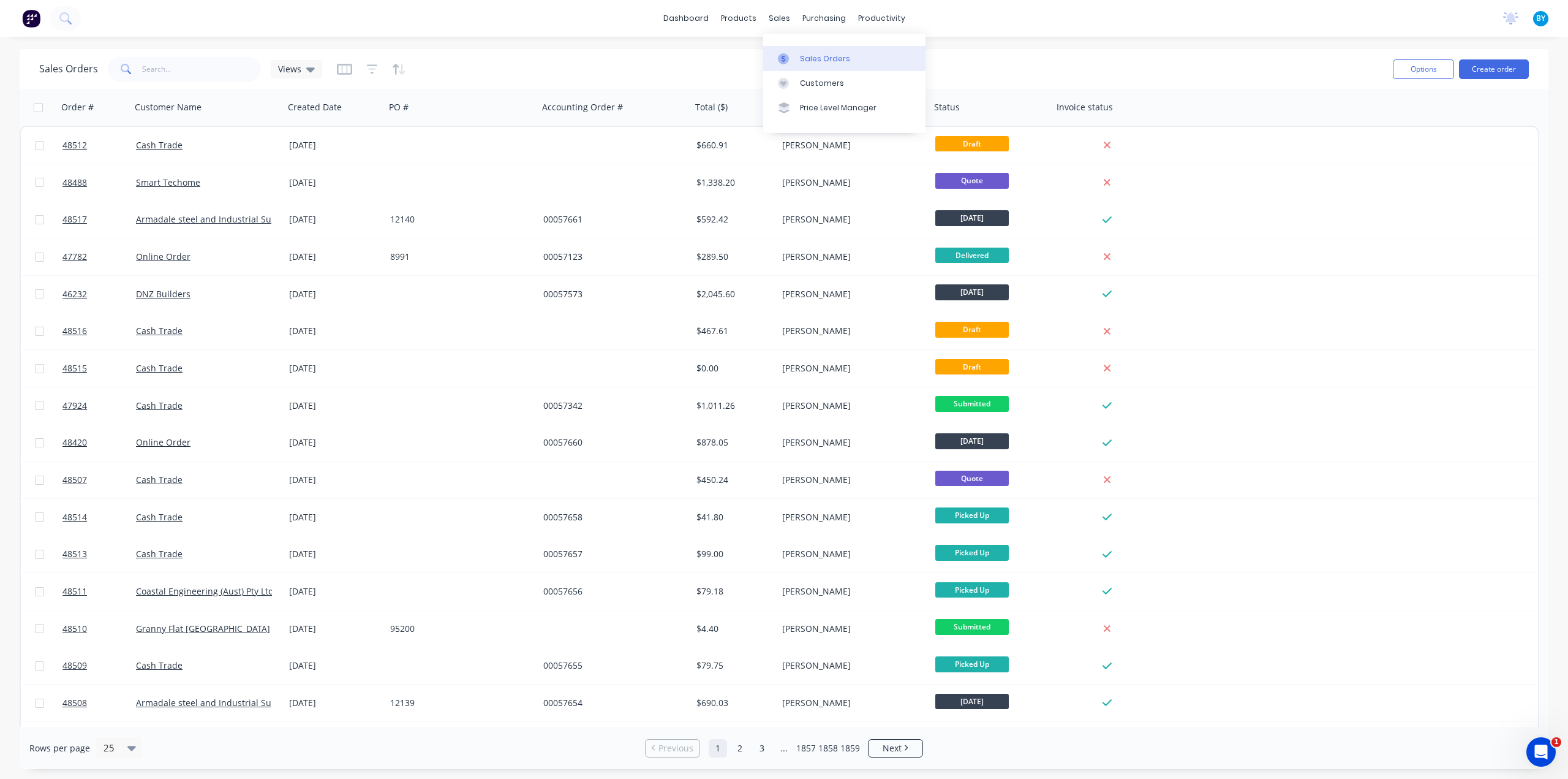
click at [803, 51] on link "Sales Orders" at bounding box center [844, 58] width 162 height 24
click at [805, 55] on div "Sales Orders" at bounding box center [825, 59] width 50 height 11
click at [832, 62] on div "Sales Orders" at bounding box center [825, 59] width 50 height 11
click at [722, 58] on div "Sales Orders Views" at bounding box center [711, 69] width 1344 height 30
click at [818, 60] on div "Sales Orders" at bounding box center [825, 59] width 50 height 11
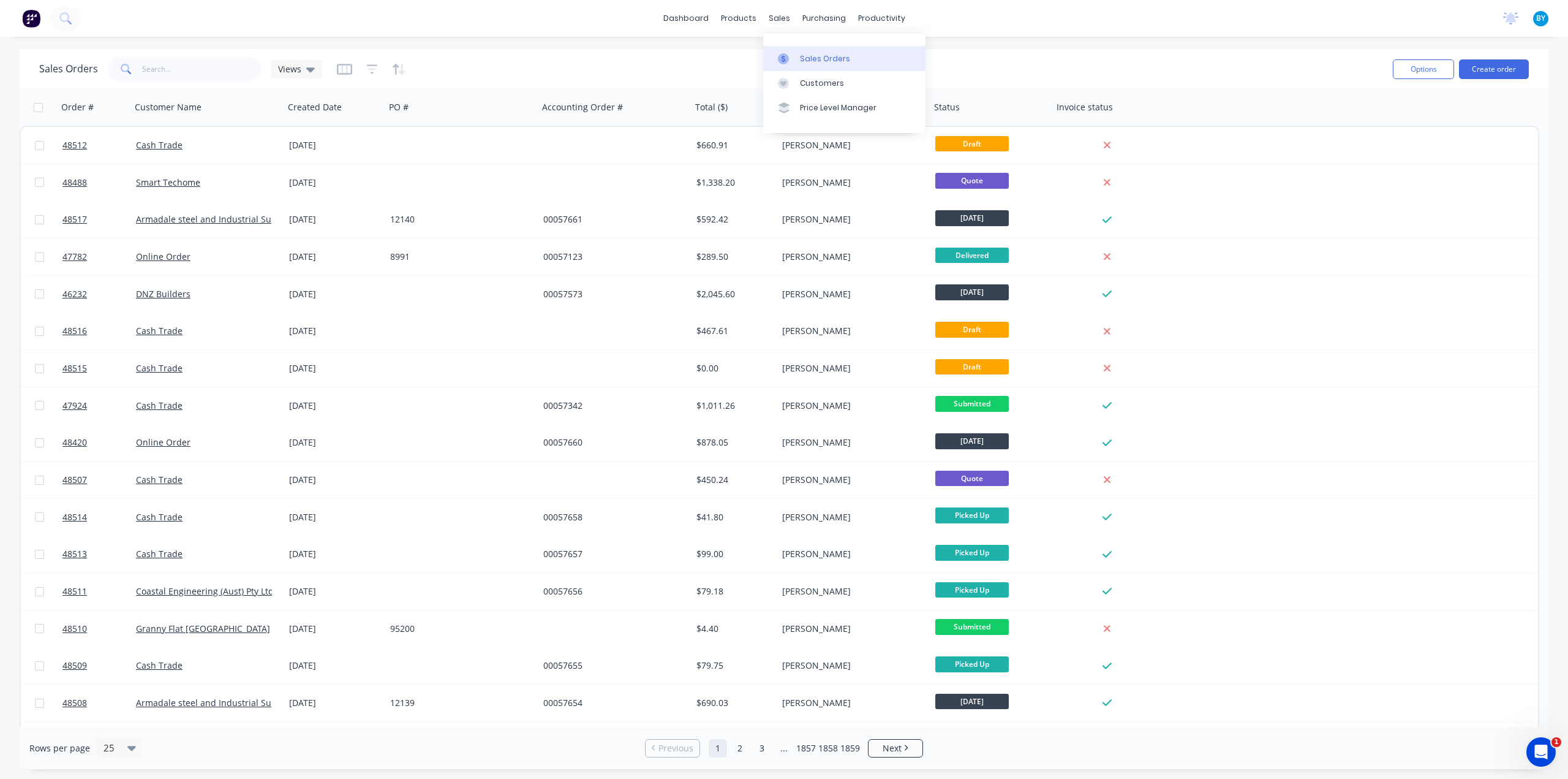
click at [845, 61] on div "Sales Orders" at bounding box center [825, 59] width 50 height 11
click at [985, 62] on div "Sales Orders Views" at bounding box center [711, 69] width 1344 height 30
click at [811, 55] on div "Sales Orders" at bounding box center [825, 59] width 50 height 11
click at [376, 27] on div "dashboard products sales purchasing productivity dashboard products Product Cat…" at bounding box center [784, 18] width 1568 height 37
